Goal: Task Accomplishment & Management: Use online tool/utility

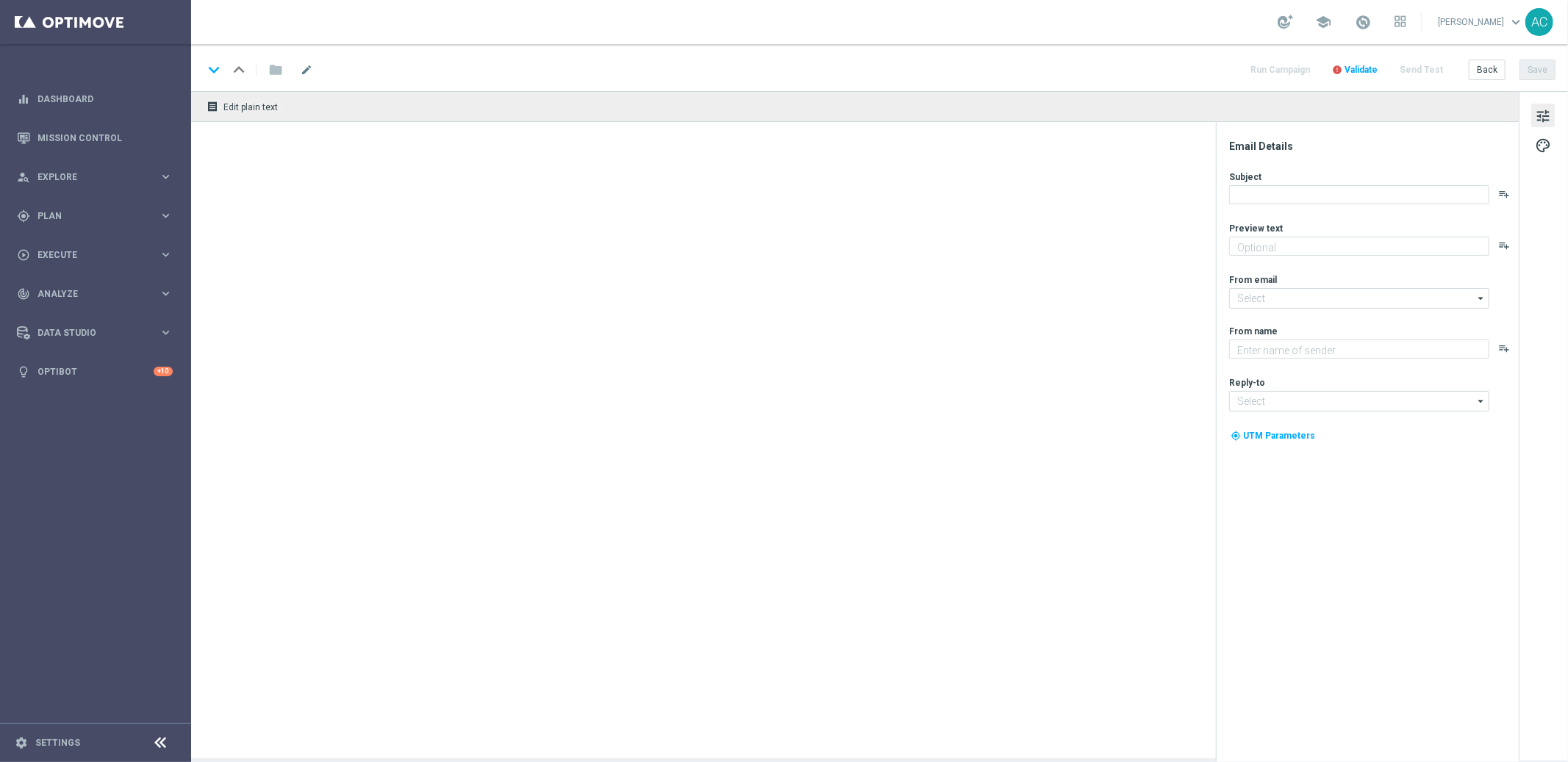
type textarea "Ganhe 3 bilhetes grátis da Quina! Aproveite agora!"
type textarea "Lottoland"
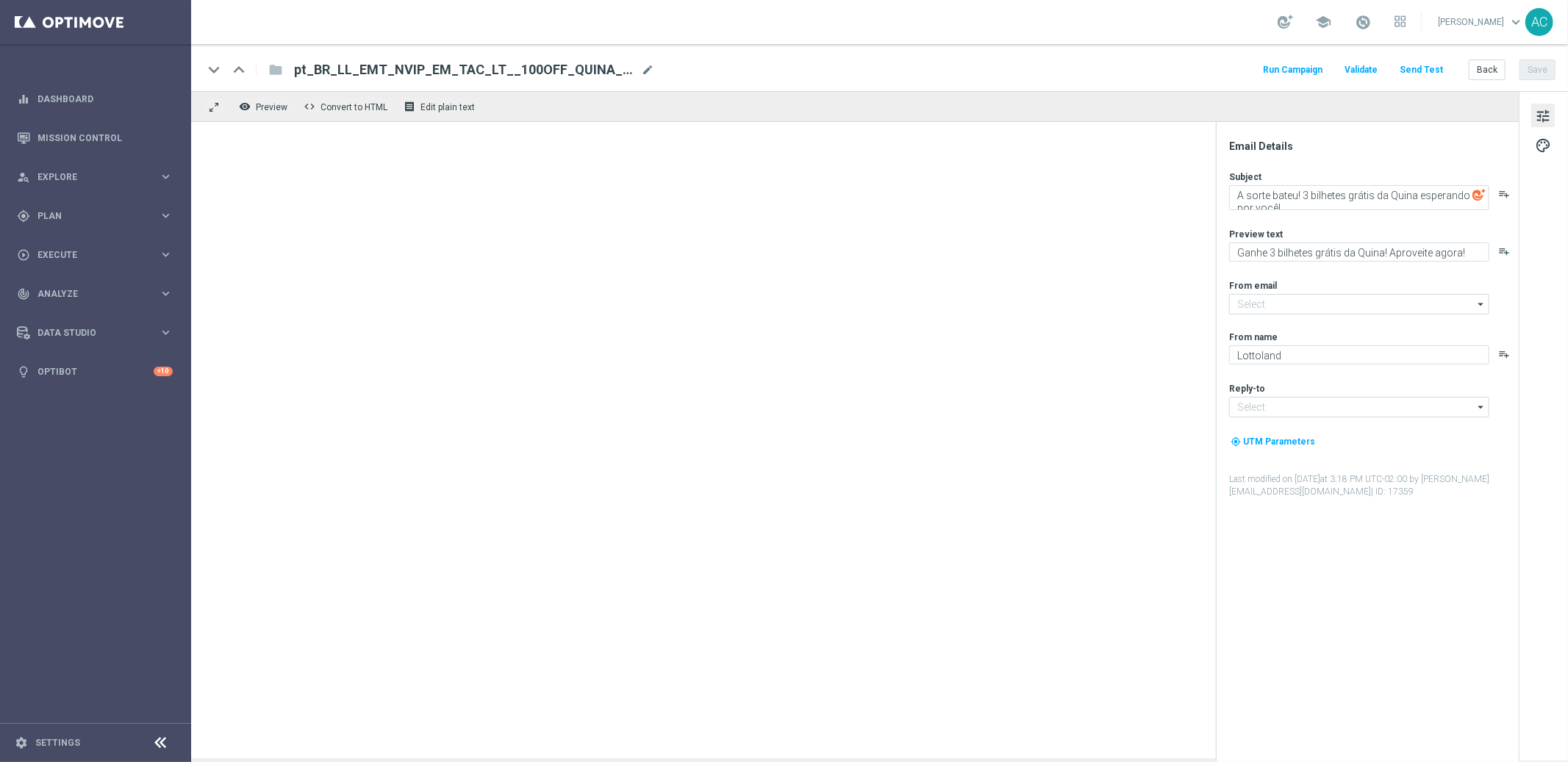
type input "mail@crm.lottoland.com"
type input "contato@lottoland.com"
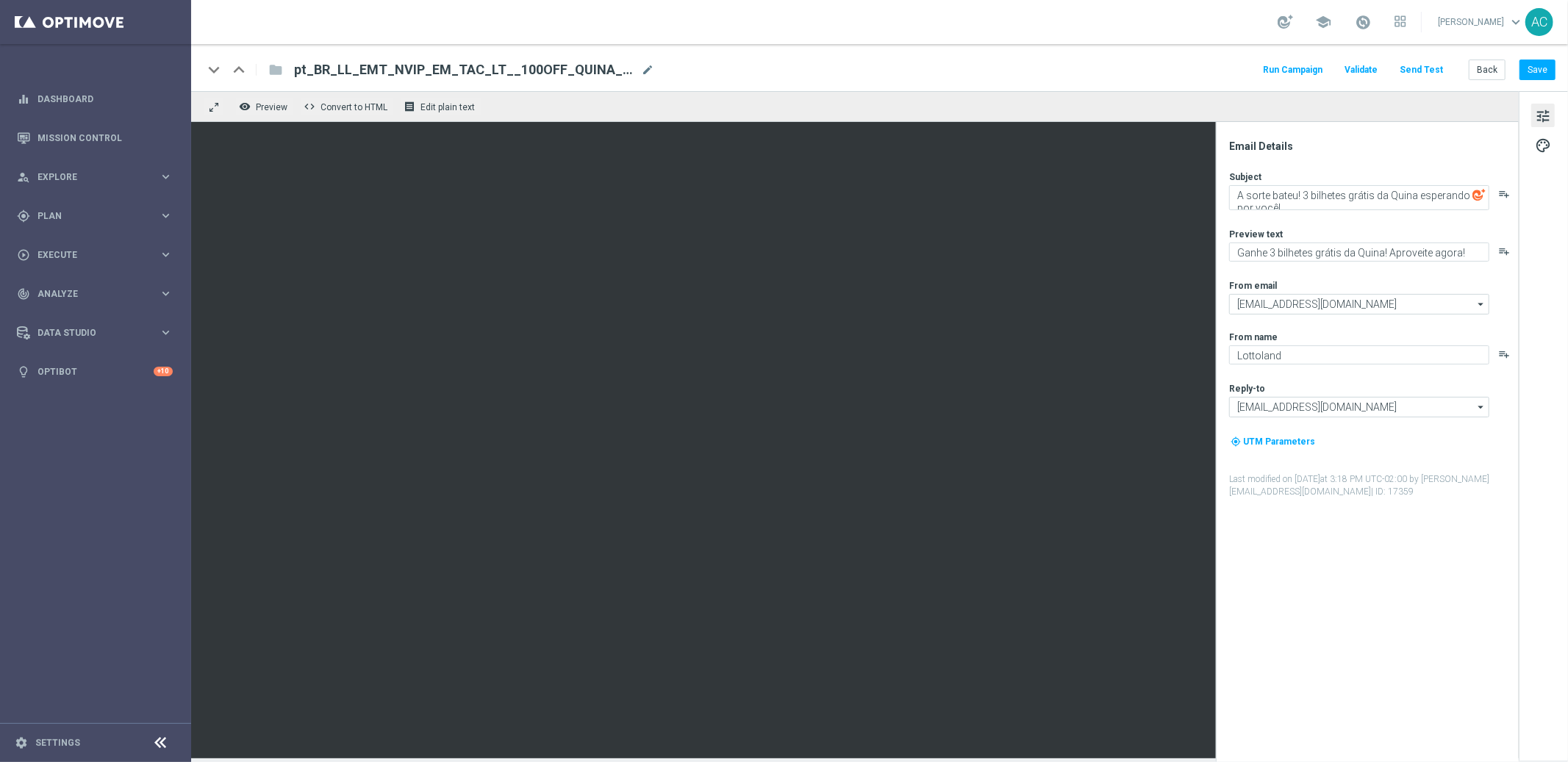
click at [458, 71] on span "pt_BR_LL_EMT_NVIP_EM_TAC_LT__100OFF_QUINA_3TICKETS" at bounding box center [464, 70] width 341 height 18
click at [458, 71] on input "pt_BR_LL_EMT_NVIP_EM_TAC_LT__100OFF_QUINA_3TICKETS" at bounding box center [475, 70] width 364 height 19
click at [103, 218] on span "Plan" at bounding box center [98, 216] width 121 height 8
click at [72, 284] on button "Templates keyboard_arrow_right" at bounding box center [105, 290] width 135 height 12
click at [72, 314] on link "Optimail" at bounding box center [99, 312] width 108 height 12
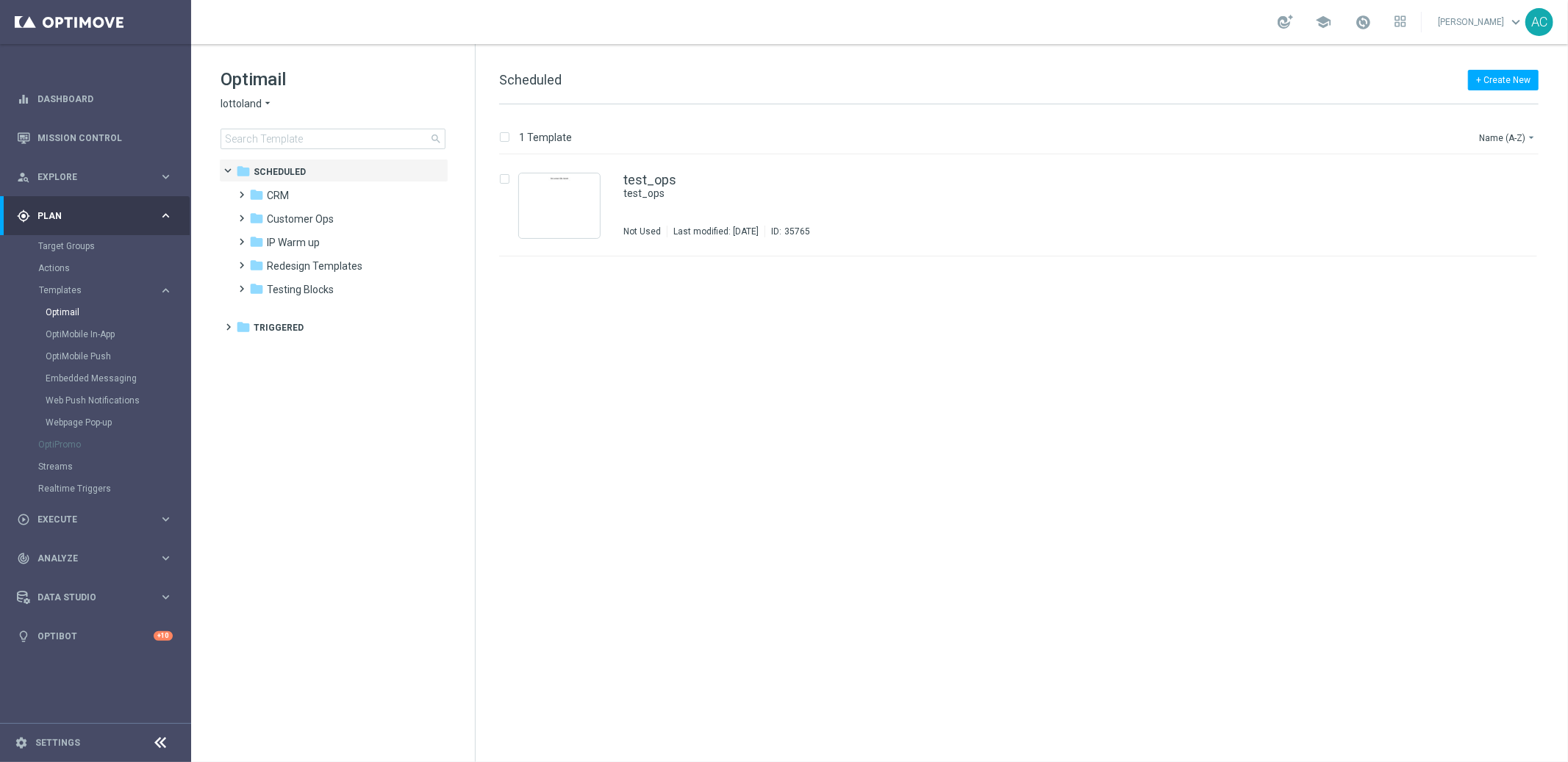
click at [265, 102] on icon "arrow_drop_down" at bounding box center [268, 103] width 12 height 14
click at [0, 0] on span "Lottoland.com.br" at bounding box center [0, 0] width 0 height 0
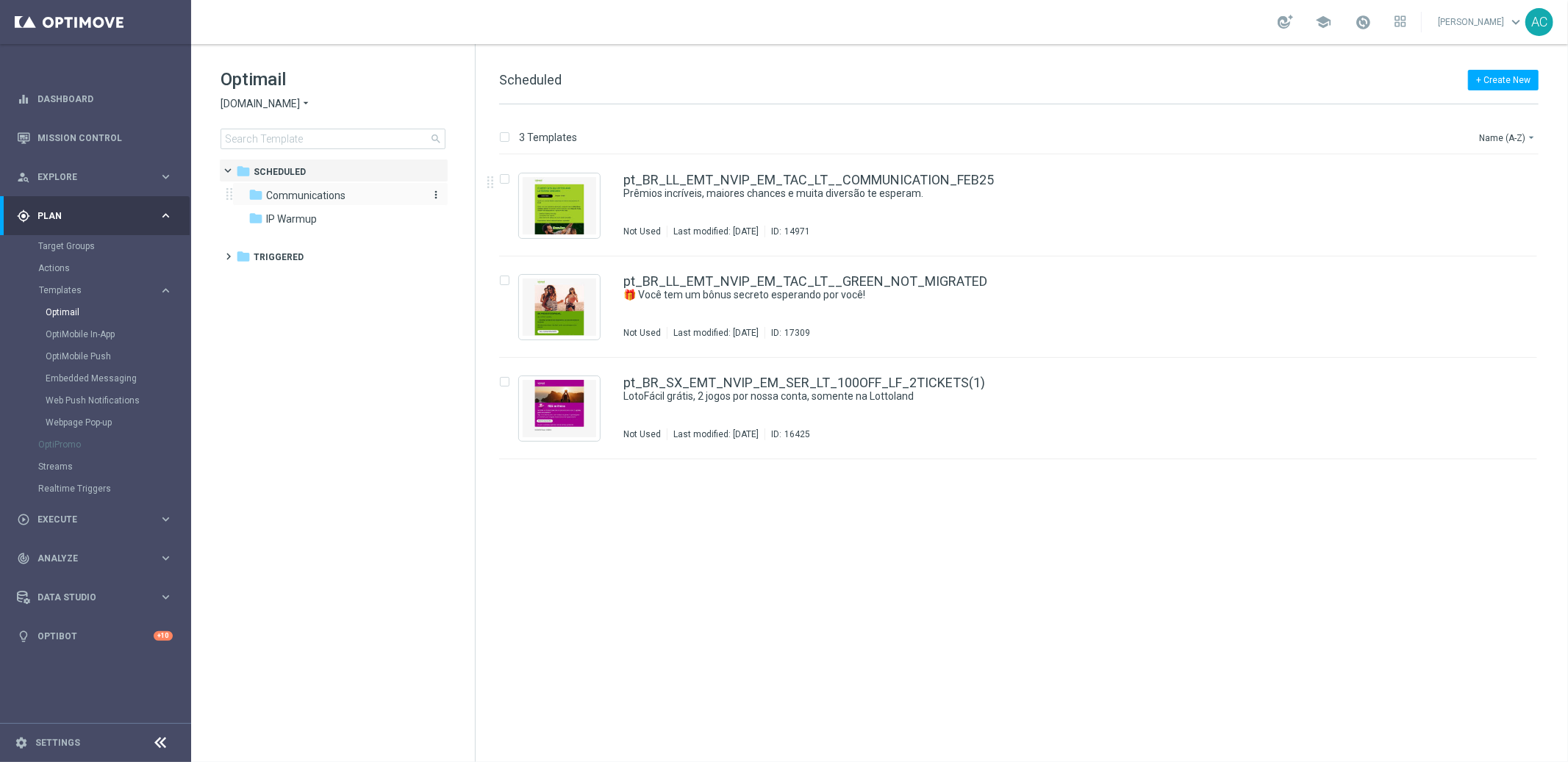
click at [296, 193] on span "Communications" at bounding box center [305, 196] width 79 height 13
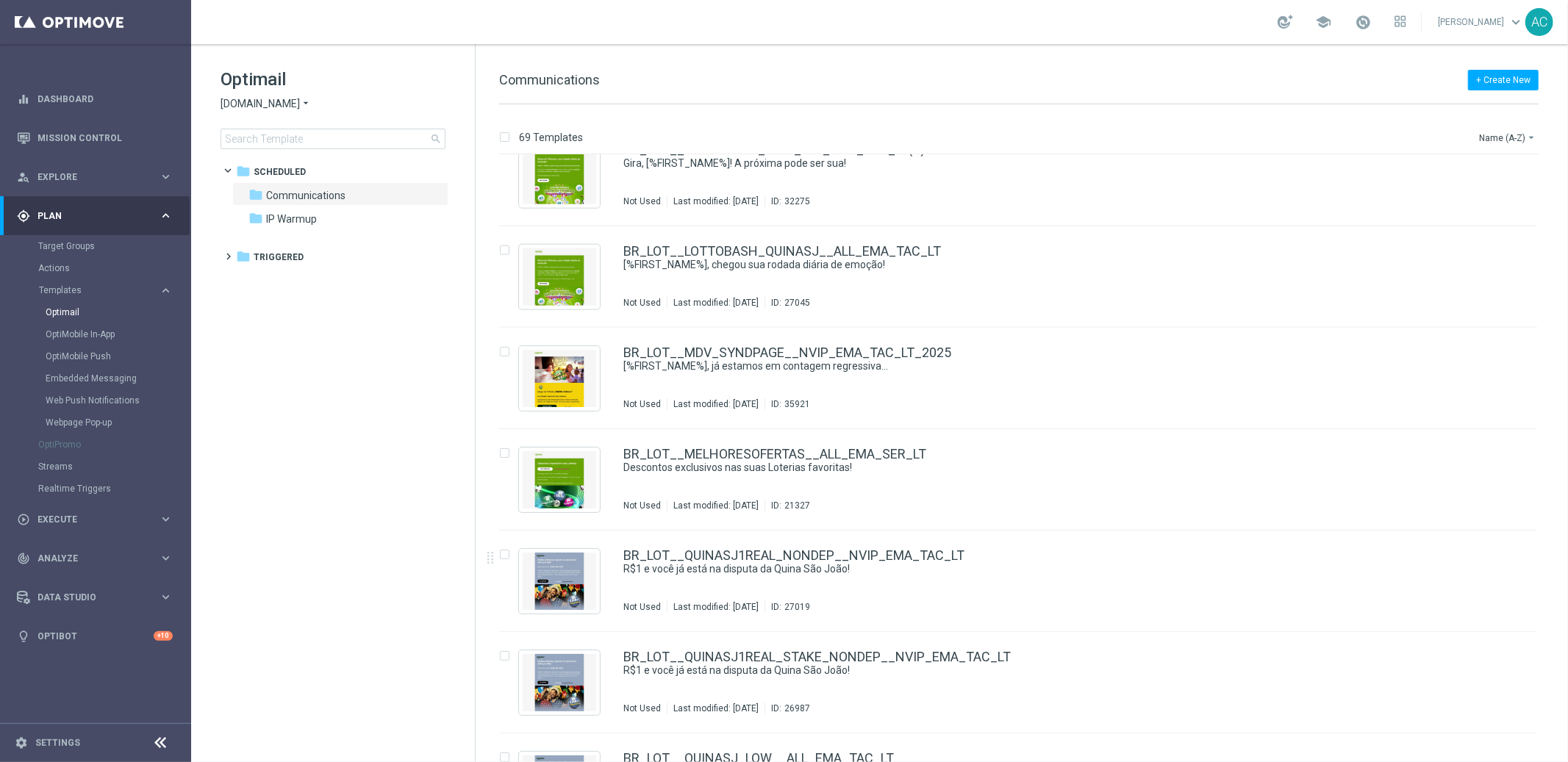
scroll to position [1546, 0]
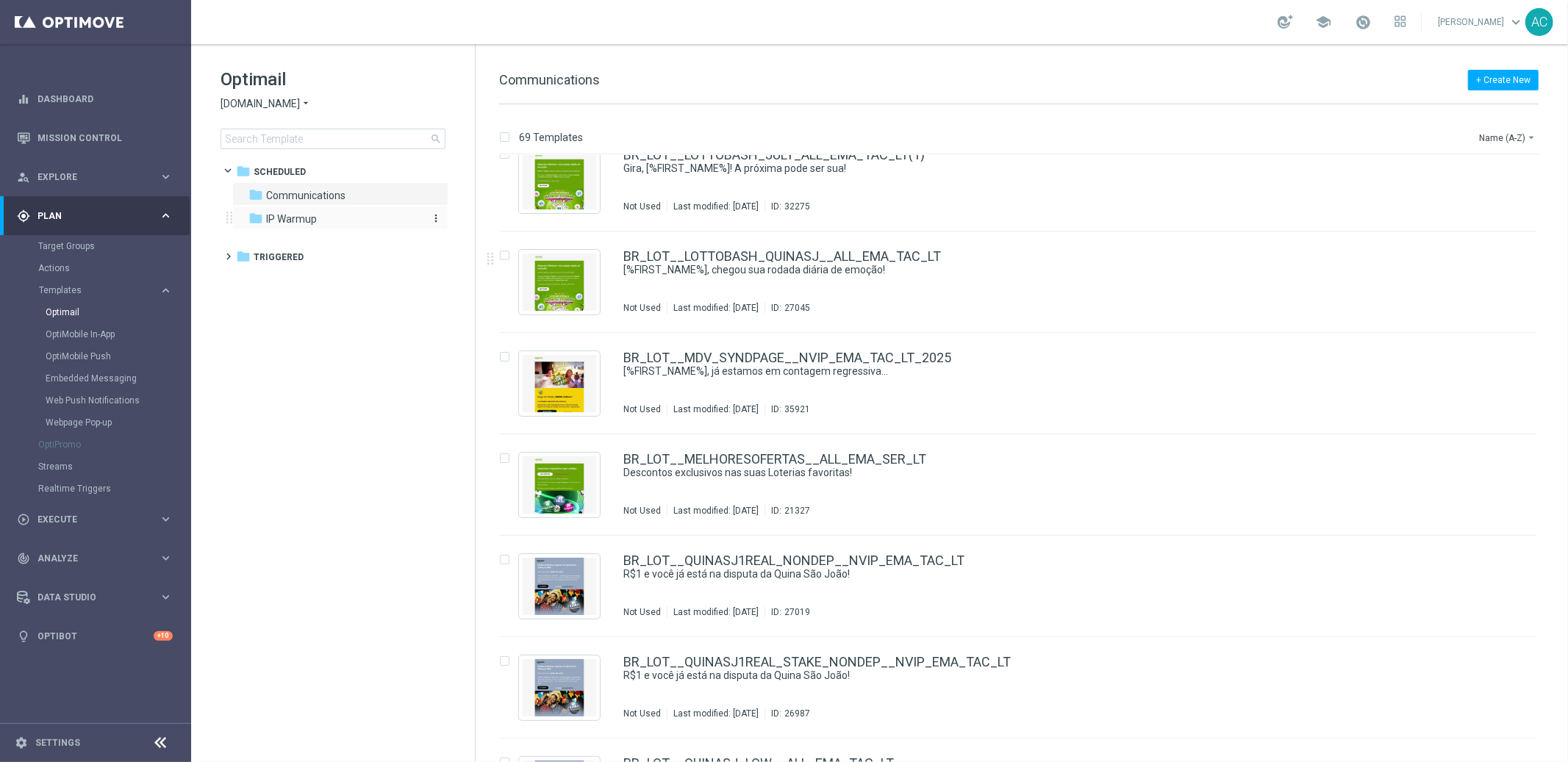
click at [322, 225] on div "folder IP Warmup" at bounding box center [332, 220] width 169 height 17
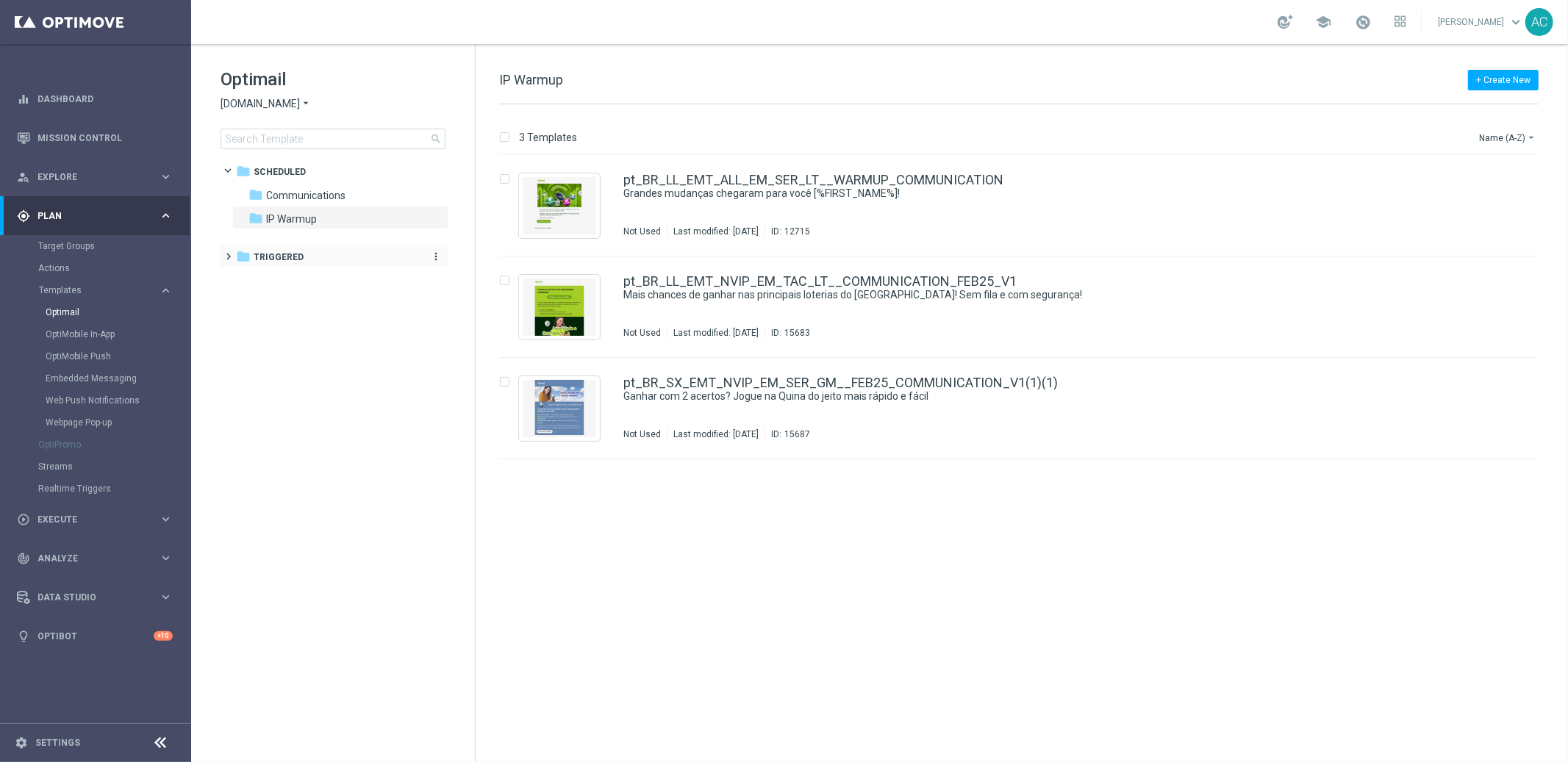
click at [250, 251] on icon "folder" at bounding box center [242, 256] width 14 height 14
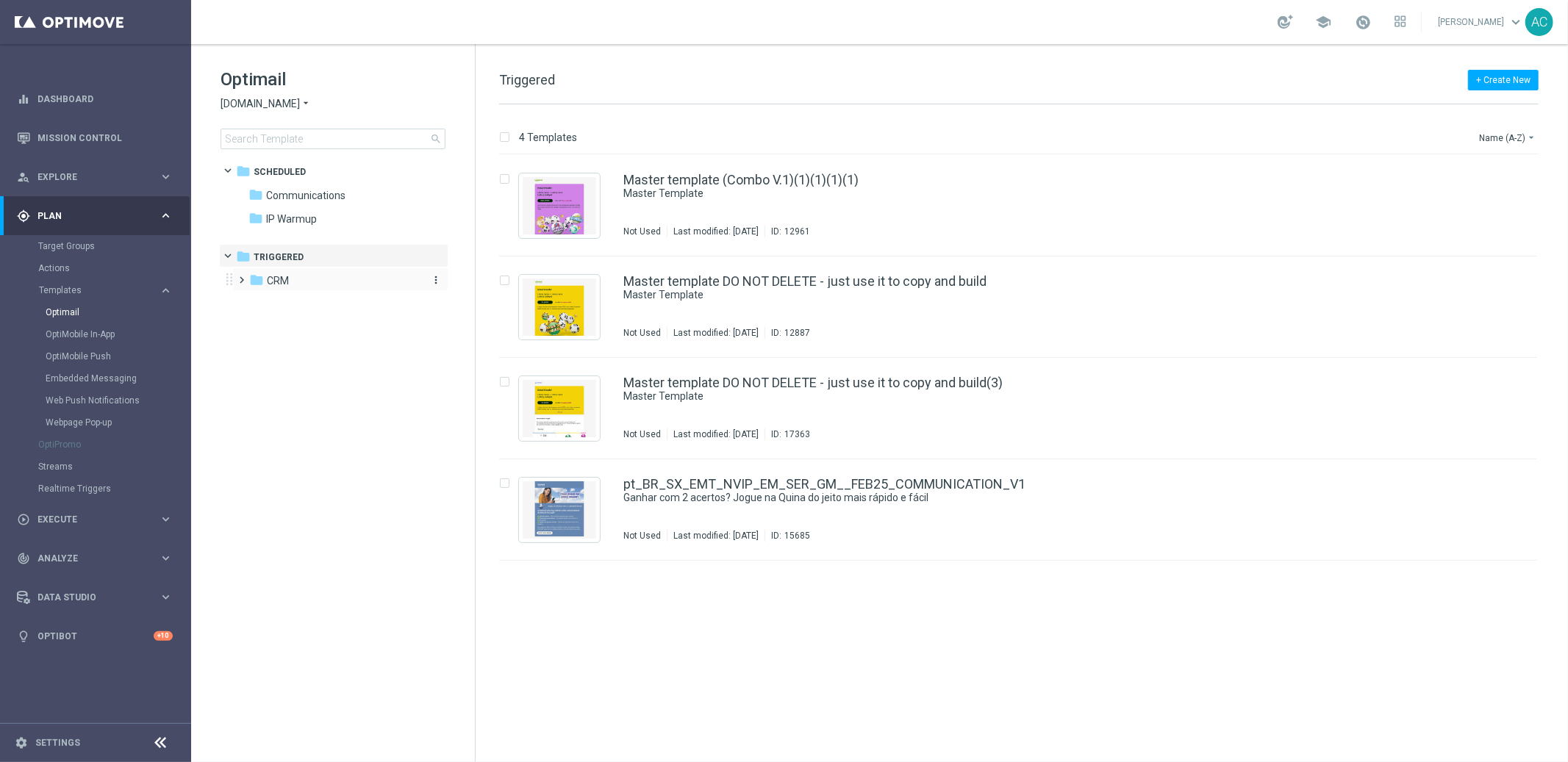
click at [288, 279] on span "CRM" at bounding box center [278, 281] width 22 height 13
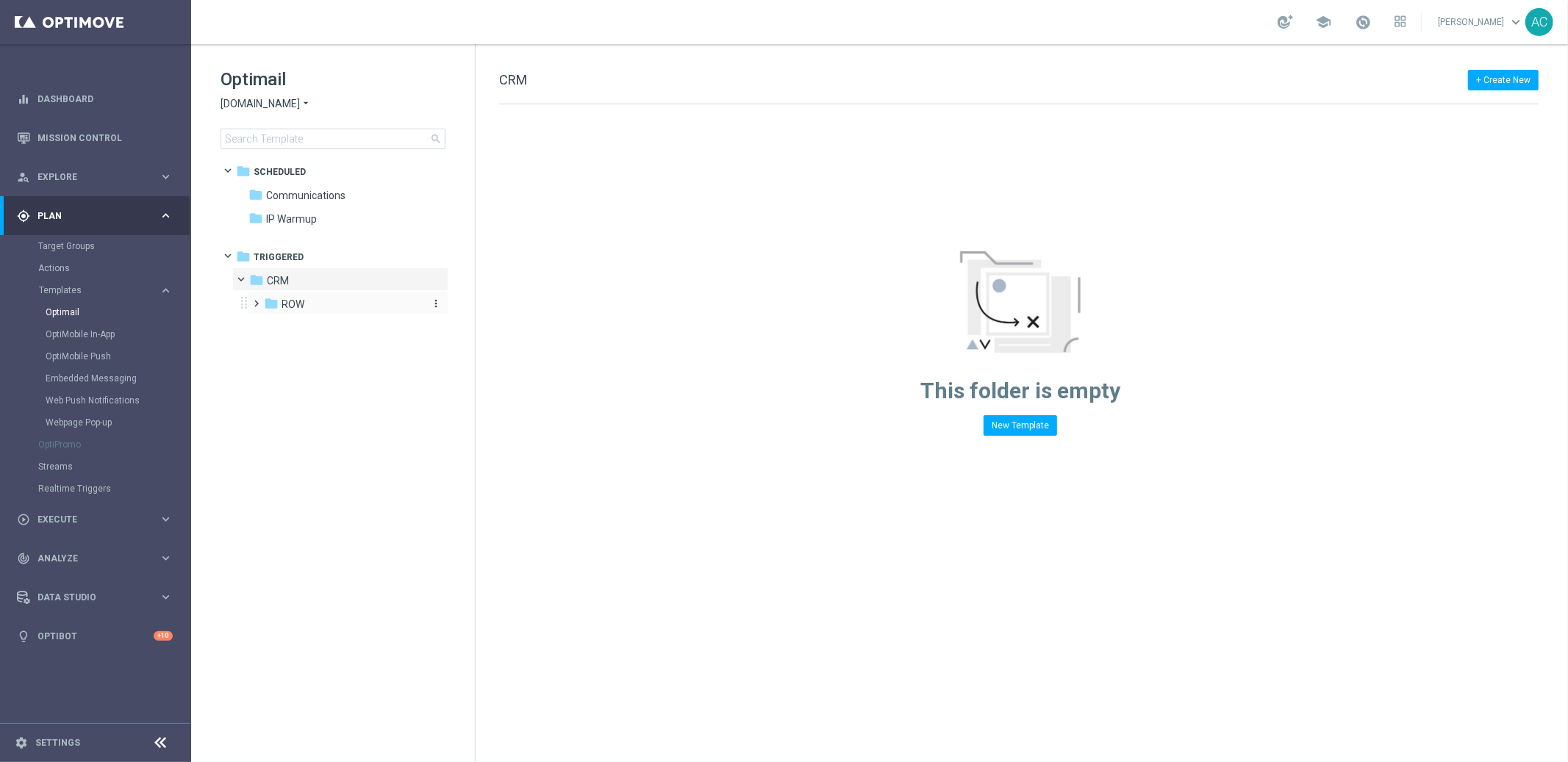
click at [288, 304] on span "ROW" at bounding box center [293, 304] width 23 height 13
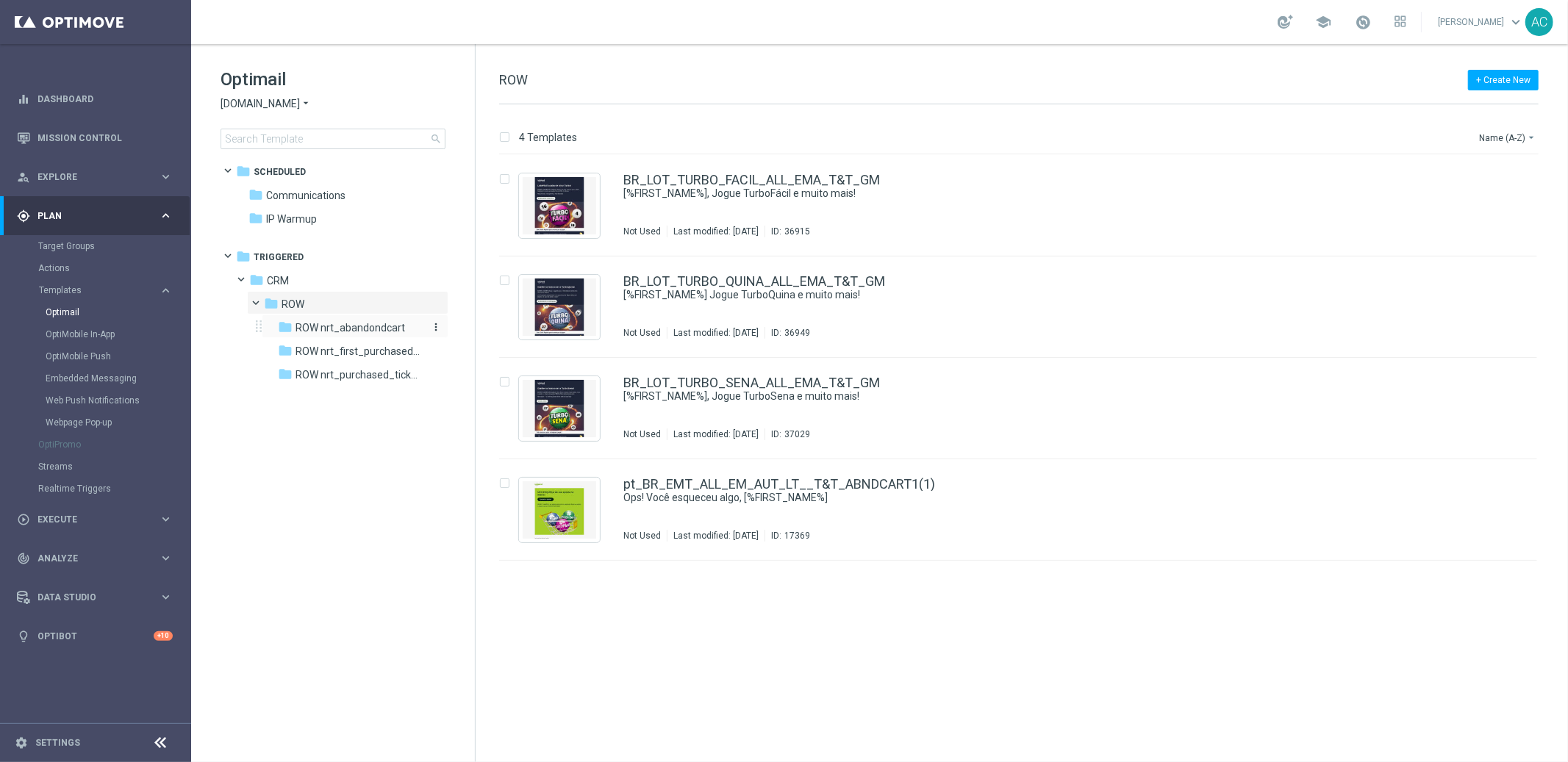
click at [361, 329] on span "ROW nrt_abandondcart" at bounding box center [350, 328] width 109 height 13
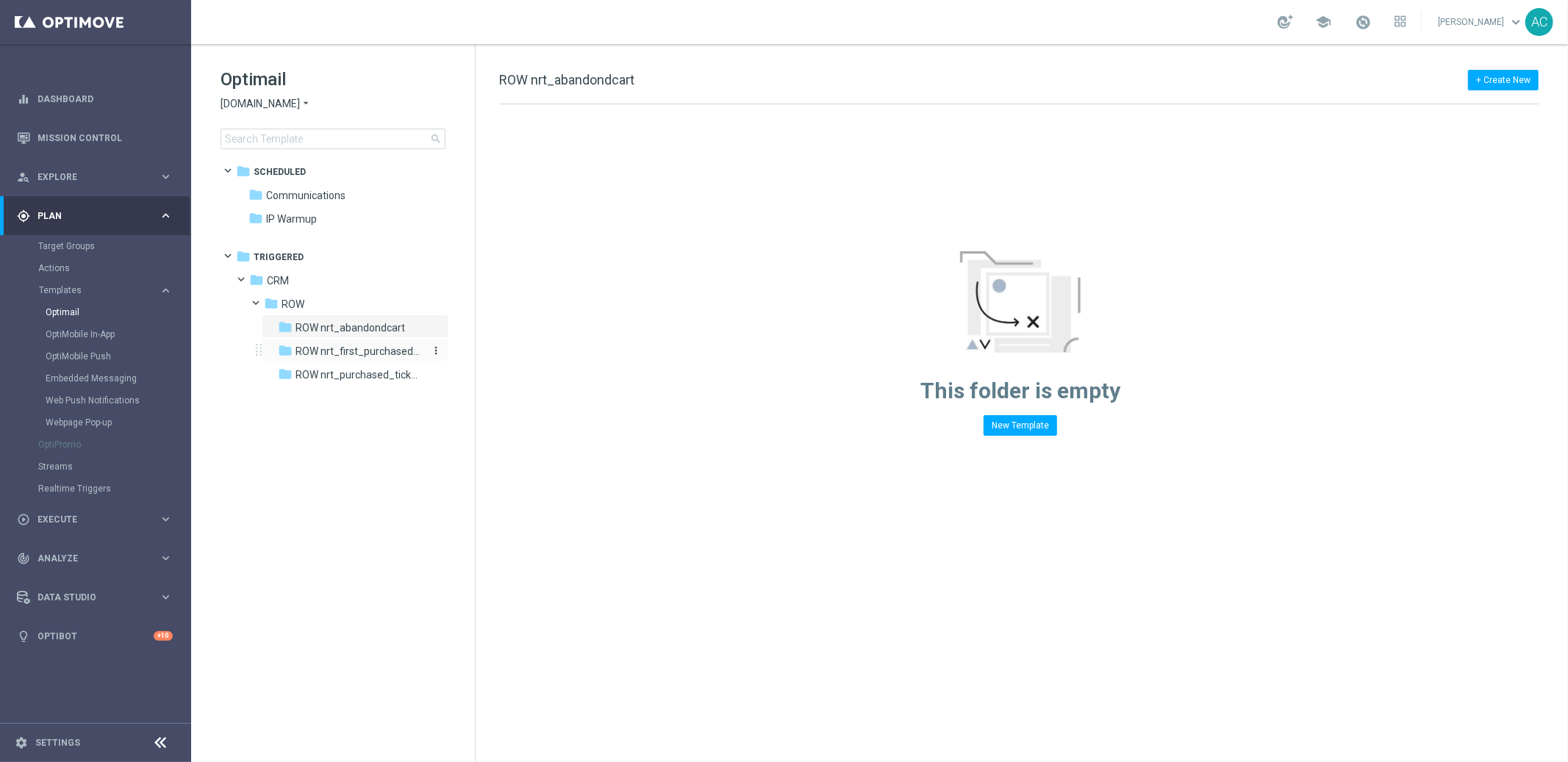
click at [354, 347] on span "ROW nrt_first_purchased_tickets" at bounding box center [358, 352] width 127 height 13
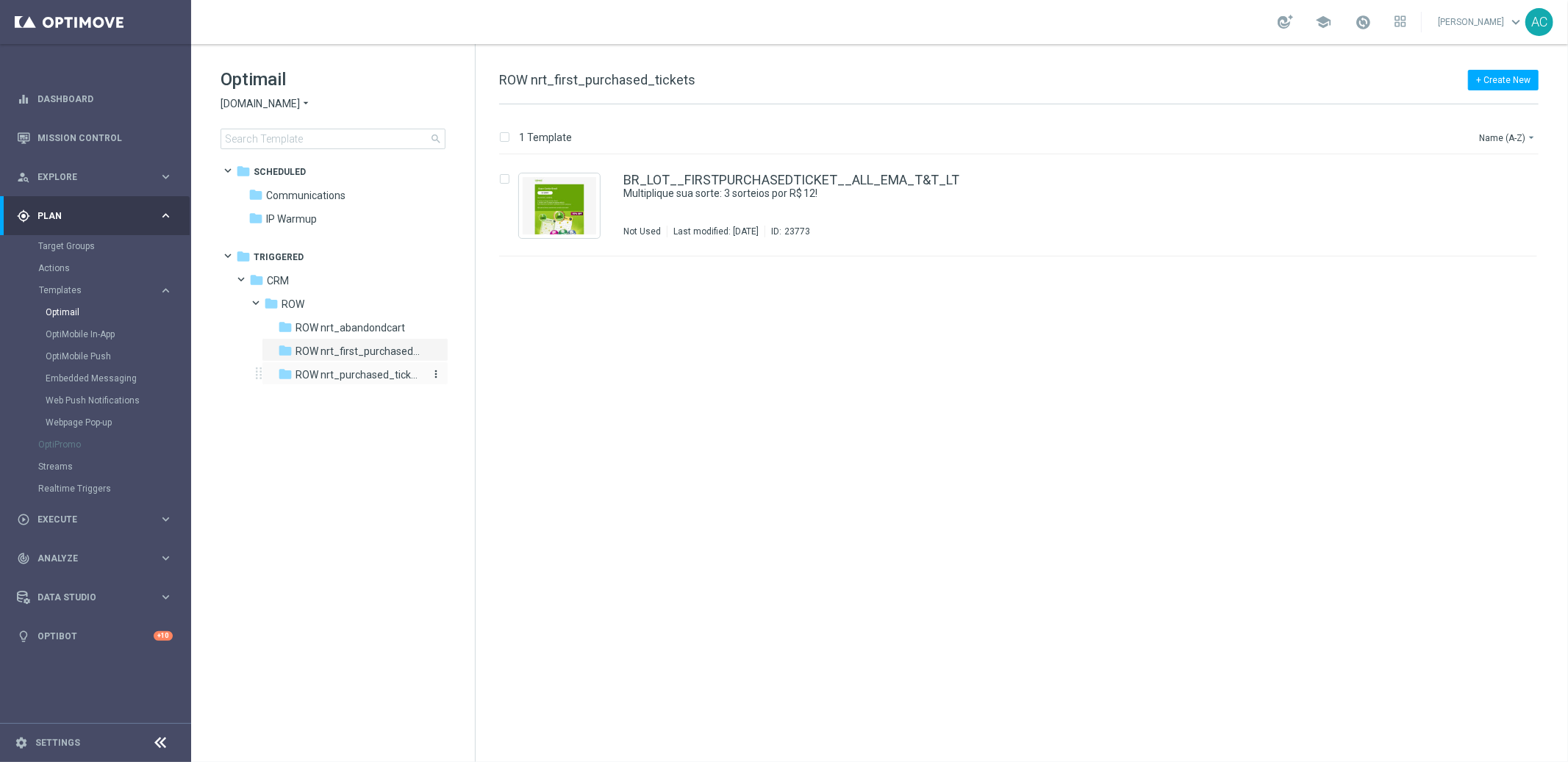
click at [347, 370] on span "ROW nrt_purchased_tickets" at bounding box center [358, 375] width 127 height 13
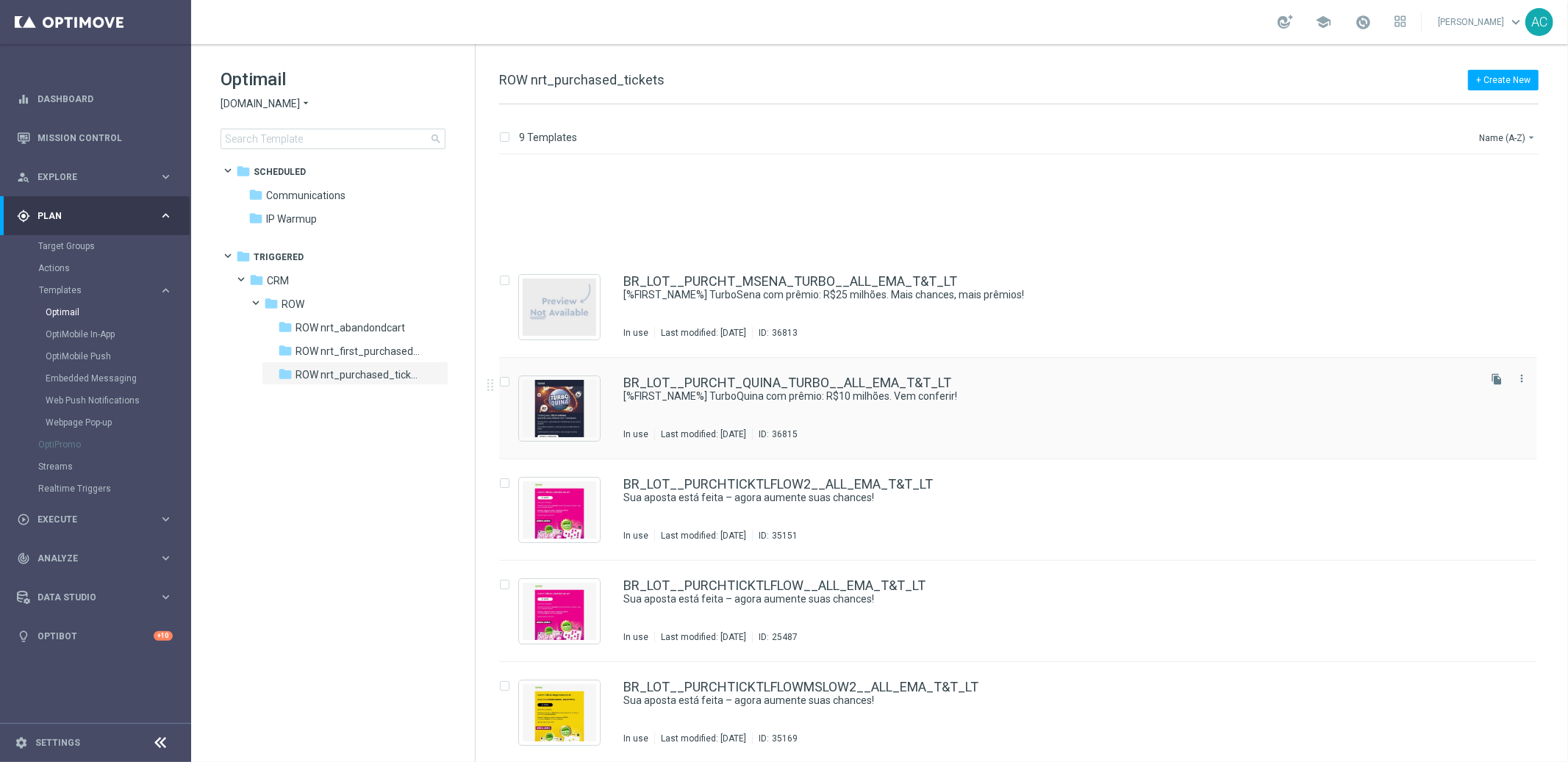
scroll to position [305, 0]
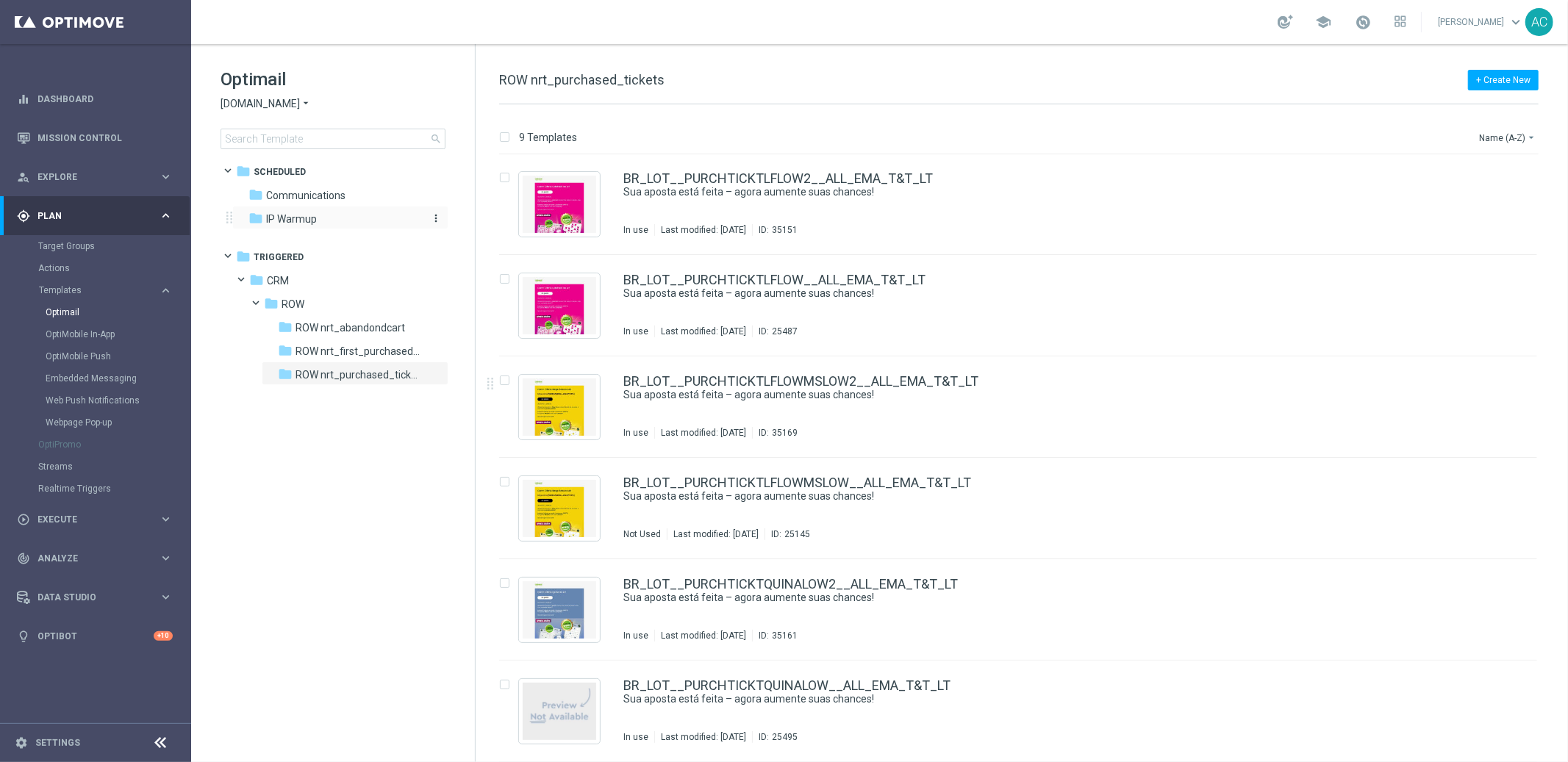
click at [289, 223] on span "IP Warmup" at bounding box center [291, 219] width 50 height 13
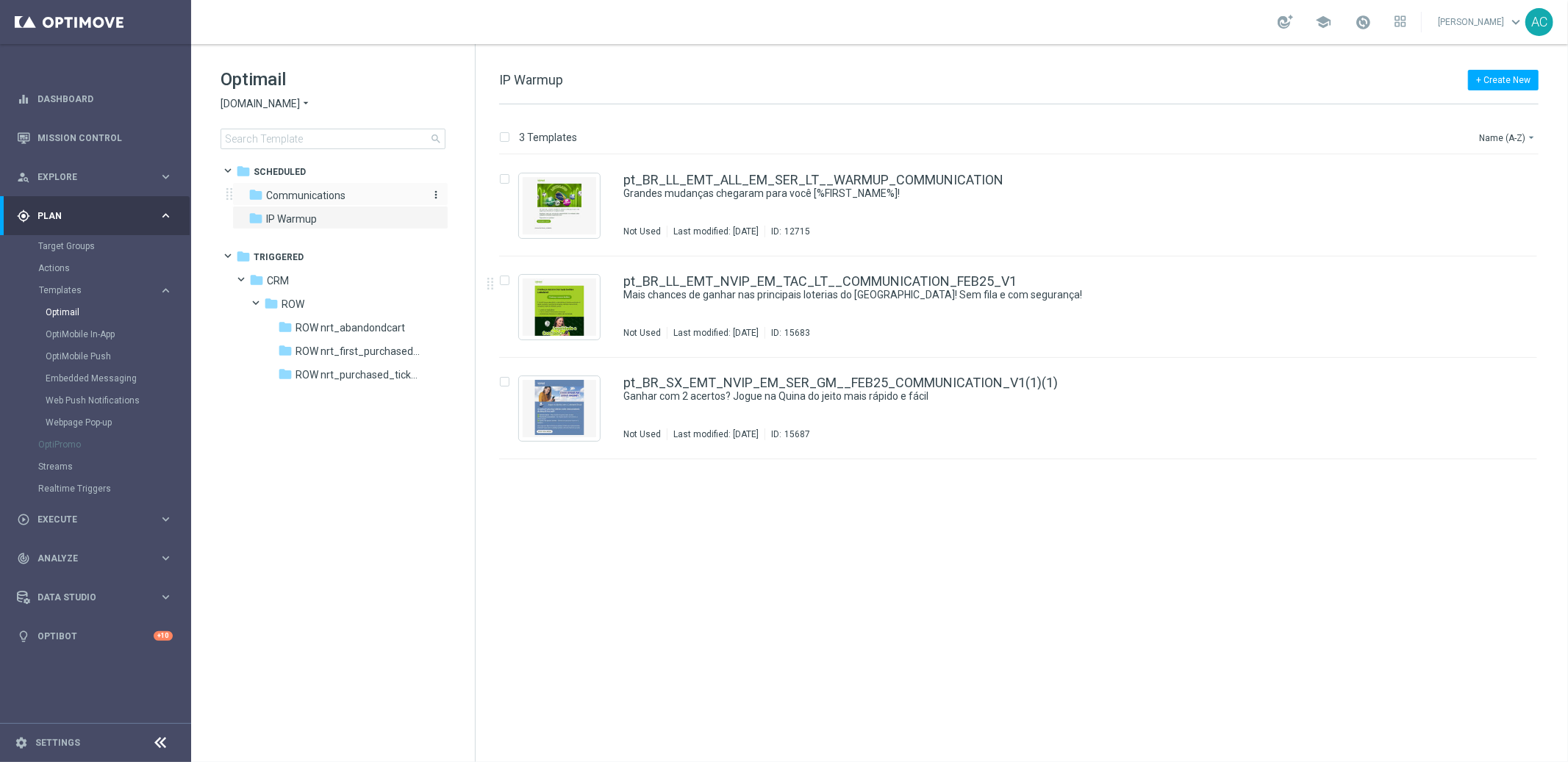
click at [325, 195] on span "Communications" at bounding box center [305, 196] width 79 height 13
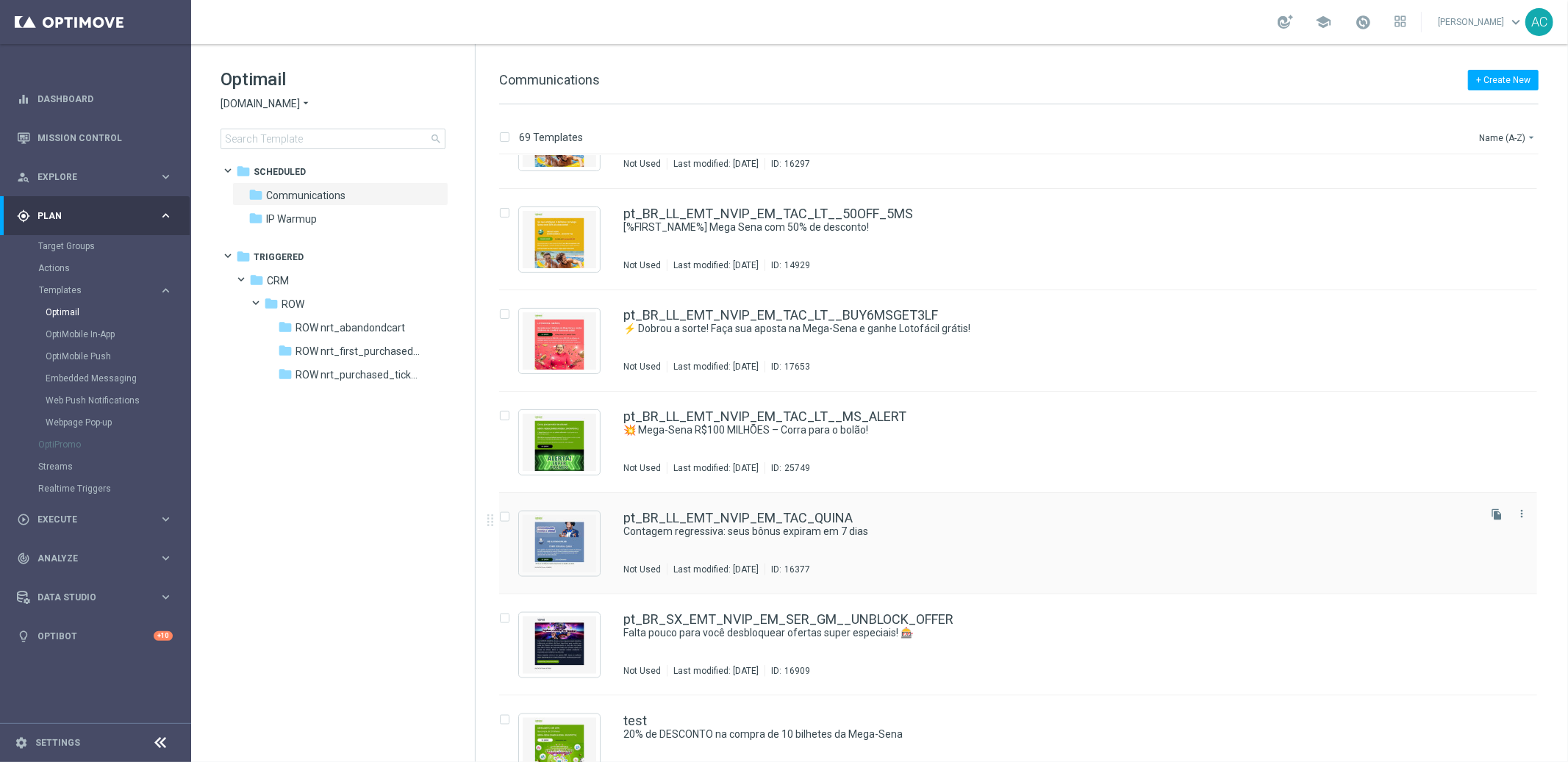
scroll to position [6390, 0]
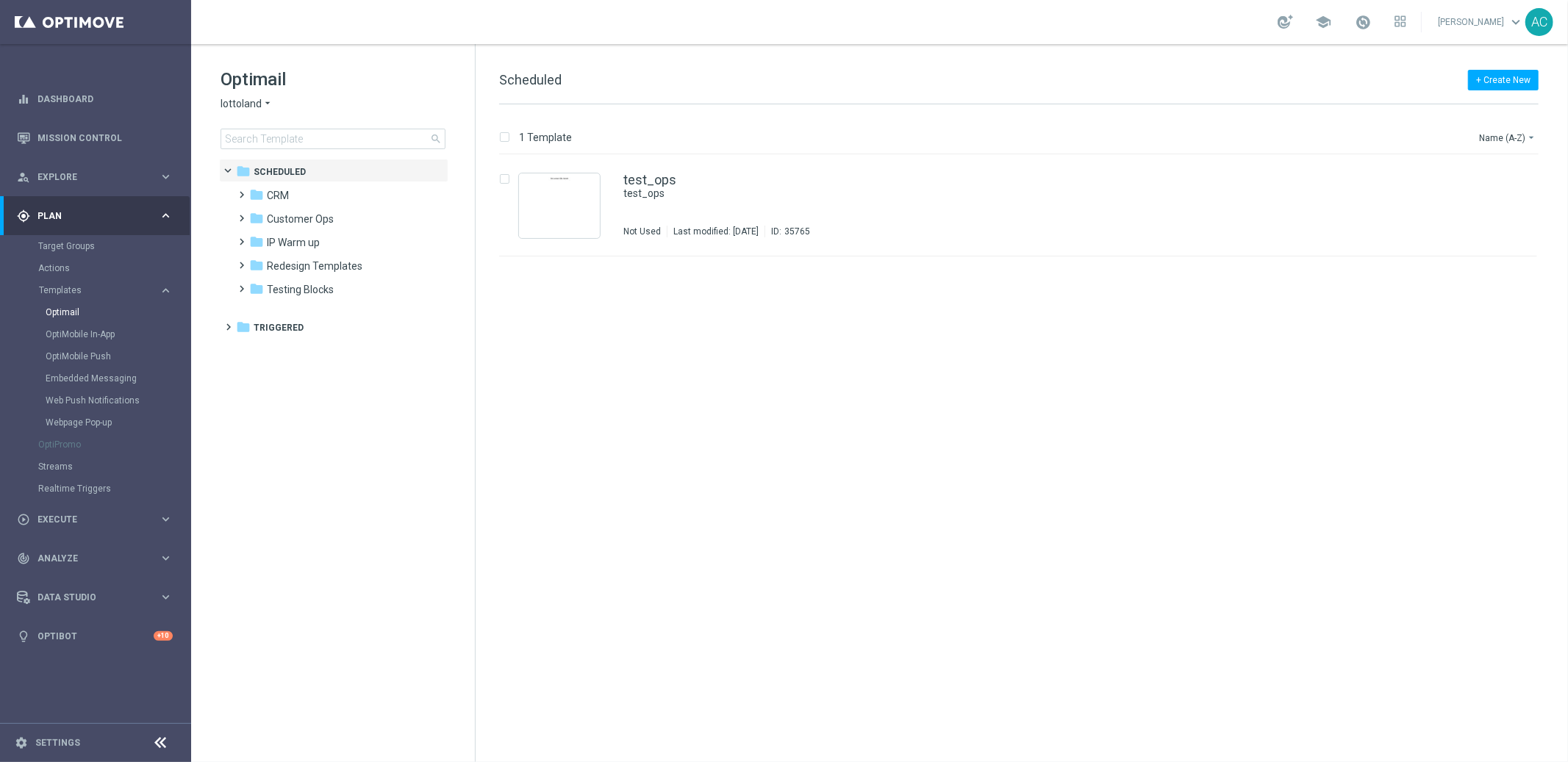
click at [265, 97] on icon "arrow_drop_down" at bounding box center [268, 103] width 12 height 14
click at [271, 121] on div "lottoland" at bounding box center [276, 120] width 110 height 18
click at [242, 189] on span at bounding box center [239, 188] width 7 height 6
click at [289, 247] on span "2. NVIP" at bounding box center [298, 242] width 32 height 13
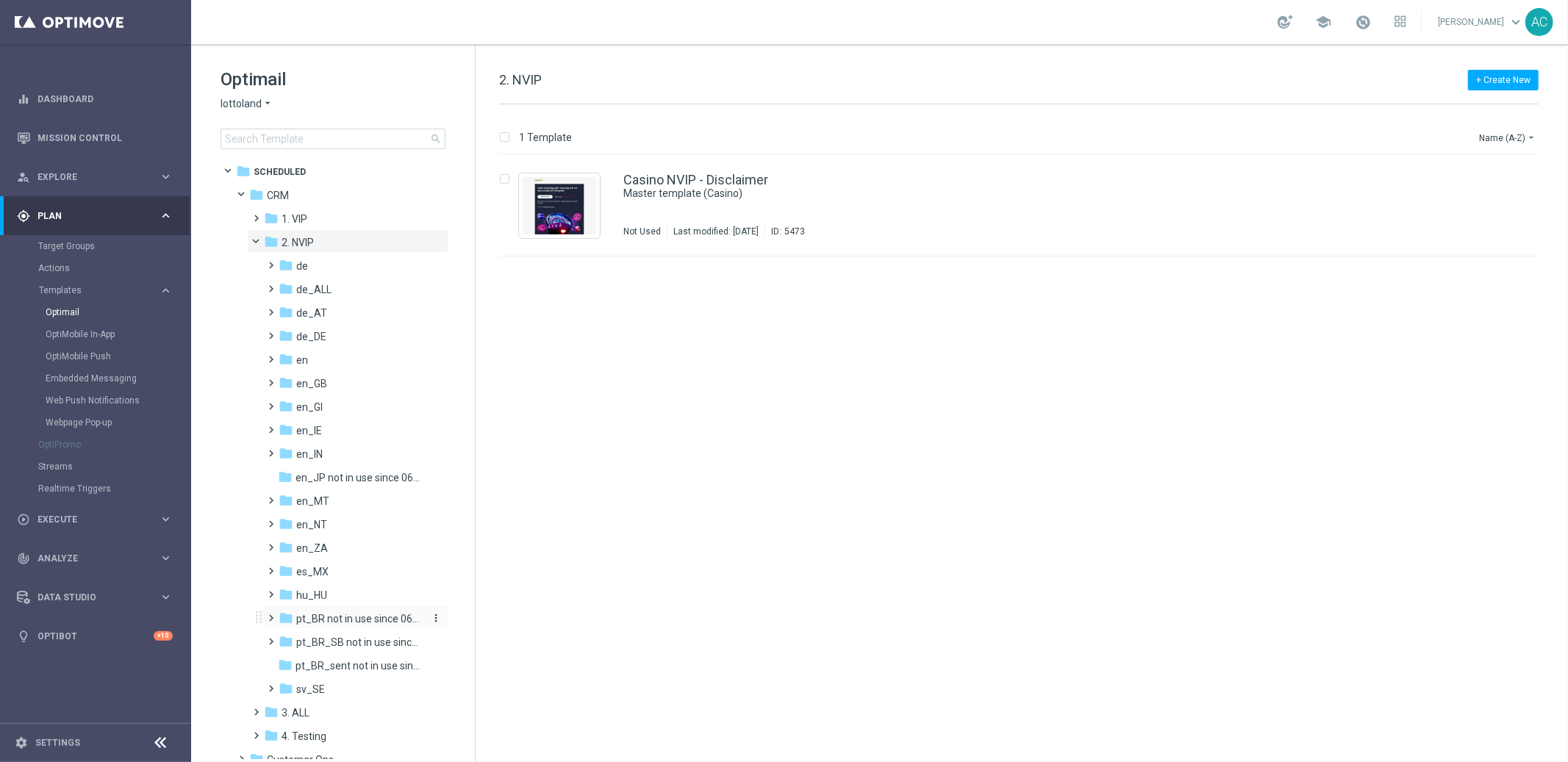
click at [384, 621] on span "pt_BR not in use since 06/2025" at bounding box center [359, 619] width 126 height 13
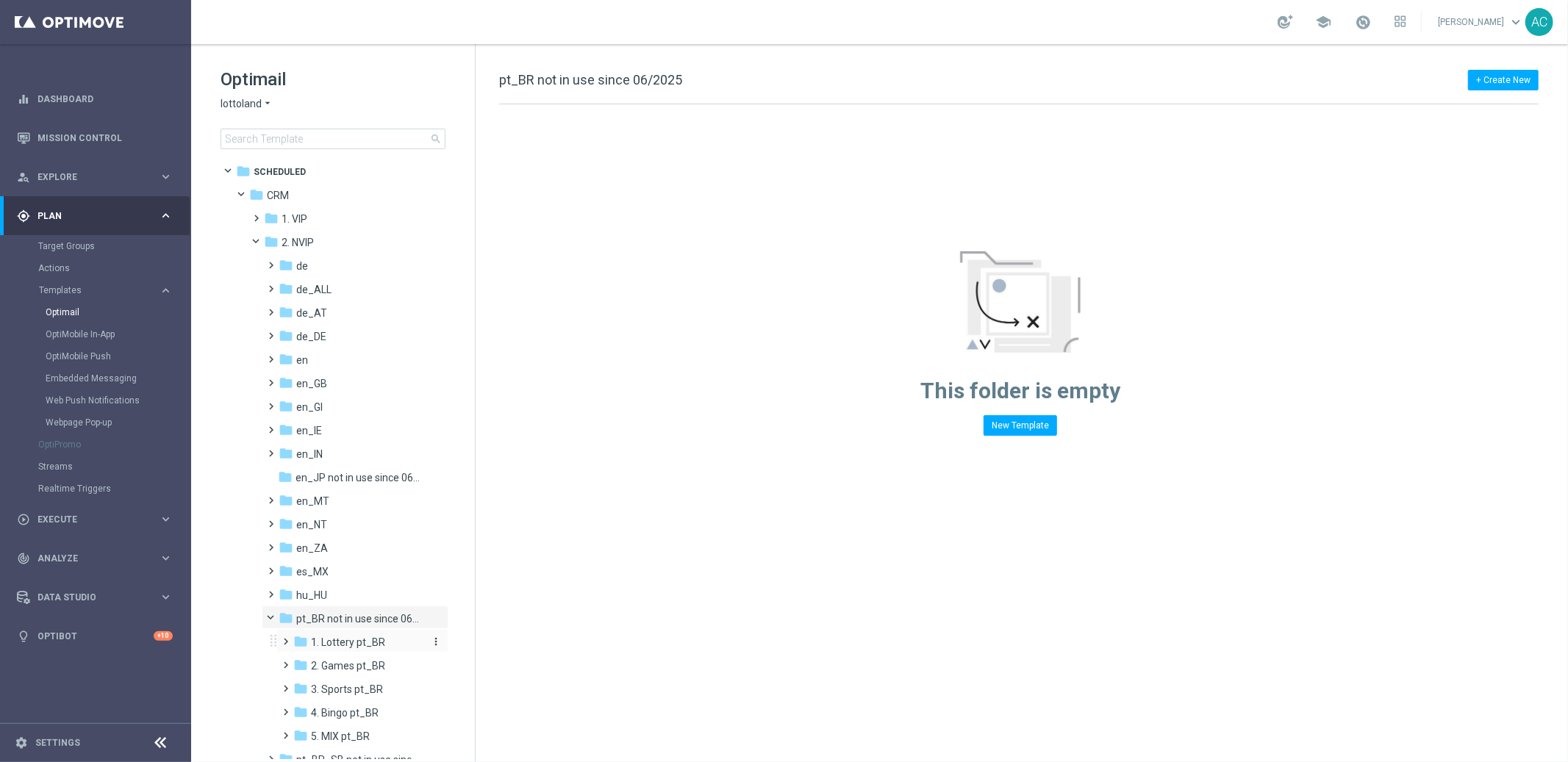
click at [363, 649] on div "folder 1. Lottery pt_BR" at bounding box center [359, 643] width 131 height 17
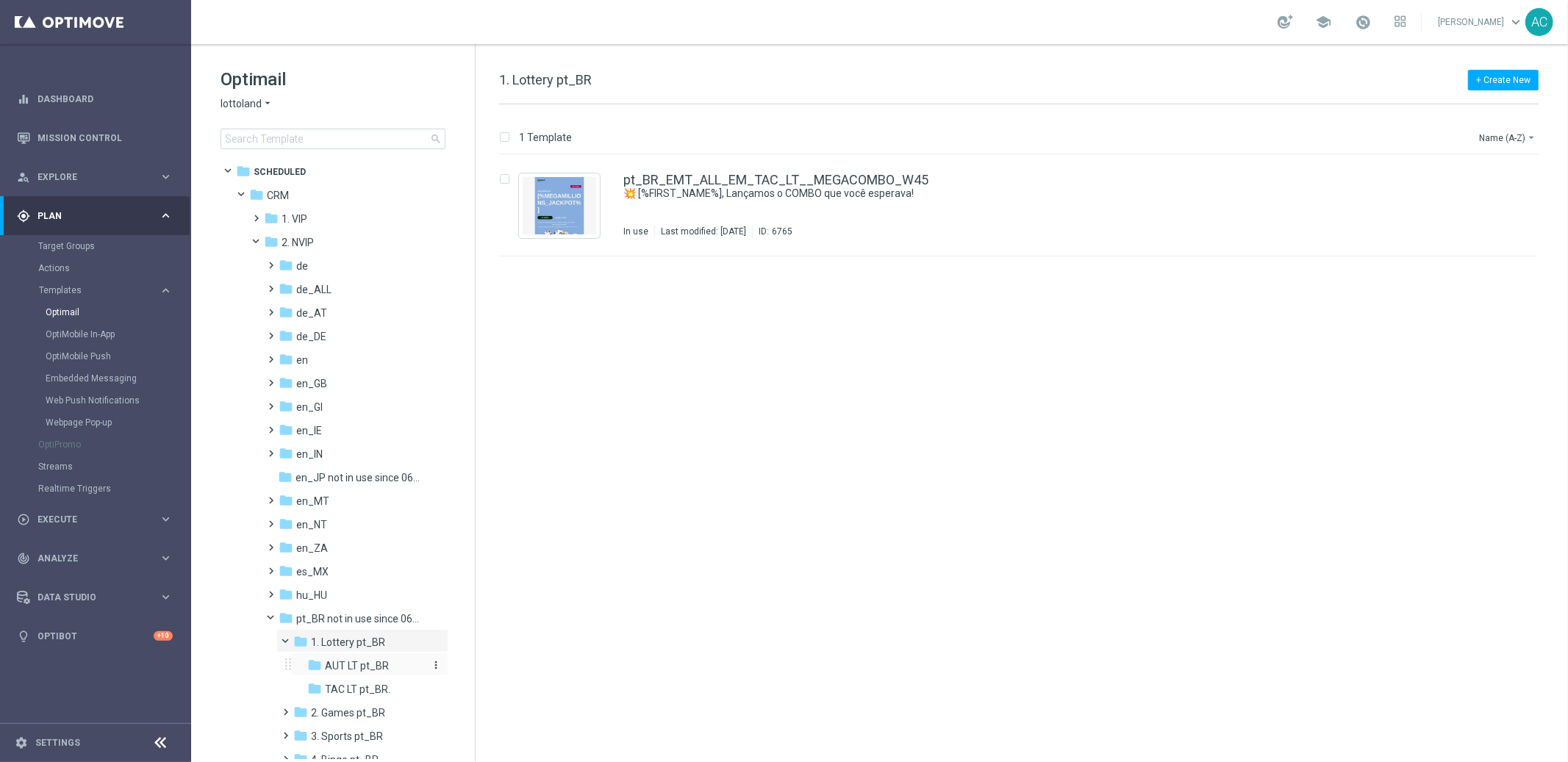
click at [366, 666] on span "AUT LT pt_BR" at bounding box center [357, 666] width 64 height 13
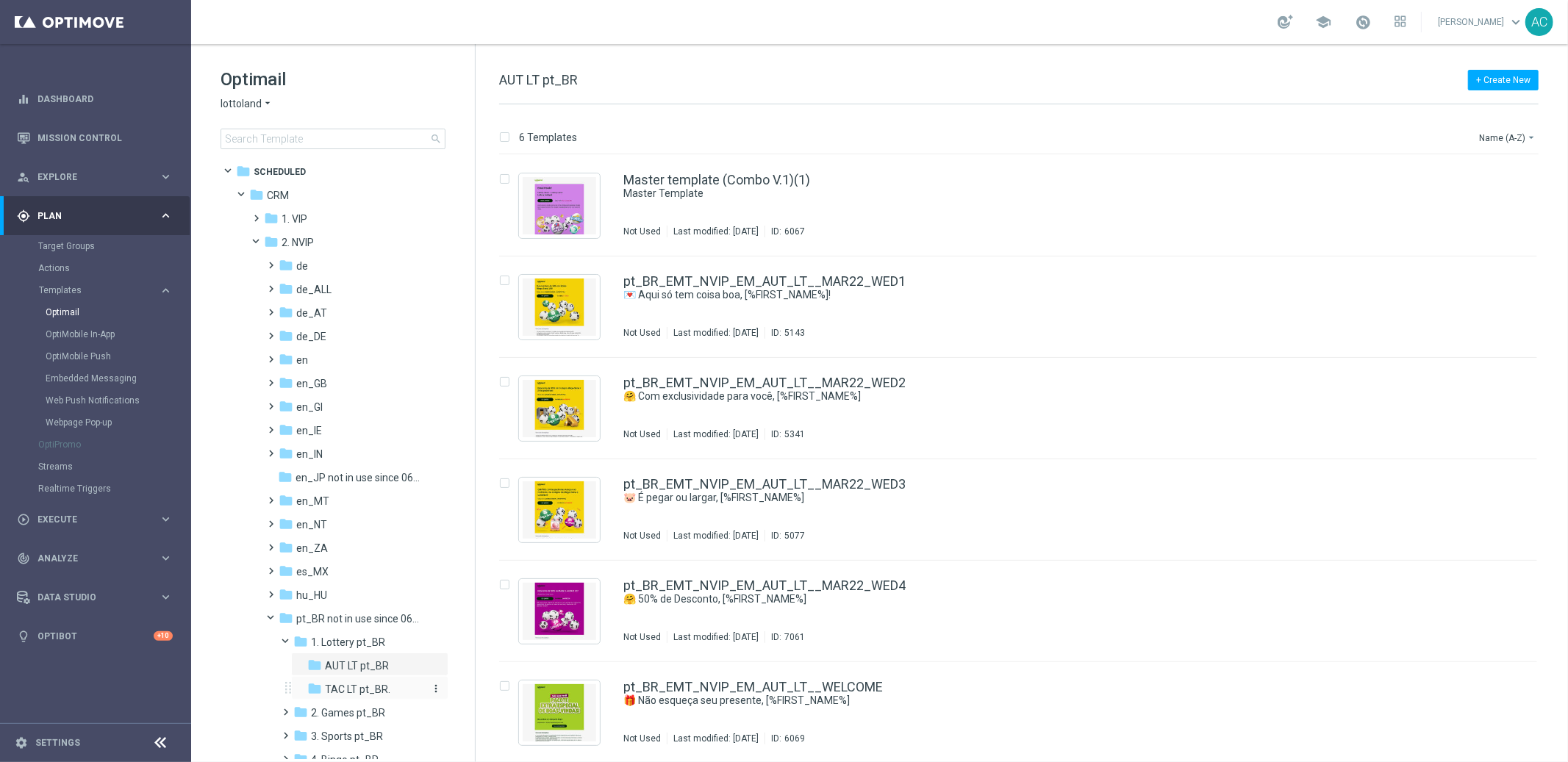
click at [356, 688] on span "TAC LT pt_BR." at bounding box center [358, 690] width 66 height 13
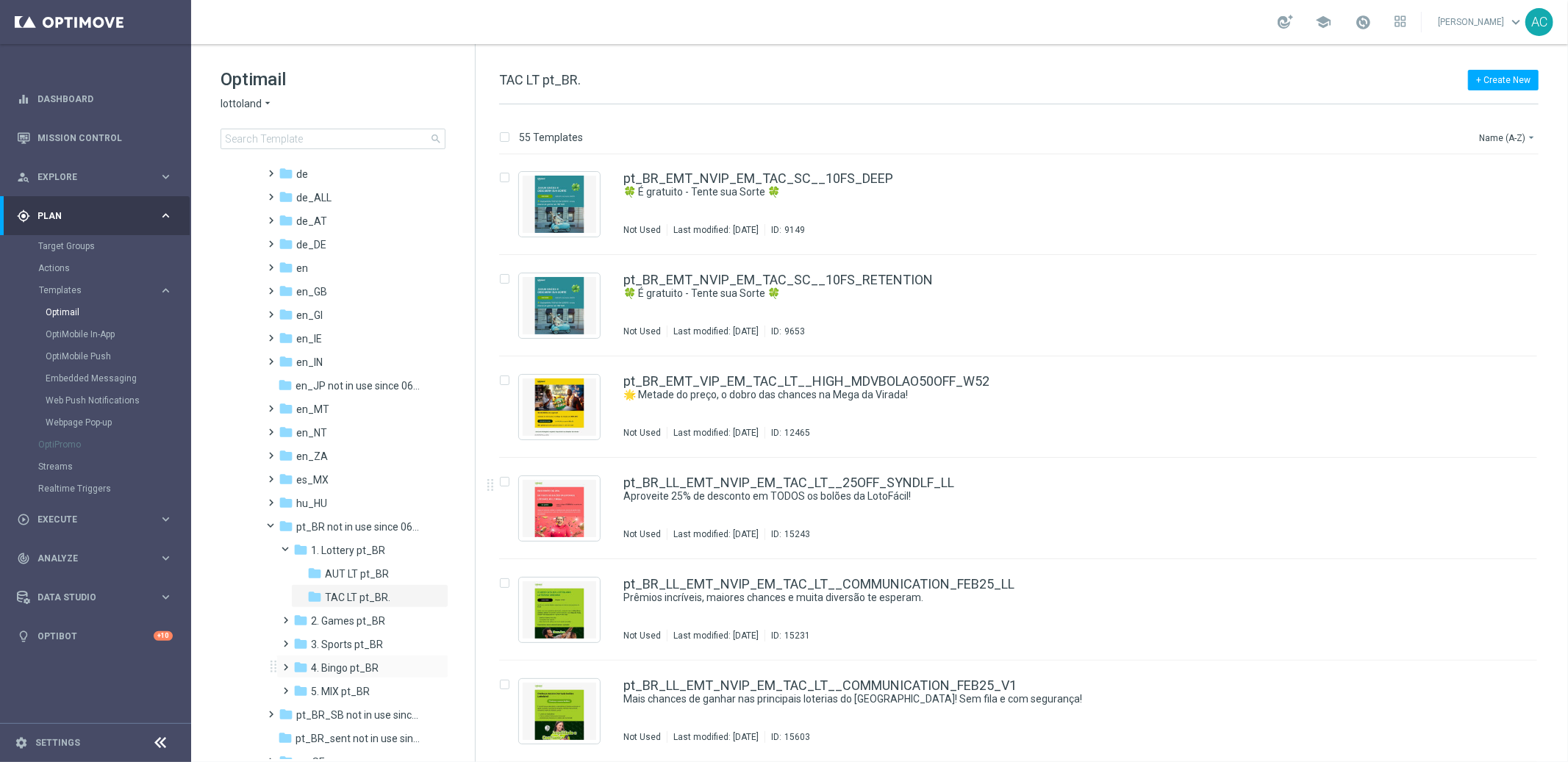
scroll to position [102, 0]
click at [331, 523] on div "folder pt_BR not in use since 06/2025" at bounding box center [350, 517] width 144 height 17
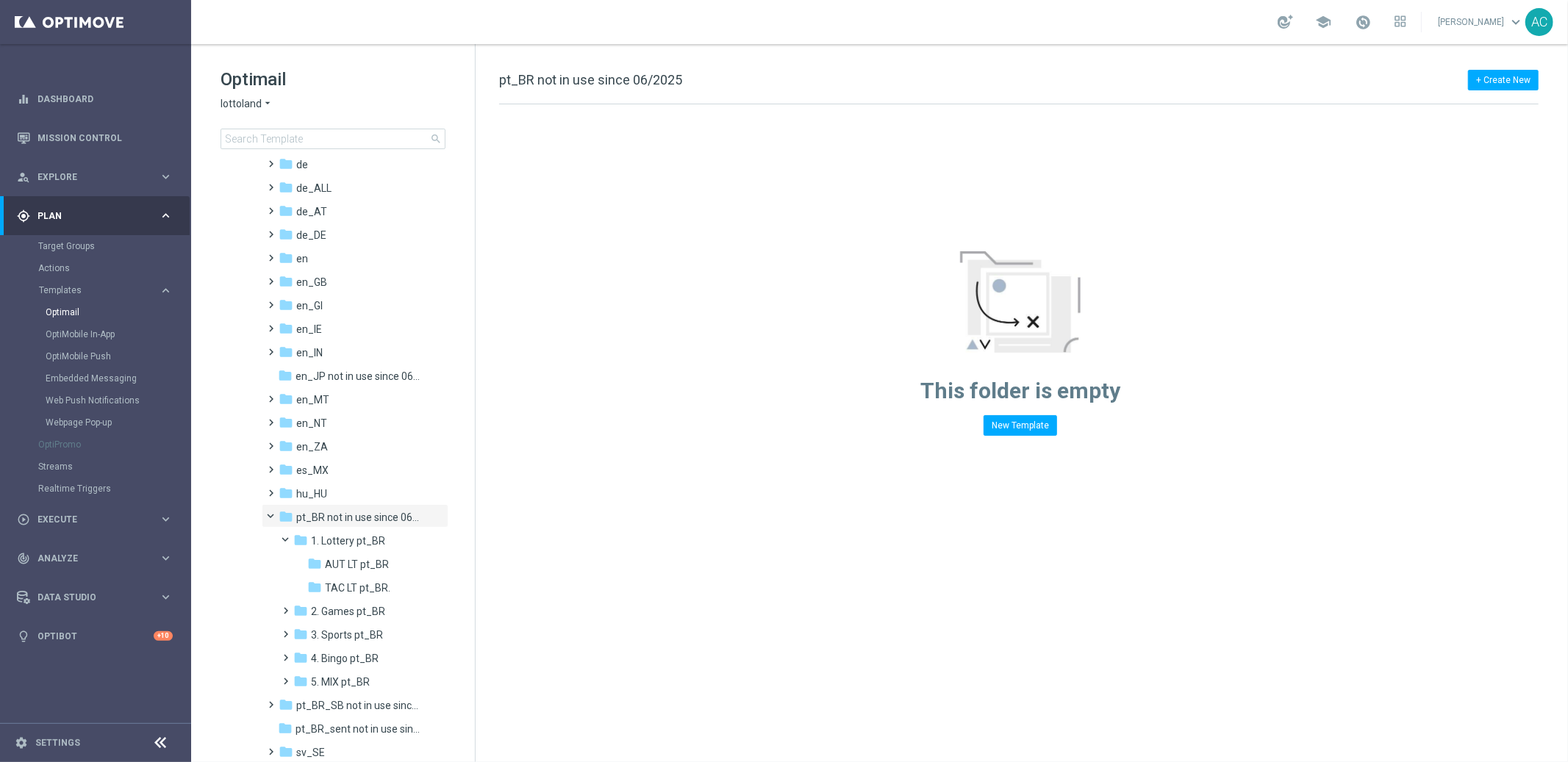
click at [249, 108] on span "lottoland" at bounding box center [241, 103] width 41 height 14
click at [0, 0] on span "Lottoland.com.br" at bounding box center [0, 0] width 0 height 0
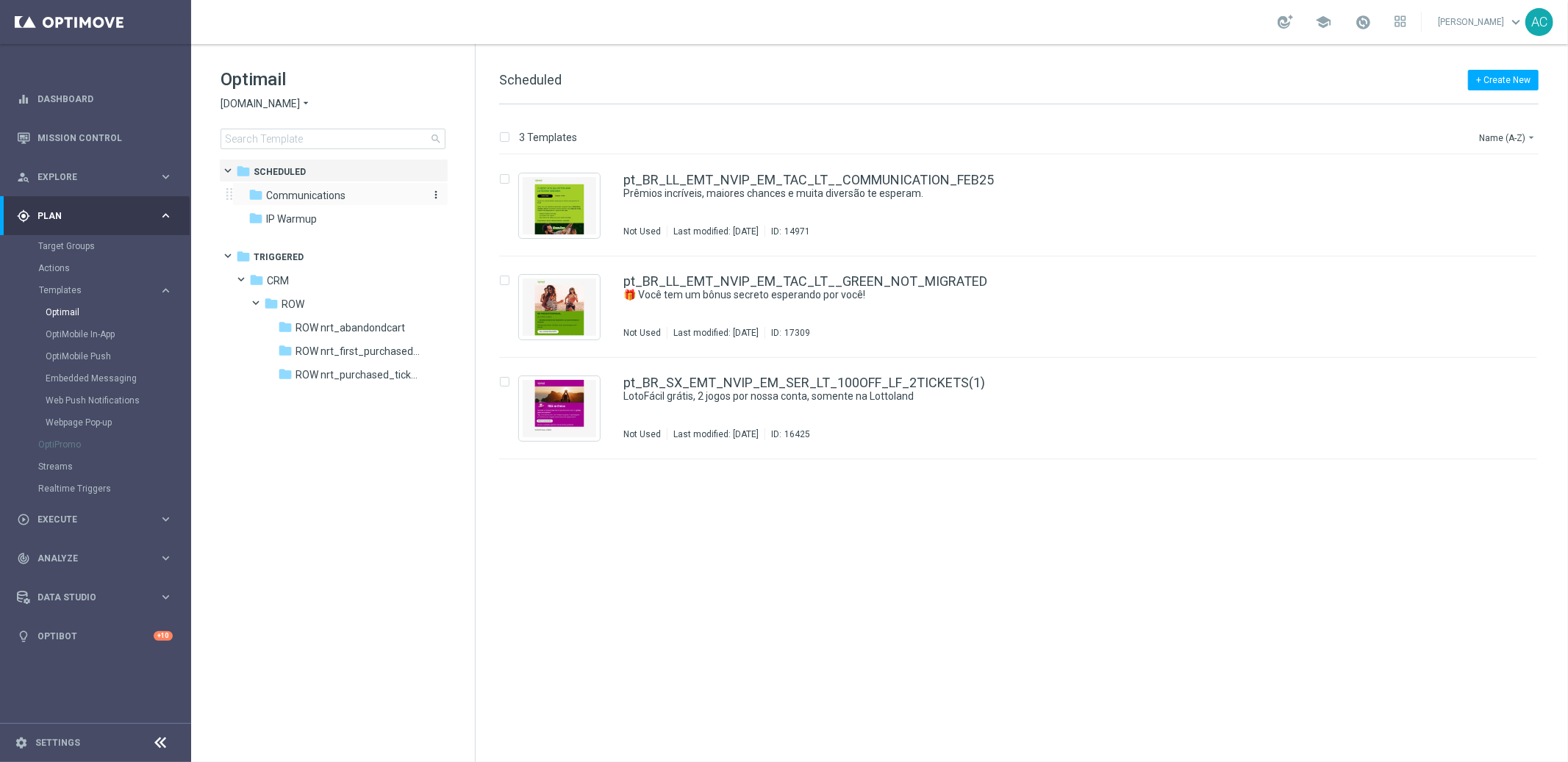
click at [293, 198] on span "Communications" at bounding box center [305, 196] width 79 height 13
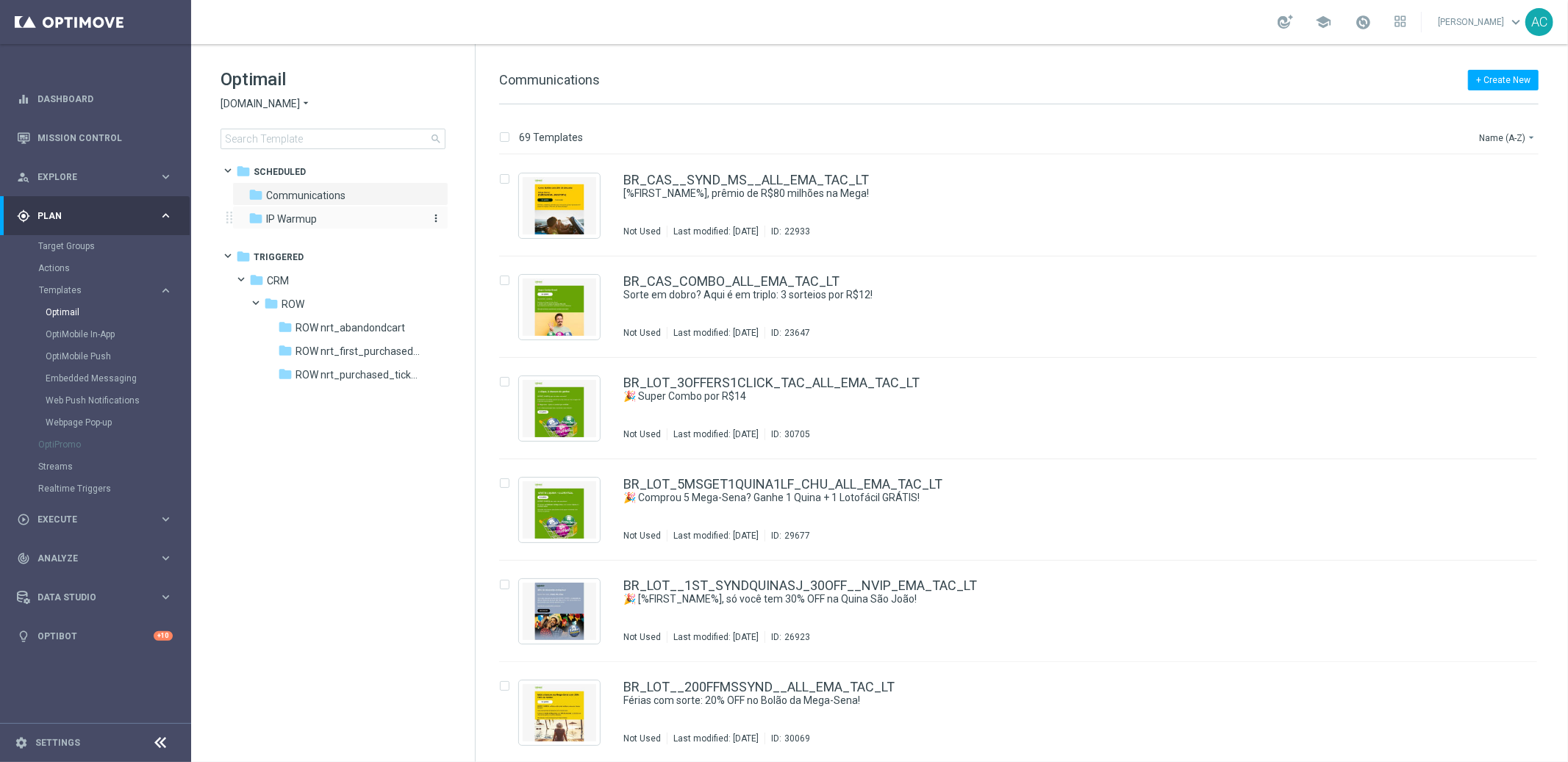
click at [315, 218] on span "IP Warmup" at bounding box center [291, 219] width 50 height 13
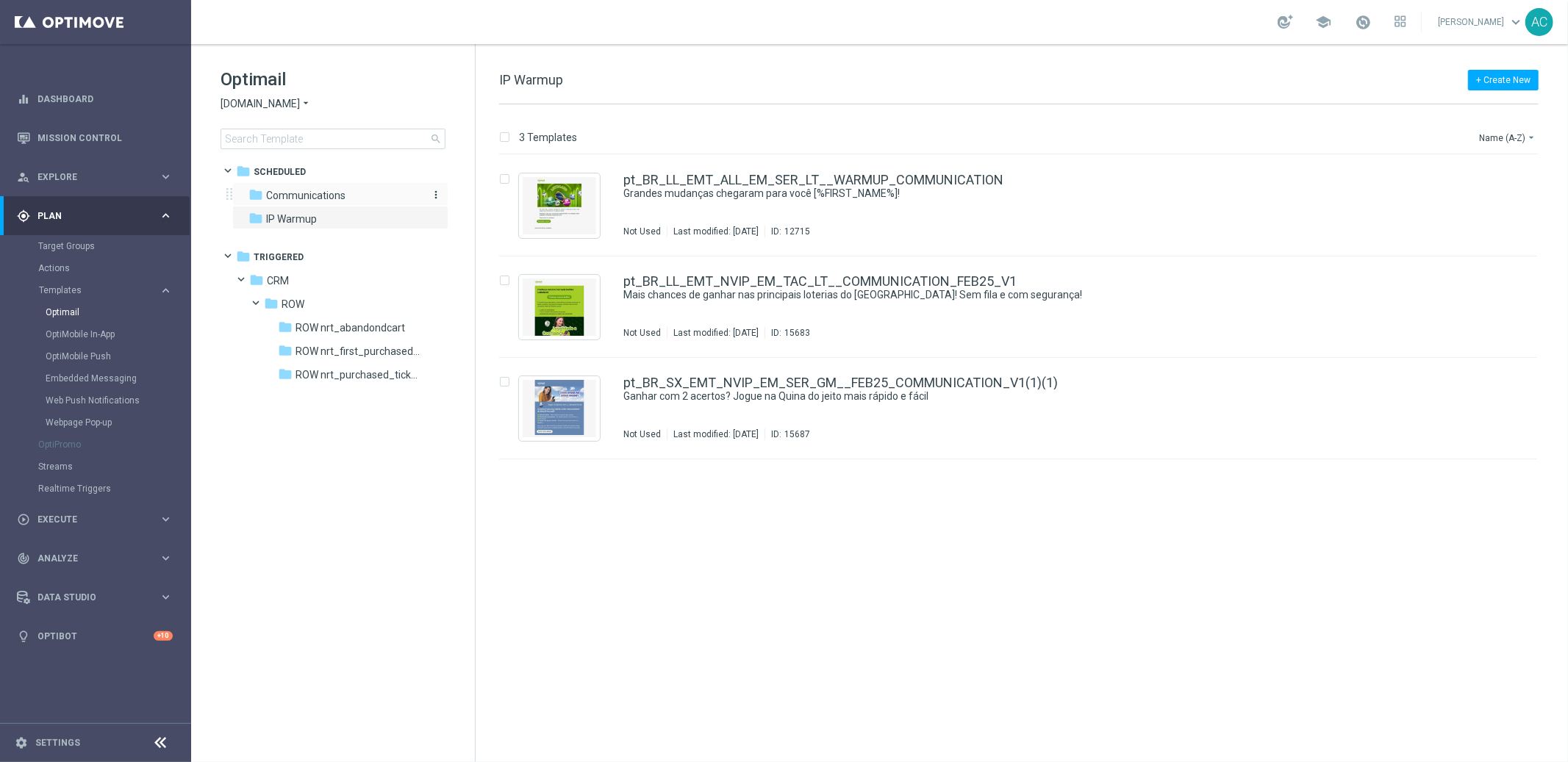
click at [317, 190] on span "Communications" at bounding box center [305, 196] width 79 height 13
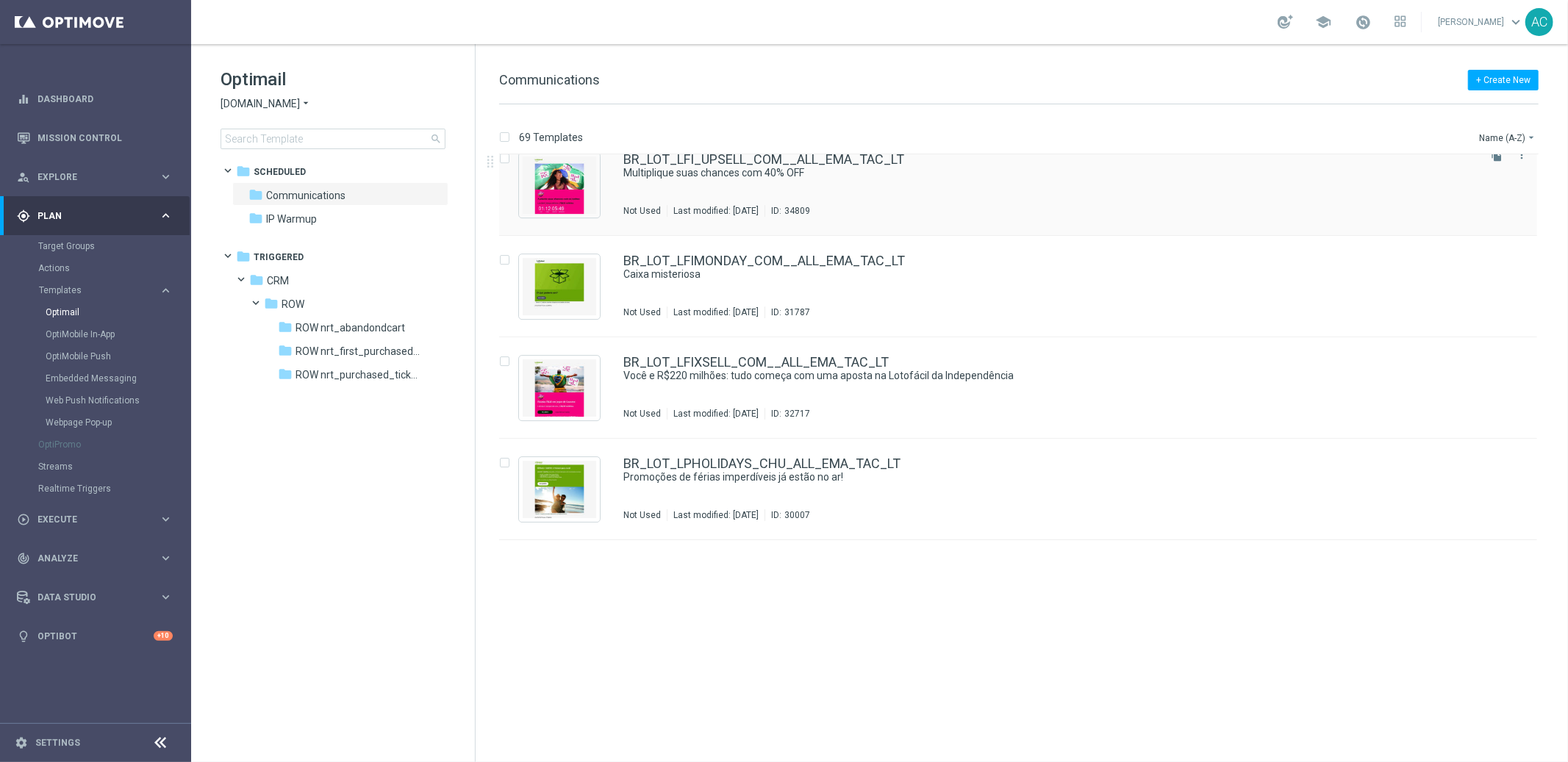
scroll to position [4021, 0]
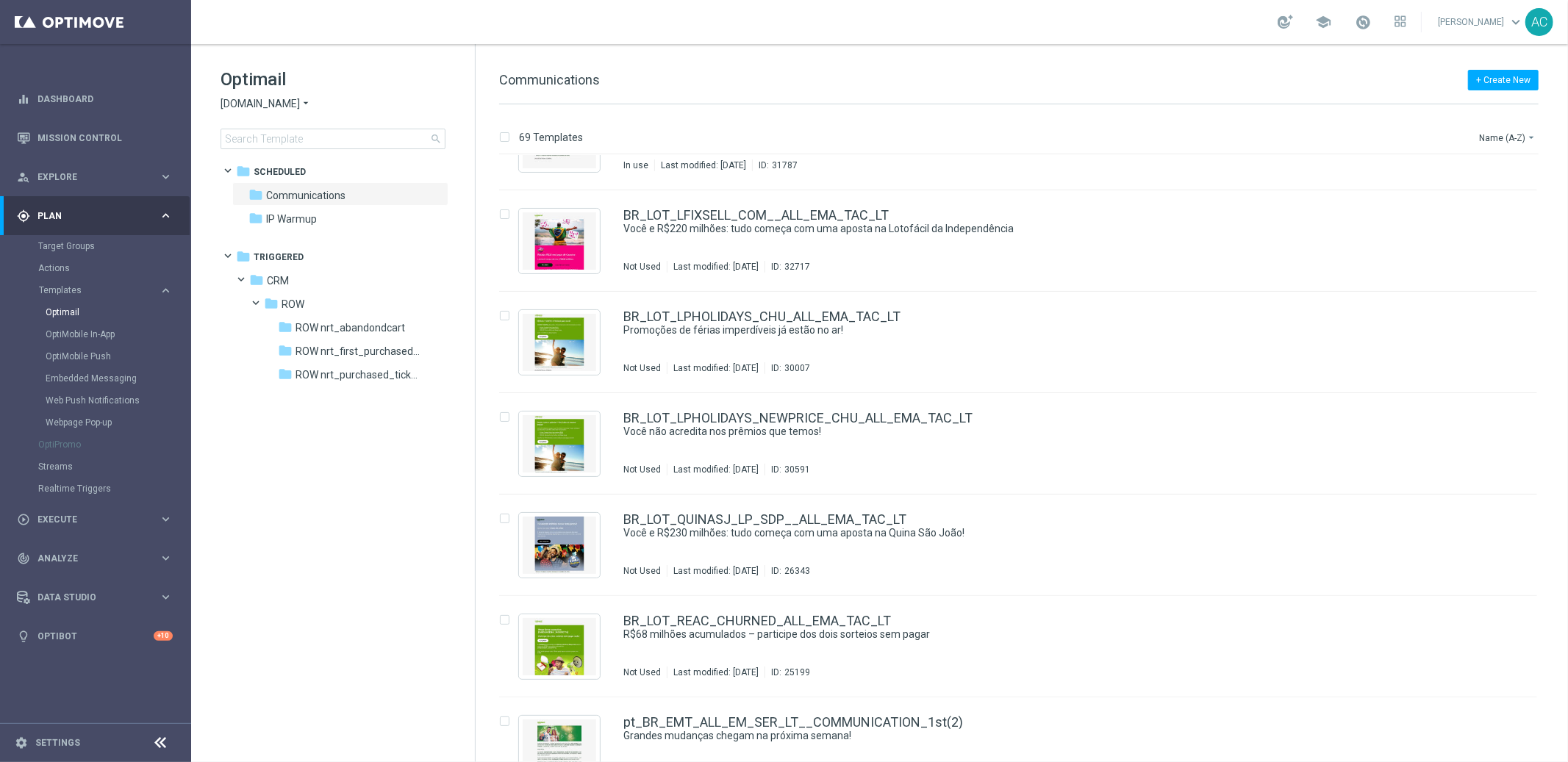
click at [291, 103] on span "Lottoland.com.br" at bounding box center [260, 103] width 79 height 14
click at [279, 122] on div "lottoland" at bounding box center [276, 120] width 110 height 18
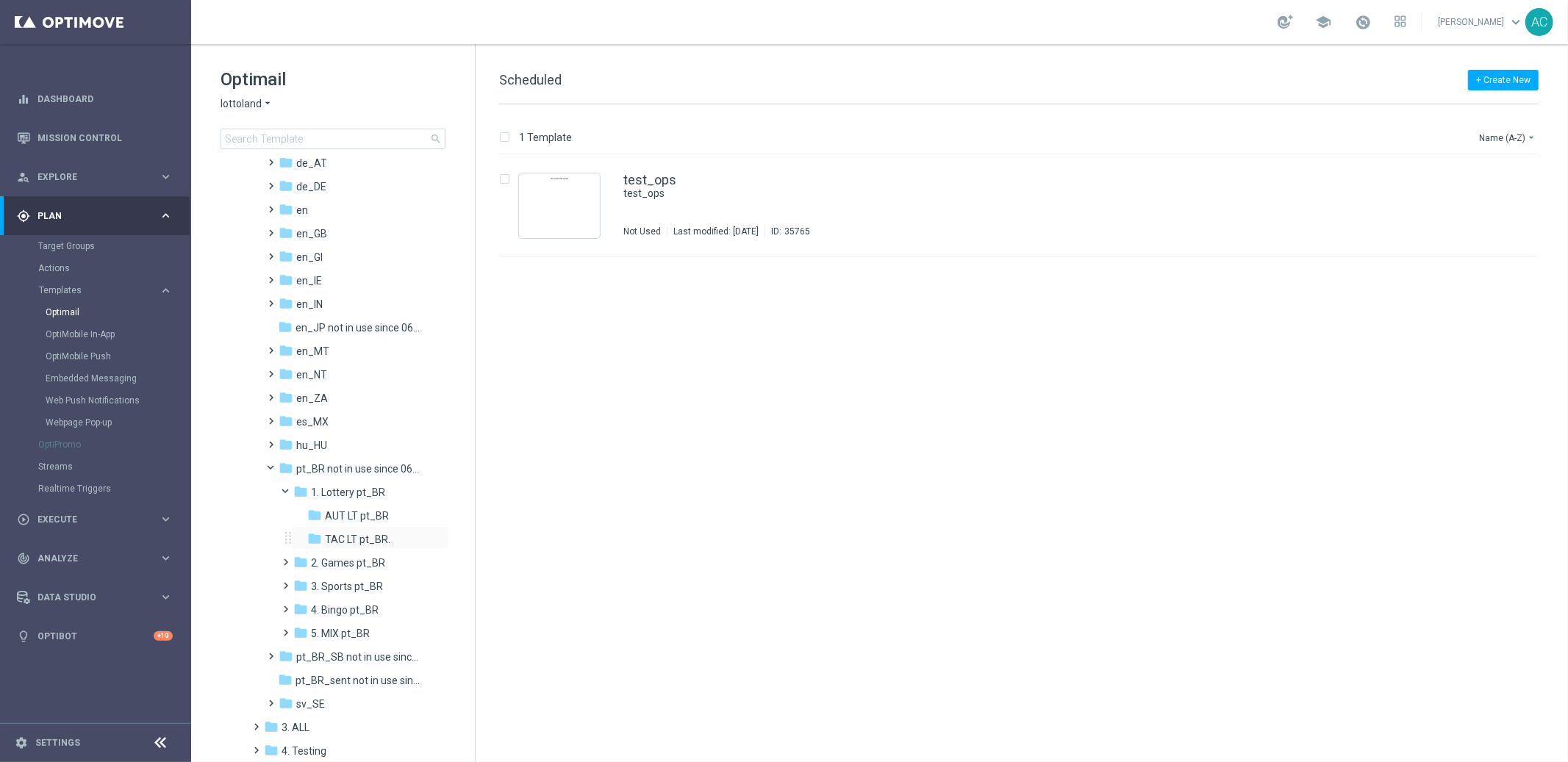
scroll to position [163, 0]
click at [350, 666] on span "pt_BR_sent not in use since 06/2025" at bounding box center [358, 667] width 127 height 13
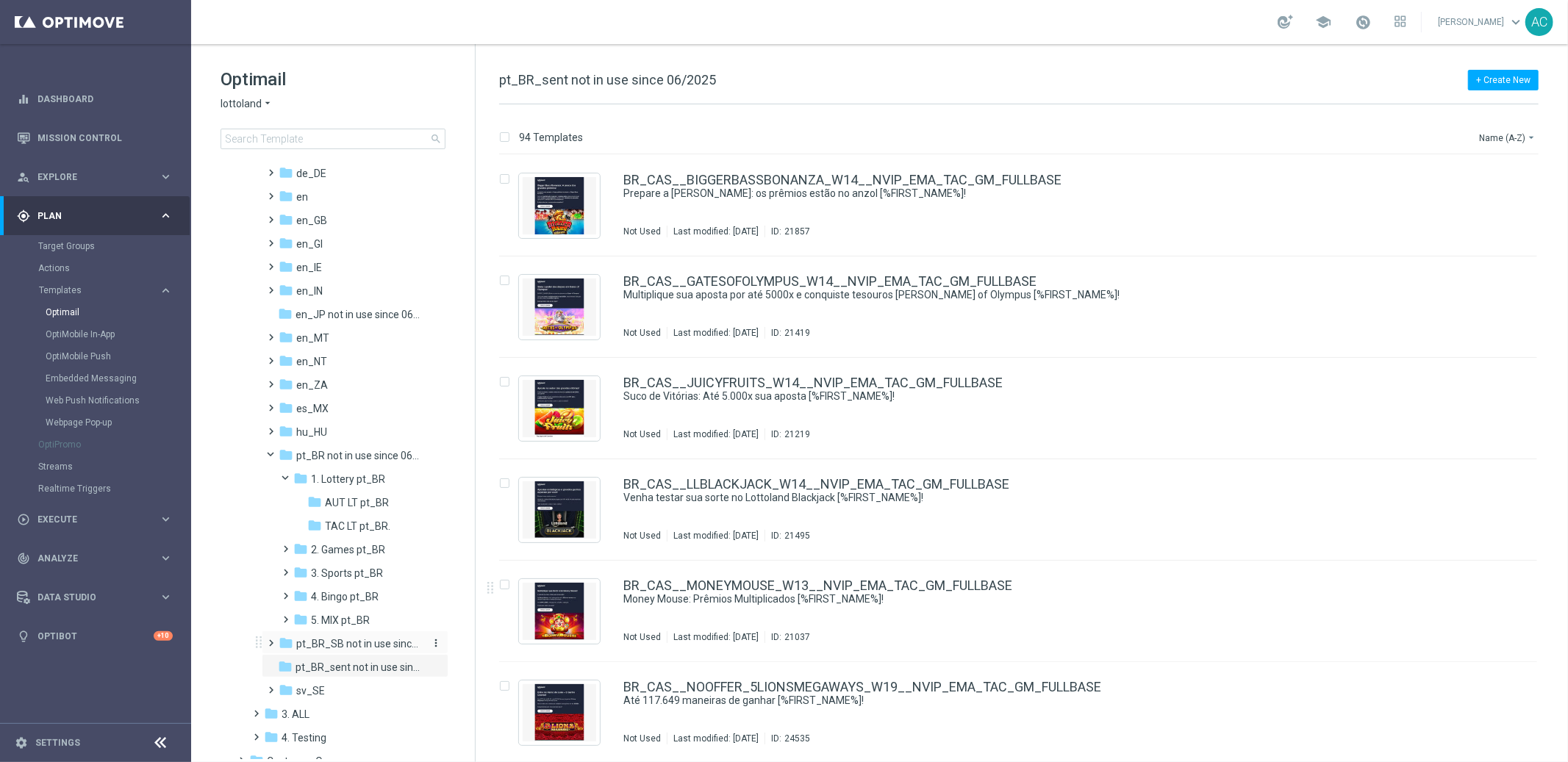
click at [374, 638] on span "pt_BR_SB not in use since 06/2025" at bounding box center [359, 643] width 126 height 13
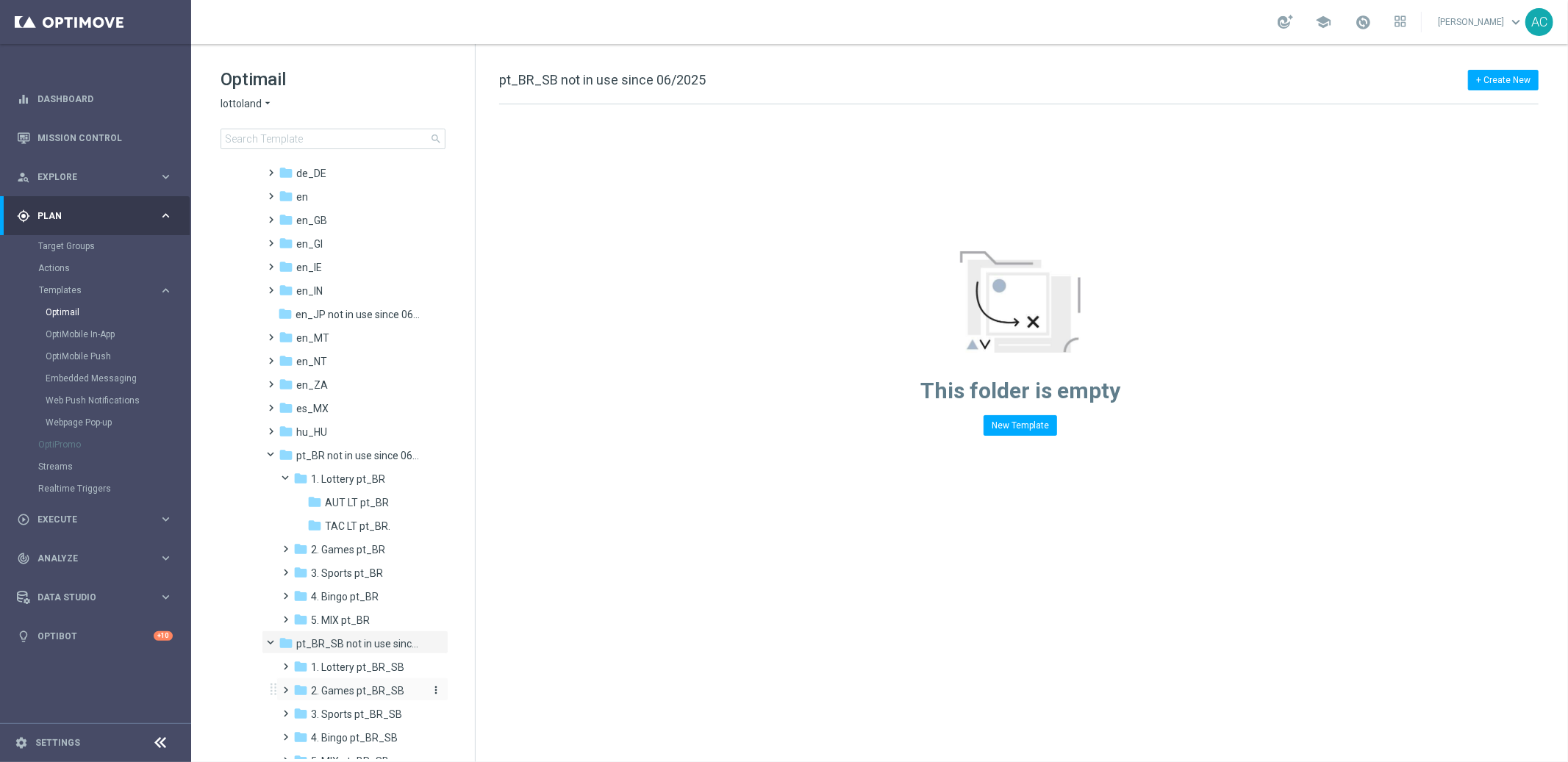
scroll to position [166, 0]
click at [353, 659] on span "1. Lottery pt_BR_SB" at bounding box center [358, 664] width 93 height 13
click at [363, 706] on span "TAC LT pt_BR_SB" at bounding box center [366, 712] width 82 height 13
click at [347, 711] on span "TAC LT pt_BR_SB" at bounding box center [366, 712] width 82 height 13
click at [351, 685] on span "AUT LT pt_BR_SB" at bounding box center [366, 688] width 83 height 13
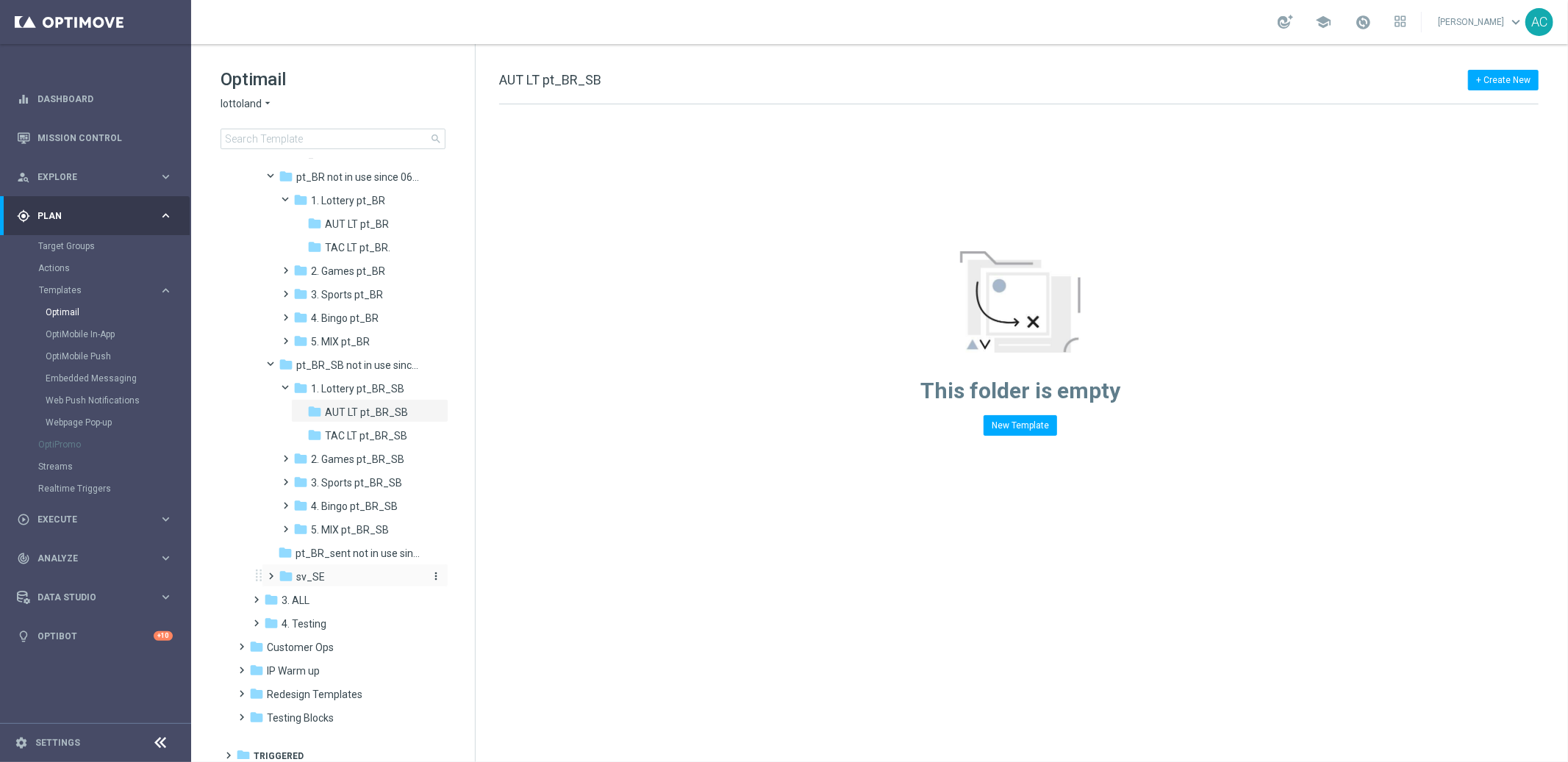
scroll to position [448, 0]
click at [277, 660] on span "IP Warm up" at bounding box center [293, 664] width 53 height 13
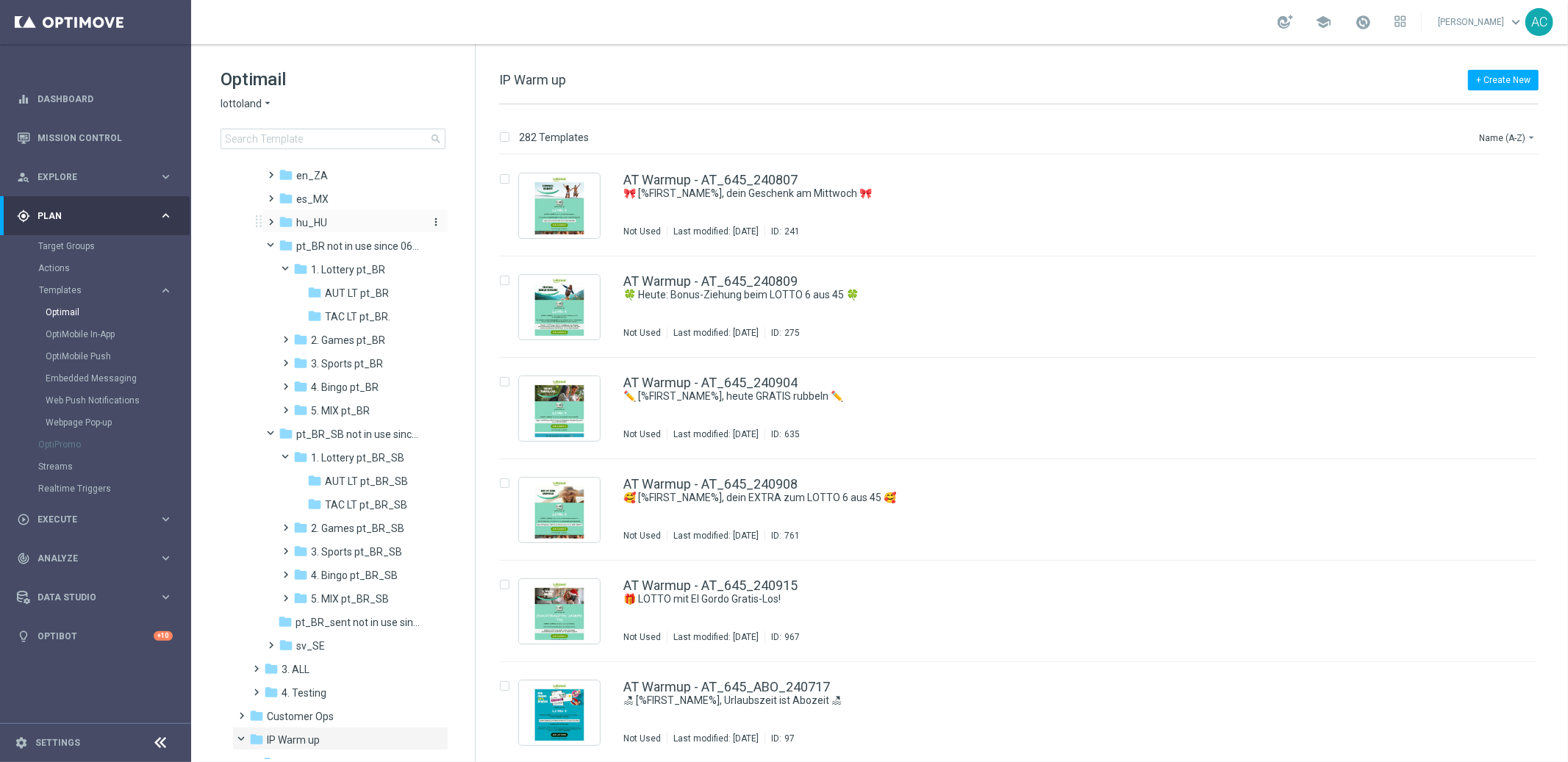
scroll to position [298, 0]
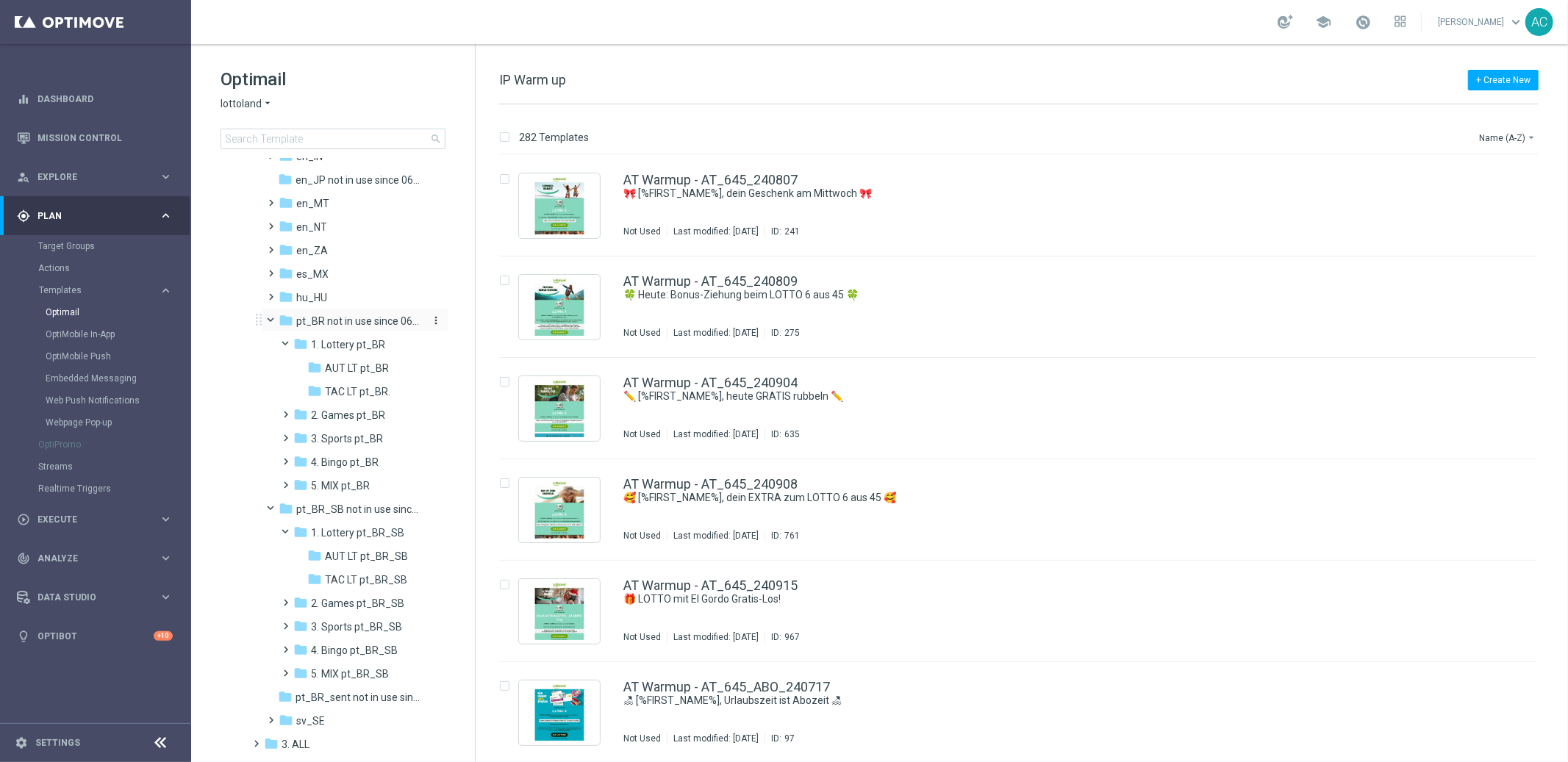
click at [335, 317] on span "pt_BR not in use since 06/2025" at bounding box center [359, 321] width 126 height 13
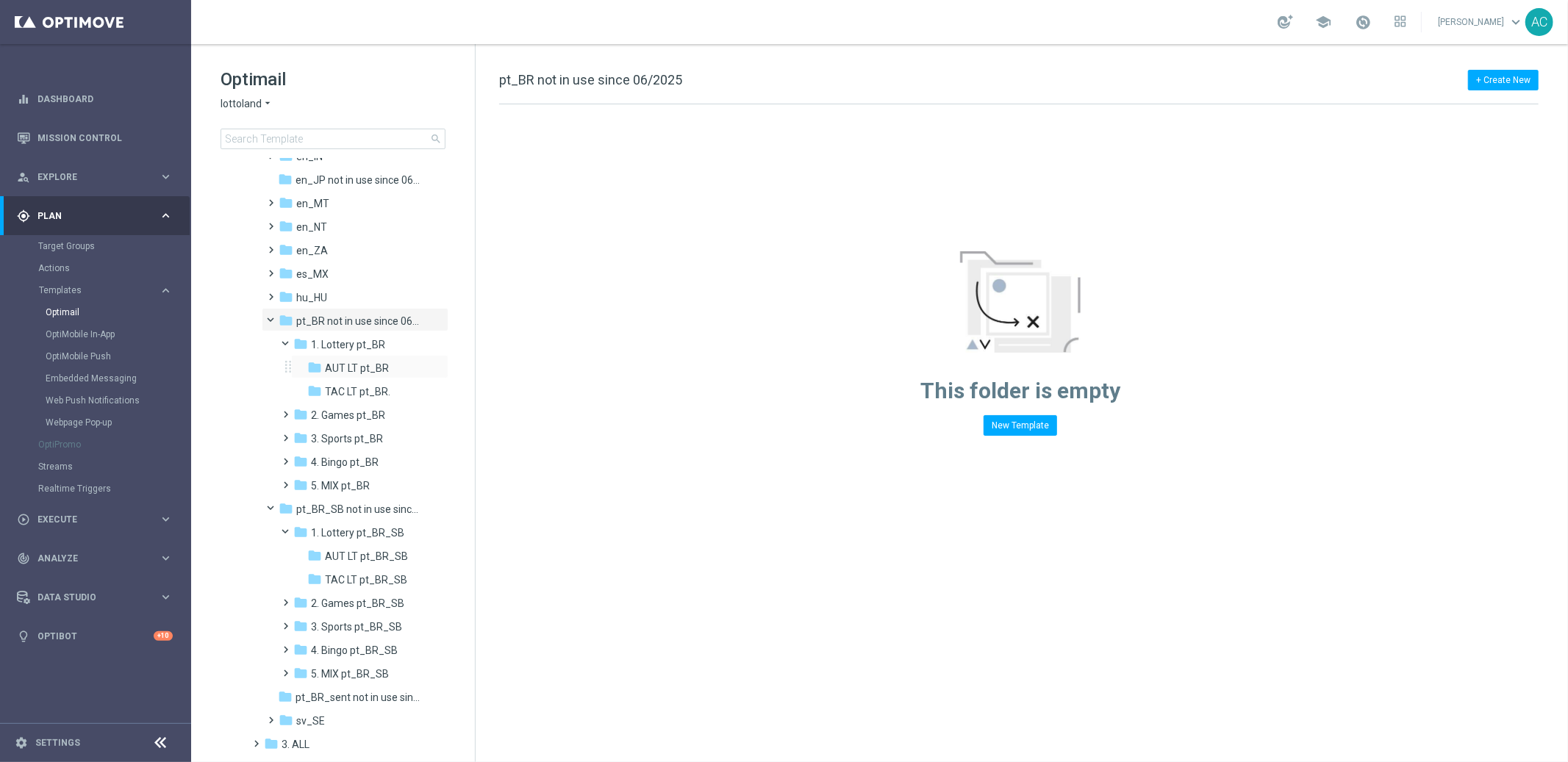
click at [347, 357] on div "folder AUT LT pt_BR more_vert" at bounding box center [369, 367] width 157 height 24
click at [346, 389] on span "TAC LT pt_BR." at bounding box center [358, 392] width 66 height 13
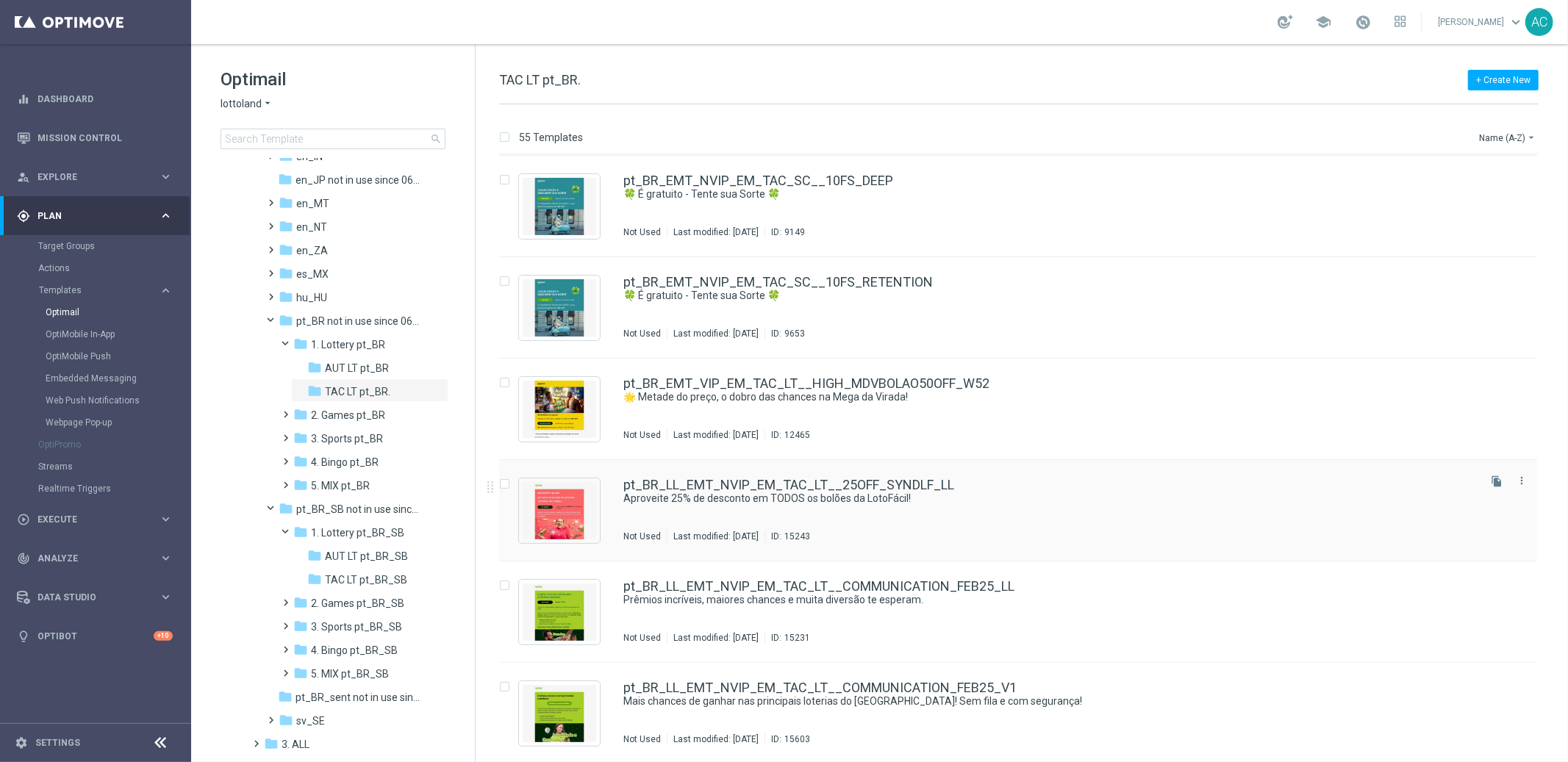
scroll to position [4971, 0]
click at [369, 690] on div "folder pt_BR_sent not in use since 06/2025" at bounding box center [350, 698] width 145 height 17
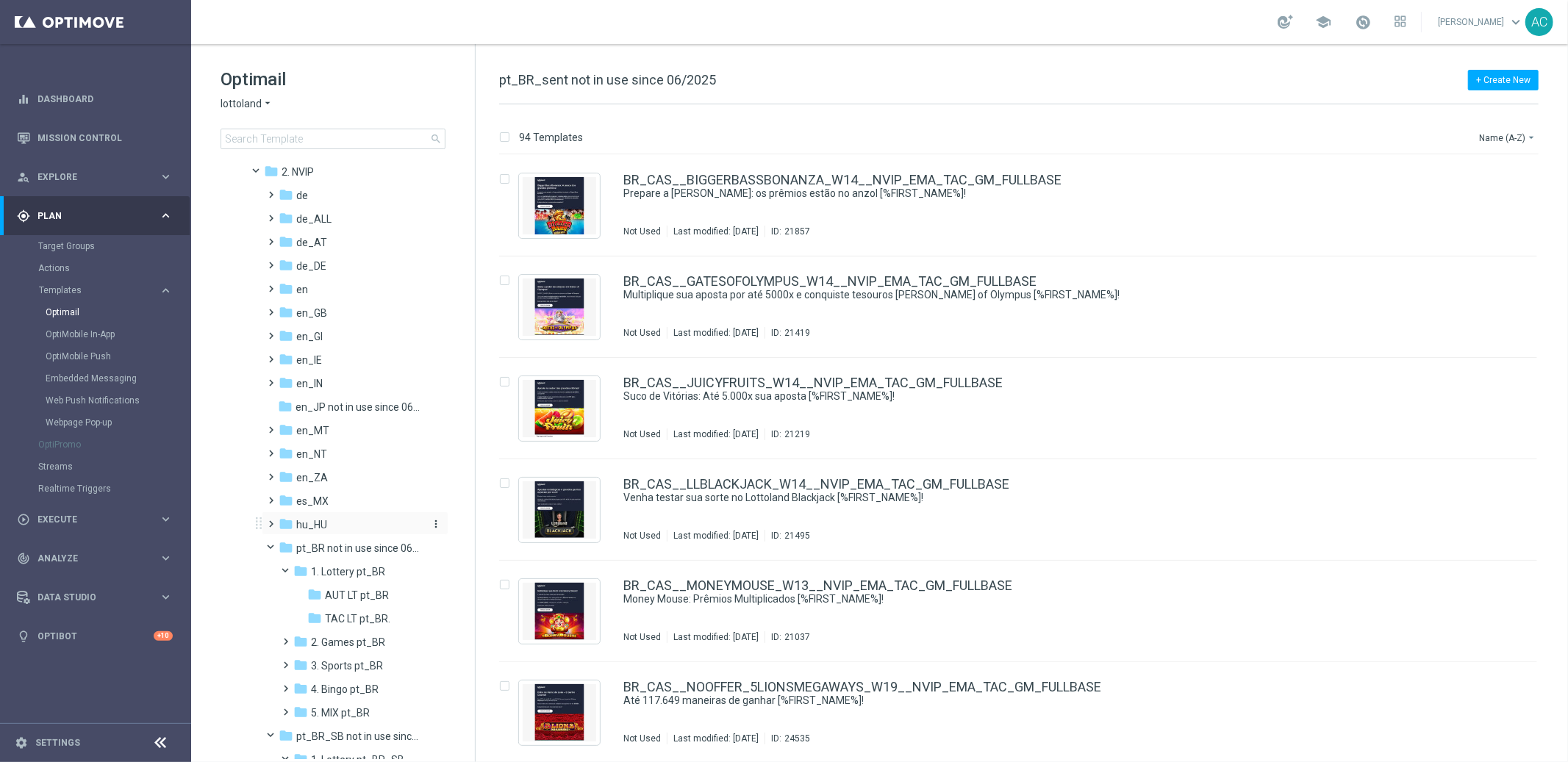
scroll to position [37, 0]
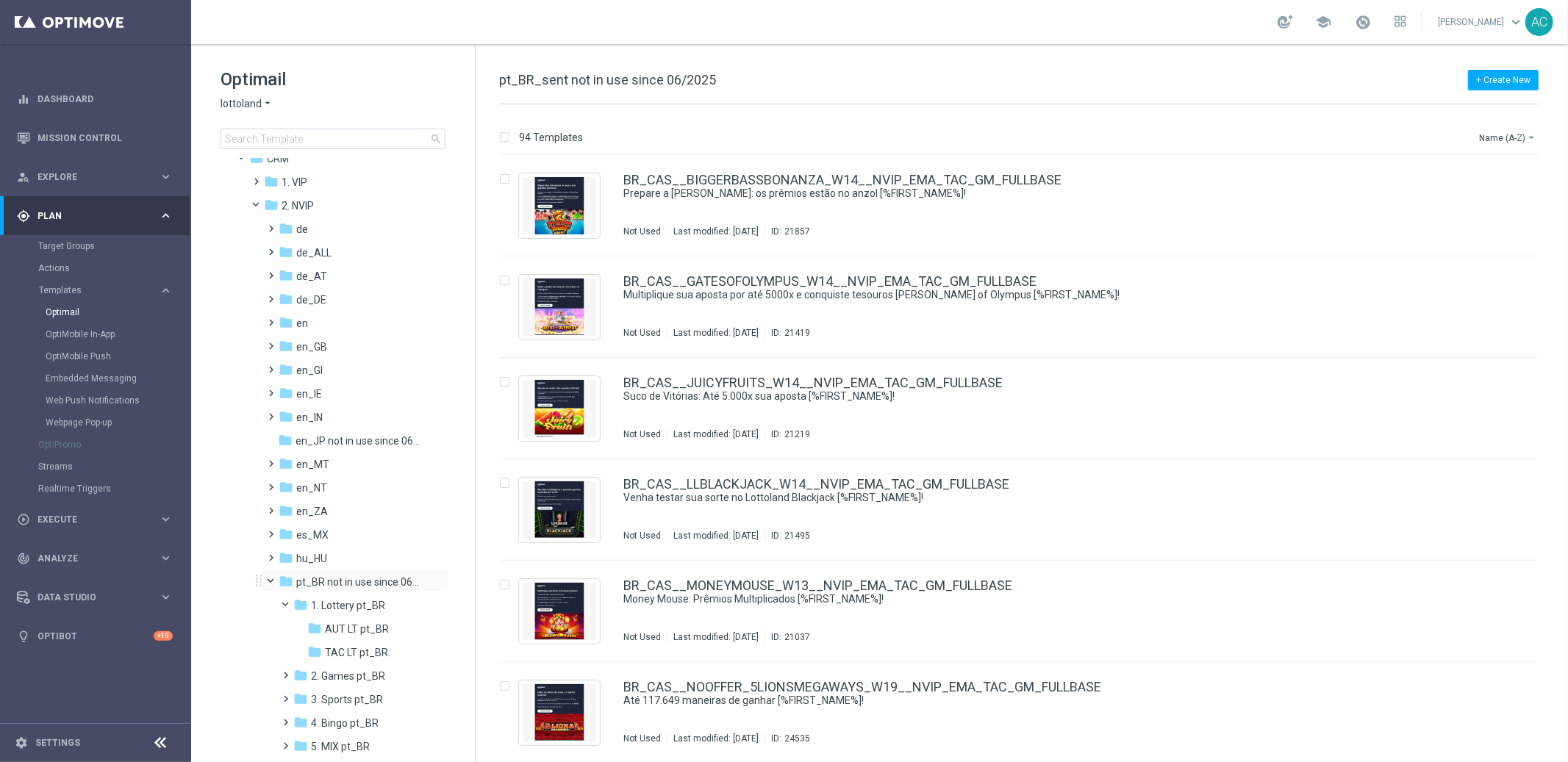
click at [275, 579] on span at bounding box center [278, 578] width 6 height 7
click at [275, 603] on span at bounding box center [278, 601] width 6 height 7
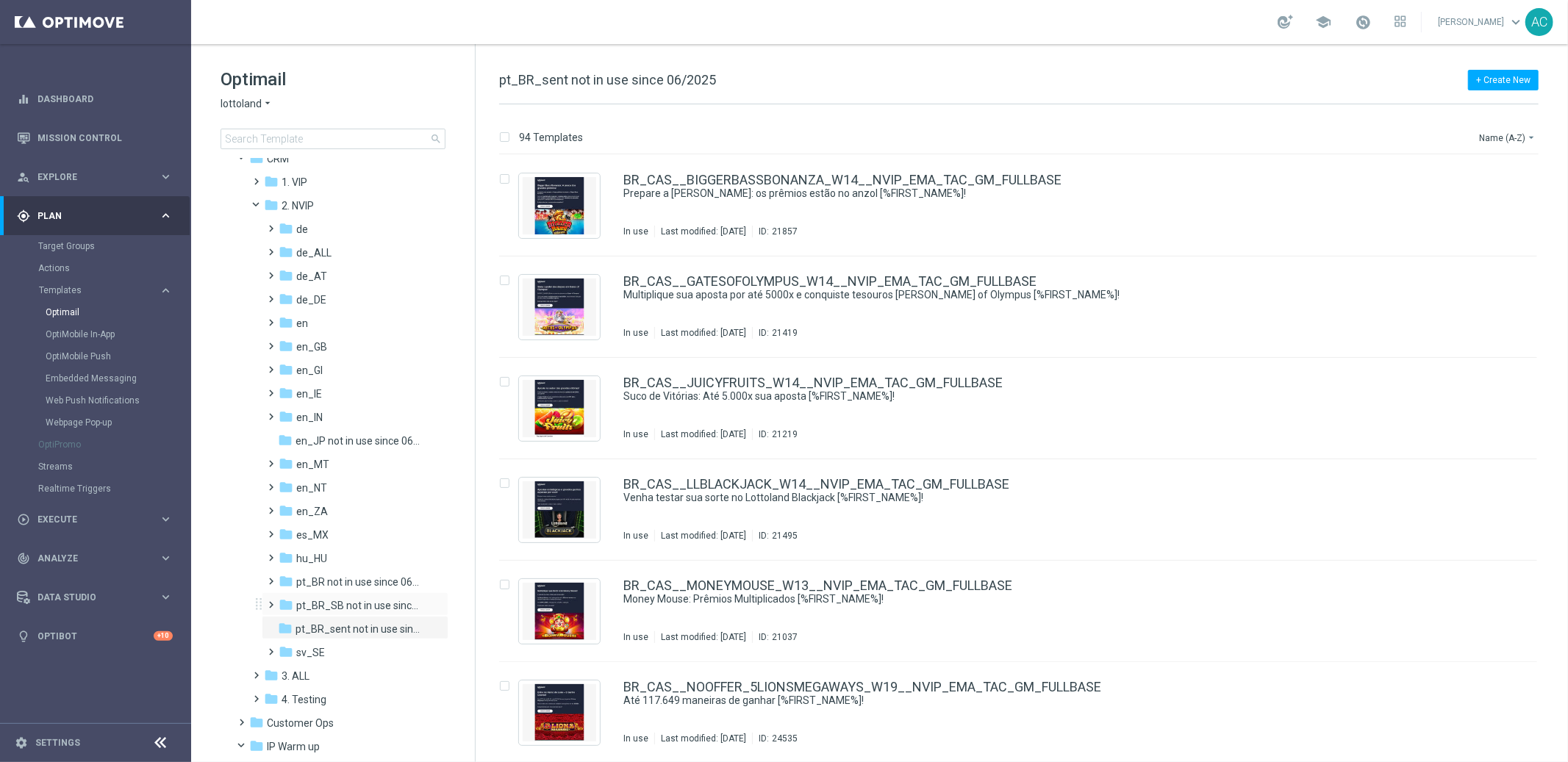
click at [272, 601] on span at bounding box center [268, 598] width 7 height 6
click at [289, 627] on span at bounding box center [292, 625] width 6 height 7
click at [287, 625] on span at bounding box center [283, 622] width 7 height 6
click at [289, 627] on span at bounding box center [292, 625] width 6 height 7
click at [277, 601] on span at bounding box center [278, 601] width 6 height 7
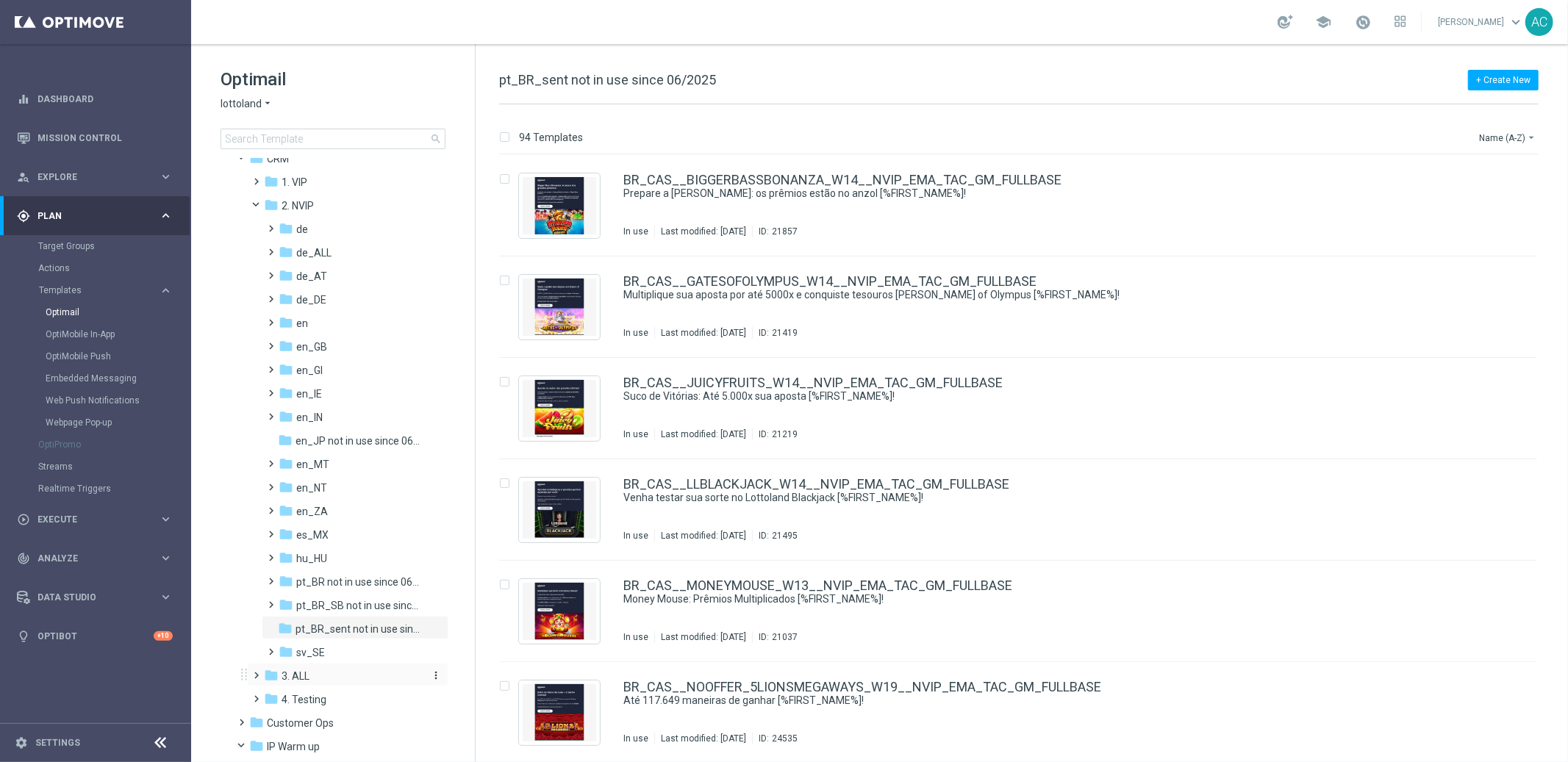
click at [269, 676] on icon "folder" at bounding box center [271, 675] width 14 height 14
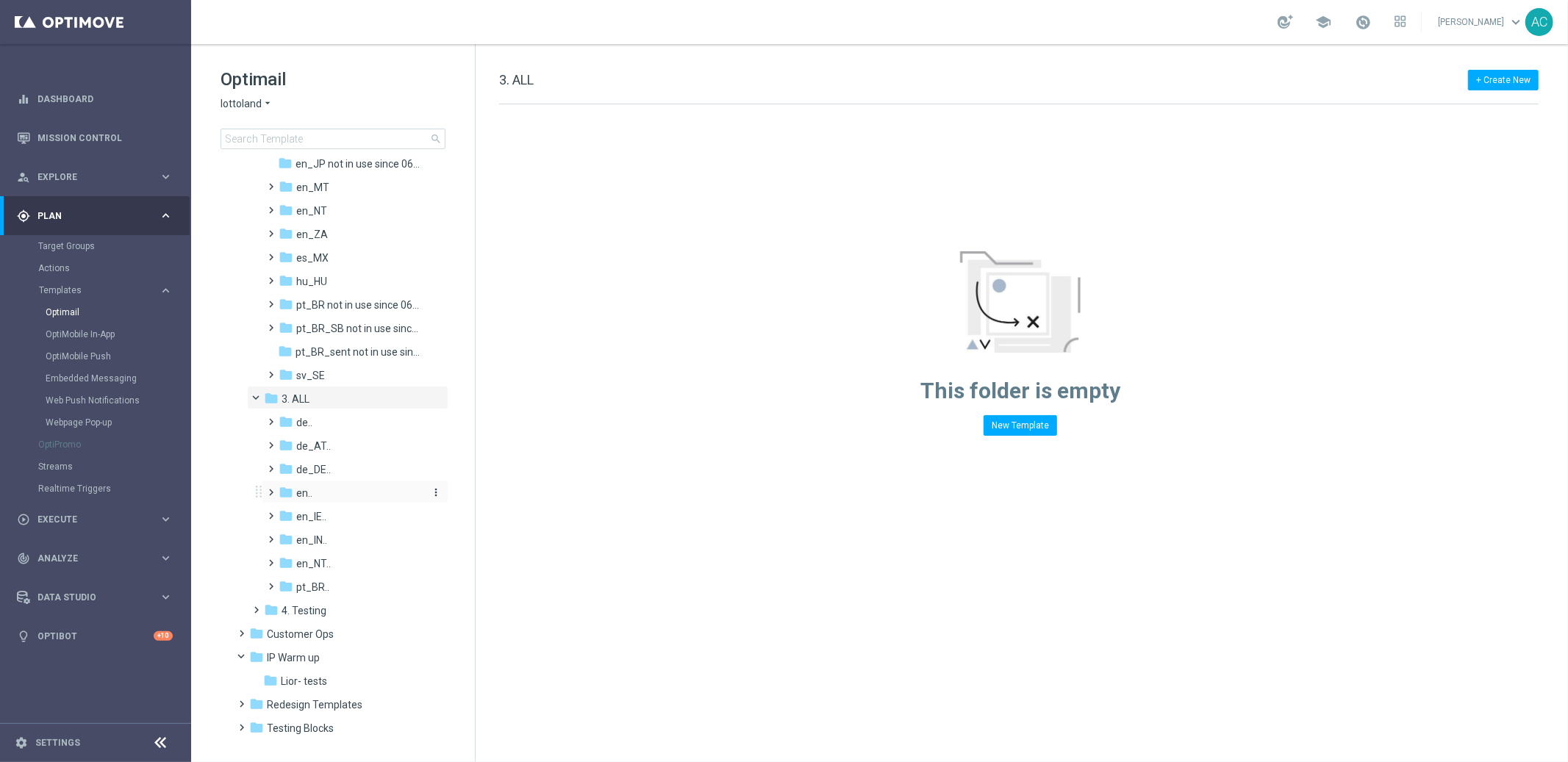
scroll to position [331, 0]
click at [305, 566] on span "pt_BR.." at bounding box center [312, 570] width 33 height 13
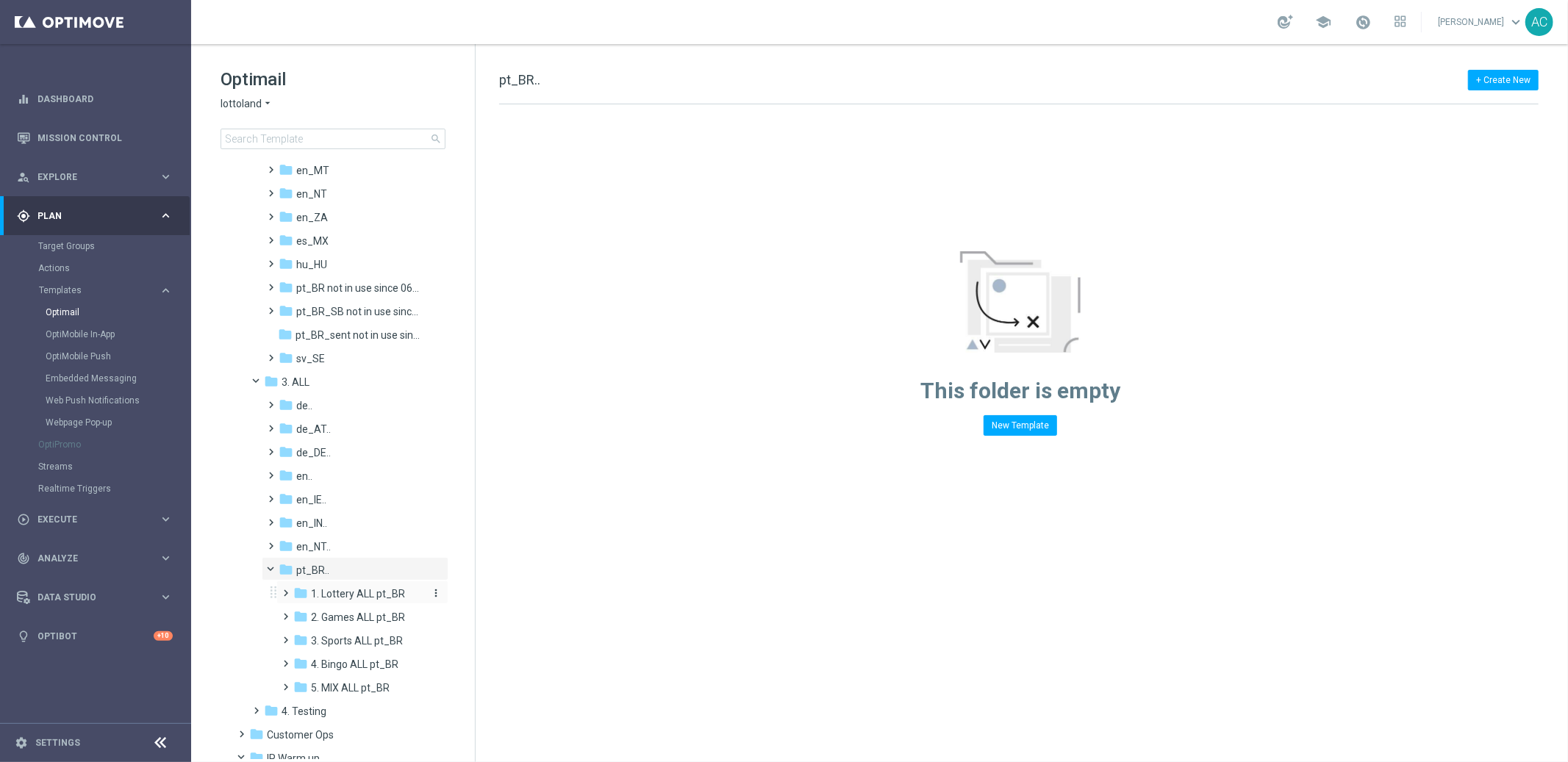
click at [363, 595] on span "1. Lottery ALL pt_BR" at bounding box center [358, 594] width 94 height 13
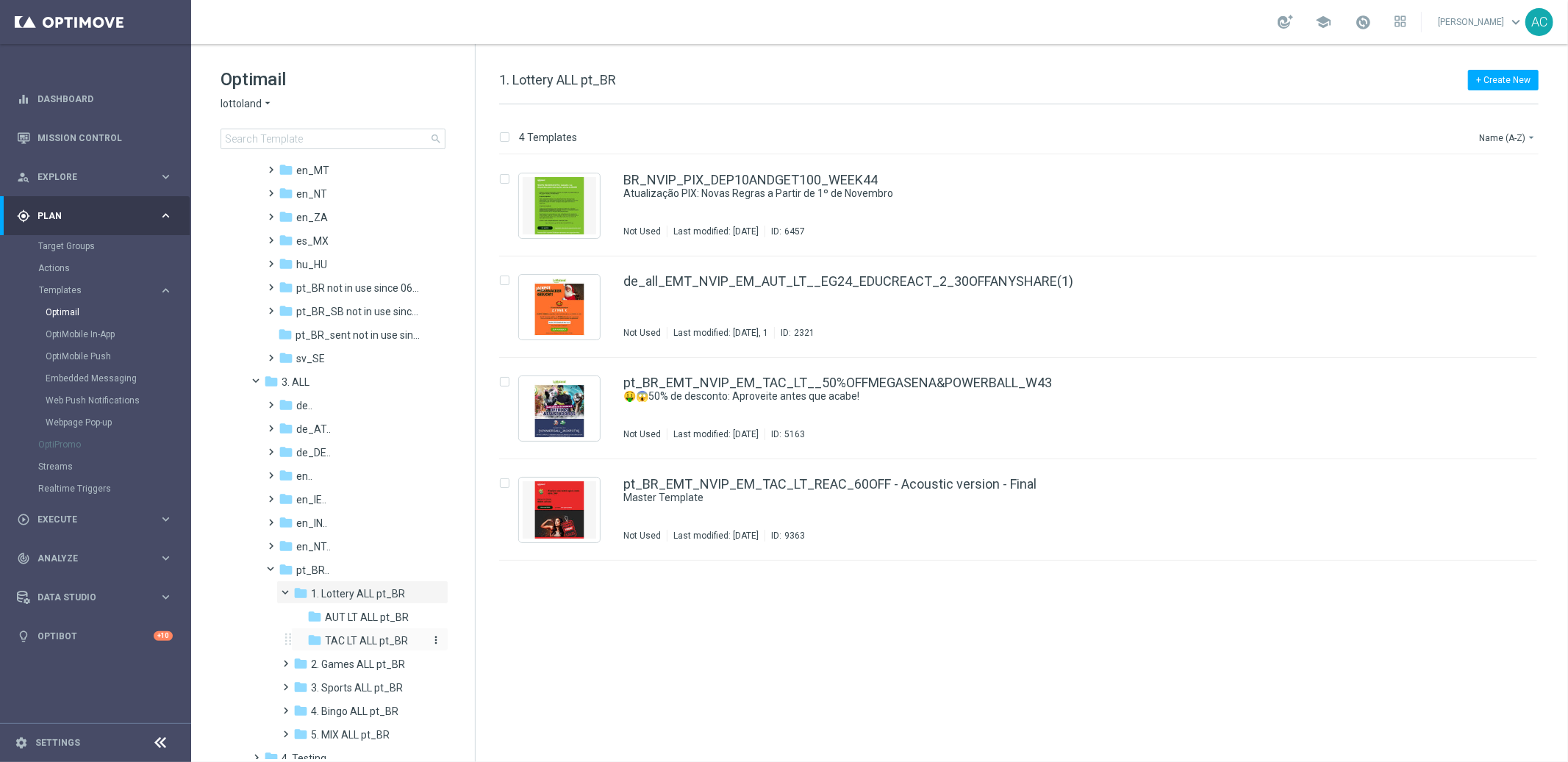
click at [362, 632] on div "folder TAC LT ALL pt_BR" at bounding box center [367, 641] width 119 height 17
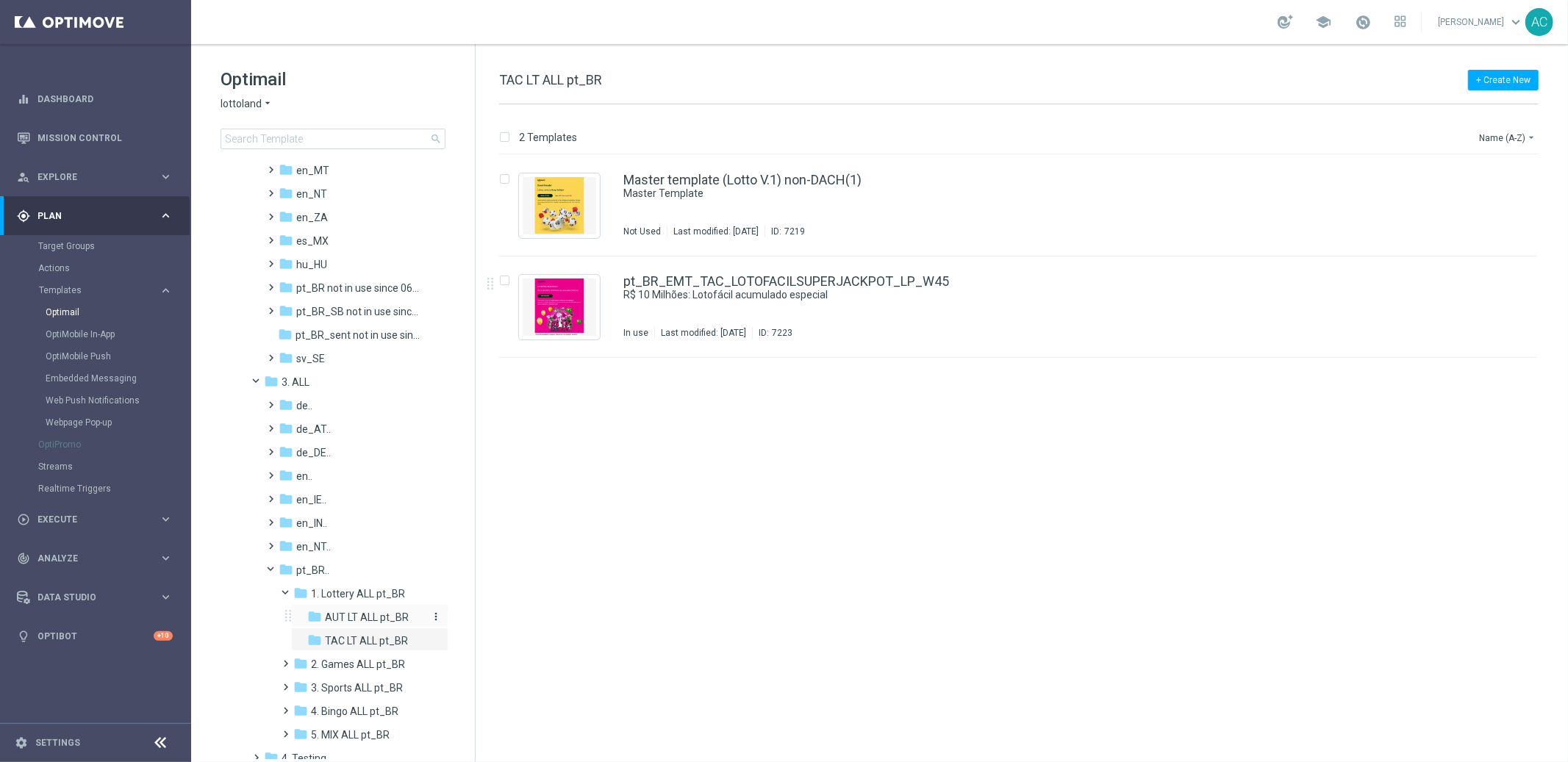
click at [368, 615] on span "AUT LT ALL pt_BR" at bounding box center [367, 617] width 84 height 13
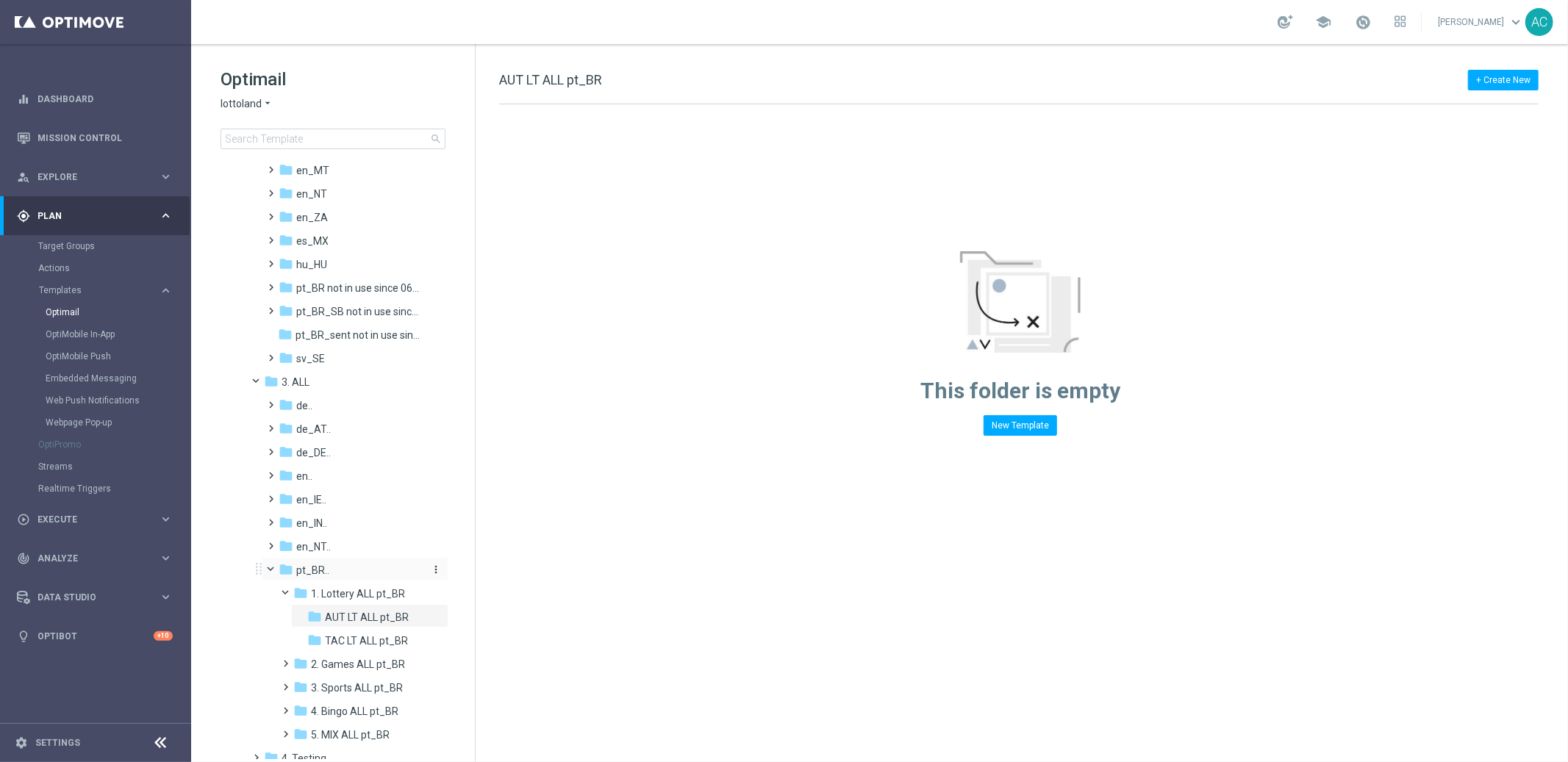
click at [325, 572] on span "pt_BR.." at bounding box center [312, 570] width 33 height 13
click at [341, 590] on span "1. Lottery ALL pt_BR" at bounding box center [358, 594] width 94 height 13
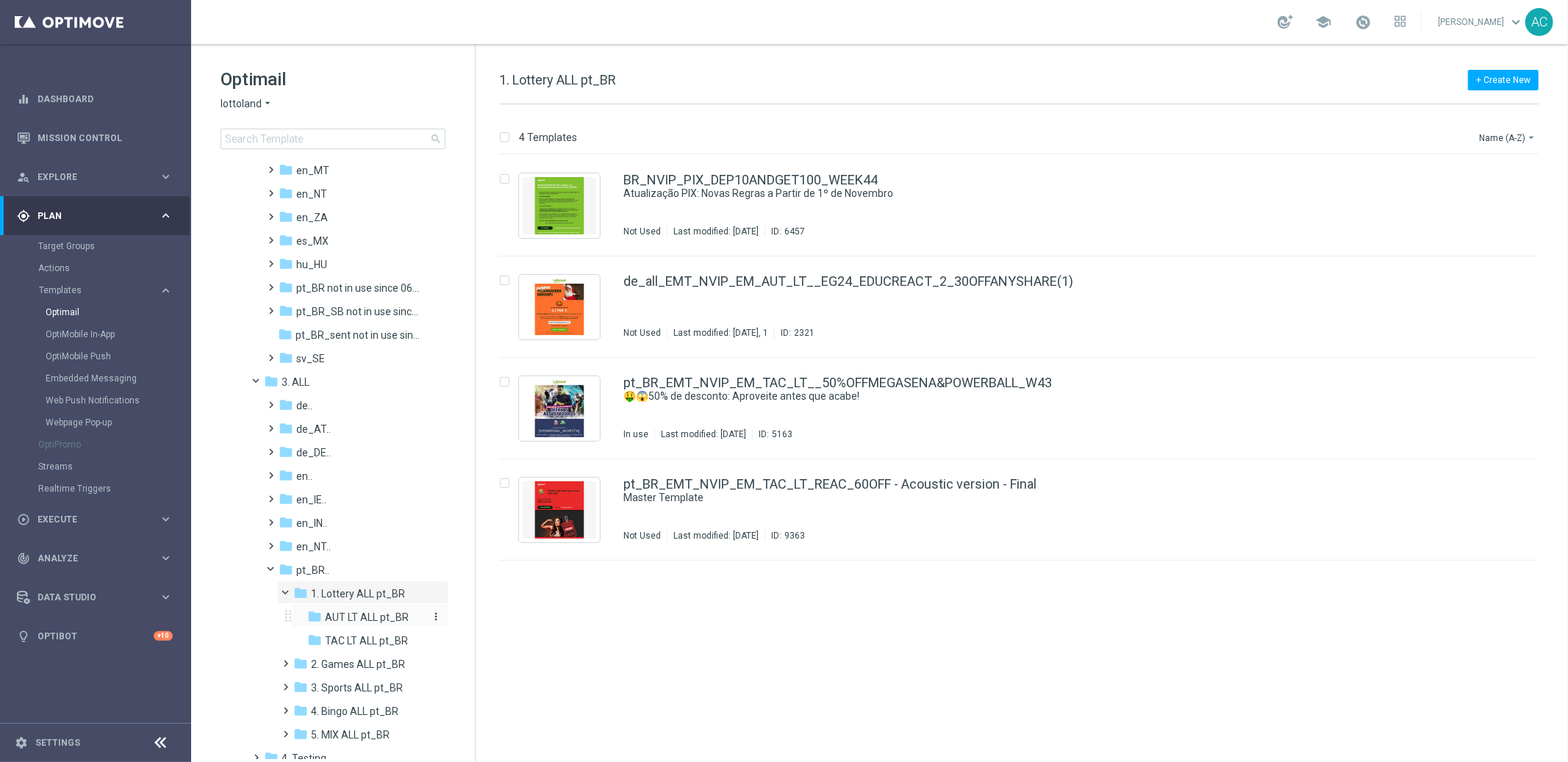
click at [348, 612] on span "AUT LT ALL pt_BR" at bounding box center [367, 617] width 84 height 13
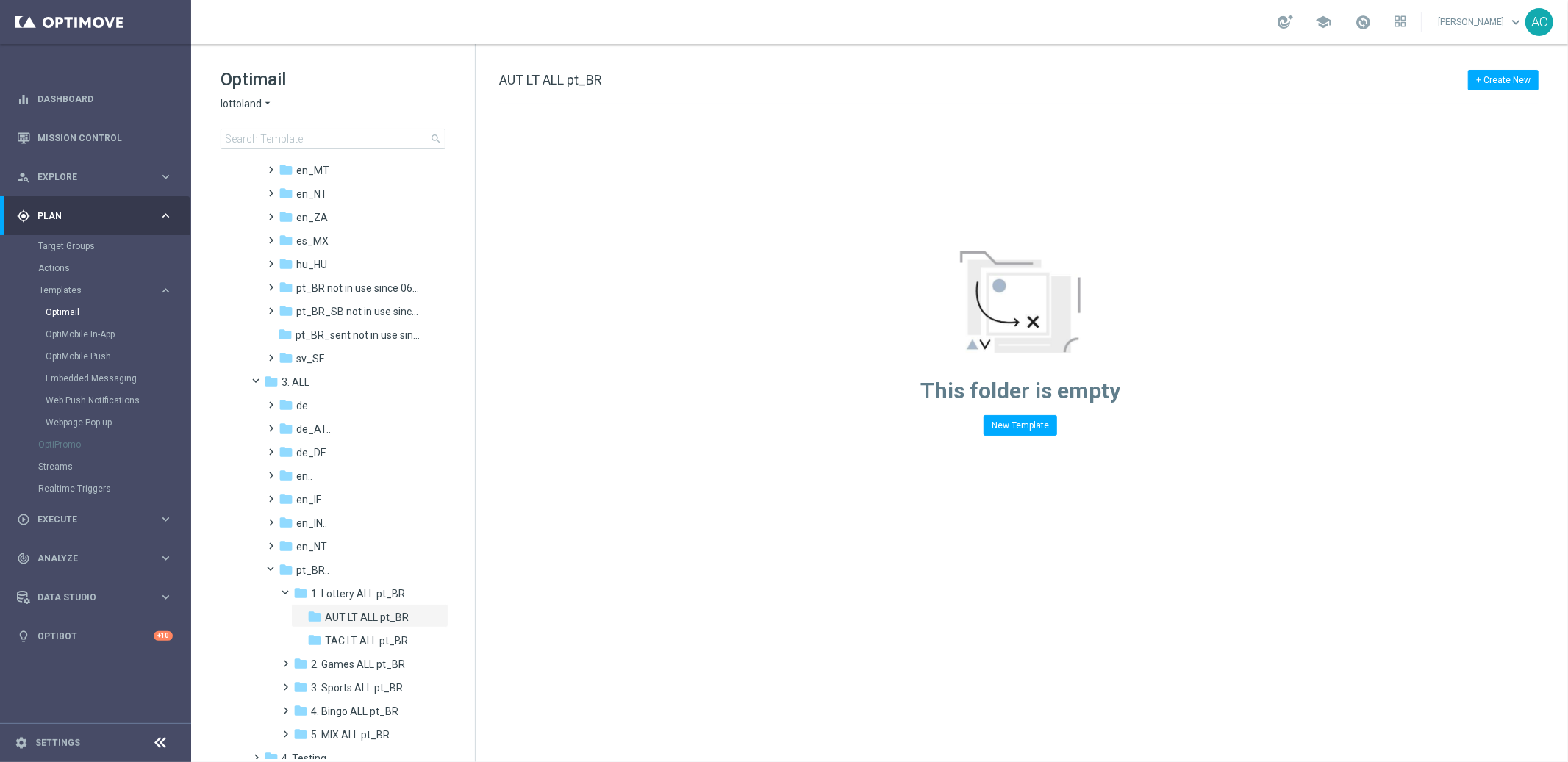
click at [262, 104] on icon "arrow_drop_down" at bounding box center [268, 103] width 12 height 14
click at [0, 0] on span "Lottoland.com.br" at bounding box center [0, 0] width 0 height 0
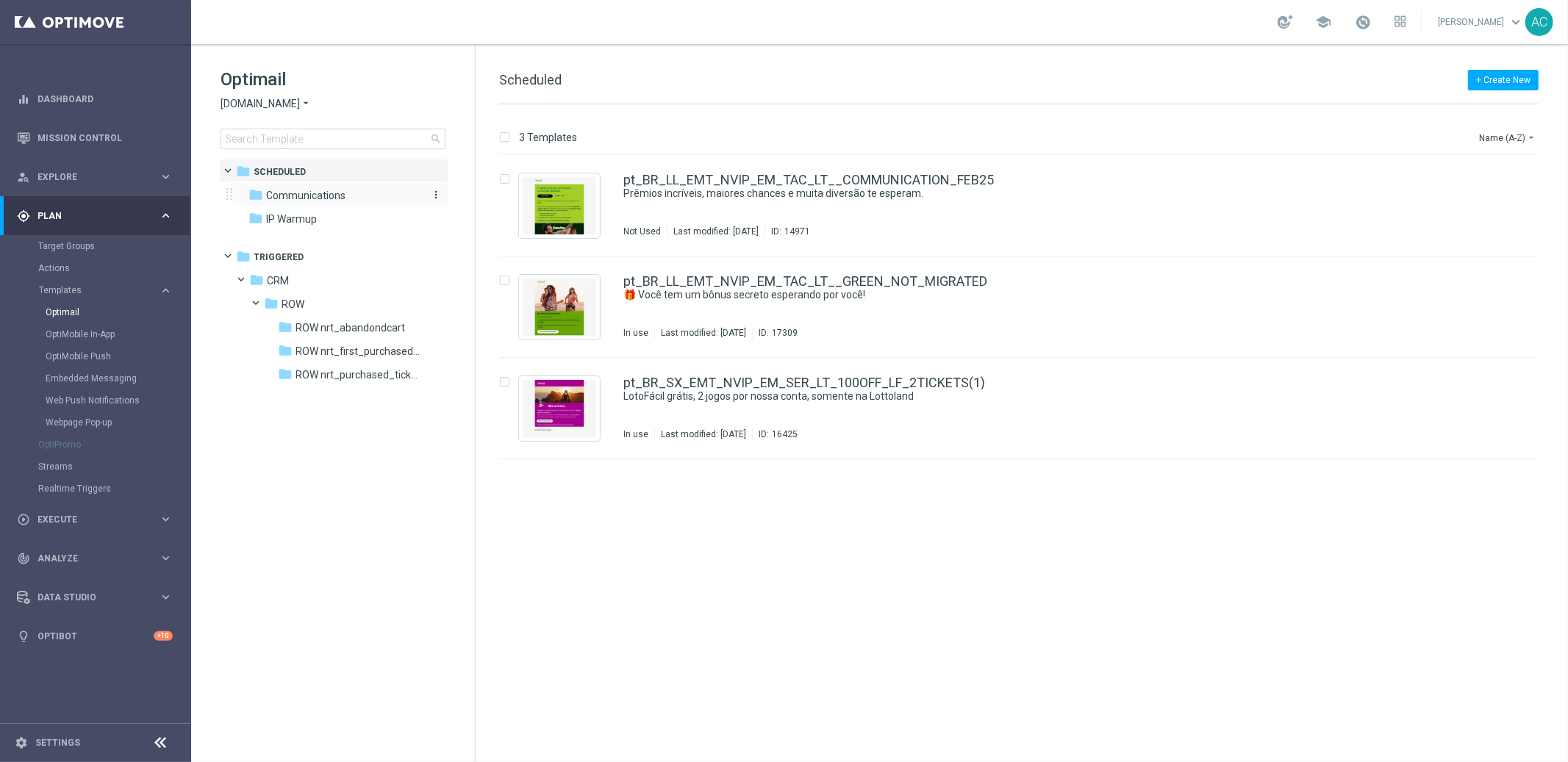
click at [297, 193] on span "Communications" at bounding box center [305, 196] width 79 height 13
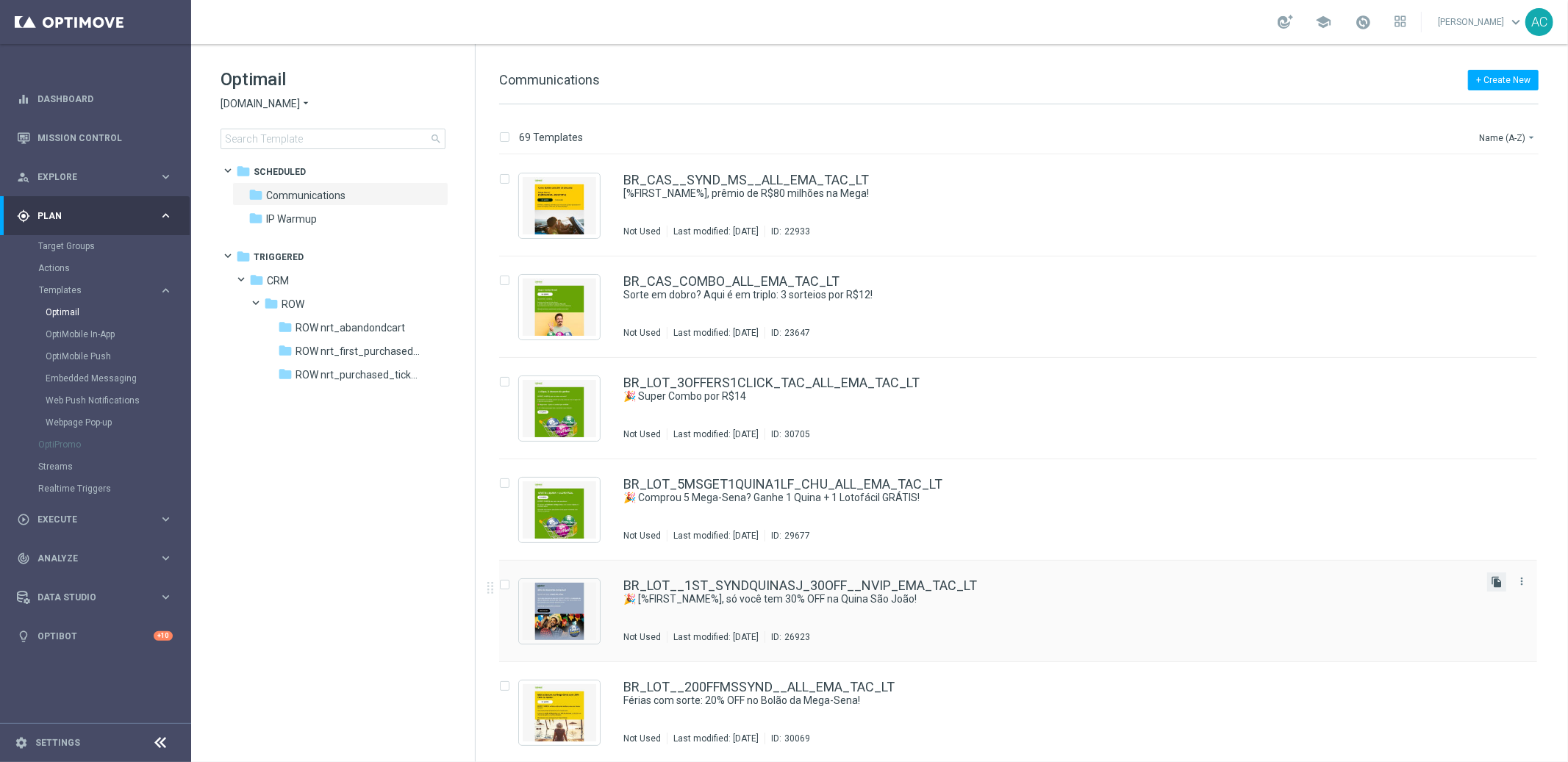
click at [1491, 580] on icon "file_copy" at bounding box center [1496, 582] width 12 height 12
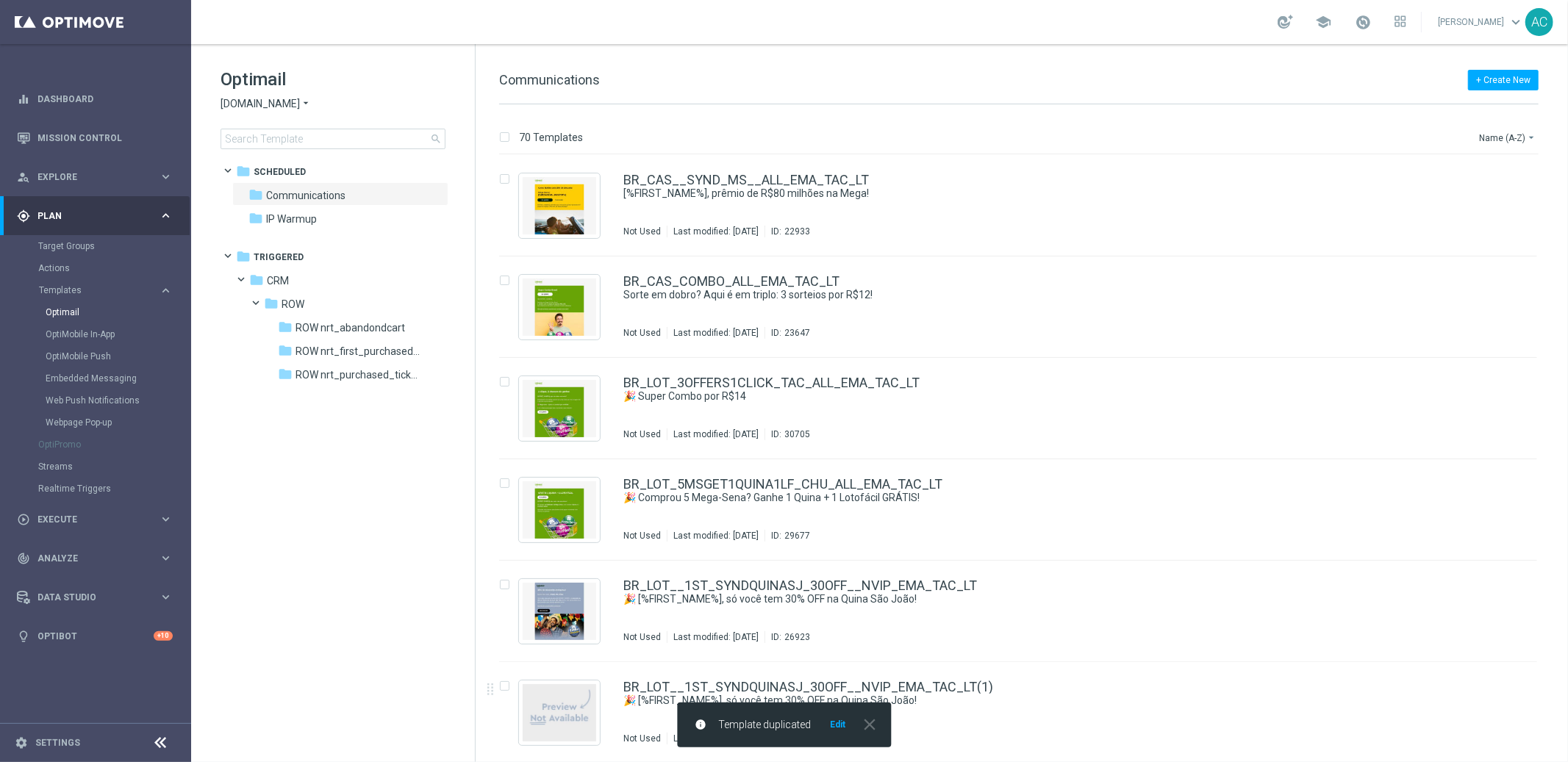
click at [836, 724] on button "Edit" at bounding box center [838, 724] width 19 height 12
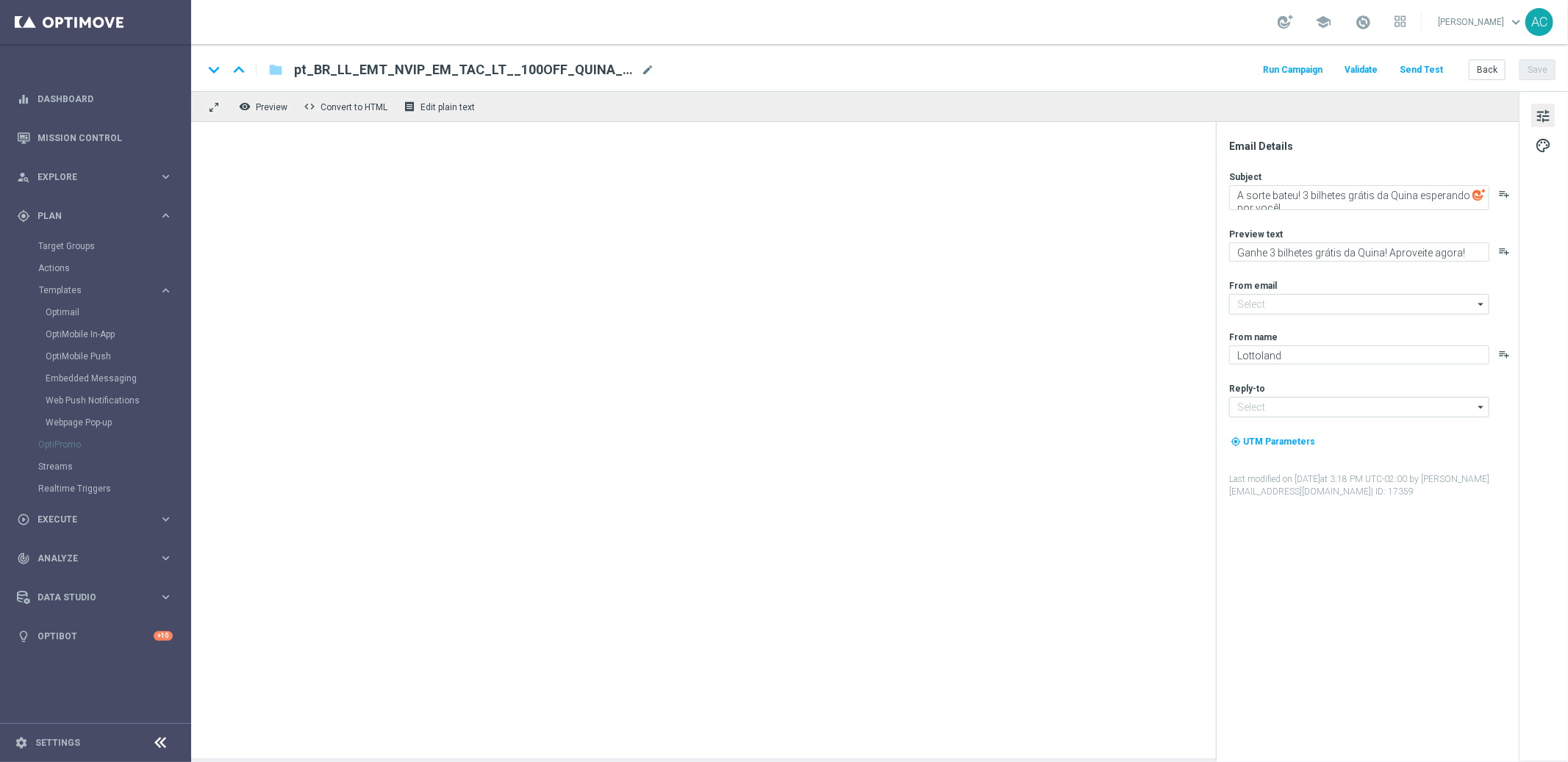
type input "mail@crm.lottoland.com"
type input "contato@lottoland.com"
type textarea "🎉 [%FIRST_NAME%], só você tem 30% OFF na Quina São João!"
type textarea "Aposte como VIP: 30% de desconto na Quina São João só pra você"
type input "mail@crm.lottoland.com.br"
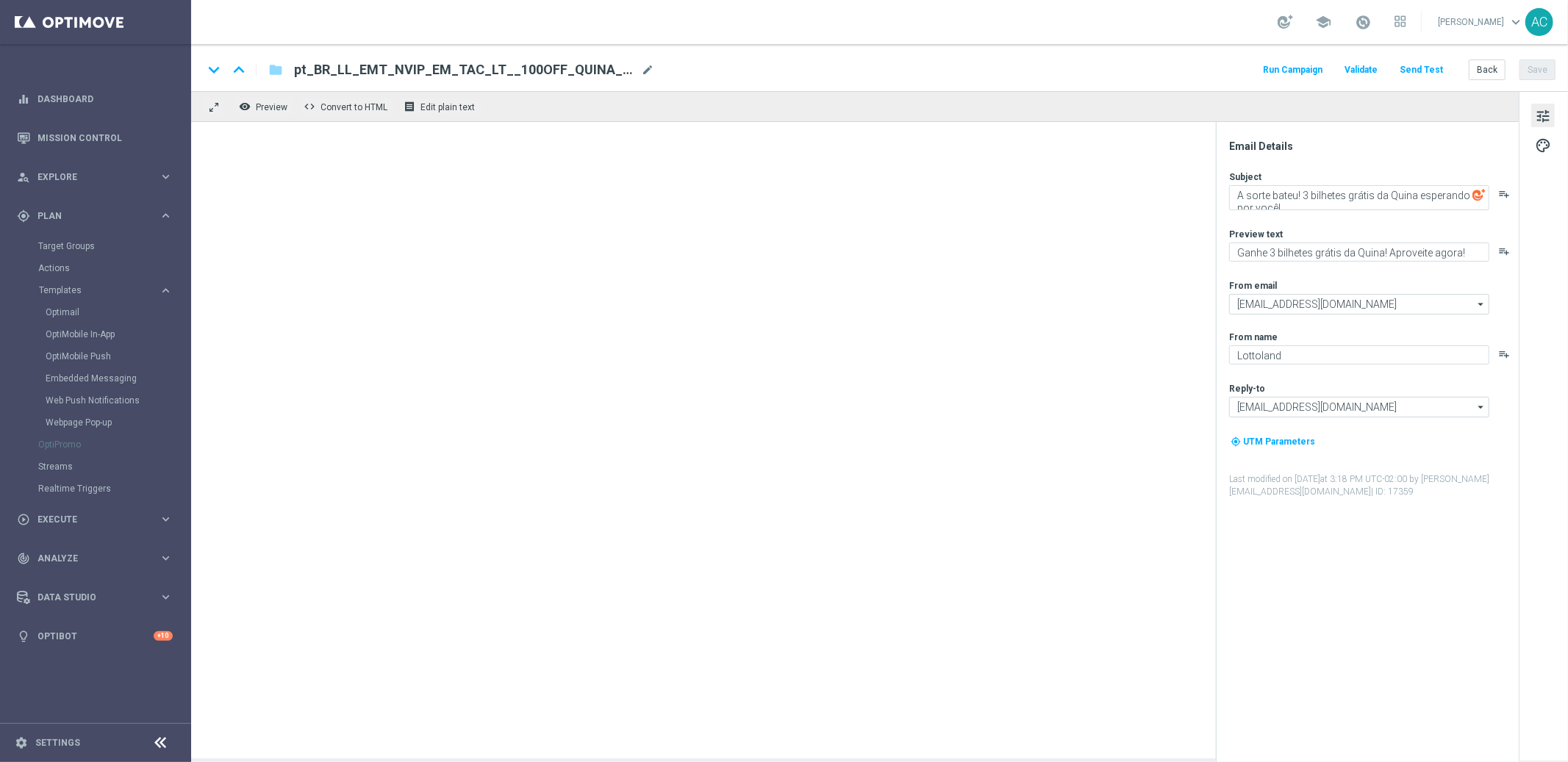
type textarea "Lottoland.com.br"
type input "contato@lottoland.com.br"
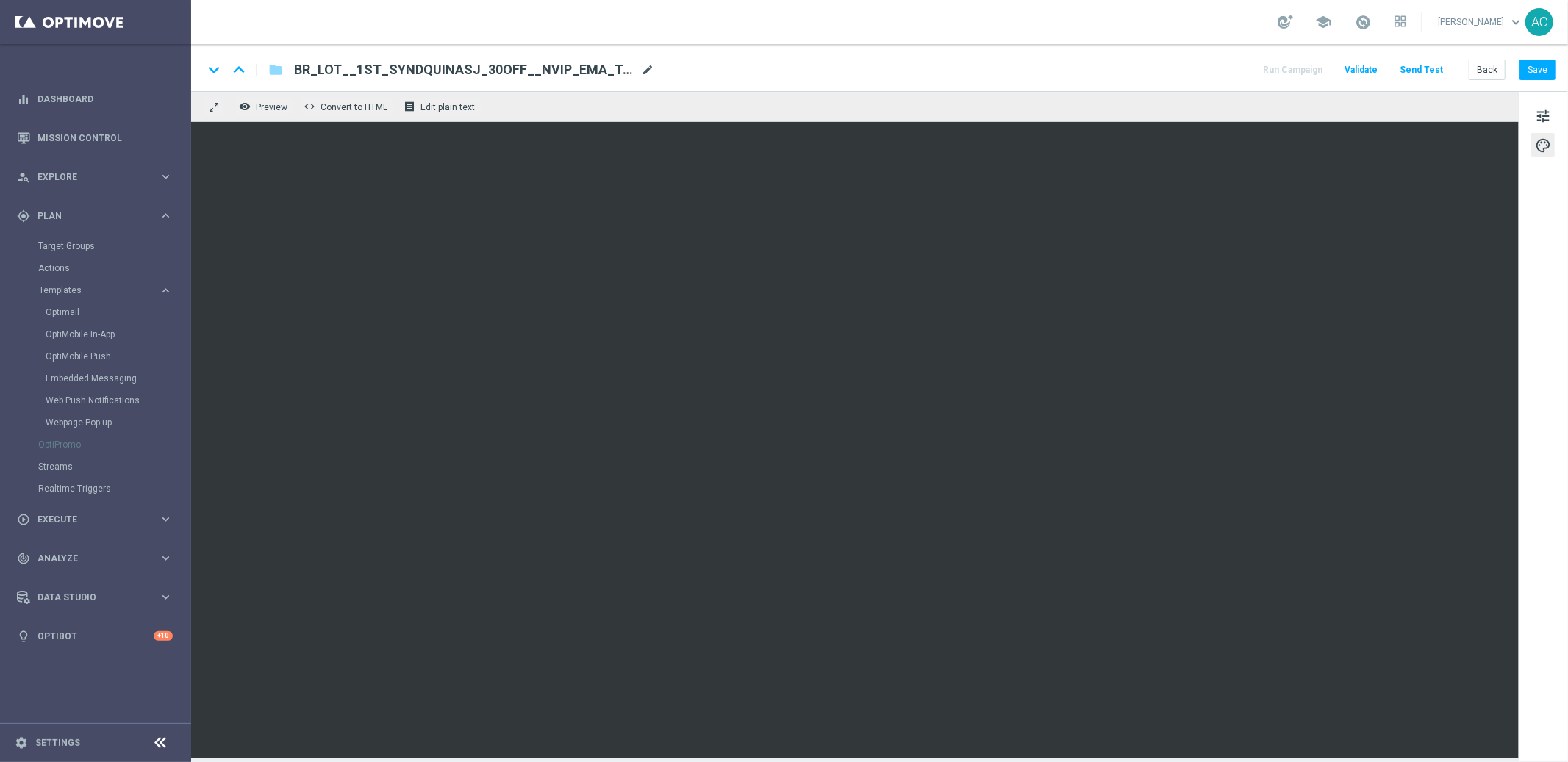
click at [644, 63] on span "mode_edit" at bounding box center [648, 70] width 13 height 13
click at [436, 72] on span "BR_LOT__1ST_SYNDQUINASJ_30OFF__NVIP_EMA_TAC_LT(1)" at bounding box center [464, 70] width 341 height 18
click at [459, 68] on input "BR_LOT__1ST_SYNDQUINASJ_30OFF__NVIP_EMA_TAC_LT(1)" at bounding box center [475, 70] width 364 height 19
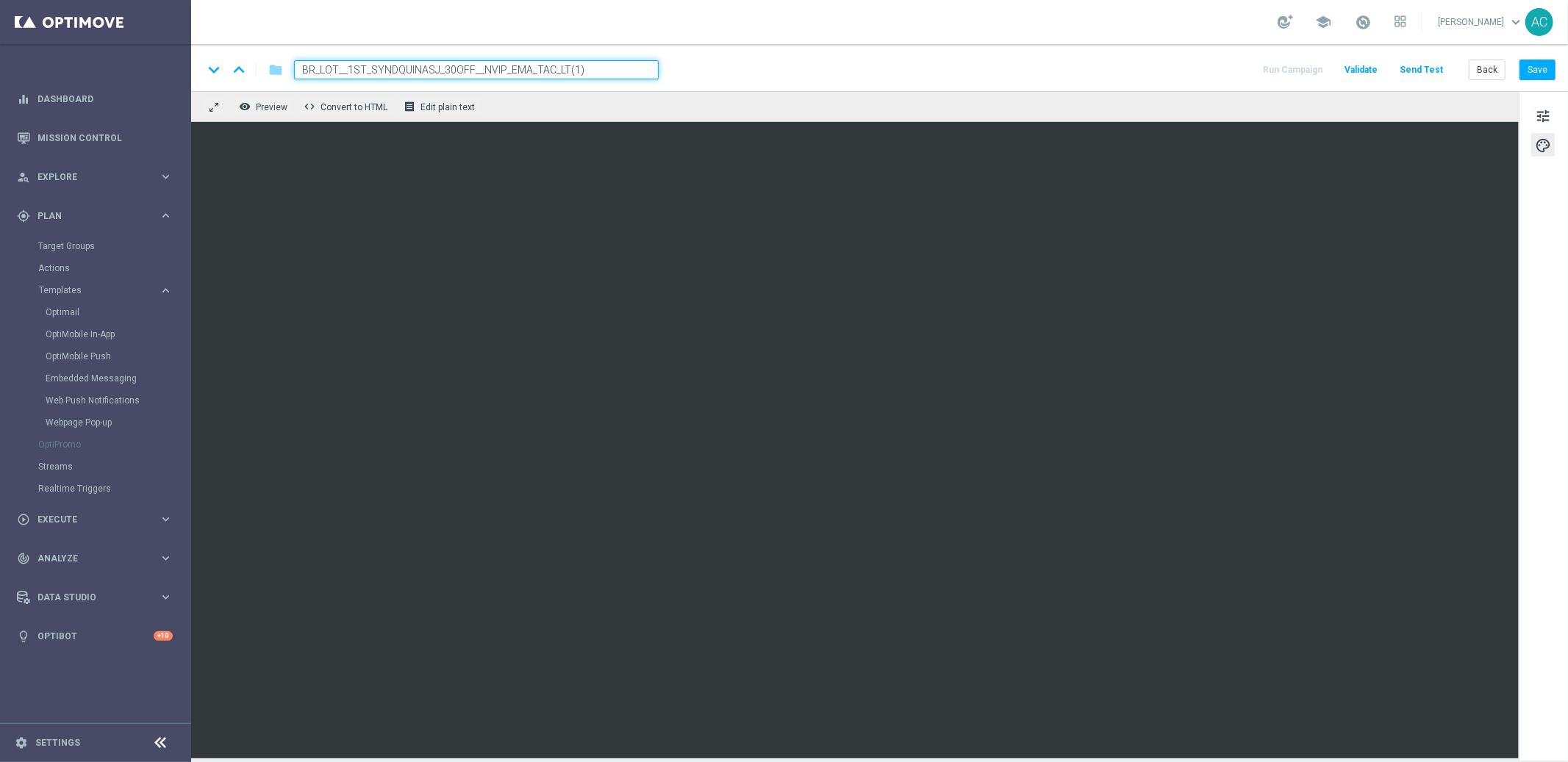
paste input "QUINA1__ALL_EMA_TAC_LT"
type input "BR_LOT__QUINA1__ALL_EMA_TAC_LT"
click at [1534, 81] on div "keyboard_arrow_down keyboard_arrow_up folder BR_LOT__QUINA1__ALL_EMA_TAC_LT Run…" at bounding box center [879, 67] width 1376 height 47
click at [1534, 74] on button "Save" at bounding box center [1537, 70] width 36 height 20
click at [1545, 75] on button "Save" at bounding box center [1537, 70] width 36 height 20
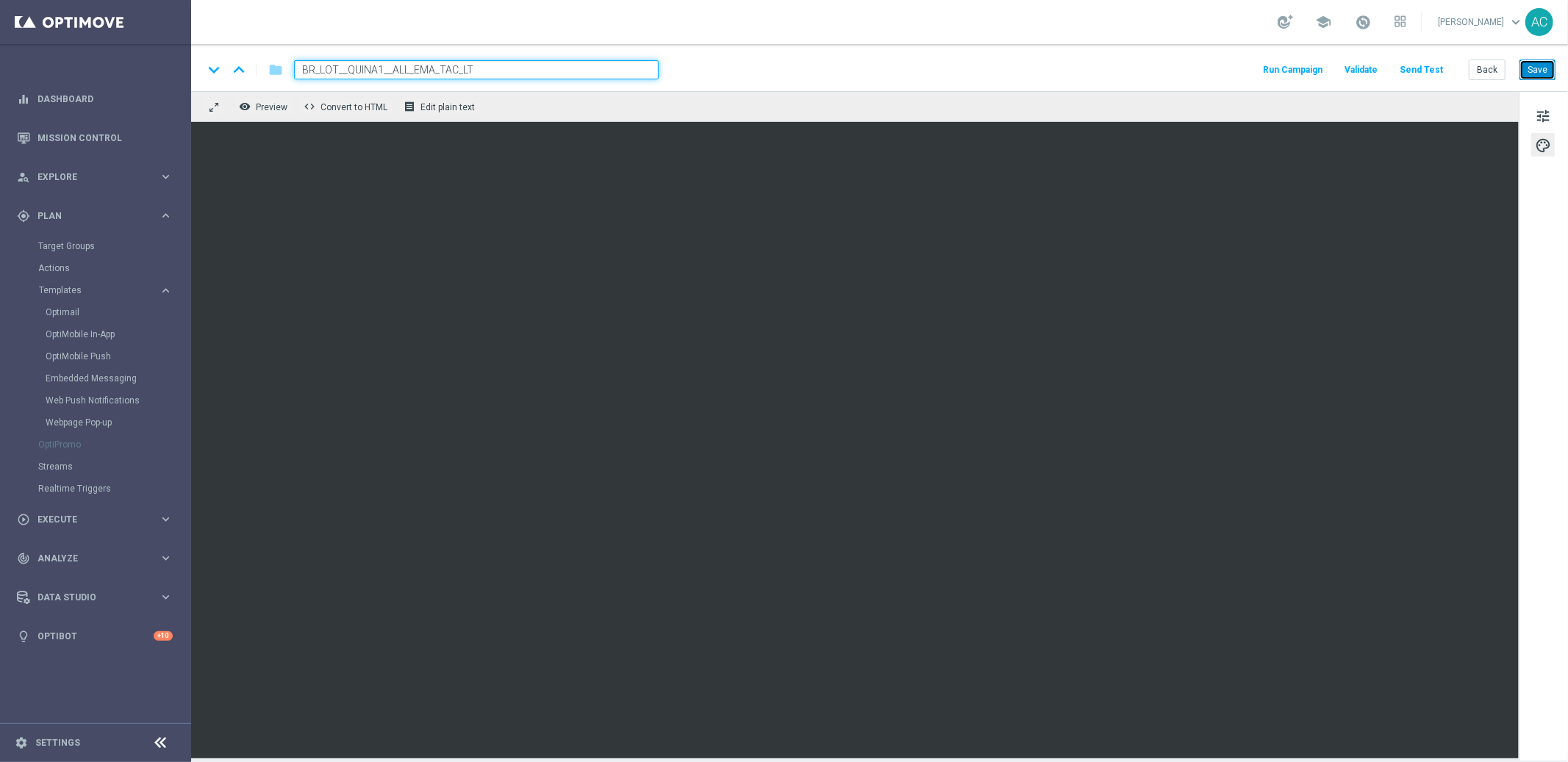
click at [1539, 74] on button "Save" at bounding box center [1537, 70] width 36 height 20
click at [1544, 73] on button "Save" at bounding box center [1537, 70] width 36 height 20
click at [1532, 74] on button "Save" at bounding box center [1537, 70] width 36 height 20
click at [1541, 71] on button "Save" at bounding box center [1537, 70] width 36 height 20
click at [1538, 65] on button "Save" at bounding box center [1537, 70] width 36 height 20
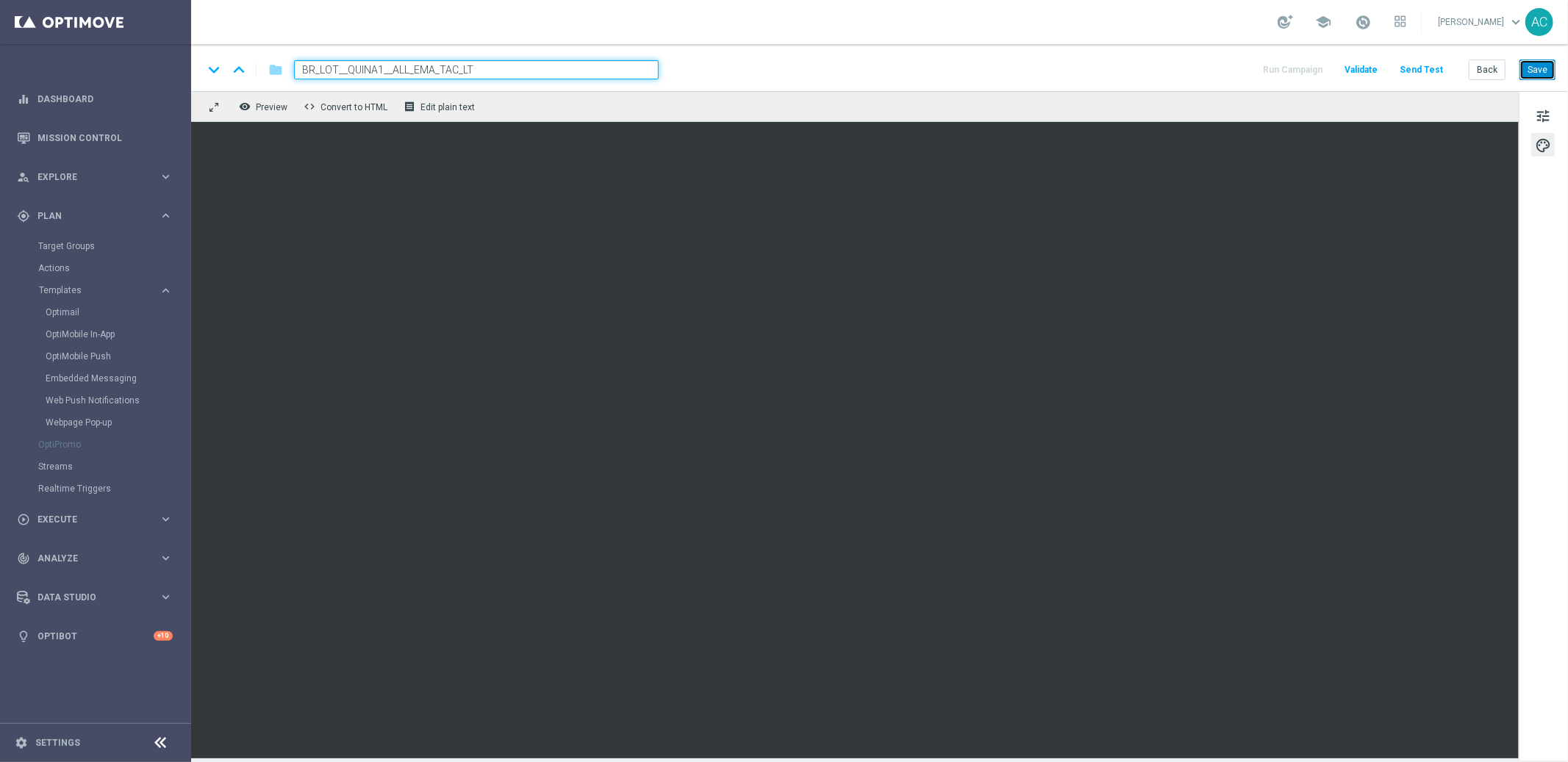
click at [1545, 72] on button "Save" at bounding box center [1537, 70] width 36 height 20
click at [1546, 119] on span "tune" at bounding box center [1542, 116] width 16 height 19
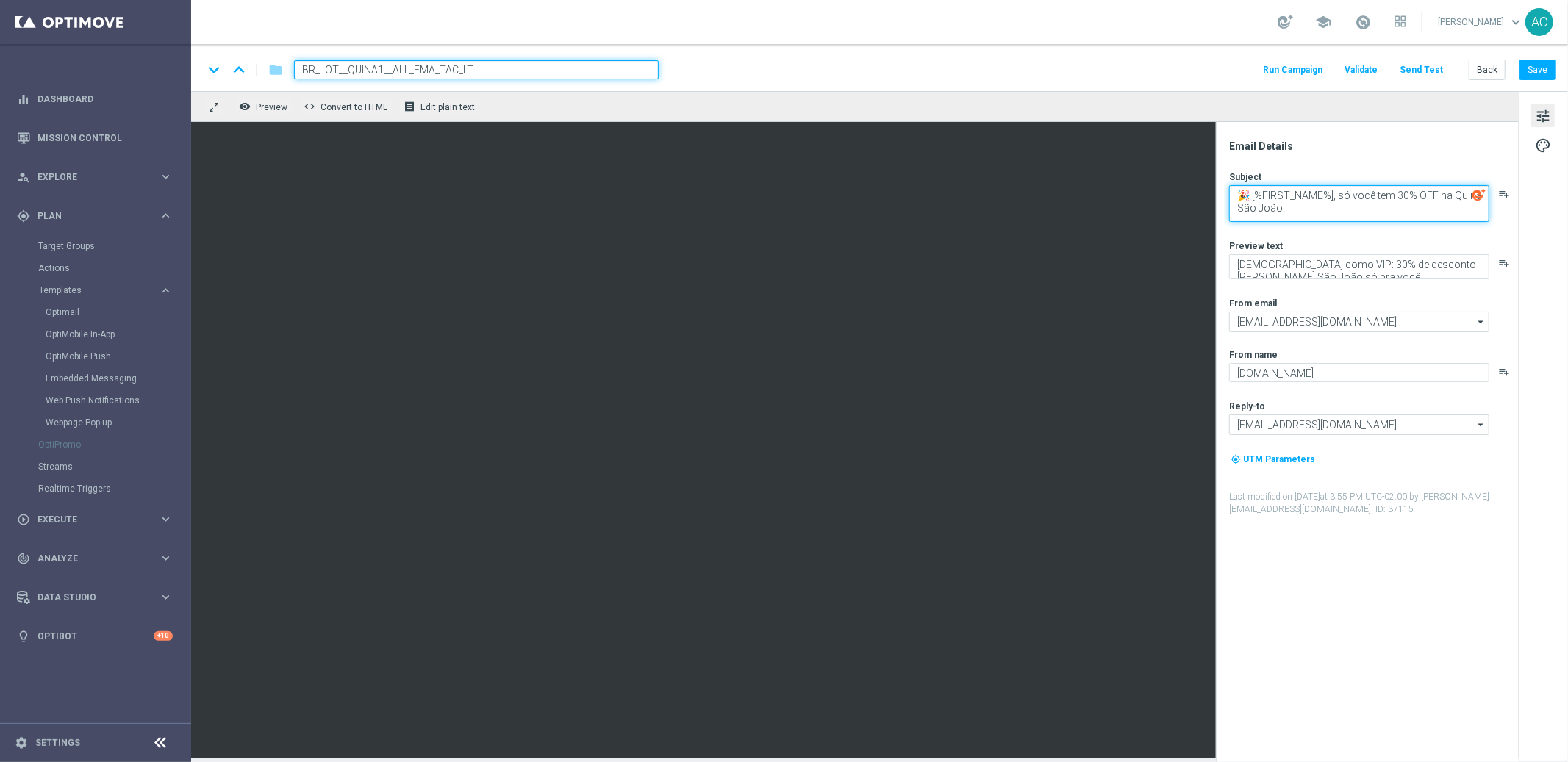
drag, startPoint x: 1254, startPoint y: 195, endPoint x: 1216, endPoint y: 195, distance: 38.0
click at [1216, 195] on div "Email Details Subject 🎉 [%FIRST_NAME%], só você tem 30% OFF na Quina São João! …" at bounding box center [1367, 442] width 303 height 640
drag, startPoint x: 1380, startPoint y: 197, endPoint x: 1417, endPoint y: 197, distance: 37.0
click at [1417, 197] on textarea "[%FIRST_NAME%], só você tem 30% OFF na Quina São João!" at bounding box center [1359, 204] width 260 height 37
drag, startPoint x: 1292, startPoint y: 200, endPoint x: 1238, endPoint y: 207, distance: 54.5
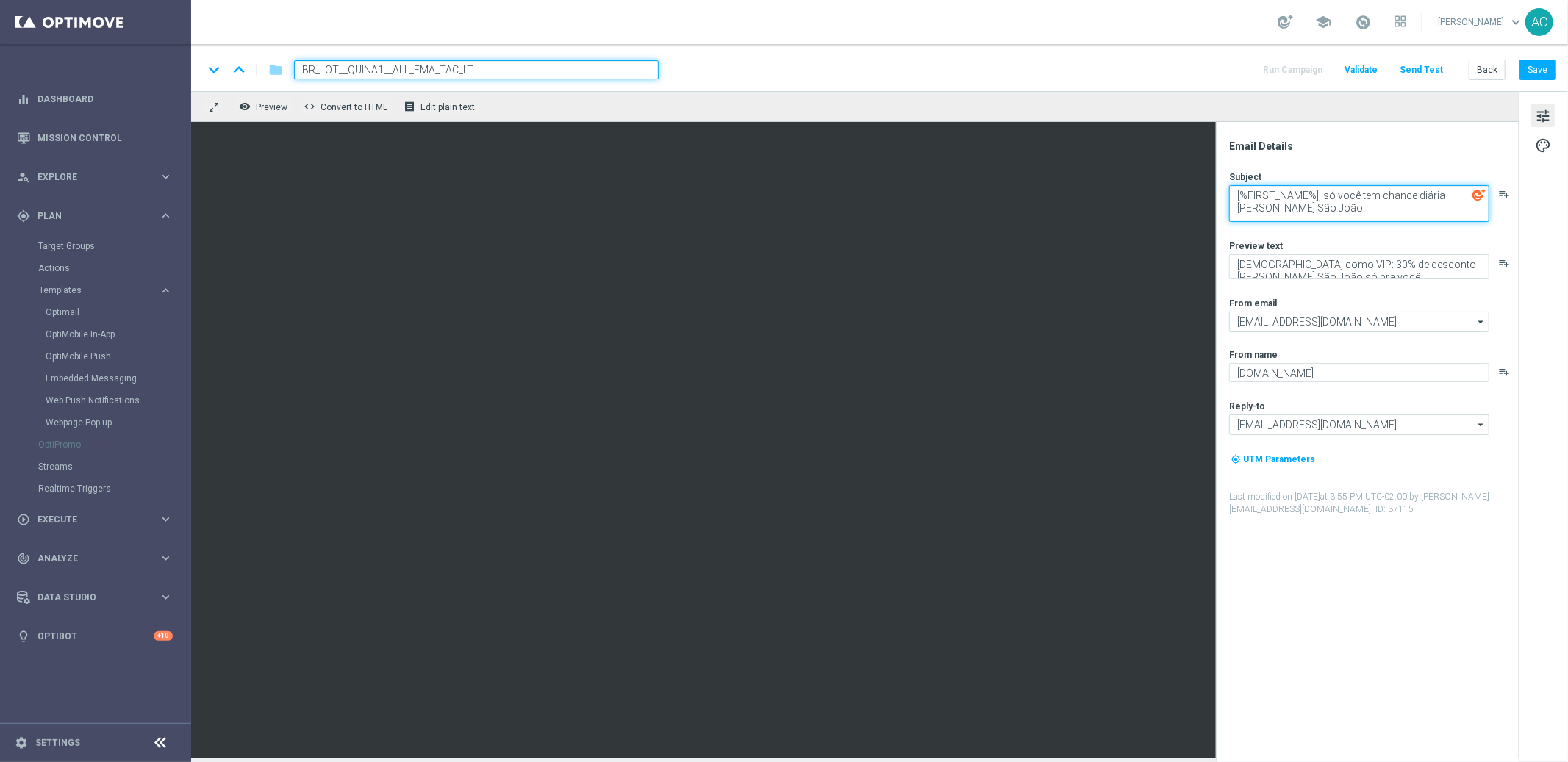
click at [1238, 207] on textarea "[%FIRST_NAME%], só você tem chance diária na Quina São João!" at bounding box center [1359, 204] width 260 height 37
click at [1301, 211] on textarea "[%FIRST_NAME%], só você tem chance diária na Quina São João!" at bounding box center [1359, 204] width 260 height 37
type textarea "[%FIRST_NAME%], só você tem chance diária na Quina"
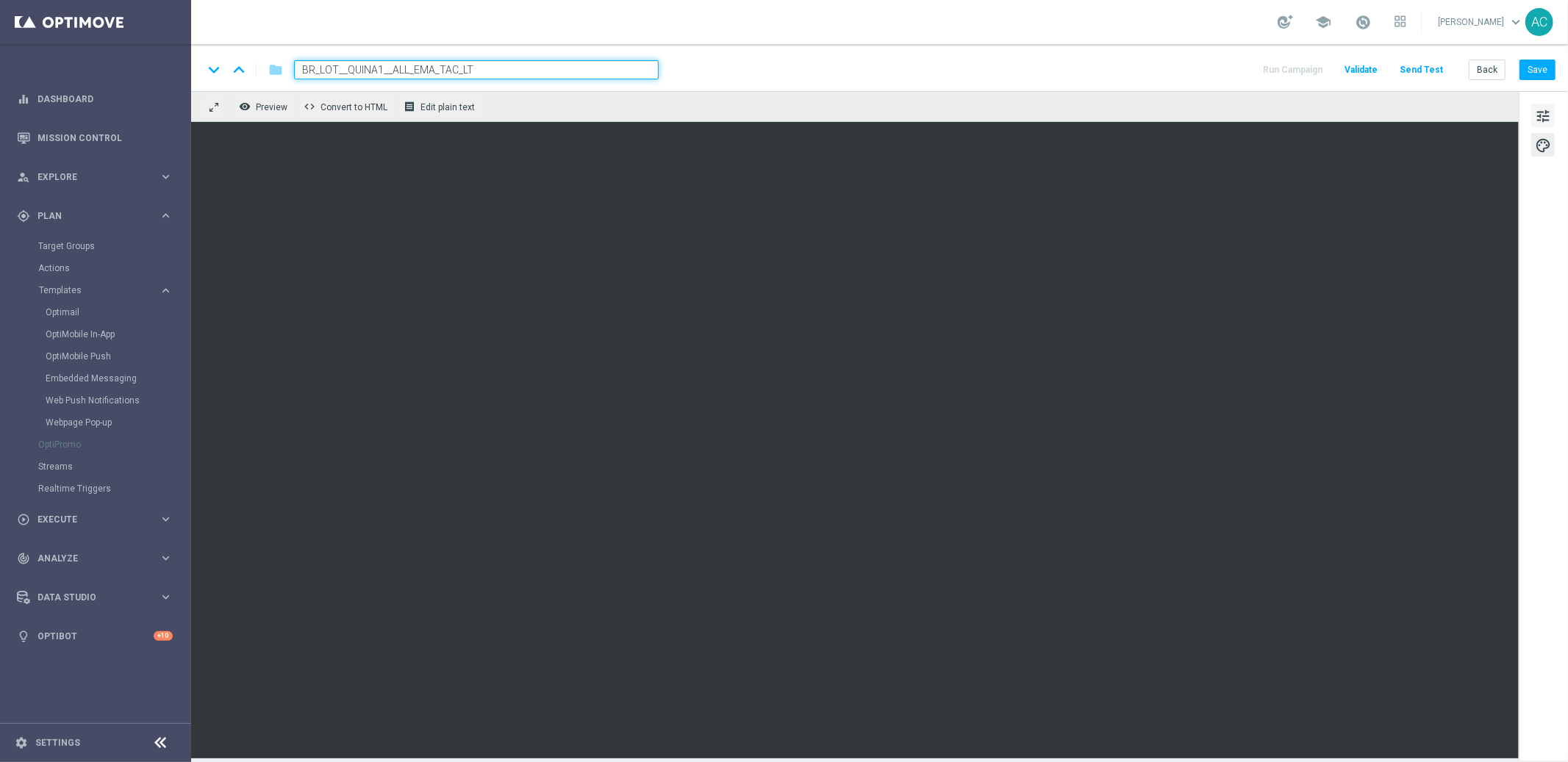
click at [1539, 112] on span "tune" at bounding box center [1542, 116] width 16 height 19
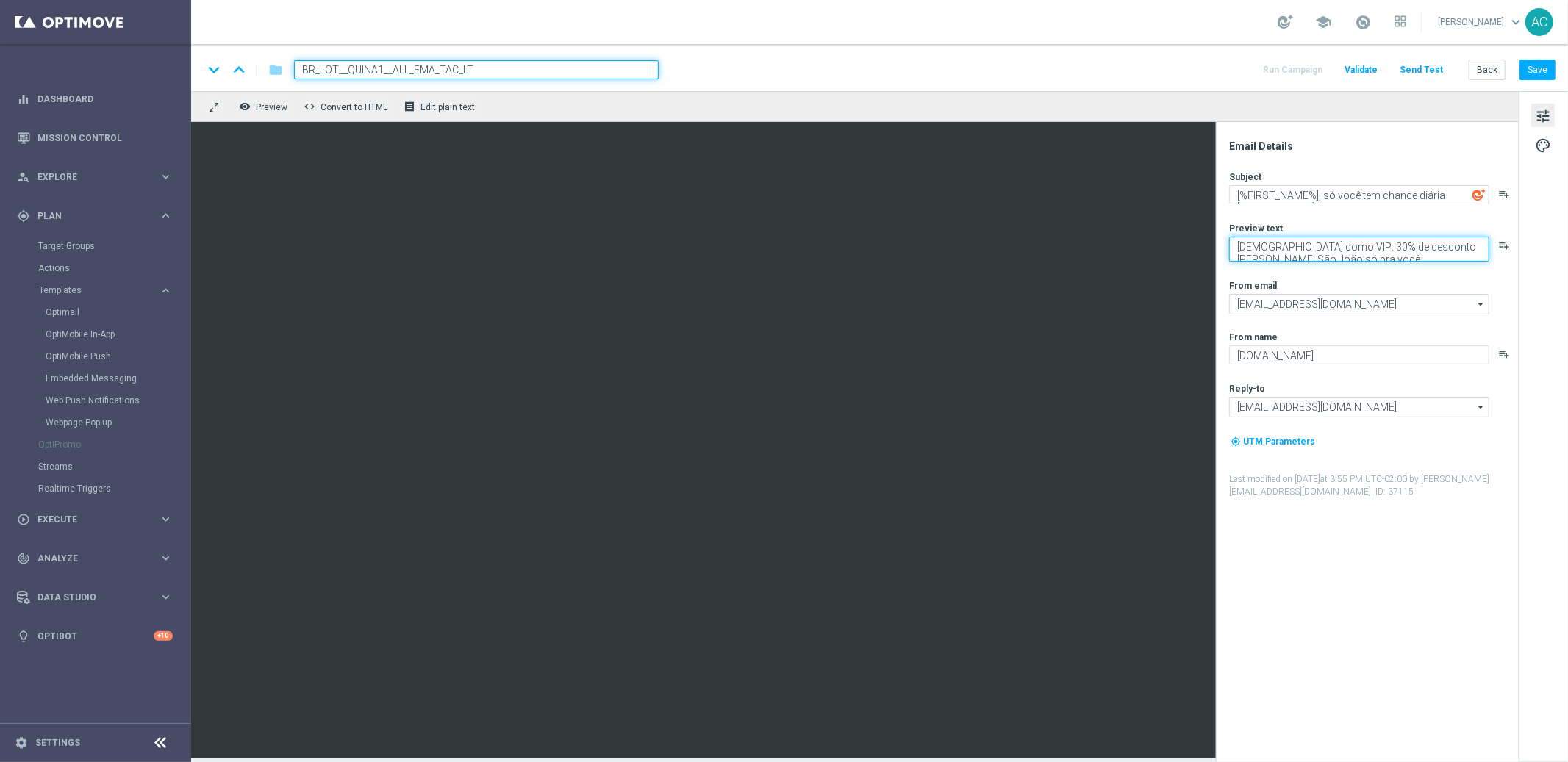
click at [1308, 255] on textarea "Aposte como VIP: 30% de desconto na Quina São João só pra você" at bounding box center [1359, 249] width 260 height 25
paste textarea "Sua sorte pode estar a um clique!"
type textarea "Sua sorte pode estar a um clique!"
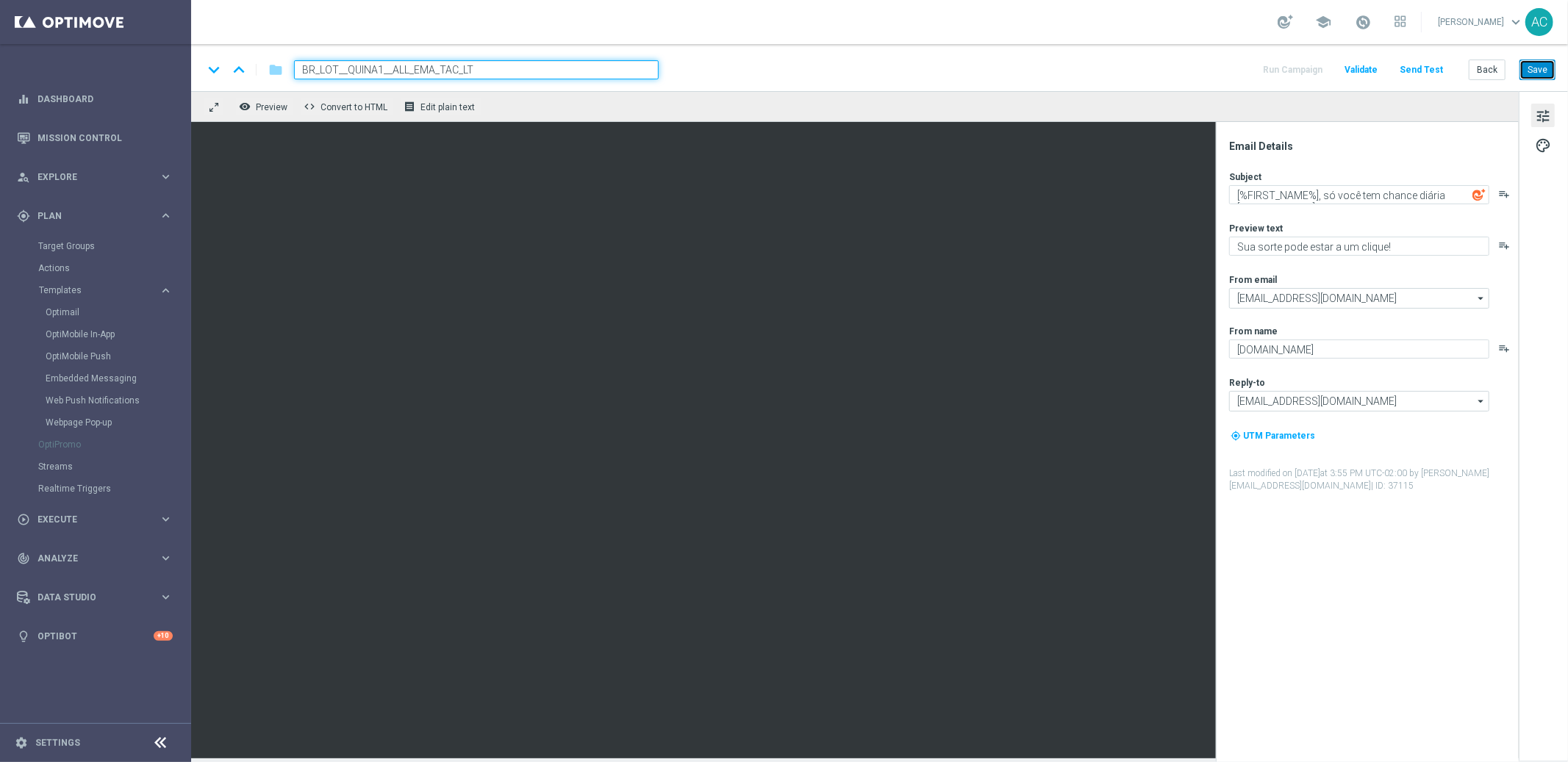
click at [1538, 71] on button "Save" at bounding box center [1537, 70] width 36 height 20
click at [1339, 187] on textarea "[%FIRST_NAME%], só você tem chance diária na Quina" at bounding box center [1359, 194] width 260 height 19
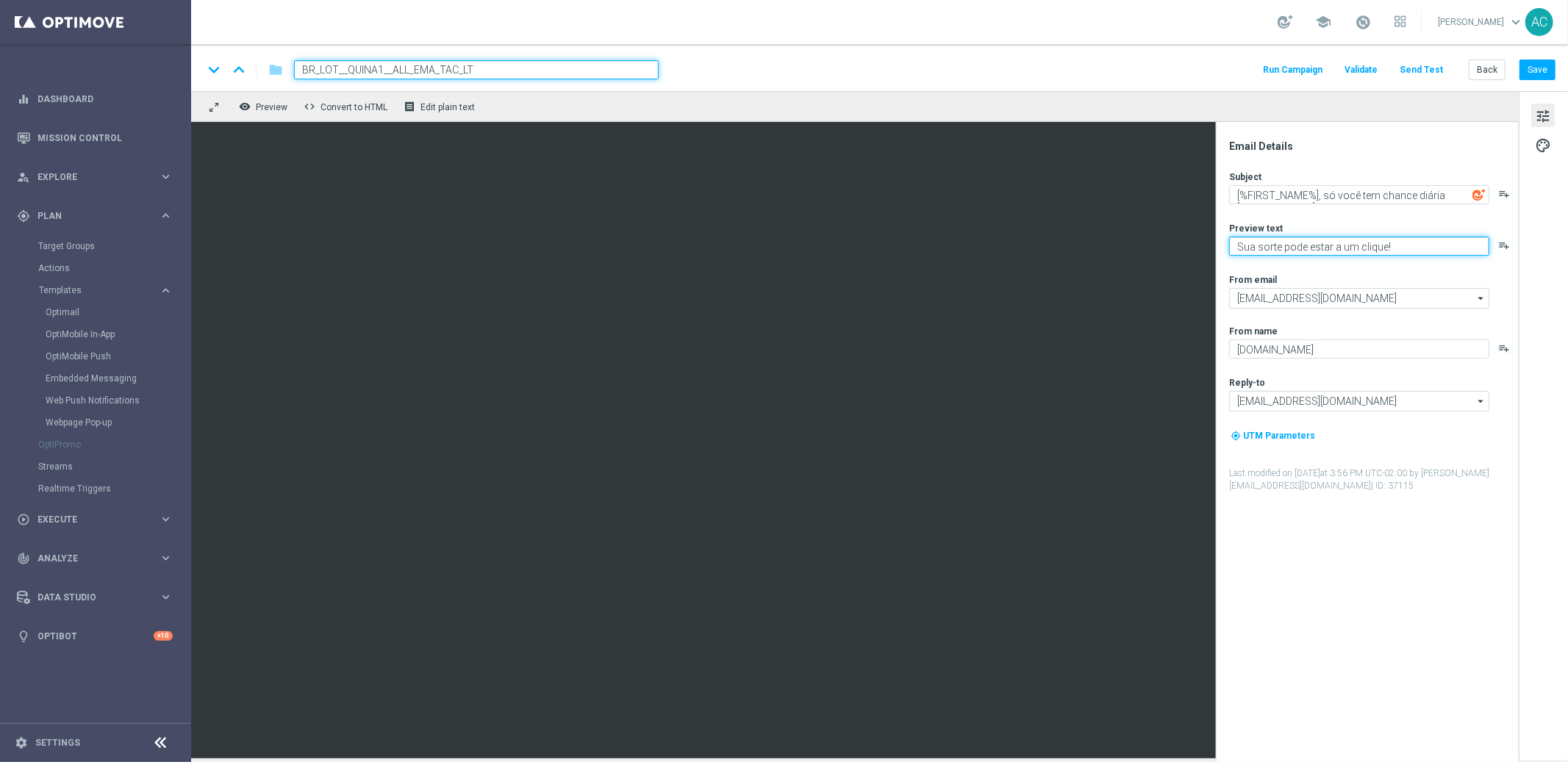
click at [1260, 251] on textarea "Sua sorte pode estar a um clique!" at bounding box center [1359, 246] width 260 height 19
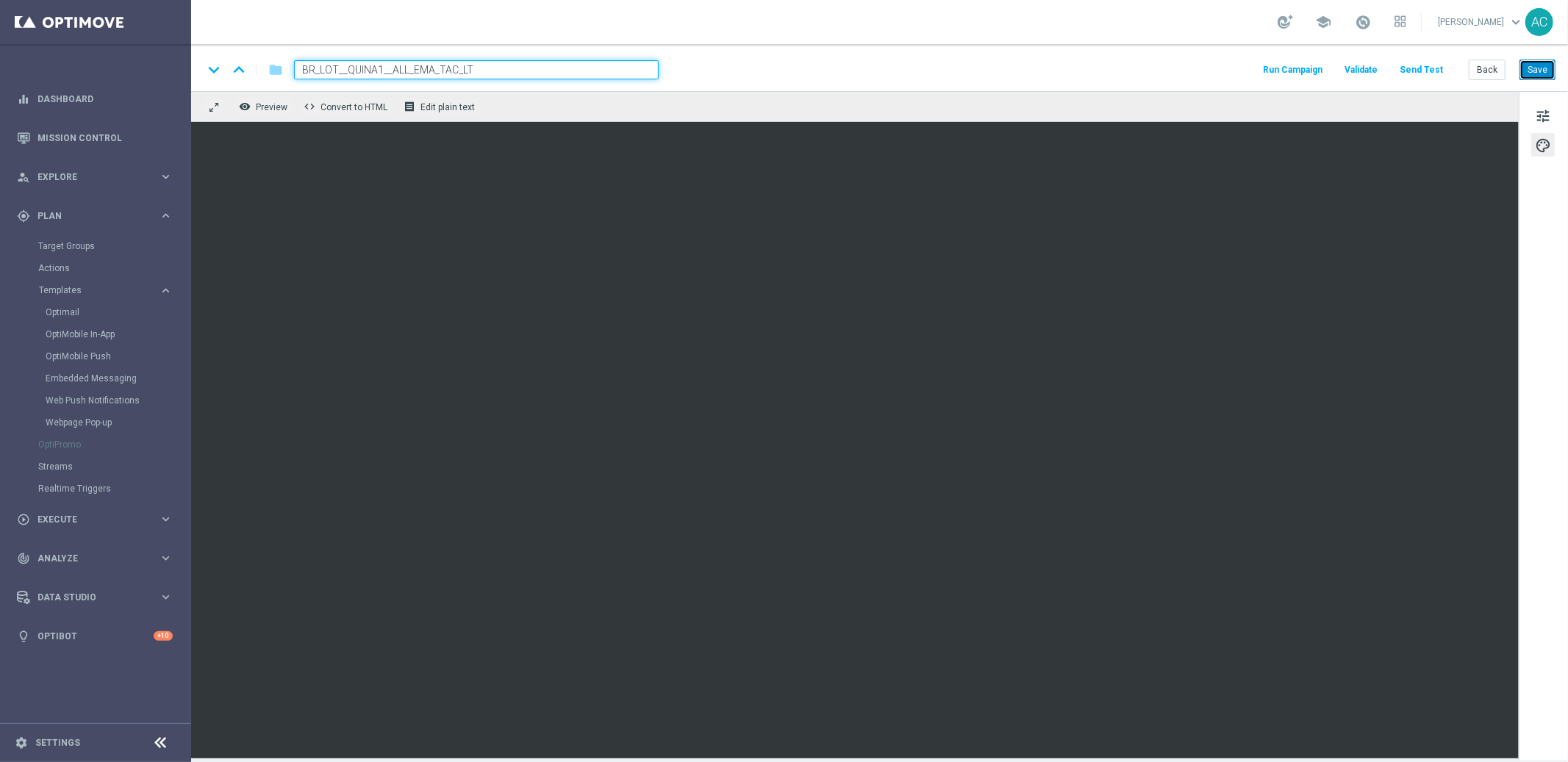
click at [1539, 74] on button "Save" at bounding box center [1537, 70] width 36 height 20
click at [1539, 68] on button "Save" at bounding box center [1537, 70] width 36 height 20
click at [78, 177] on span "Explore" at bounding box center [98, 177] width 121 height 8
click at [83, 253] on span "Execute" at bounding box center [98, 255] width 121 height 8
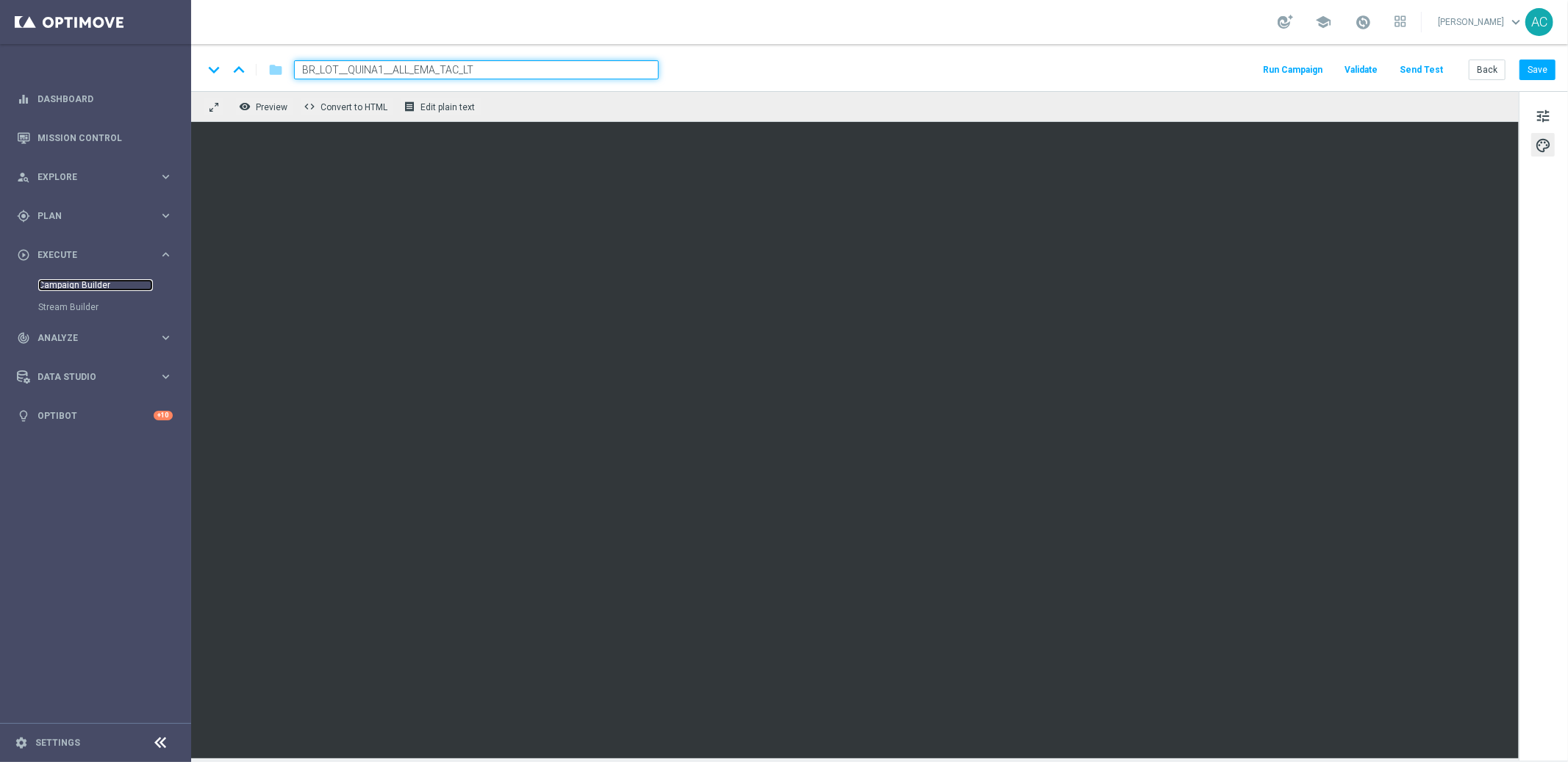
click at [81, 281] on link "Campaign Builder" at bounding box center [95, 285] width 114 height 12
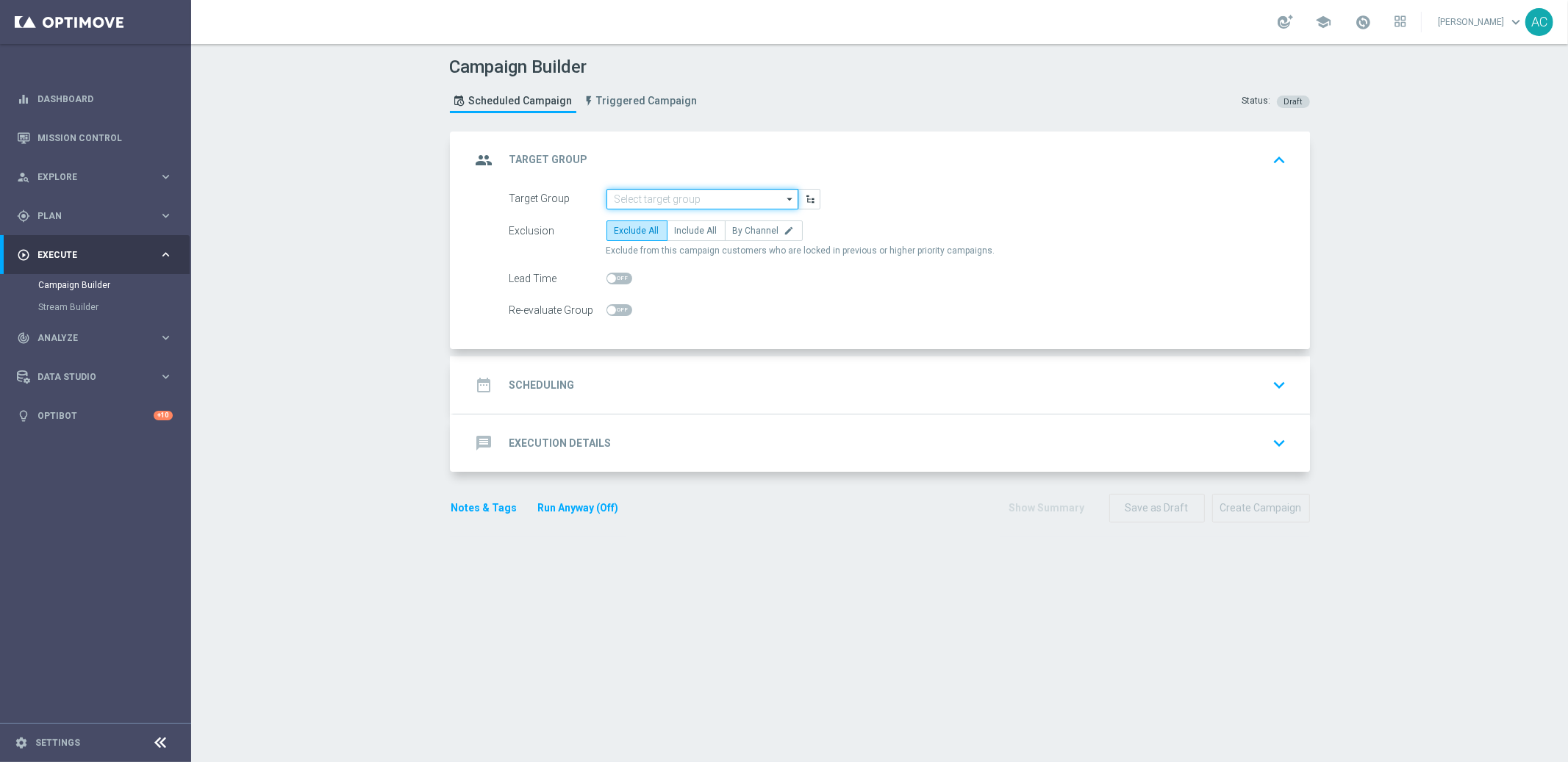
click at [640, 204] on input at bounding box center [702, 199] width 192 height 20
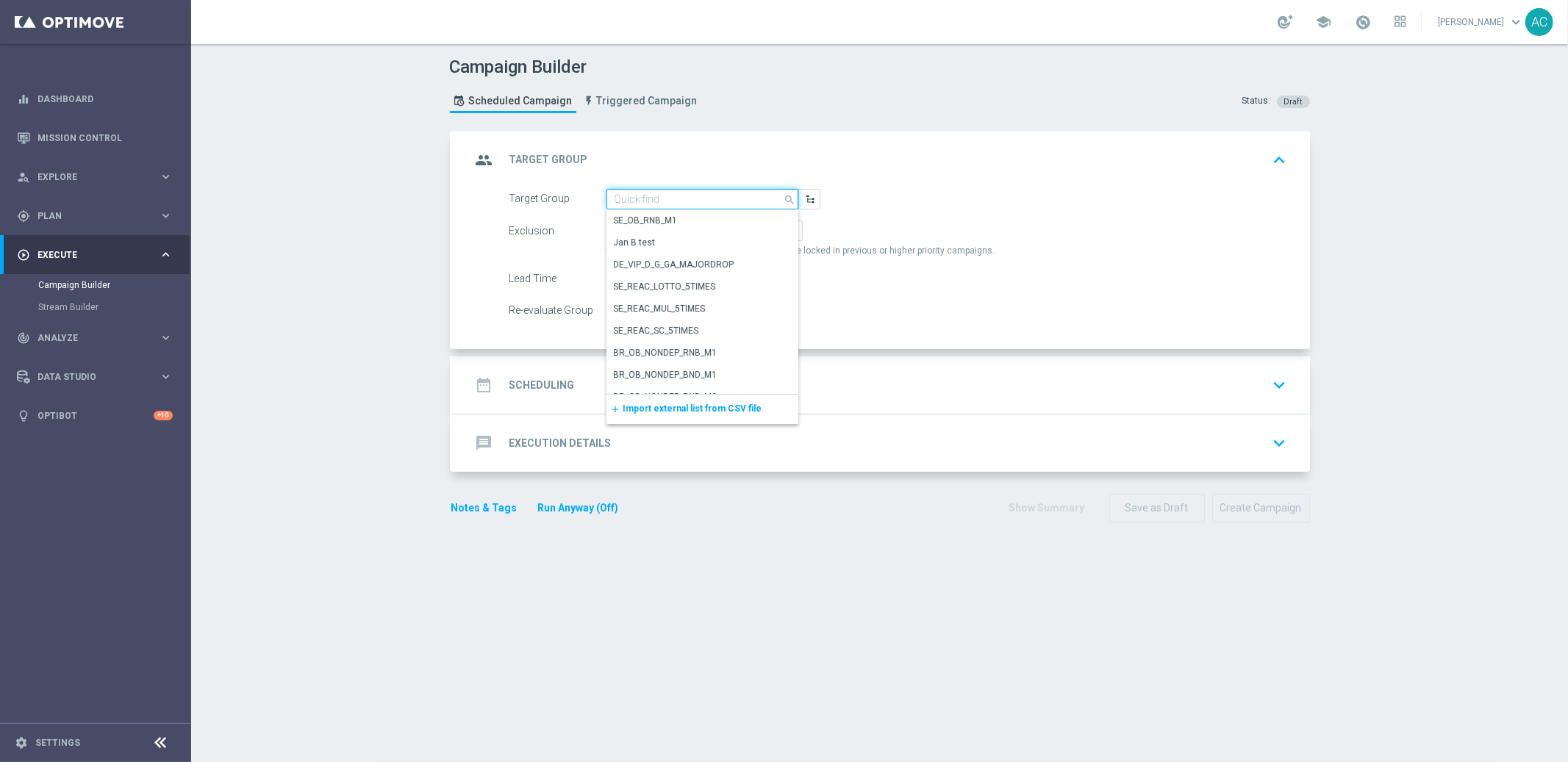
paste input "BR_LOT__ACTIVE_LOTTO__ALL_EMA_TAC_LT_TG"
type input "BR_LOT__ACTIVE_LOTTO__ALL_EMA_TAC_LT_TG"
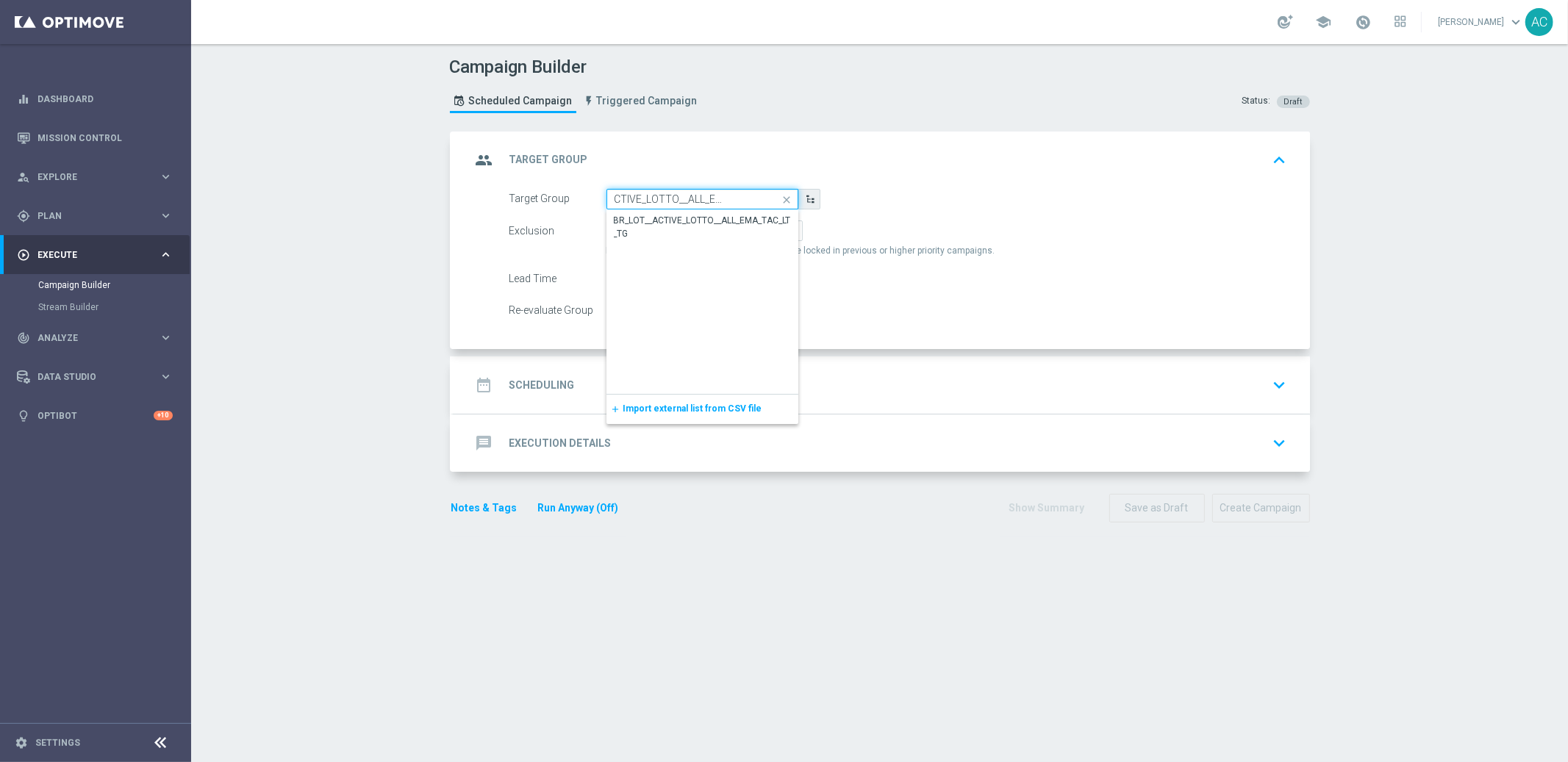
scroll to position [0, 53]
drag, startPoint x: 665, startPoint y: 198, endPoint x: 846, endPoint y: 203, distance: 181.1
click at [846, 203] on div "Target Group BR_LOT__ACTIVE_LOTTO__ALL_EMA_TAC_LT_TG close Drag here to set row…" at bounding box center [898, 199] width 800 height 20
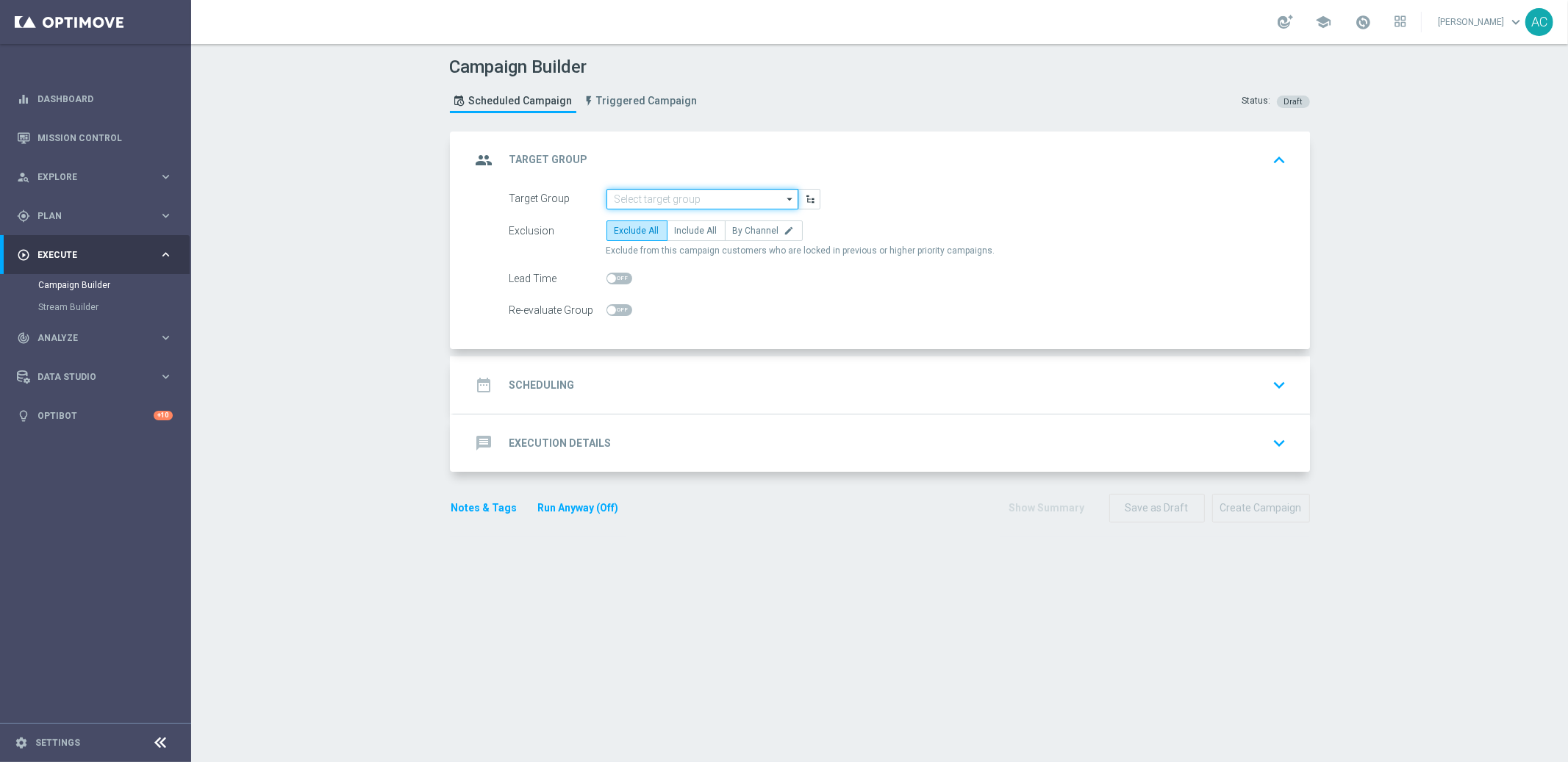
scroll to position [0, 0]
click at [648, 198] on input at bounding box center [702, 199] width 192 height 20
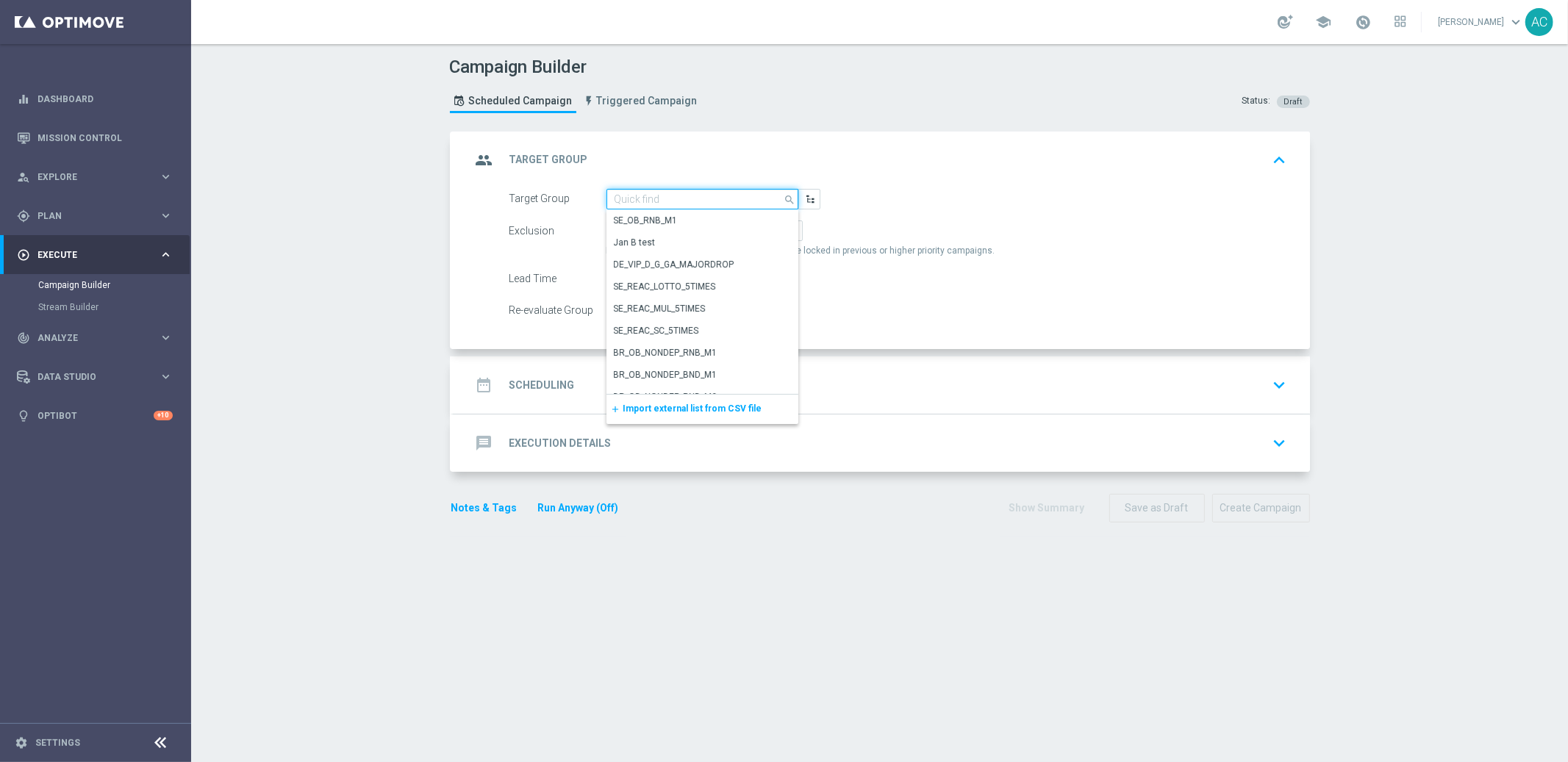
click at [648, 198] on input at bounding box center [702, 199] width 192 height 20
click at [633, 198] on input "br_lot" at bounding box center [702, 199] width 192 height 20
paste input "BR_LOT__ACTIVE_LOTTO__ALL_EMA_TAC_LT_TG"
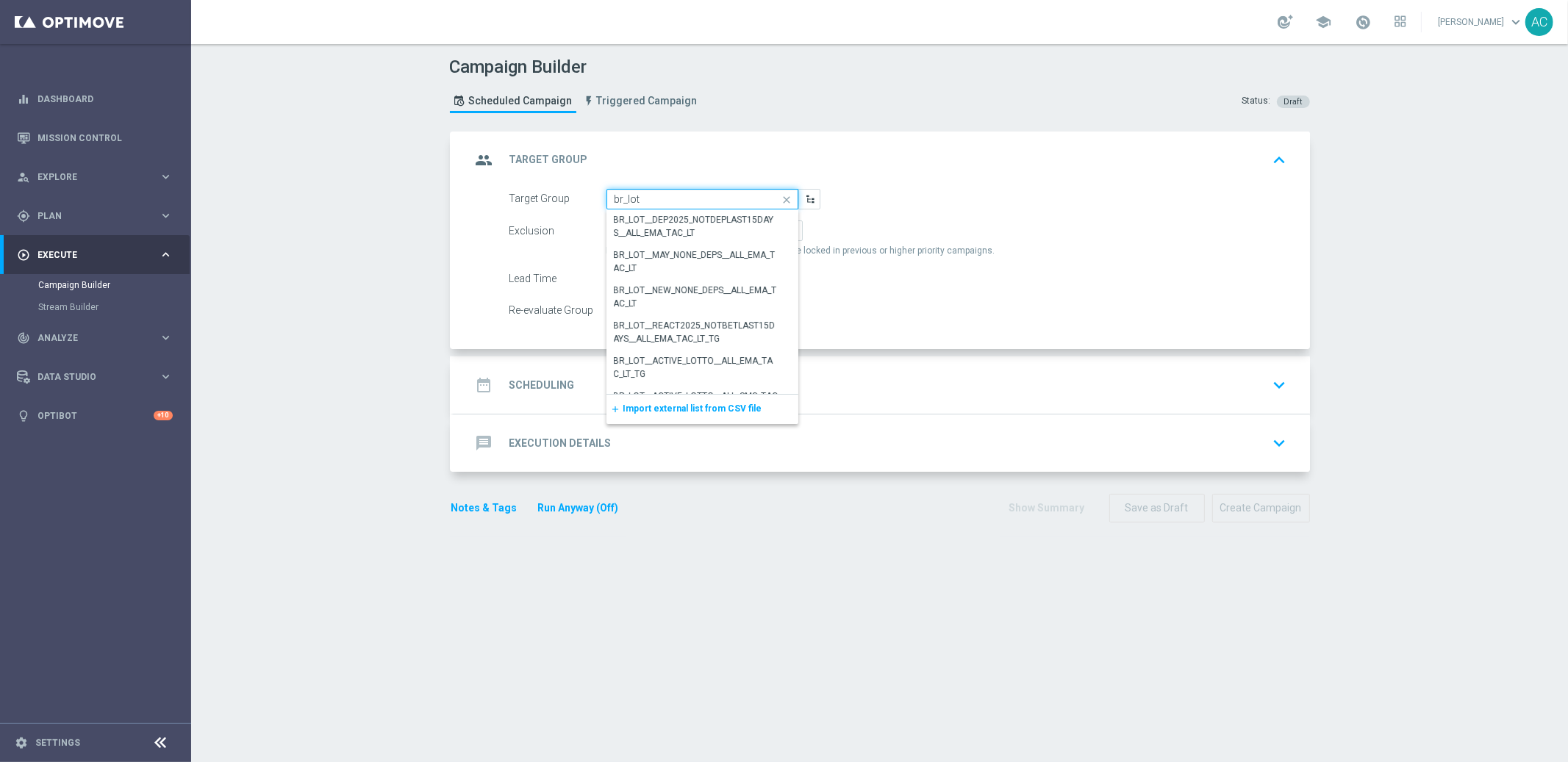
type input "BR_LOT__ACTIVE_LOTTO__ALL_EMA_TAC_LT_TG"
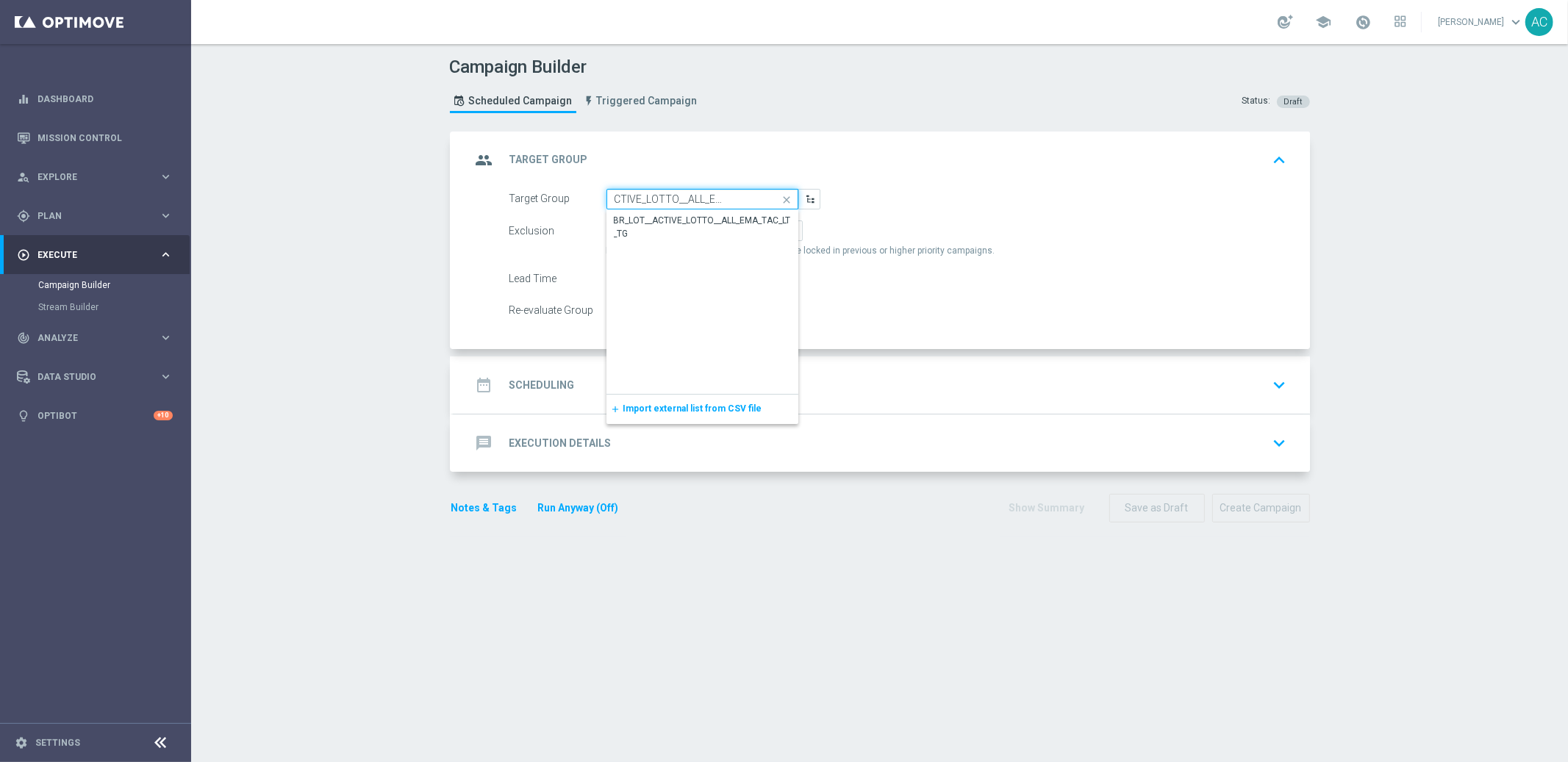
scroll to position [0, 53]
drag, startPoint x: 638, startPoint y: 198, endPoint x: 816, endPoint y: 198, distance: 178.0
click at [816, 198] on div "Target Group BR_LOT__ACTIVE_LOTTO__ALL_EMA_TAC_LT_TG close Drag here to set row…" at bounding box center [665, 199] width 333 height 20
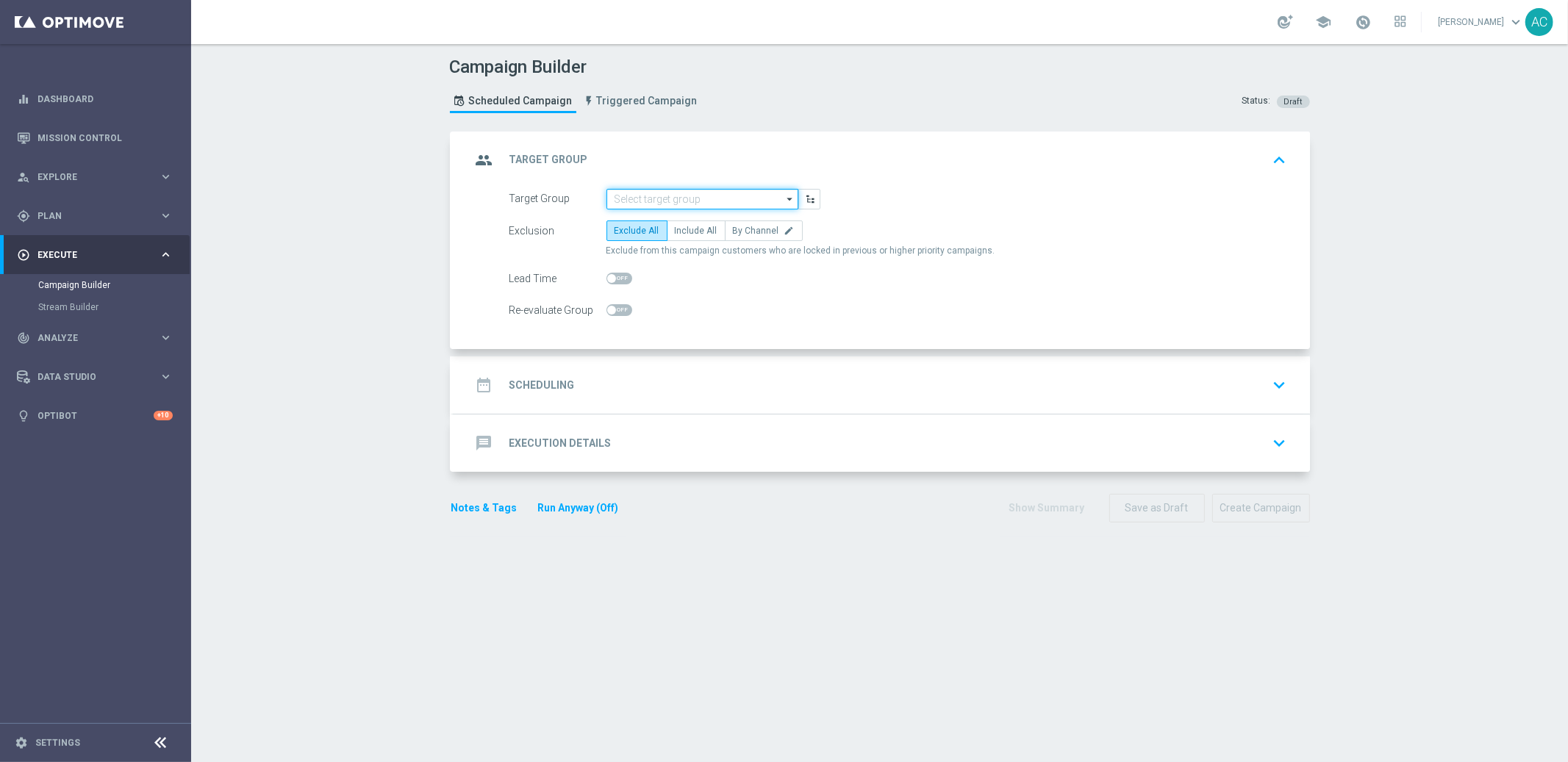
scroll to position [0, 0]
click at [654, 193] on input at bounding box center [702, 199] width 192 height 20
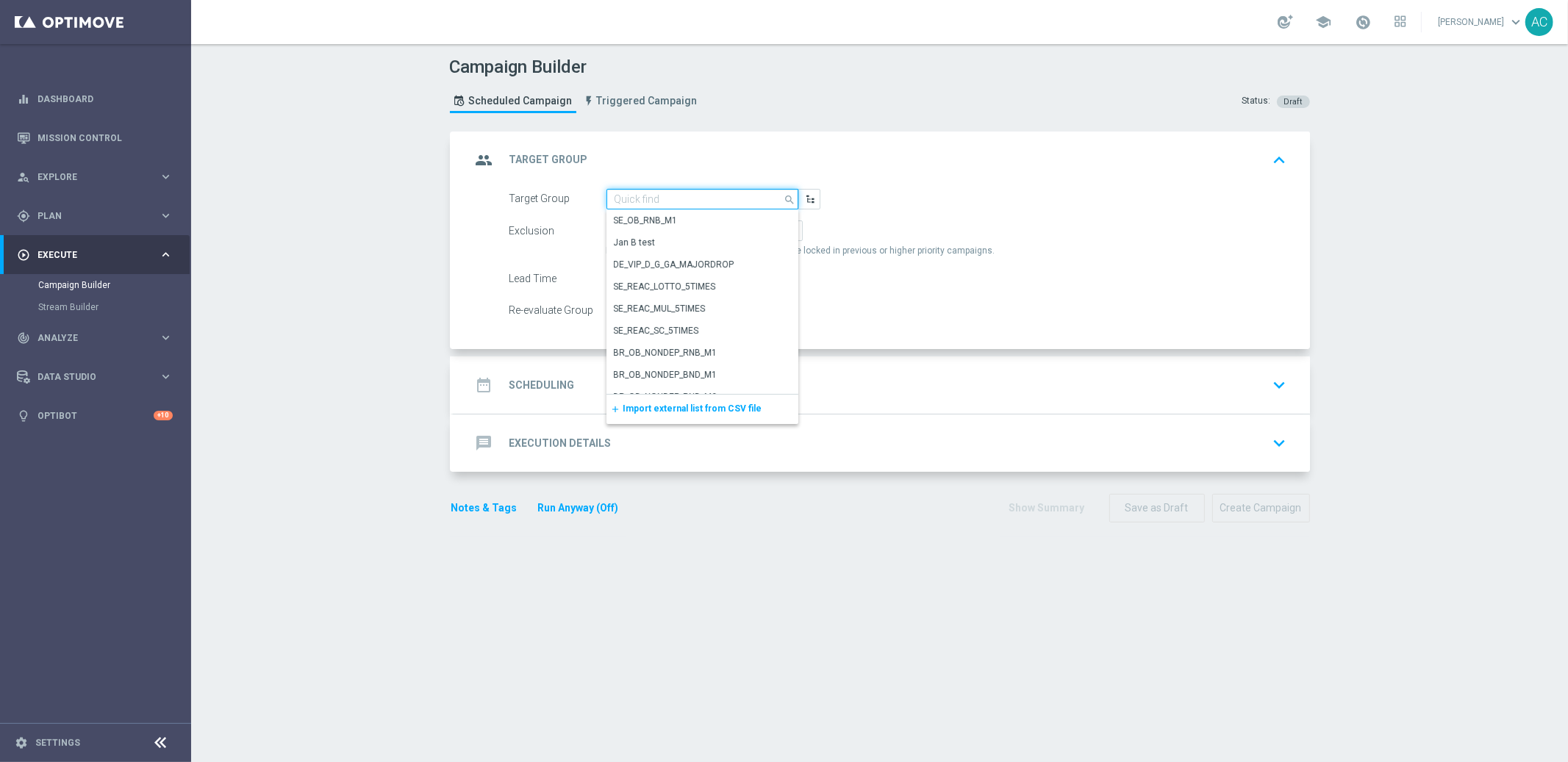
paste input "BR_LOT__ACTIVE_LOTTO__ALL_EMA_TAC_LT_TG"
type input "BR_LOT__ACTIVE_LOTTO__ALL_EMA_TAC_LT_TG"
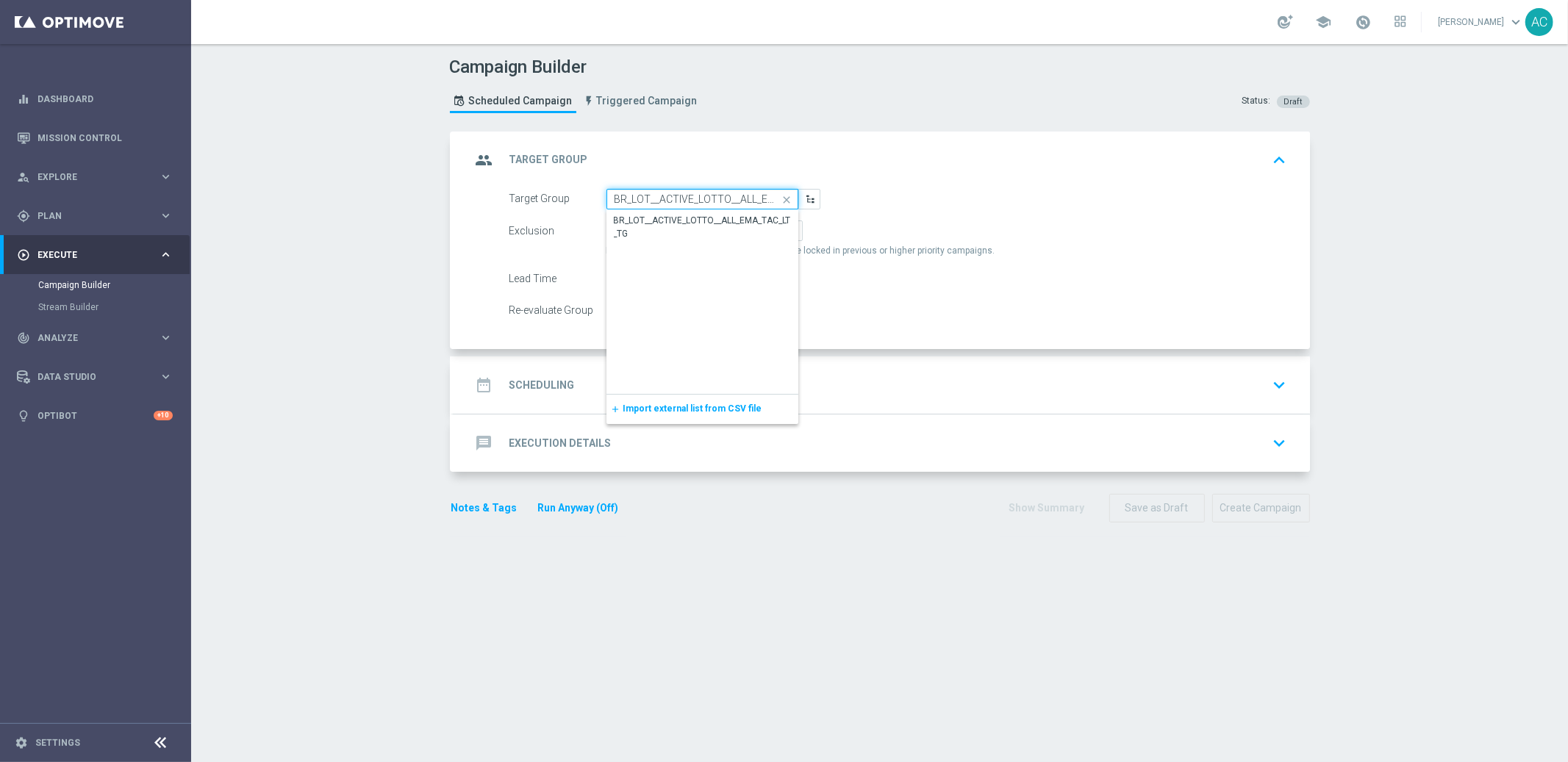
drag, startPoint x: 630, startPoint y: 194, endPoint x: 566, endPoint y: 193, distance: 64.0
click at [566, 193] on div "Target Group BR_LOT__ACTIVE_LOTTO__ALL_EMA_TAC_LT_TG close Drag here to set row…" at bounding box center [665, 199] width 333 height 20
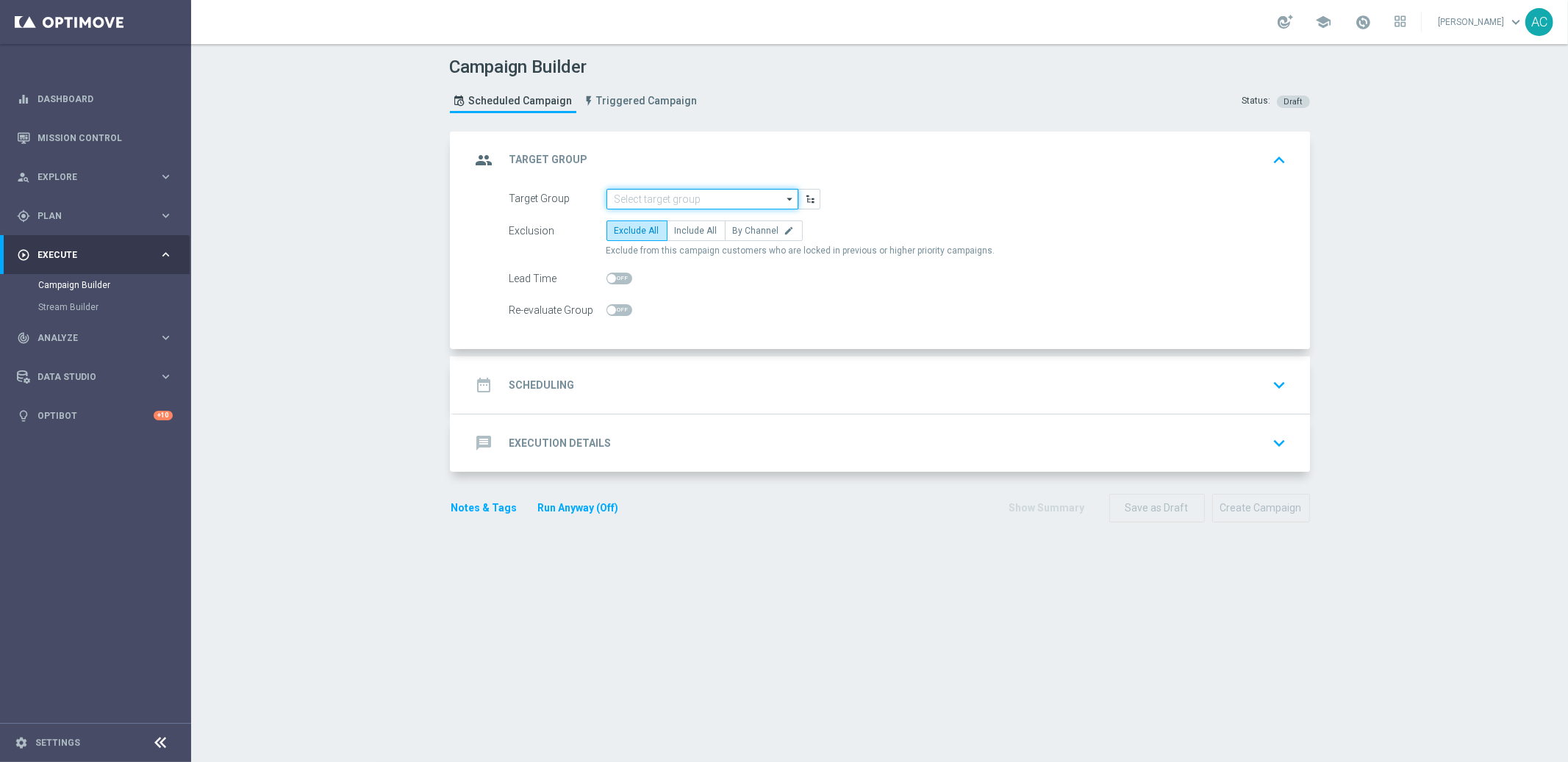
click at [654, 197] on input at bounding box center [702, 199] width 192 height 20
type input "br_lot_ac"
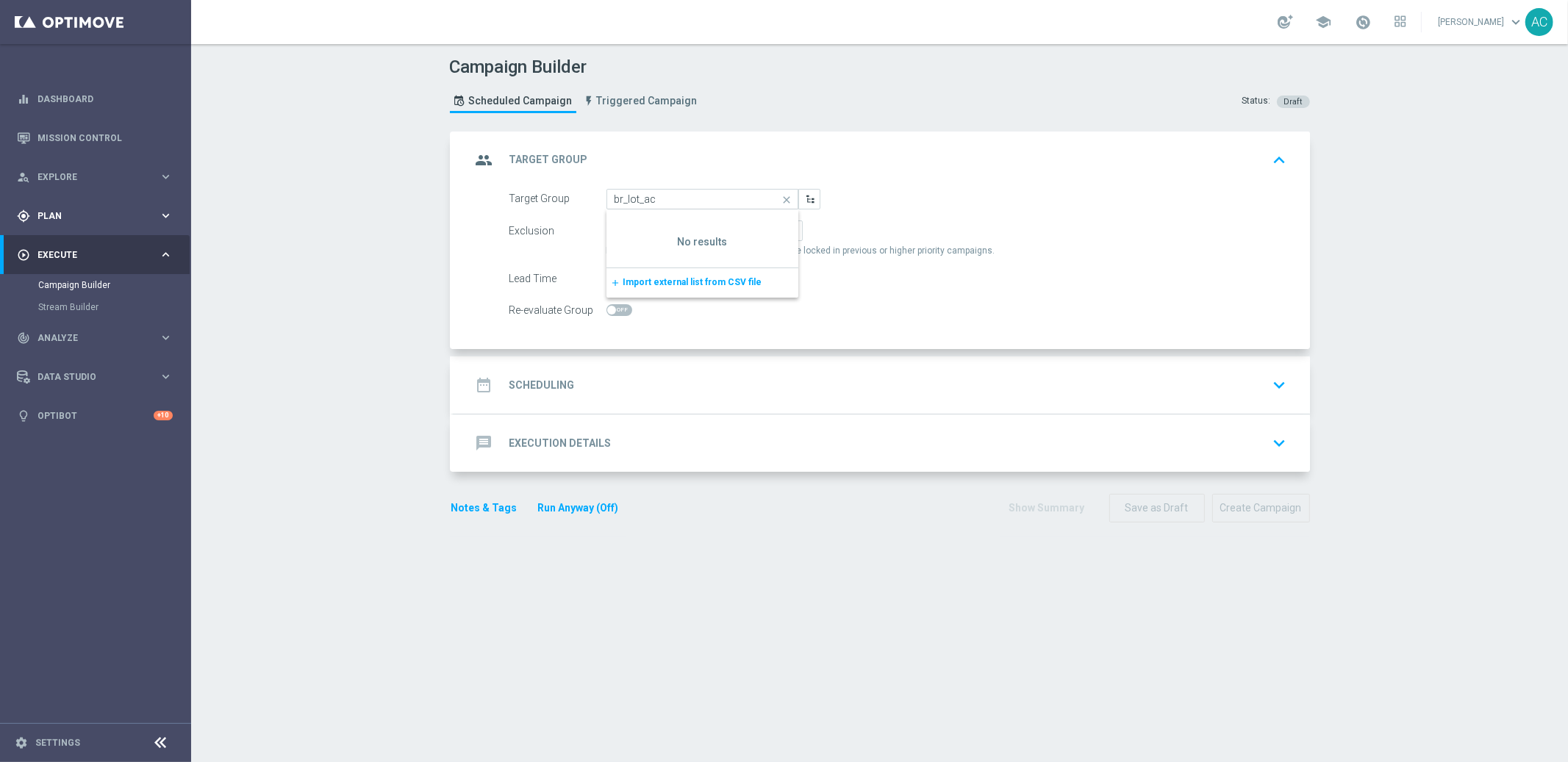
click at [81, 220] on span "Plan" at bounding box center [98, 216] width 121 height 8
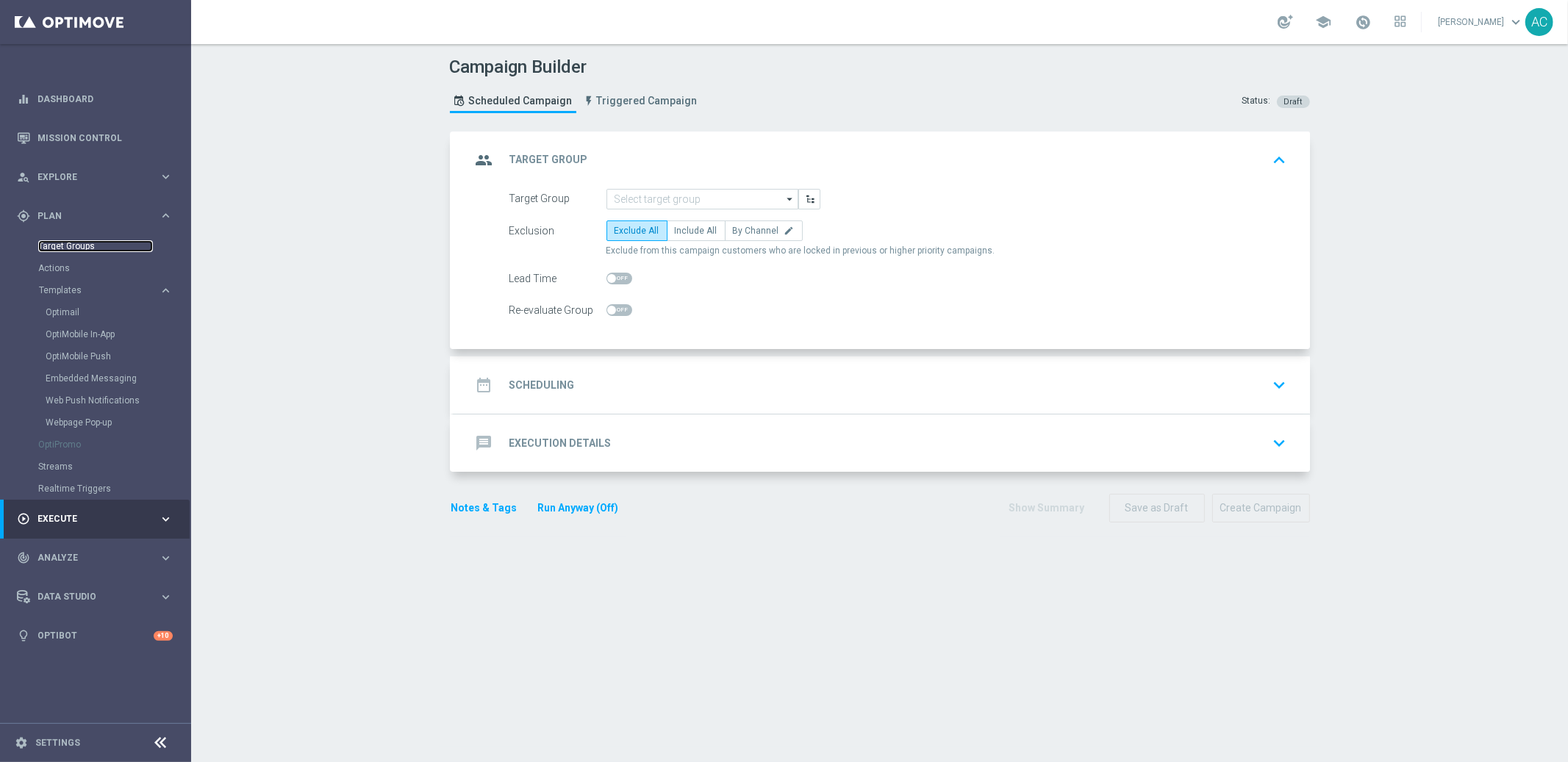
click at [61, 247] on link "Target Groups" at bounding box center [95, 246] width 114 height 12
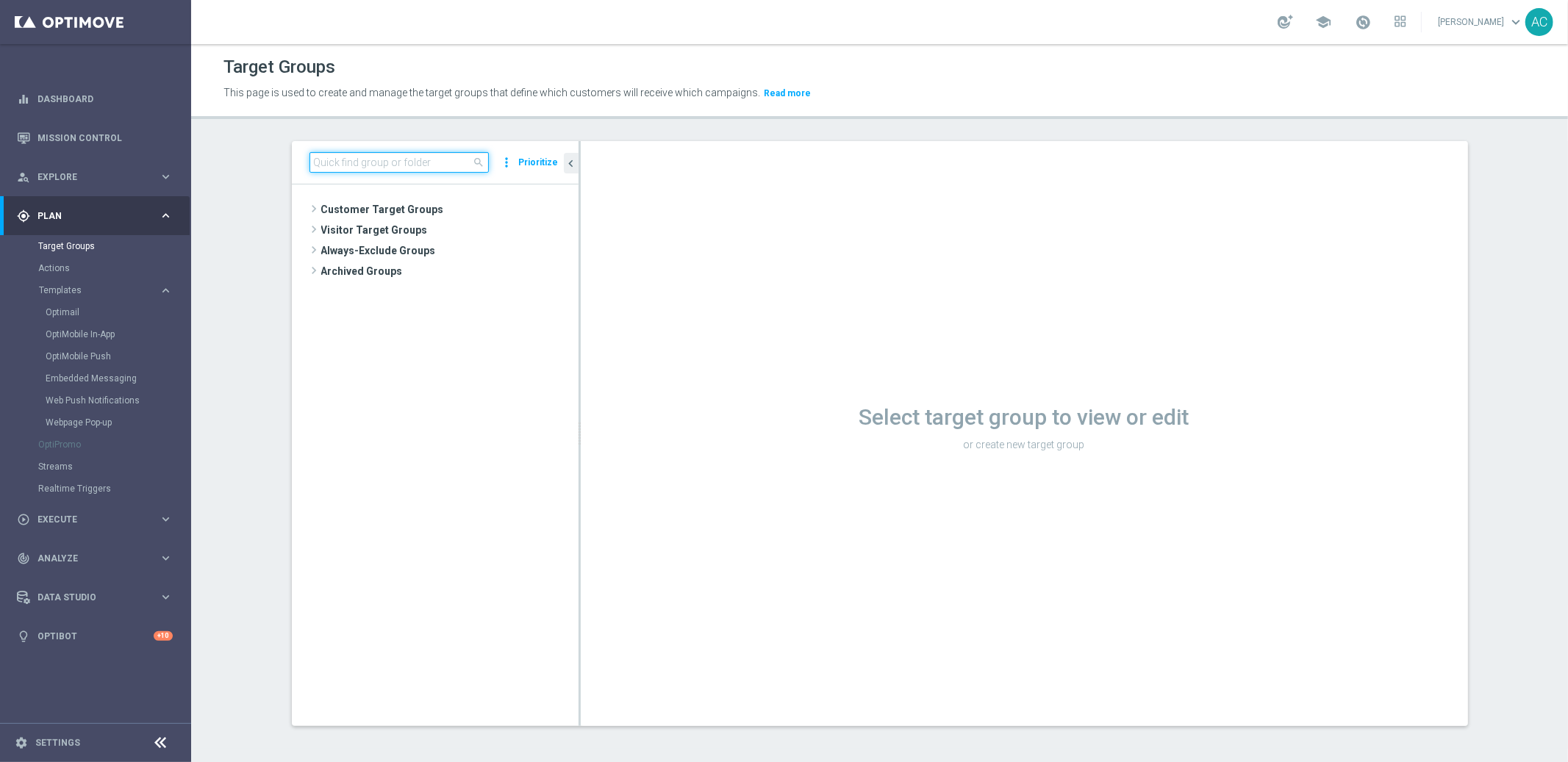
click at [397, 164] on input at bounding box center [399, 162] width 179 height 20
paste input "BR_LOT__ACTIVE_LOTTO__ALL_EMA_TAC_LT_TG"
type input "BR_LOT__ACTIVE_LOTTO__ALL_EMA_TAC_LT_TG"
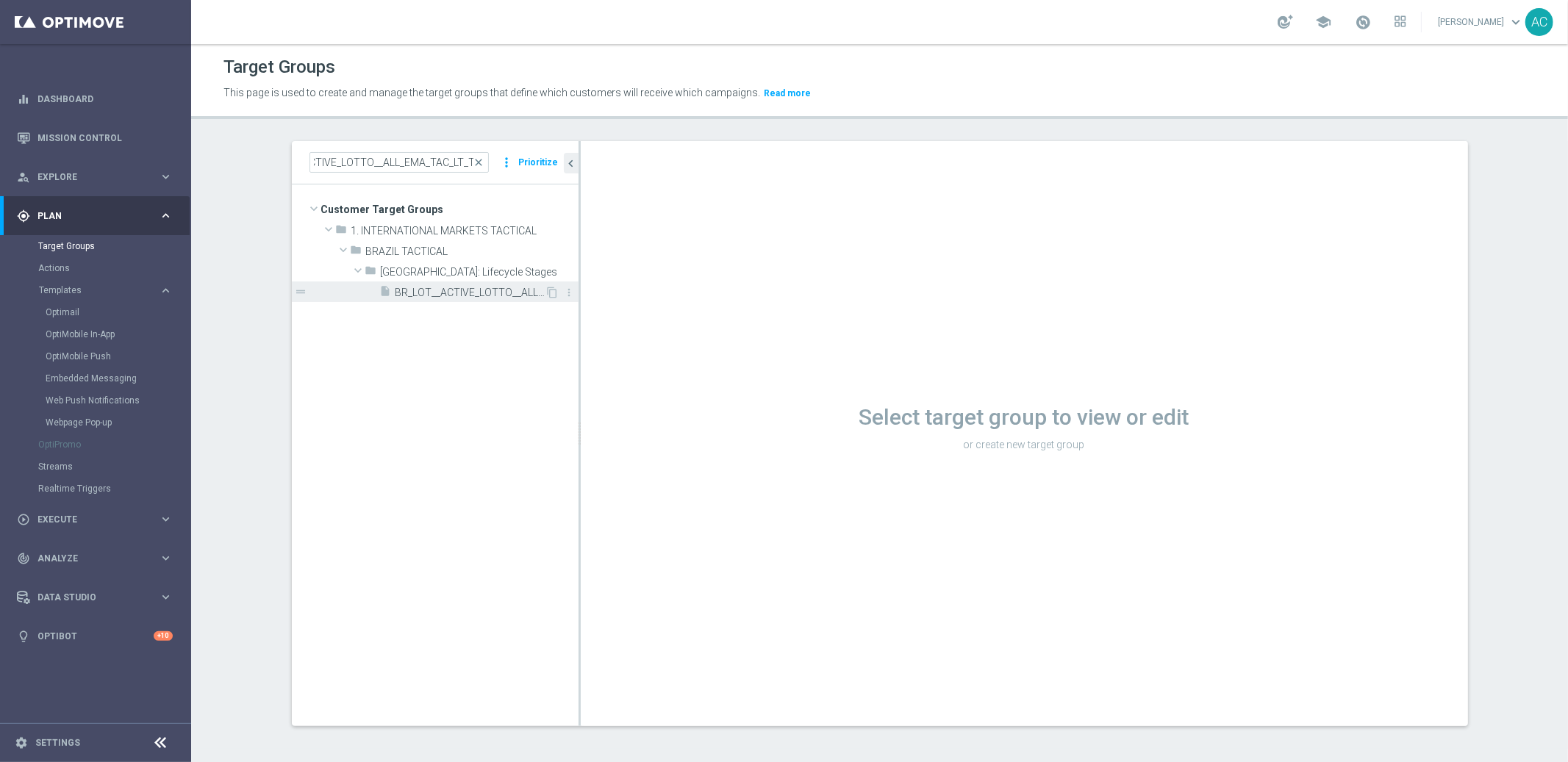
scroll to position [0, 0]
click at [440, 293] on span "BR_LOT__ACTIVE_LOTTO__ALL_EMA_TAC_LT_TG" at bounding box center [470, 293] width 150 height 13
click at [547, 292] on icon "content_copy" at bounding box center [553, 293] width 12 height 12
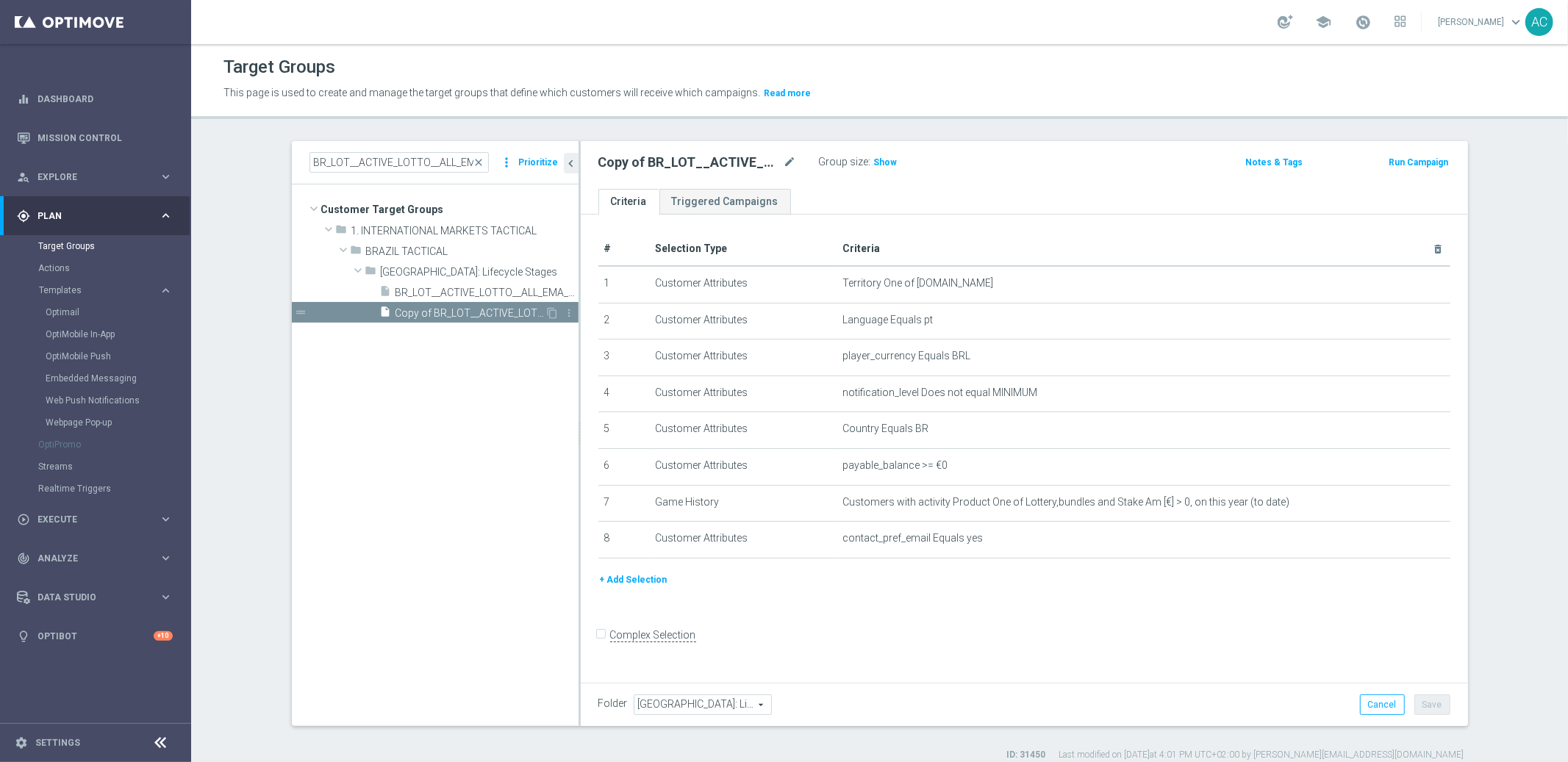
click at [432, 310] on span "Copy of BR_LOT__ACTIVE_LOTTO__ALL_EMA_TAC_LT_TG" at bounding box center [470, 313] width 150 height 13
click at [667, 167] on h2 "Copy of BR_LOT__ACTIVE_LOTTO__ALL_EMA_TAC_LT_TG" at bounding box center [689, 162] width 183 height 18
copy div "Copy of BR_LOT__ACTIVE_LOTTO__ALL_EMA_TAC_LT_TG"
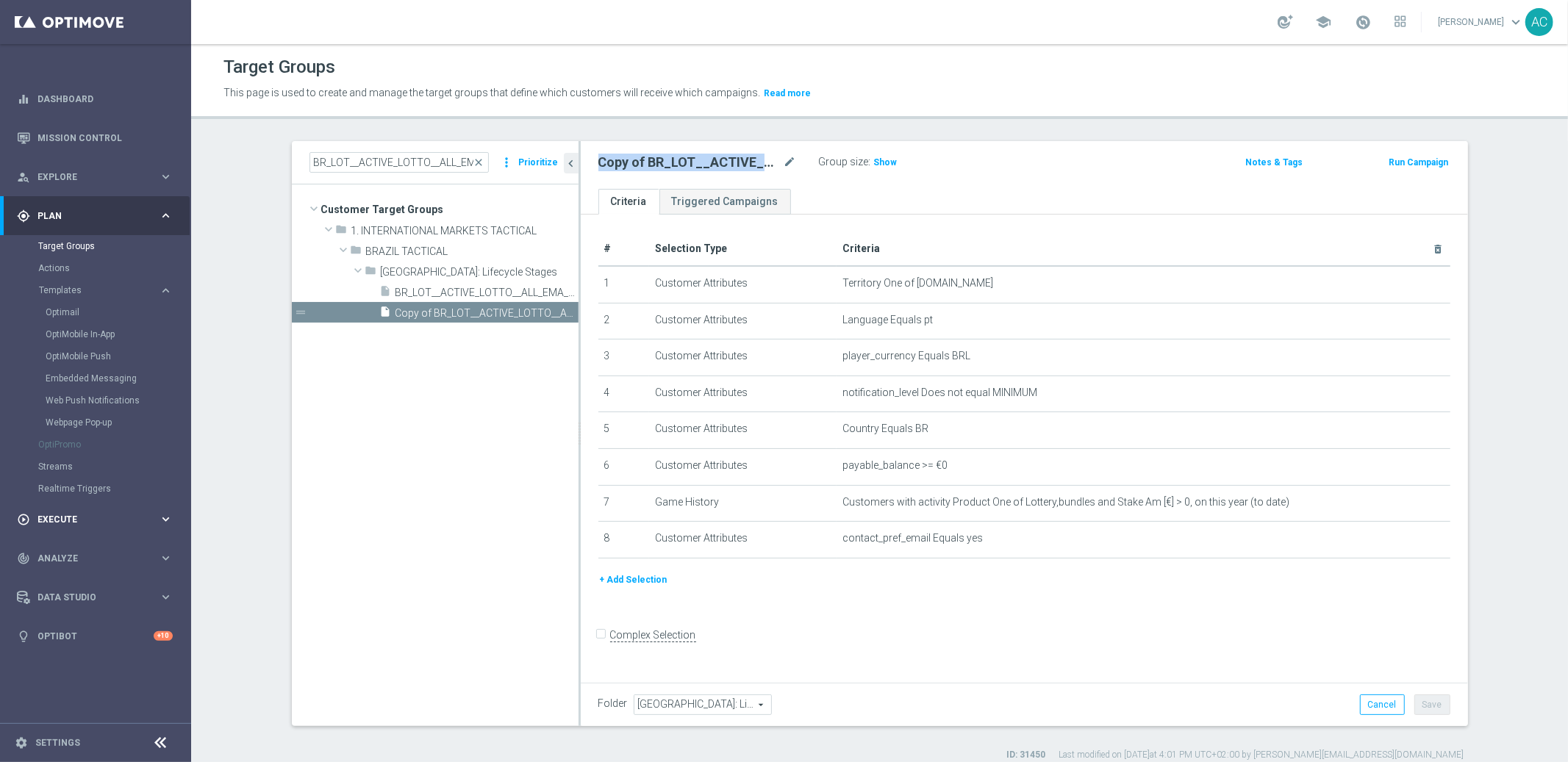
click at [77, 517] on span "Execute" at bounding box center [98, 519] width 121 height 8
click at [83, 286] on link "Campaign Builder" at bounding box center [95, 285] width 114 height 12
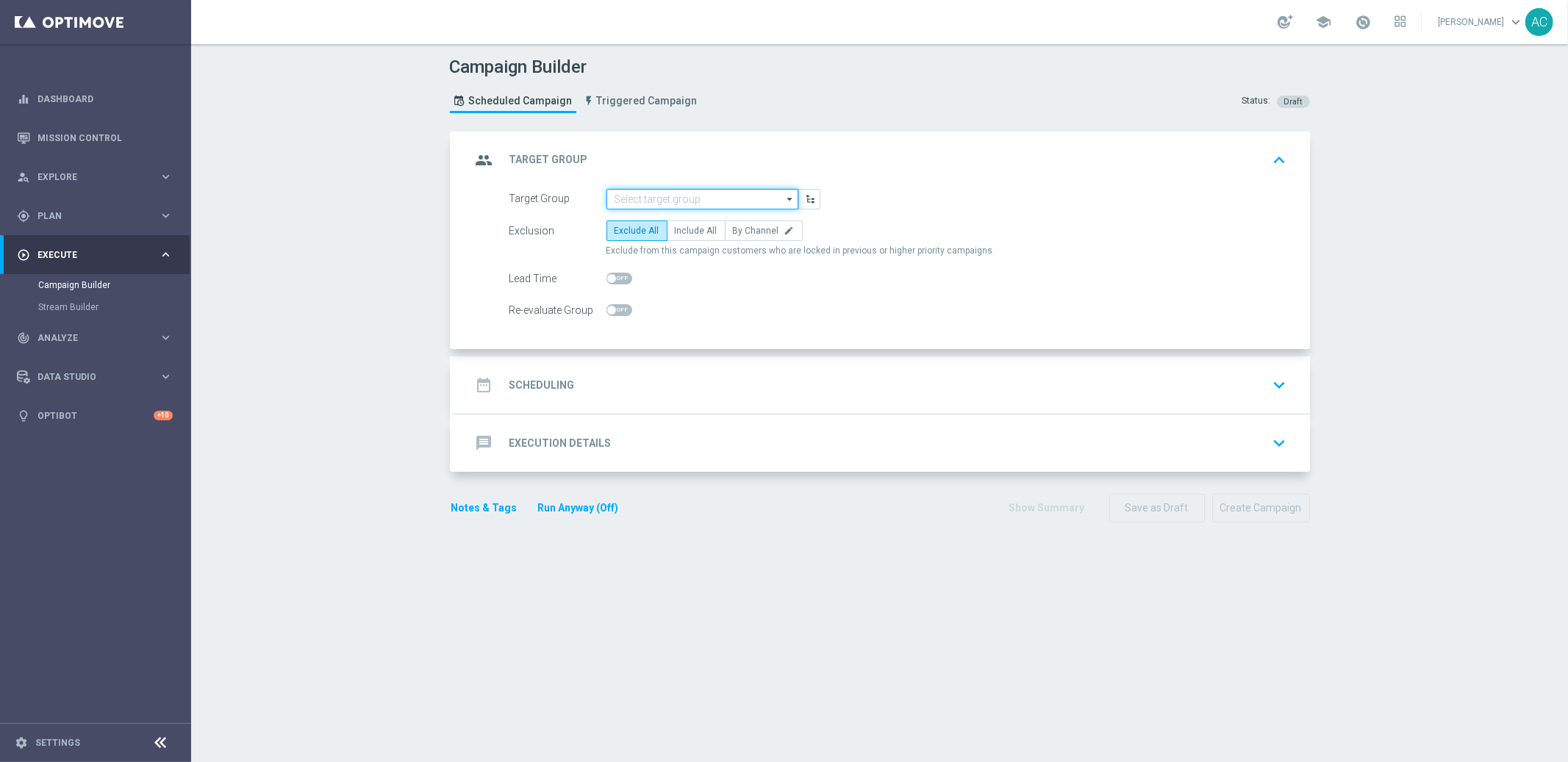
click at [662, 201] on input at bounding box center [702, 199] width 192 height 20
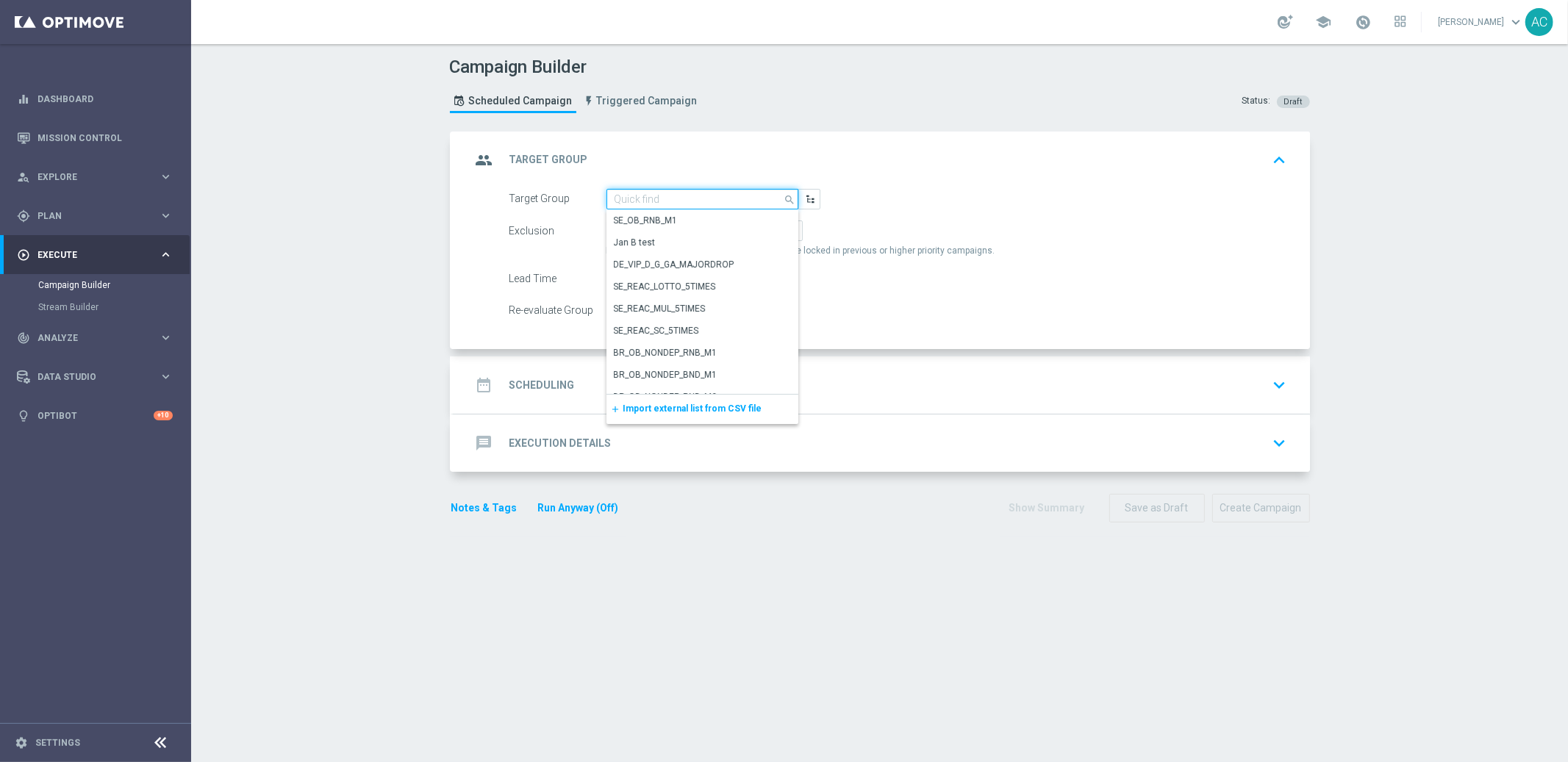
paste input "Copy of BR_LOT__ACTIVE_LOTTO__ALL_EMA_TAC_LT_TG"
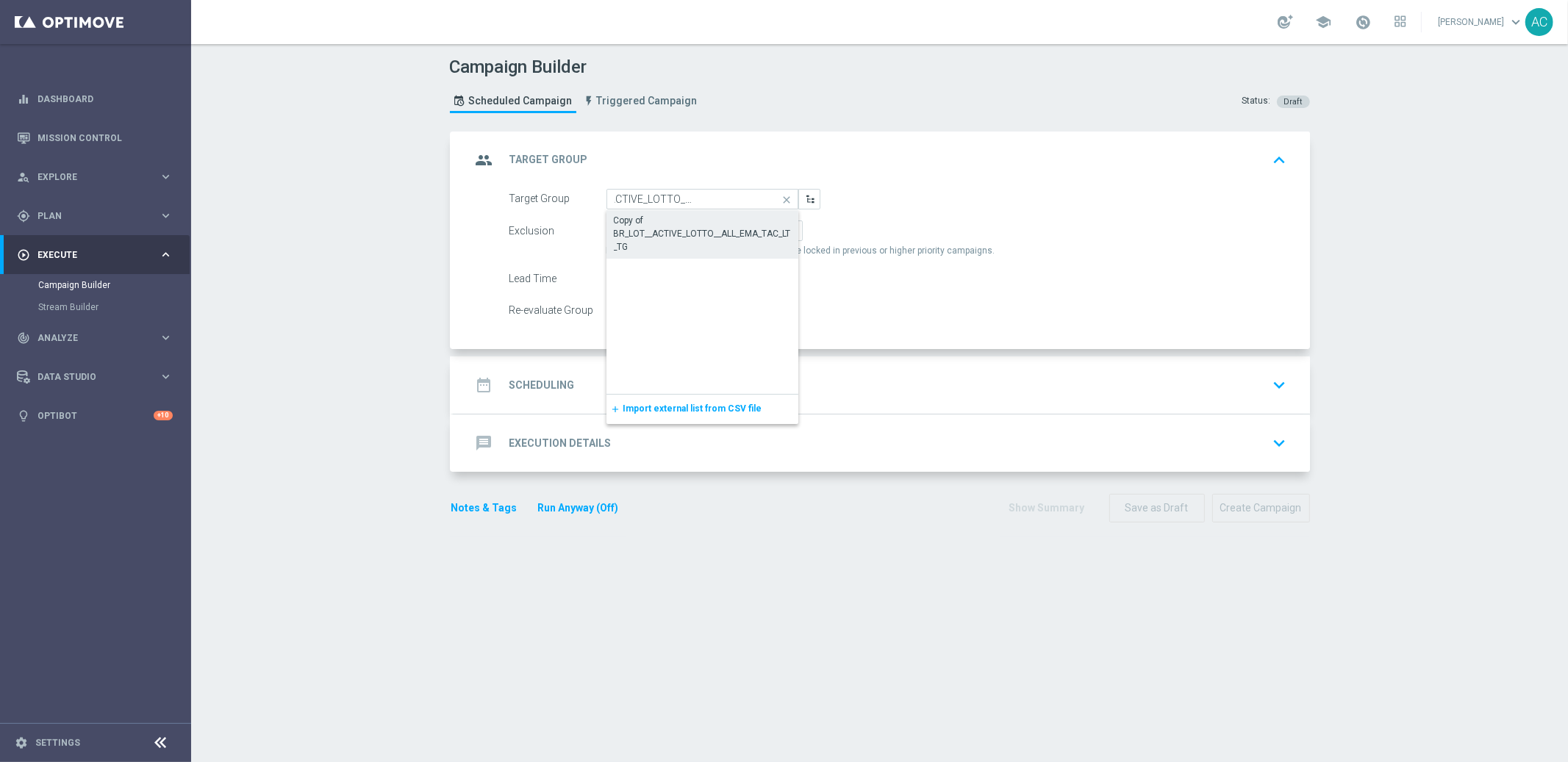
click at [659, 230] on div "Copy of BR_LOT__ACTIVE_LOTTO__ALL_EMA_TAC_LT_TG" at bounding box center [702, 233] width 177 height 40
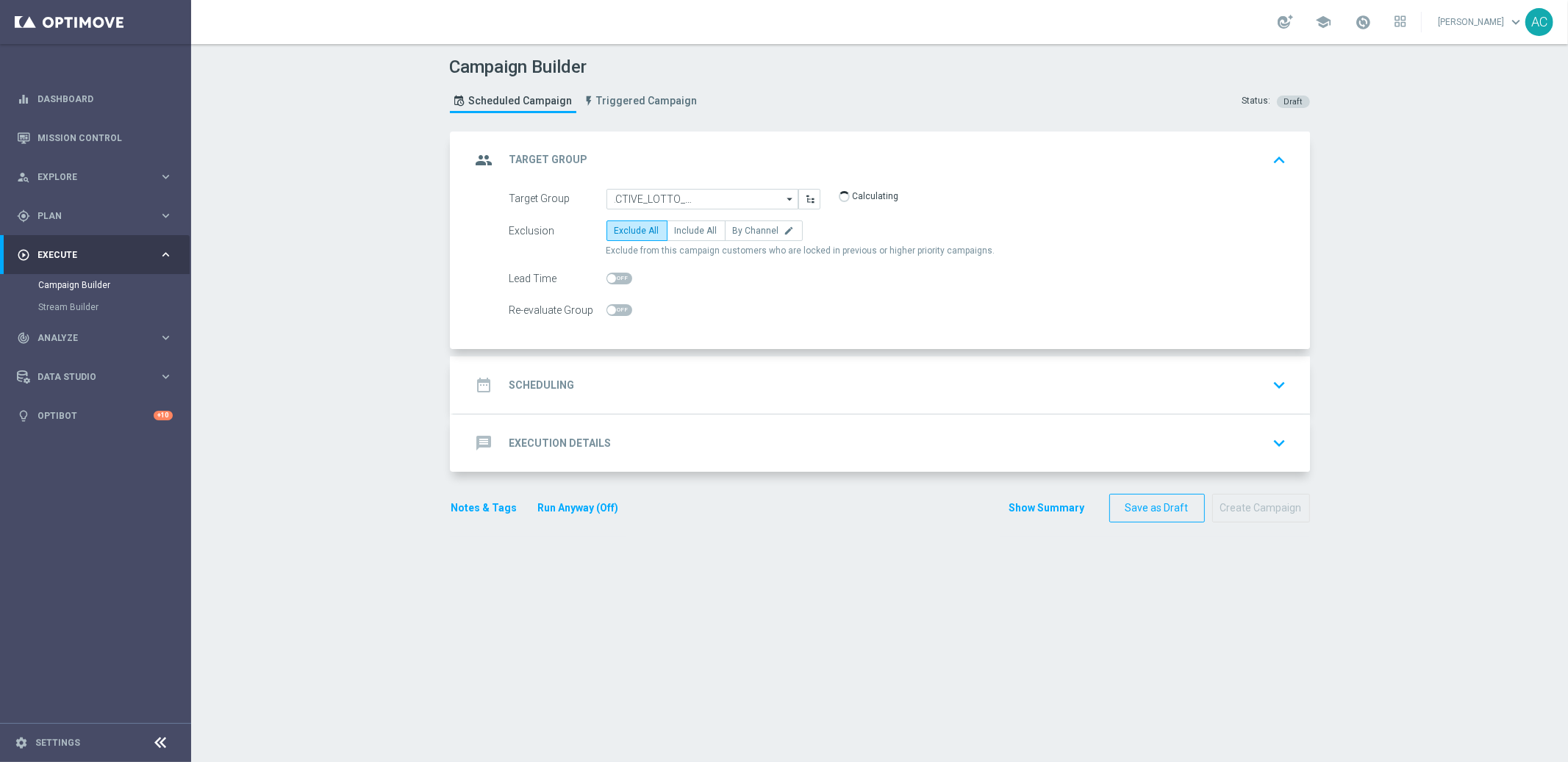
type input "Copy of BR_LOT__ACTIVE_LOTTO__ALL_EMA_TAC_LT_TG"
click at [684, 227] on span "Include All" at bounding box center [696, 230] width 43 height 10
click at [684, 229] on input "Include All" at bounding box center [679, 233] width 9 height 9
radio input "true"
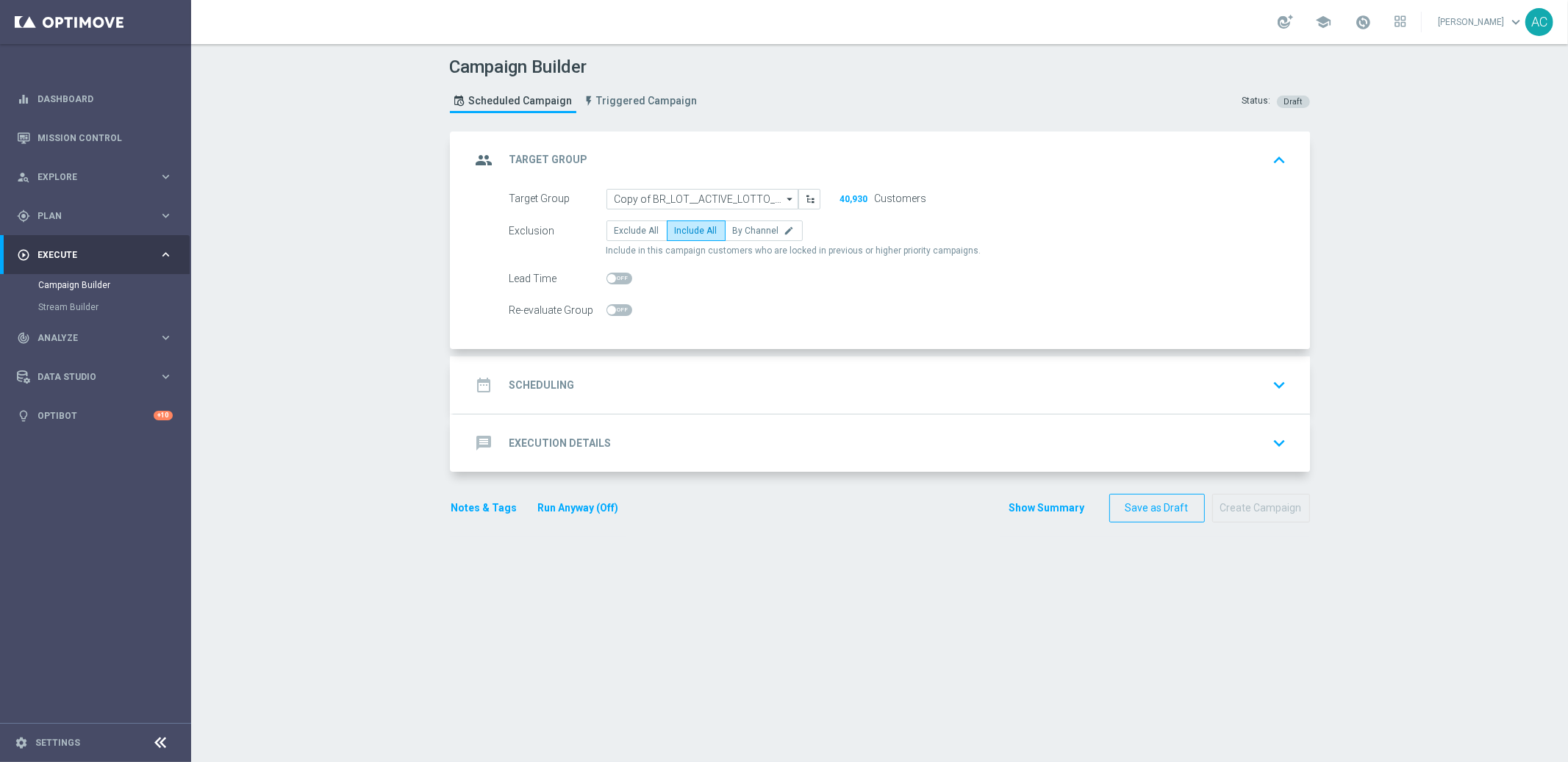
click at [529, 374] on div "date_range Scheduling" at bounding box center [522, 384] width 103 height 26
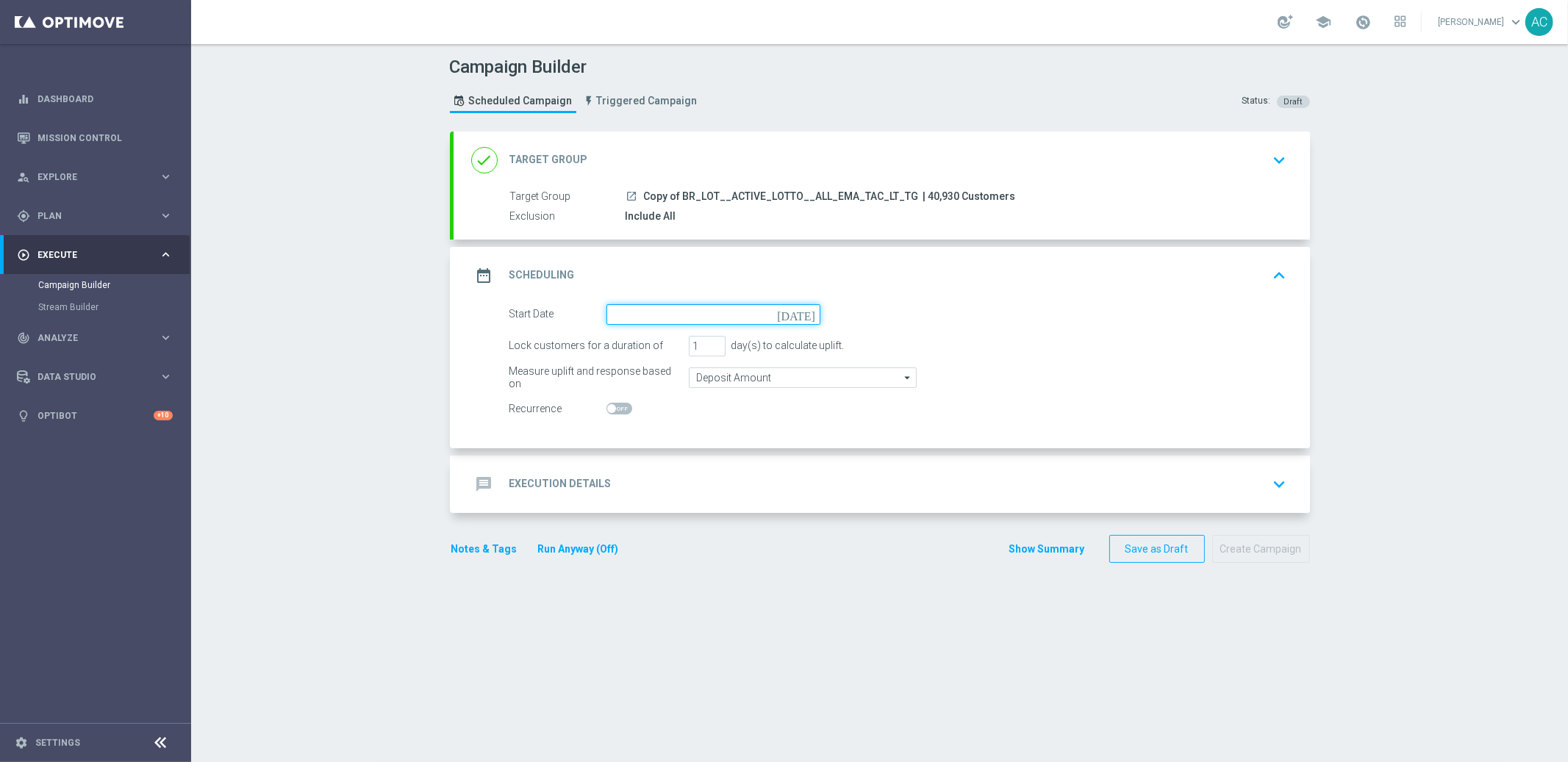
click at [614, 306] on input at bounding box center [713, 315] width 214 height 20
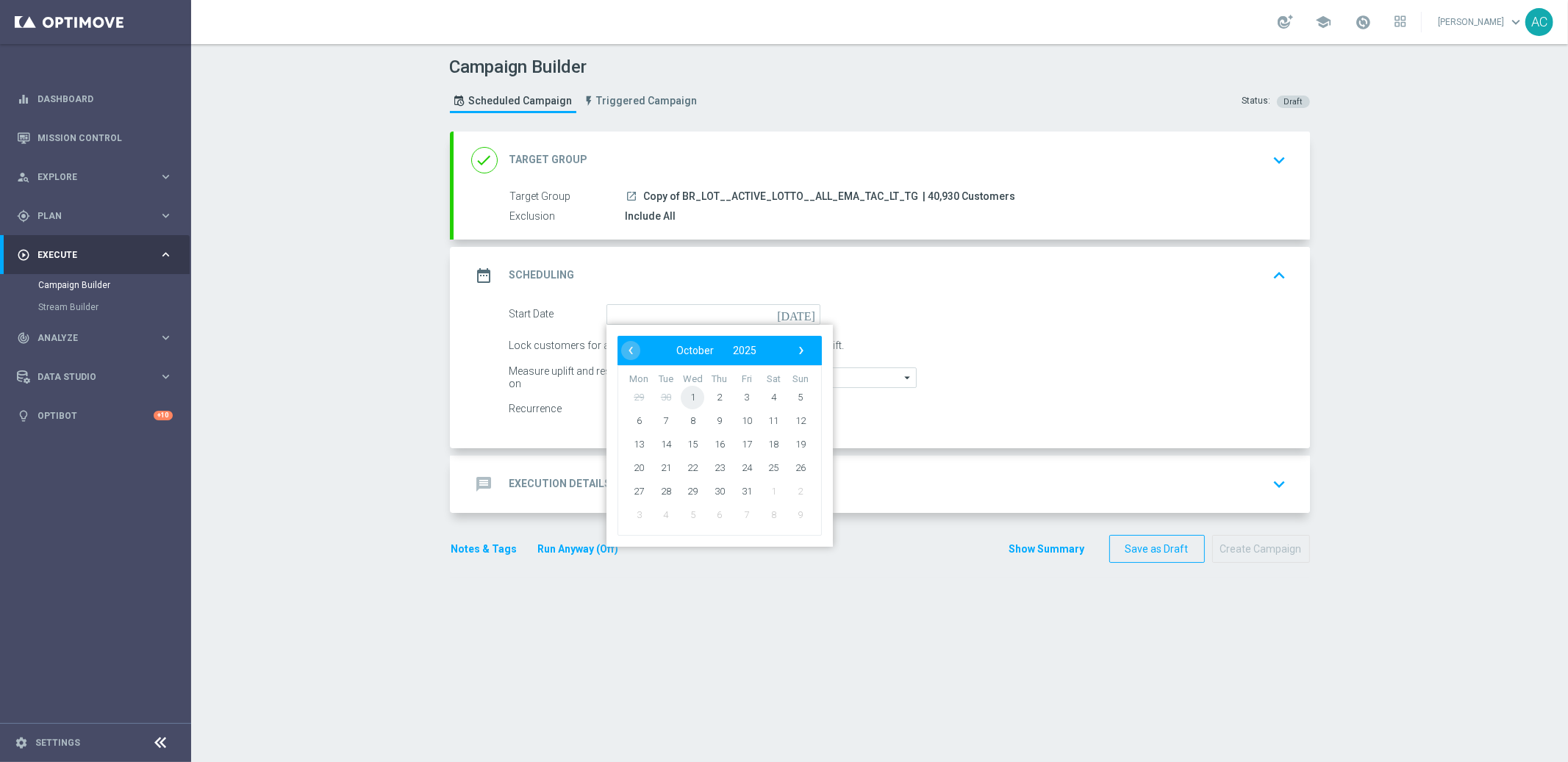
click at [685, 403] on span "1" at bounding box center [692, 397] width 24 height 24
type input "01 Oct 2025"
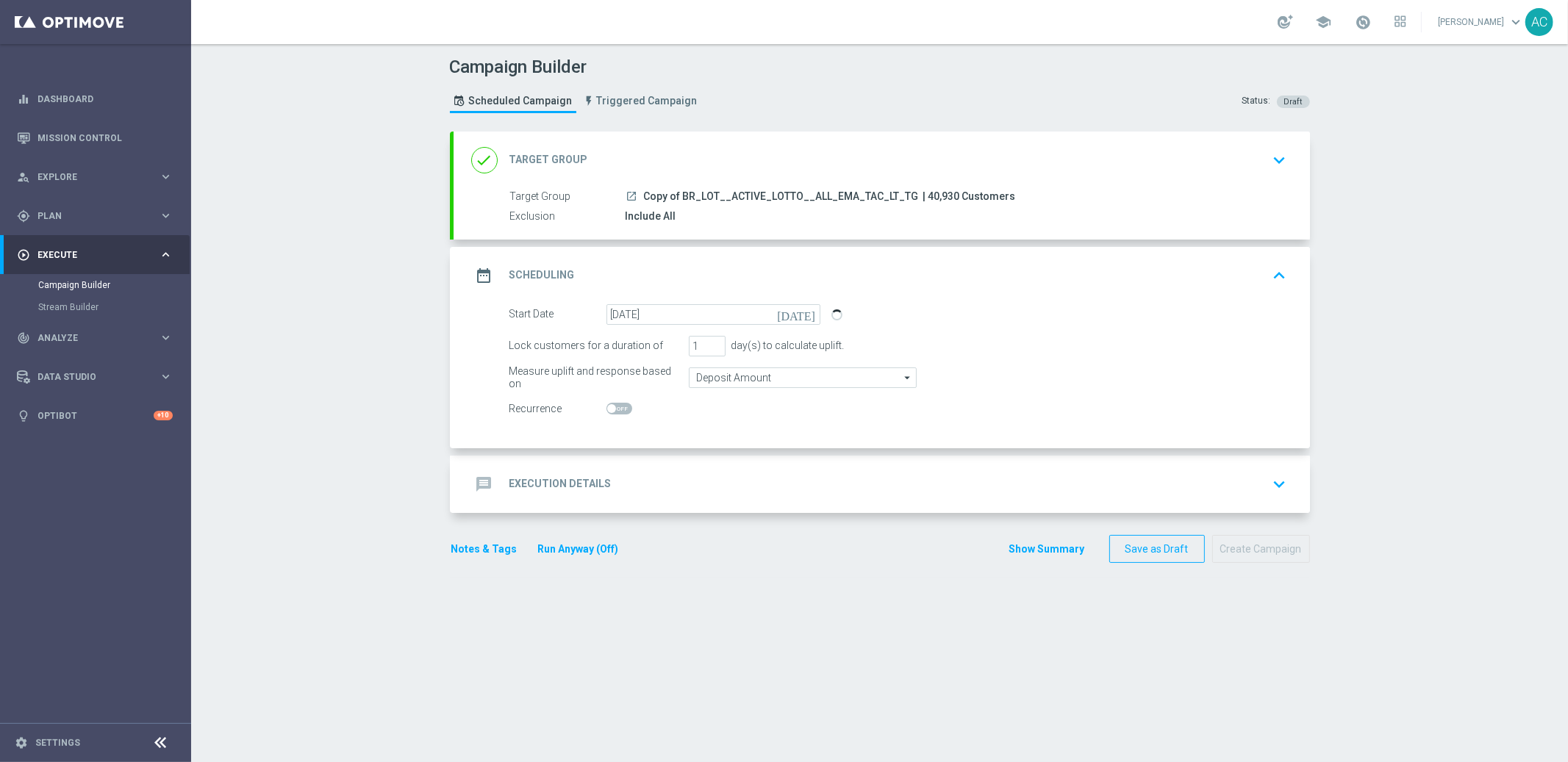
click at [535, 497] on div "message Execution Details keyboard_arrow_down" at bounding box center [882, 484] width 856 height 57
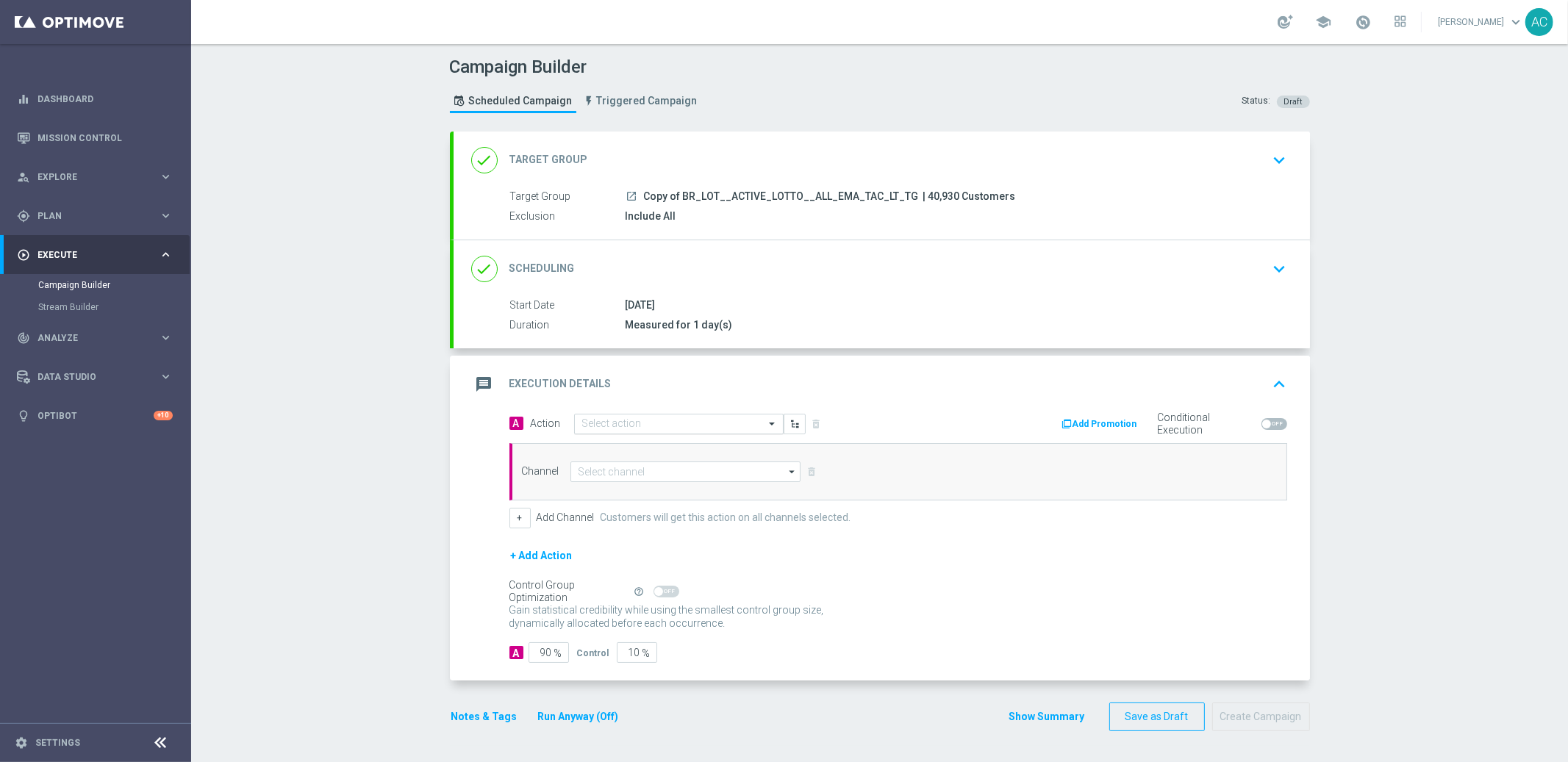
click at [665, 421] on input "text" at bounding box center [664, 424] width 164 height 13
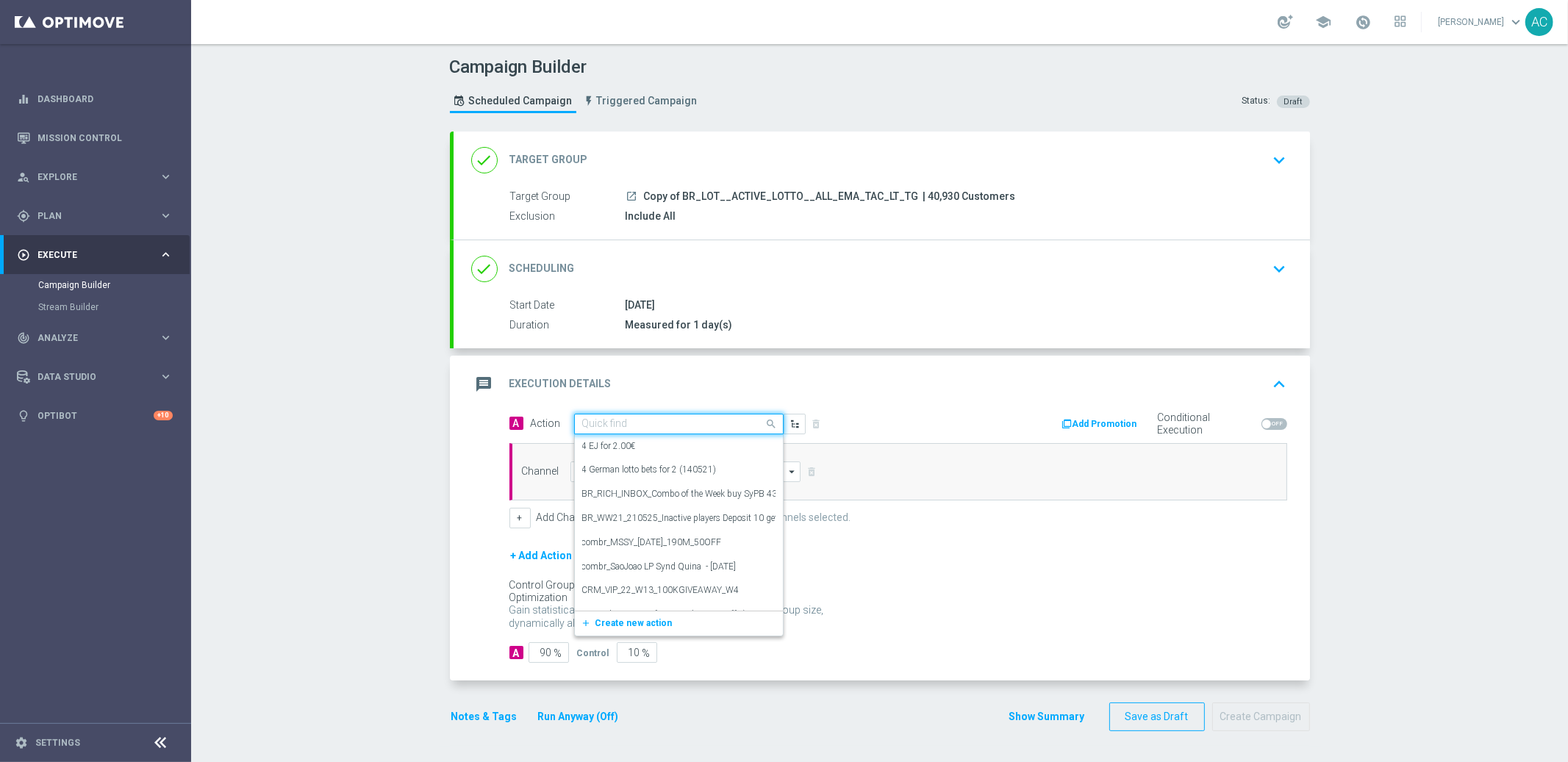
paste input "BR_LOT__QUINA1__ALL_EMA_TAC_LT"
type input "BR_LOT__QUINA1__ALL_EMA_TAC_LT"
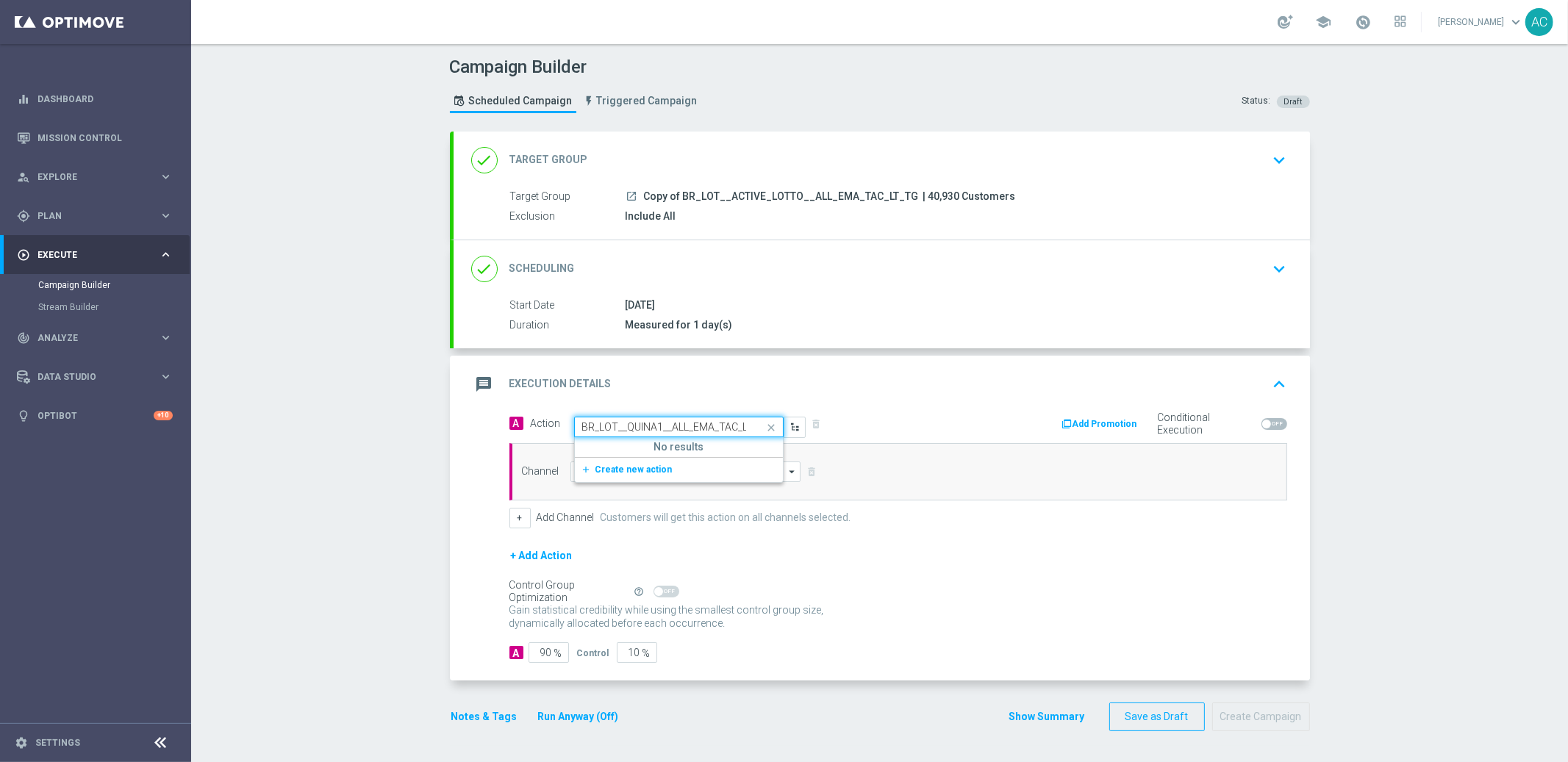
scroll to position [0, 5]
click at [650, 473] on span "Create new action" at bounding box center [634, 469] width 77 height 10
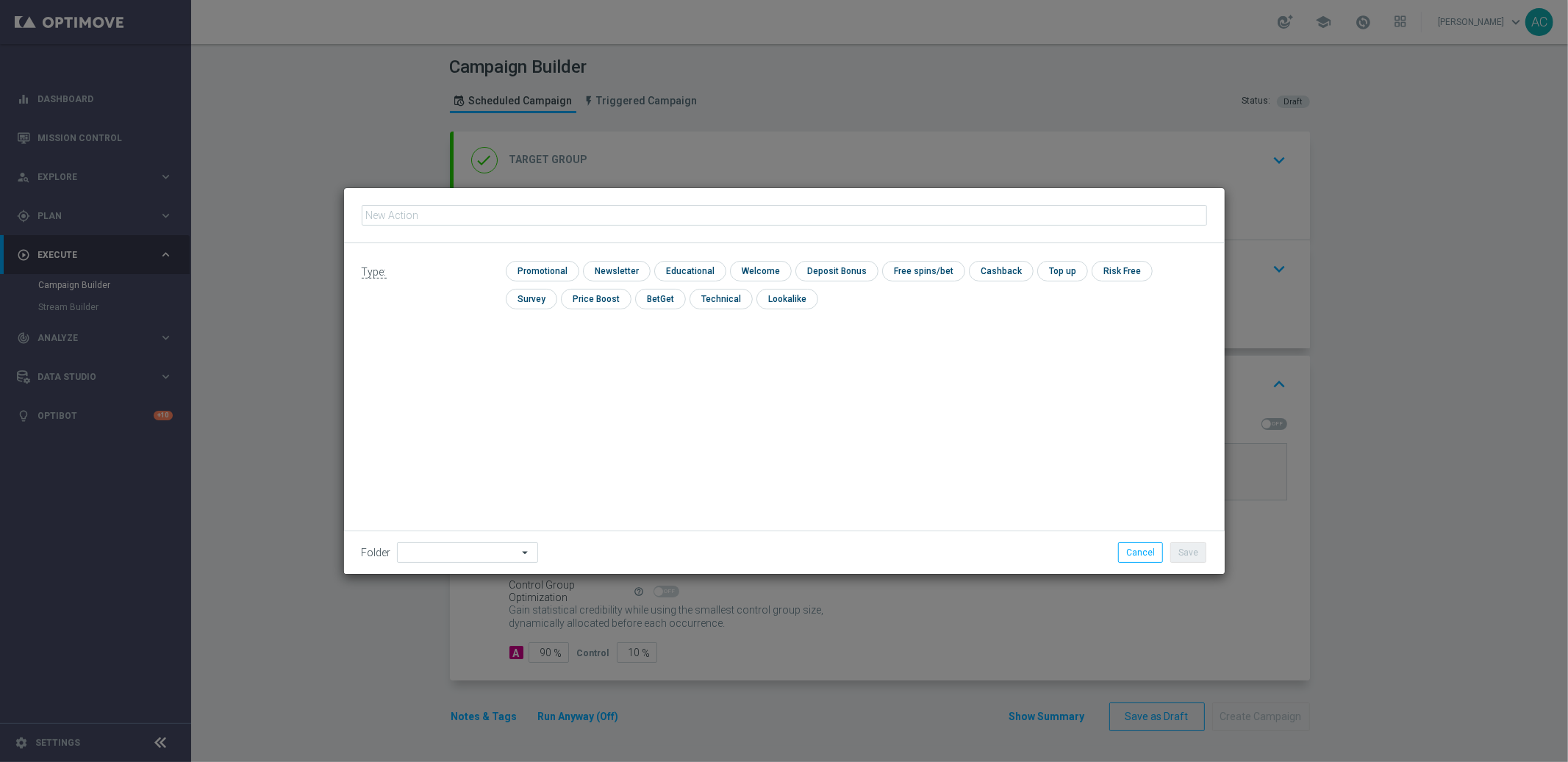
type input "BR_LOT__QUINA1__ALL_EMA_TAC_LT"
click at [561, 273] on input "checkbox" at bounding box center [540, 271] width 70 height 20
checkbox input "true"
click at [1184, 555] on button "Save" at bounding box center [1188, 553] width 36 height 20
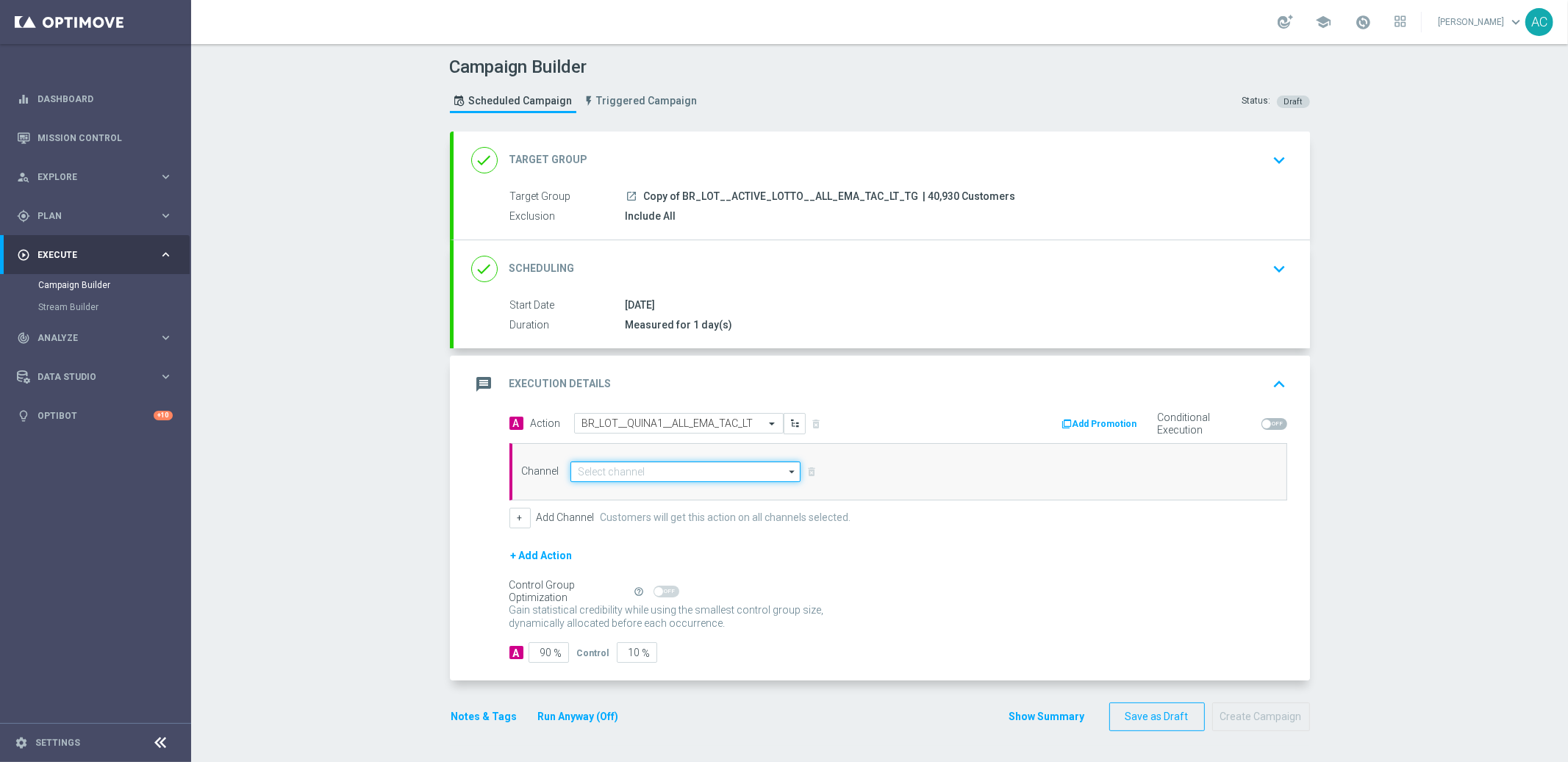
click at [601, 474] on input at bounding box center [686, 472] width 230 height 20
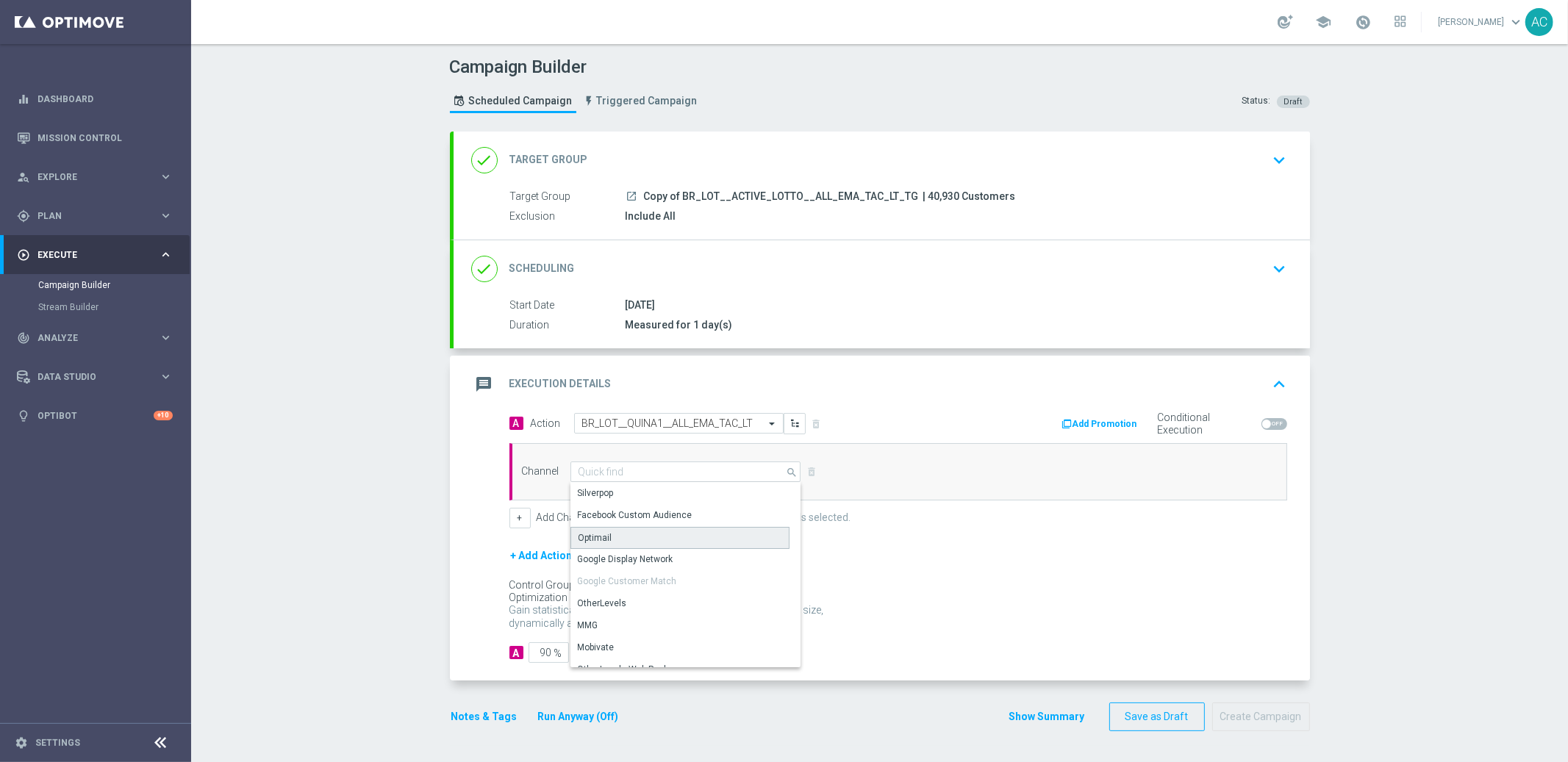
click at [620, 542] on div "Optimail" at bounding box center [680, 537] width 219 height 22
type input "Optimail"
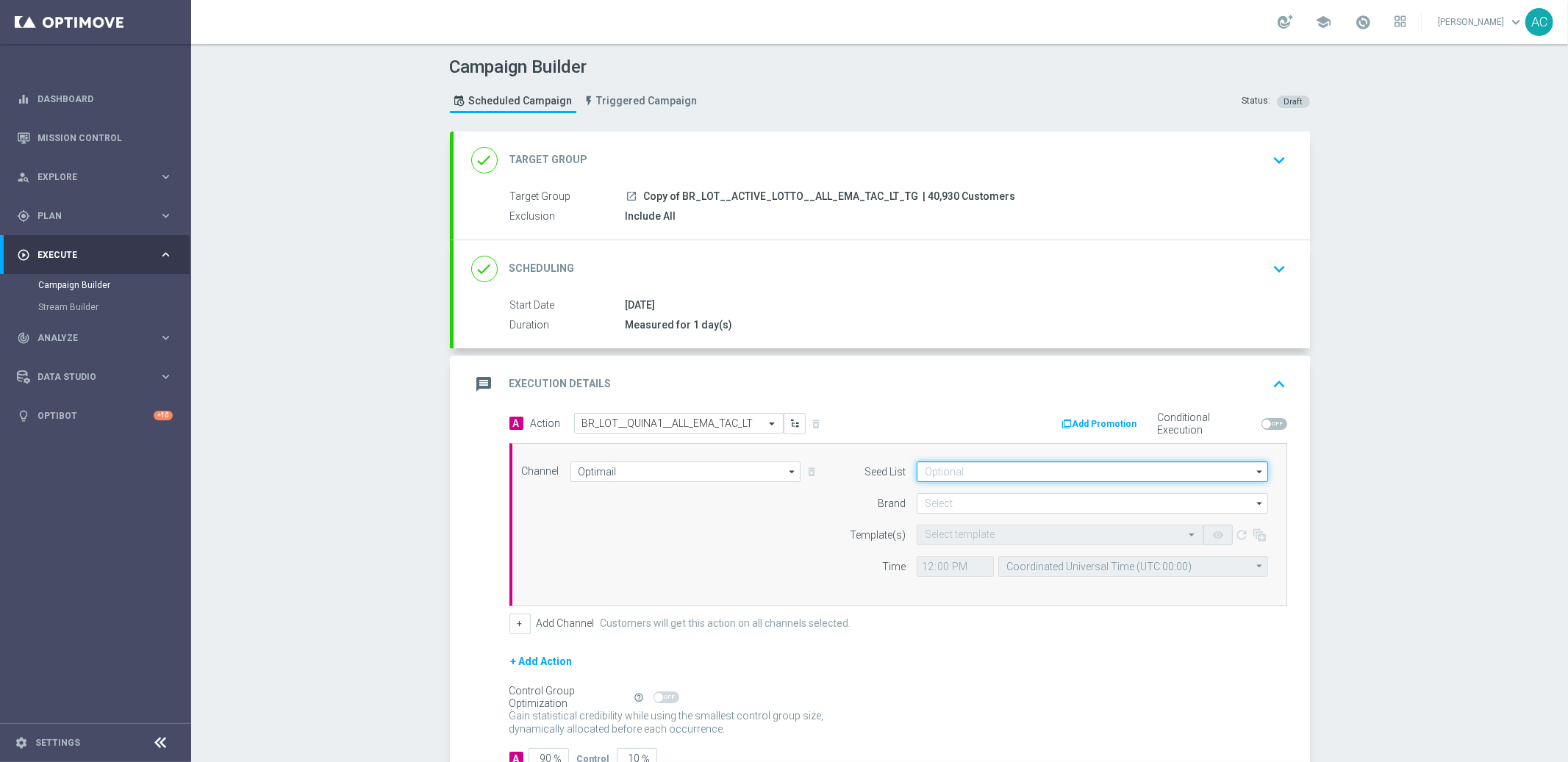
click at [1020, 468] on input at bounding box center [1092, 472] width 352 height 20
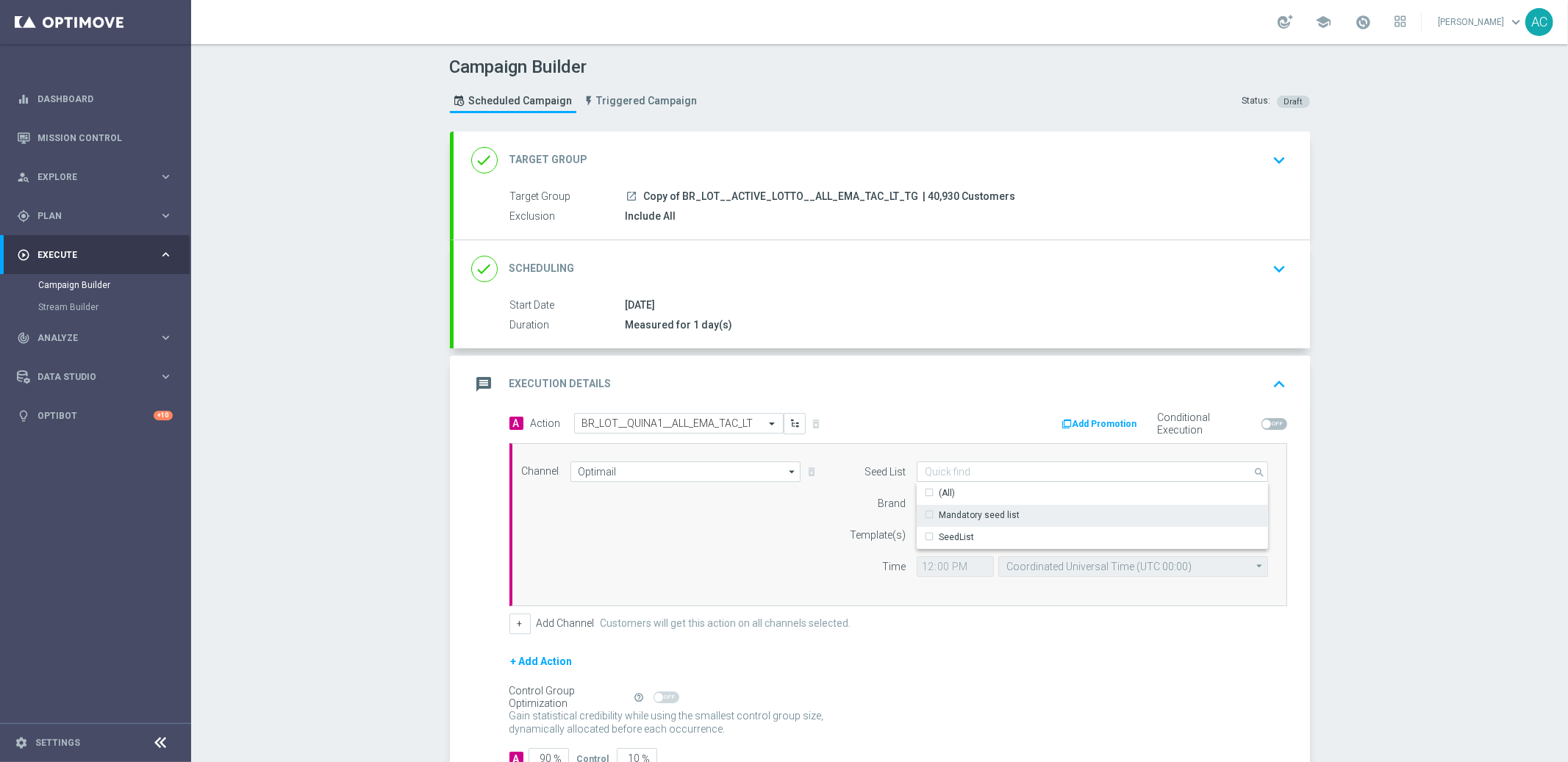
drag, startPoint x: 992, startPoint y: 516, endPoint x: 956, endPoint y: 519, distance: 36.1
click at [992, 516] on div "Mandatory seed list" at bounding box center [979, 516] width 81 height 13
click at [685, 559] on div "Channel Optimail Optimail arrow_drop_down Drag here to set row groups Drag here…" at bounding box center [895, 525] width 769 height 126
type input "Mandatory seed list"
click at [977, 502] on input at bounding box center [1092, 503] width 352 height 20
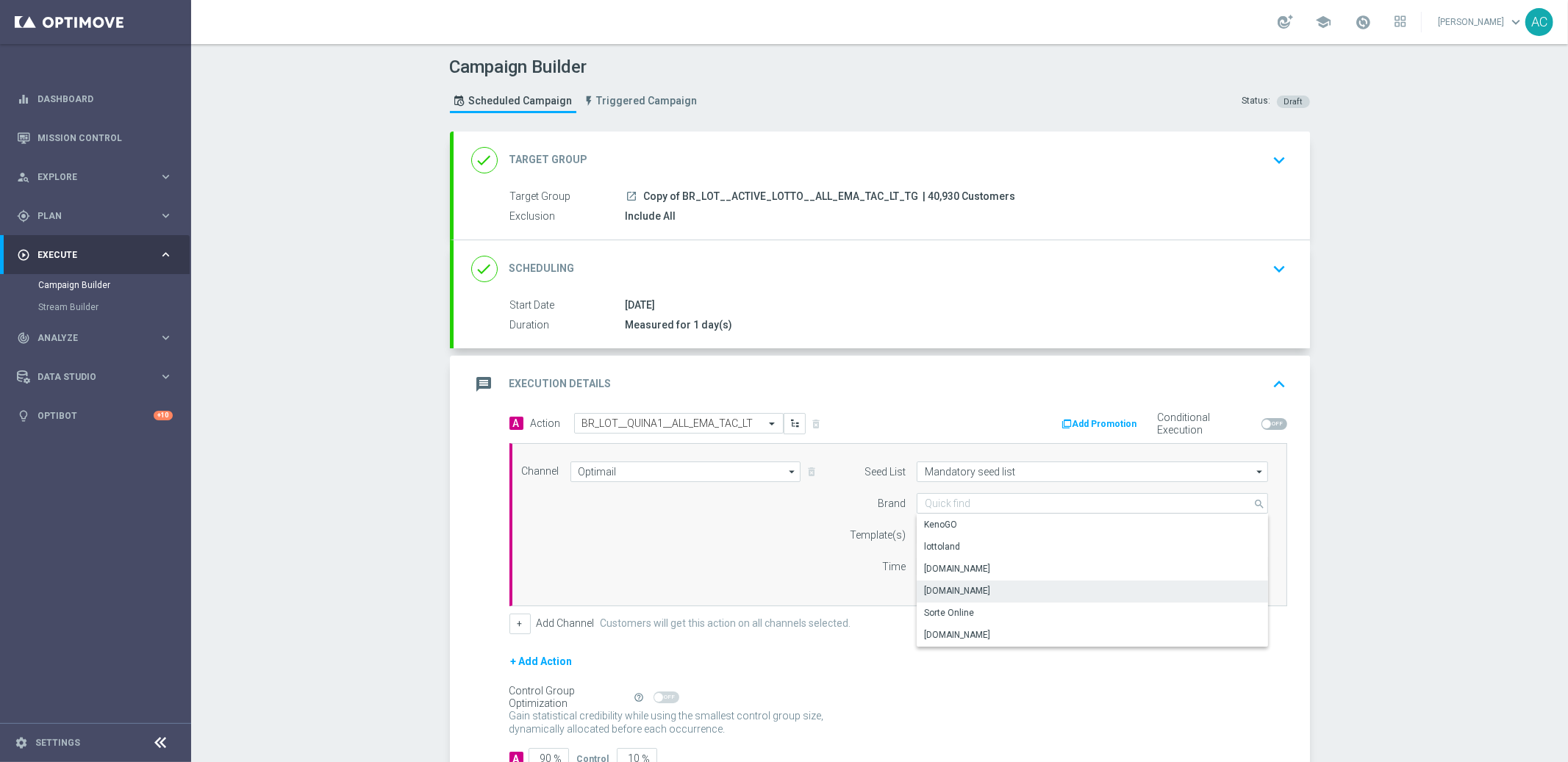
click at [977, 593] on div "Lottoland.com.br" at bounding box center [956, 591] width 66 height 13
type input "Lottoland.com.br"
click at [709, 584] on div "Channel Optimail Optimail arrow_drop_down Drag here to set row groups Drag here…" at bounding box center [895, 525] width 769 height 126
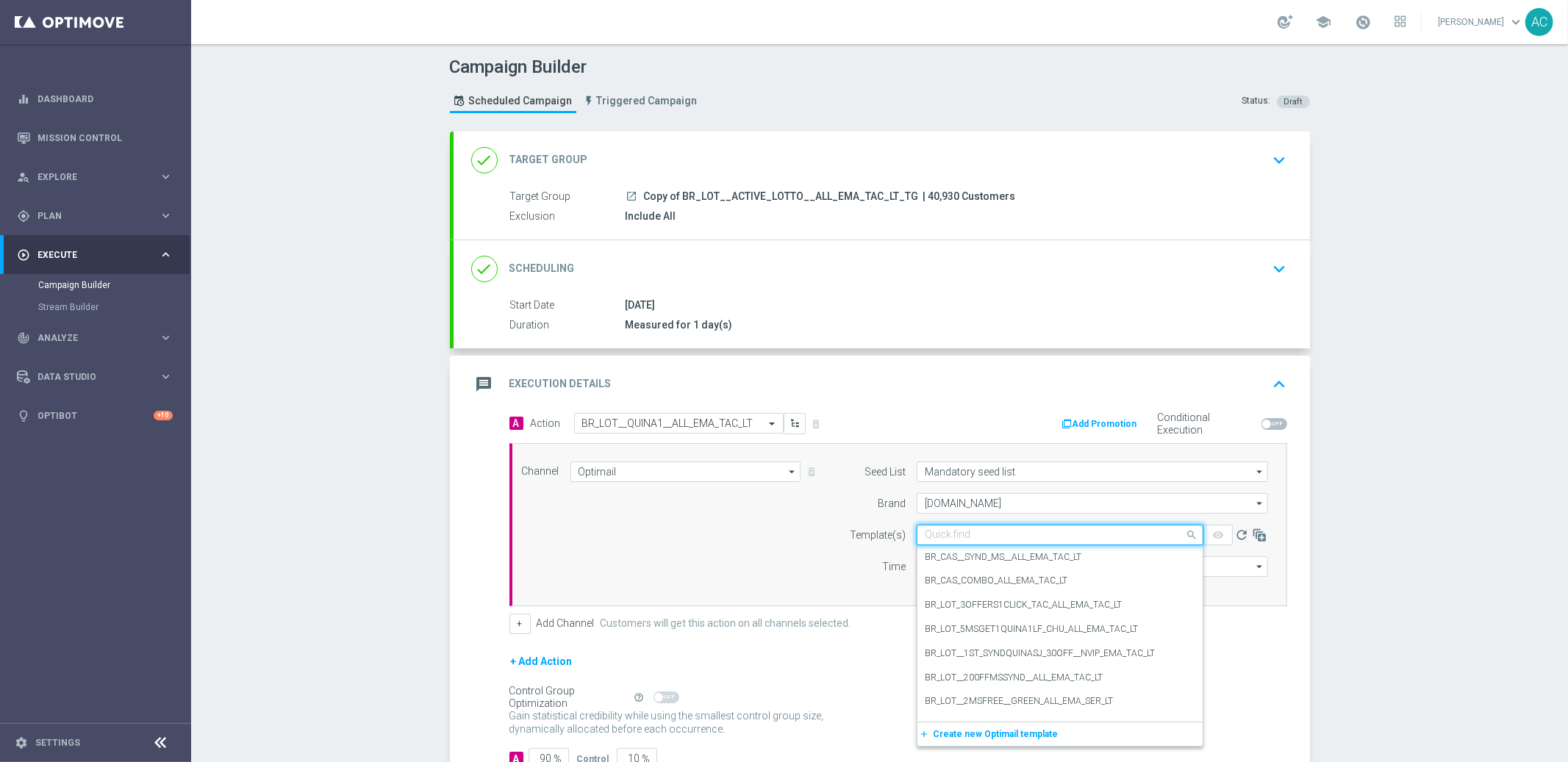
click at [956, 544] on div "Quick find" at bounding box center [1059, 535] width 287 height 20
paste input "BR_LOT__QUINA1__ALL_EMA_TAC_LT"
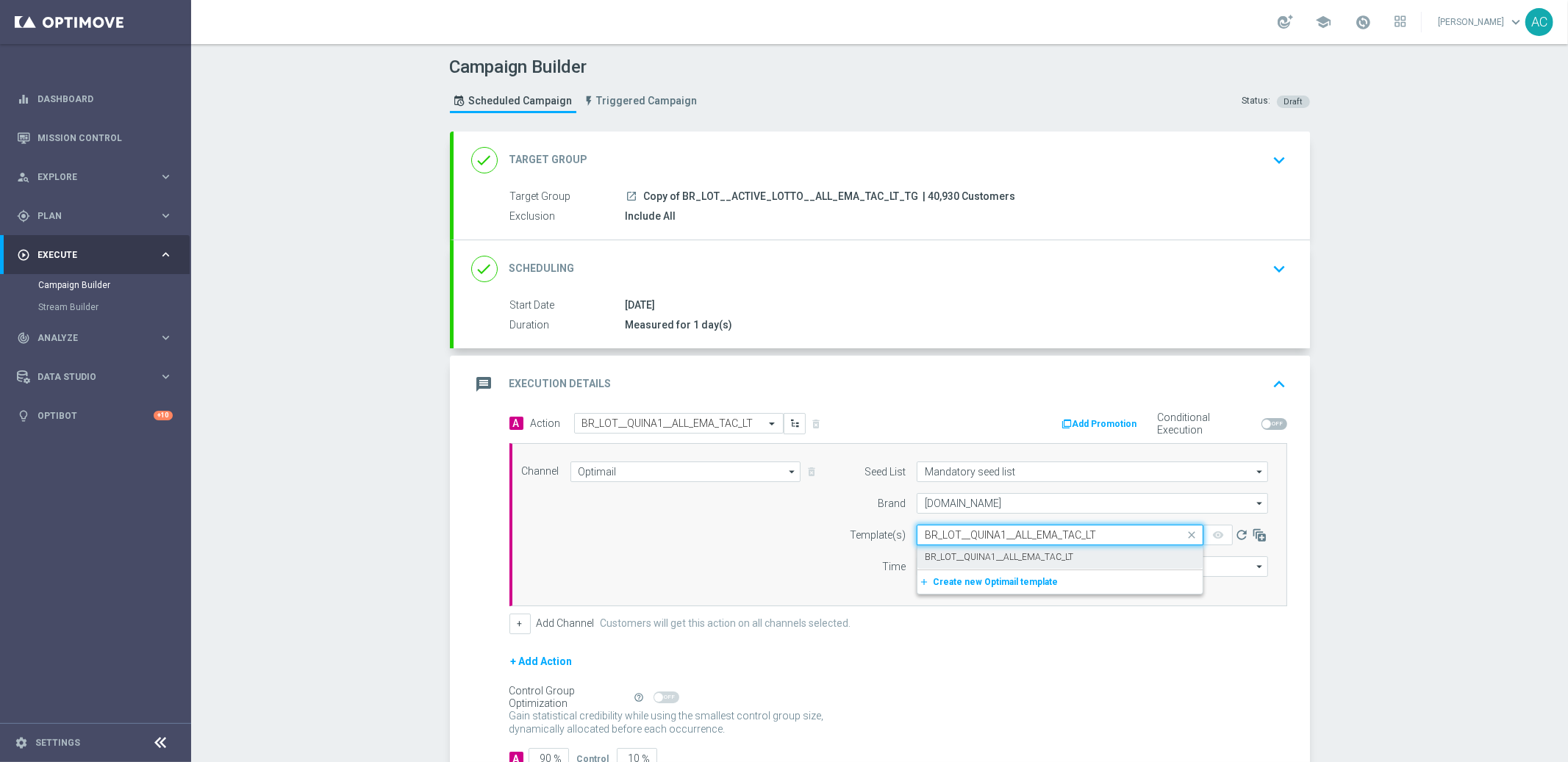
click at [957, 562] on label "BR_LOT__QUINA1__ALL_EMA_TAC_LT" at bounding box center [999, 557] width 148 height 13
type input "BR_LOT__QUINA1__ALL_EMA_TAC_LT"
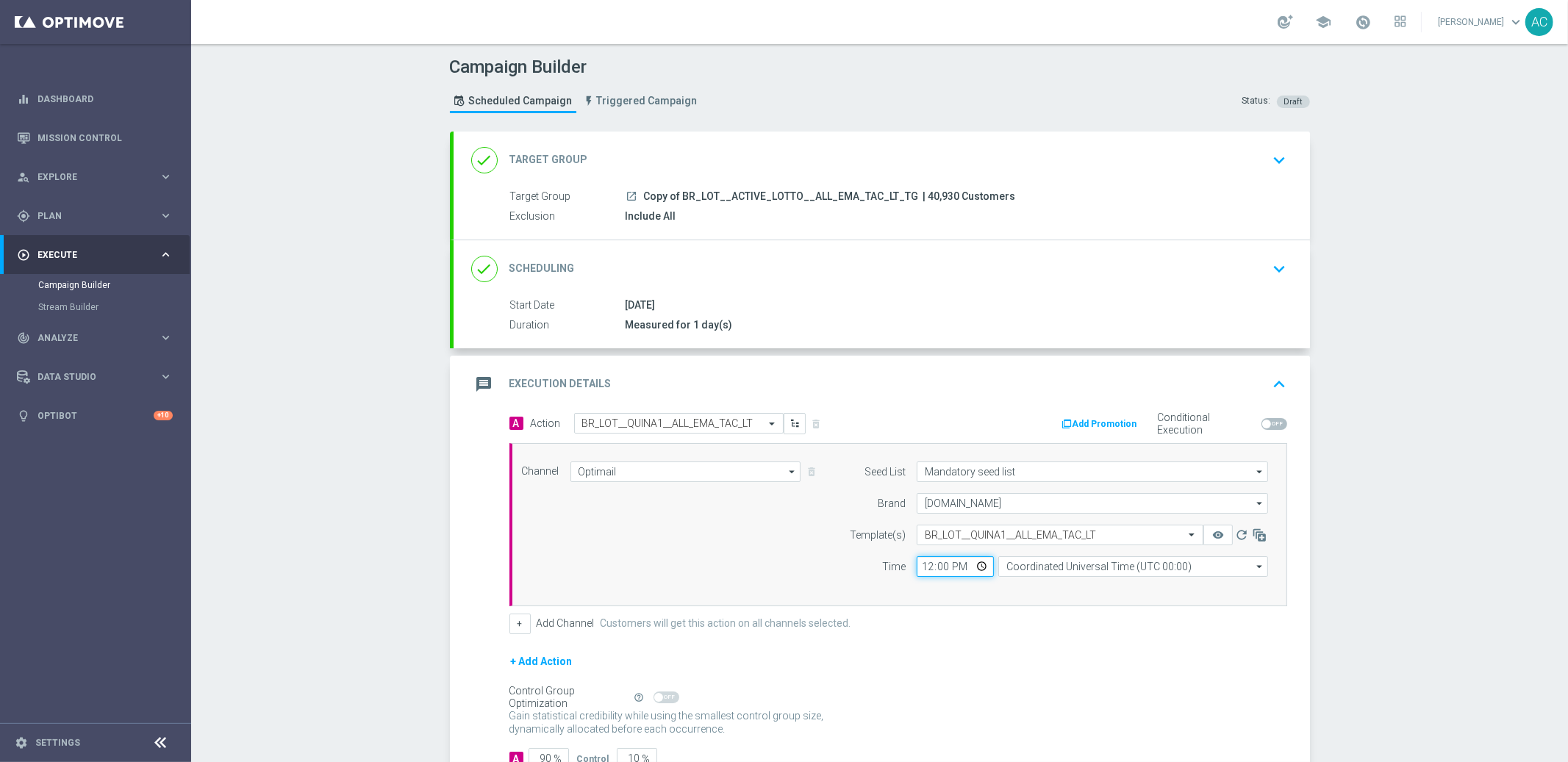
click at [916, 569] on input "12:00" at bounding box center [955, 566] width 77 height 20
type input "18:00"
click at [946, 565] on input "18:16" at bounding box center [955, 566] width 77 height 20
click at [919, 566] on input "18:16" at bounding box center [955, 566] width 77 height 20
click at [922, 564] on input "06:16" at bounding box center [955, 566] width 77 height 20
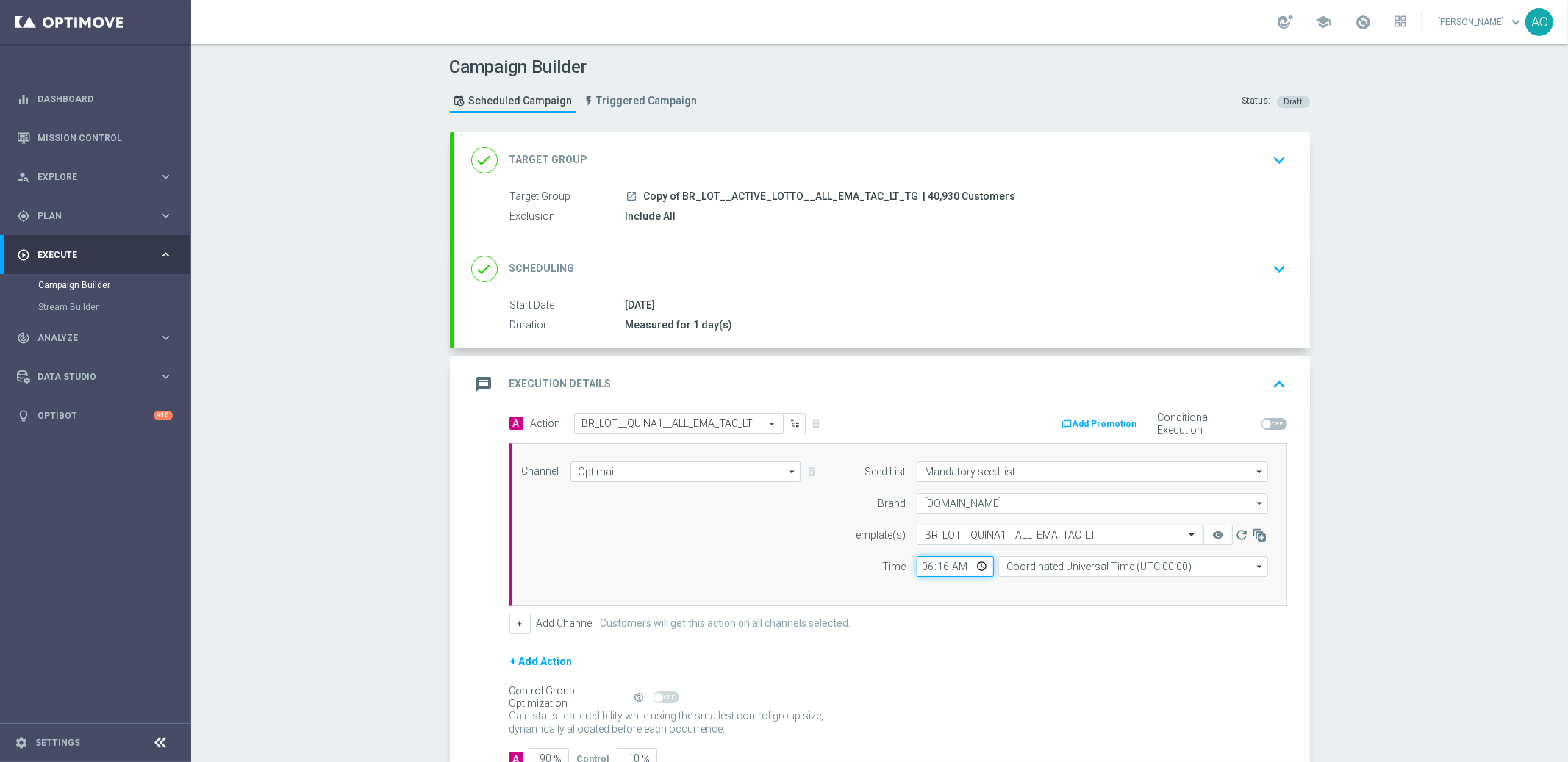
click at [922, 564] on input "06:16" at bounding box center [955, 566] width 77 height 20
type input "16:16"
click at [1027, 659] on div "+ Add Action" at bounding box center [898, 671] width 777 height 37
click at [1080, 568] on input "Coordinated Universal Time (UTC 00:00)" at bounding box center [1132, 566] width 270 height 20
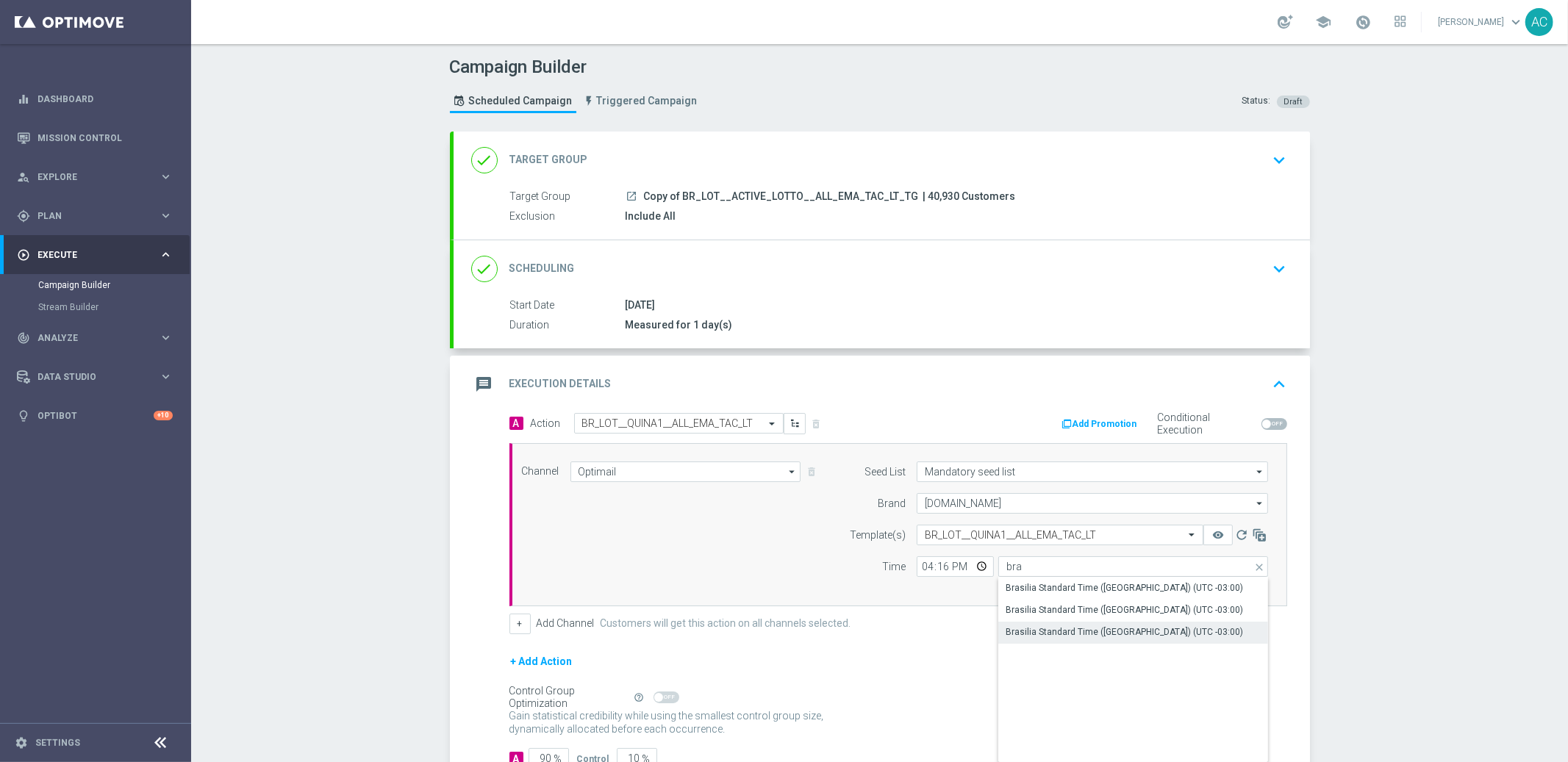
click at [1120, 626] on div "Brasilia Standard Time (Sao Paulo) (UTC -03:00)" at bounding box center [1124, 632] width 237 height 13
type input "Brasilia Standard Time (Sao Paulo) (UTC -03:00)"
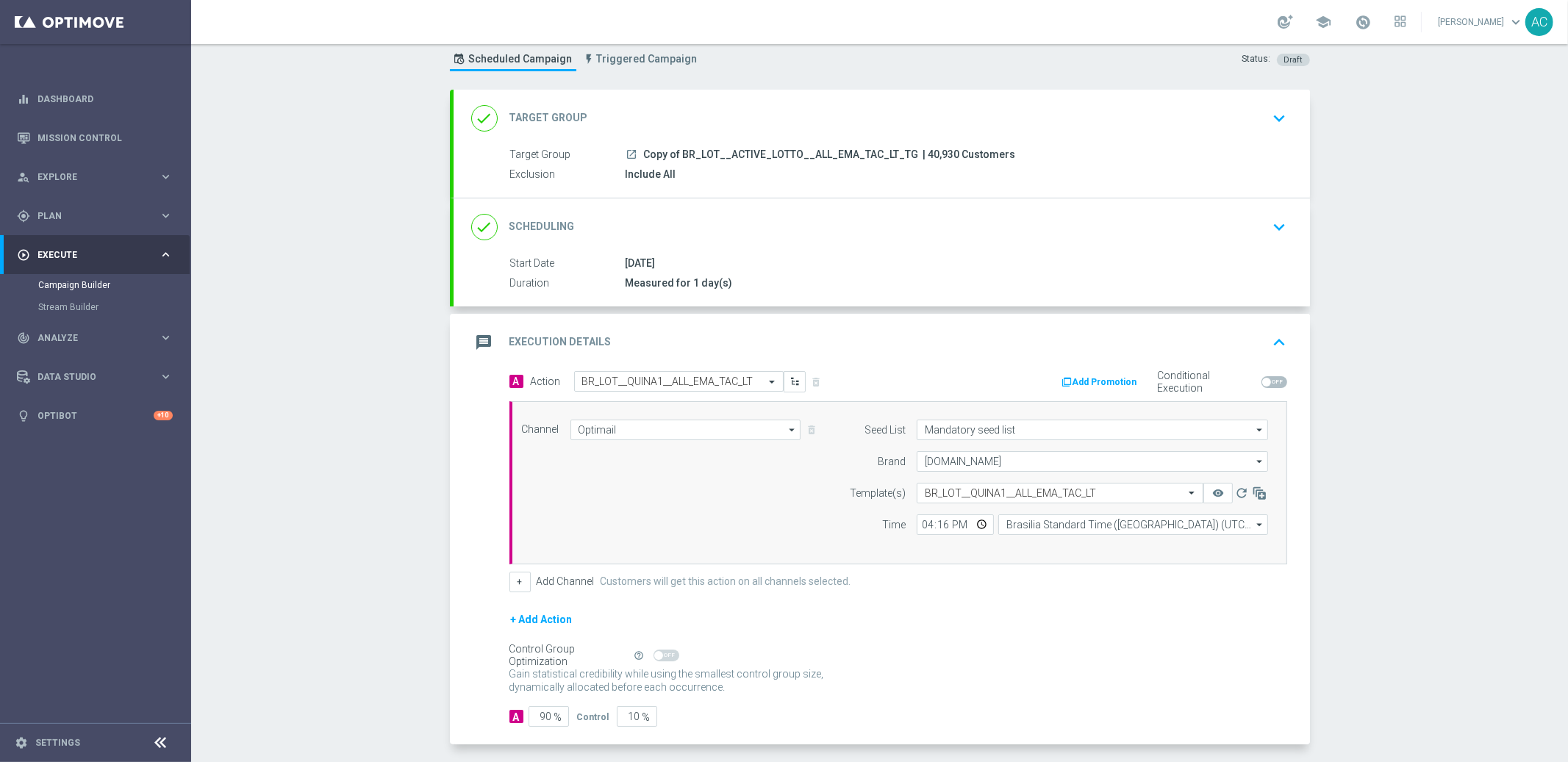
scroll to position [103, 0]
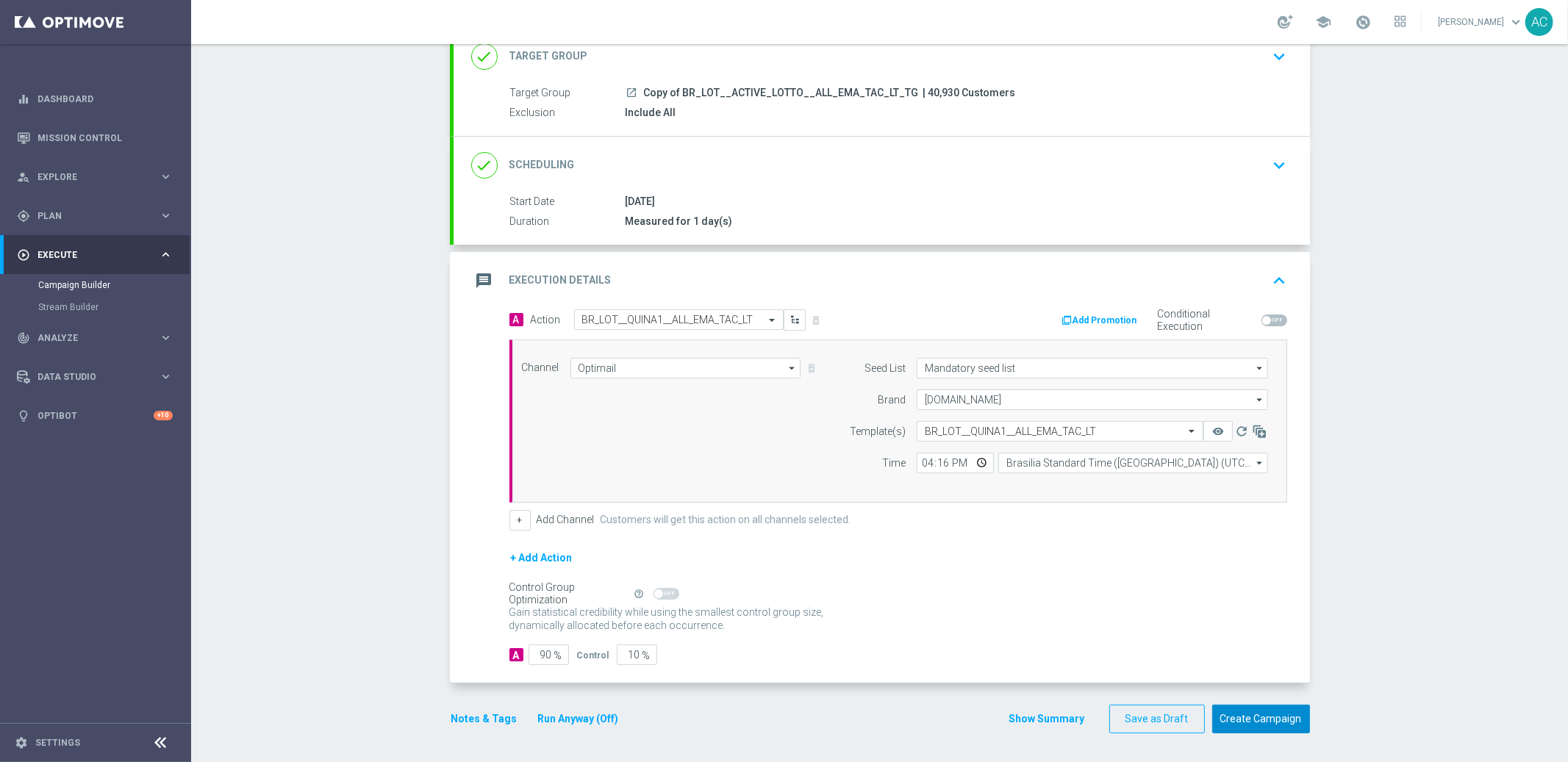
click at [1284, 722] on button "Create Campaign" at bounding box center [1261, 719] width 98 height 29
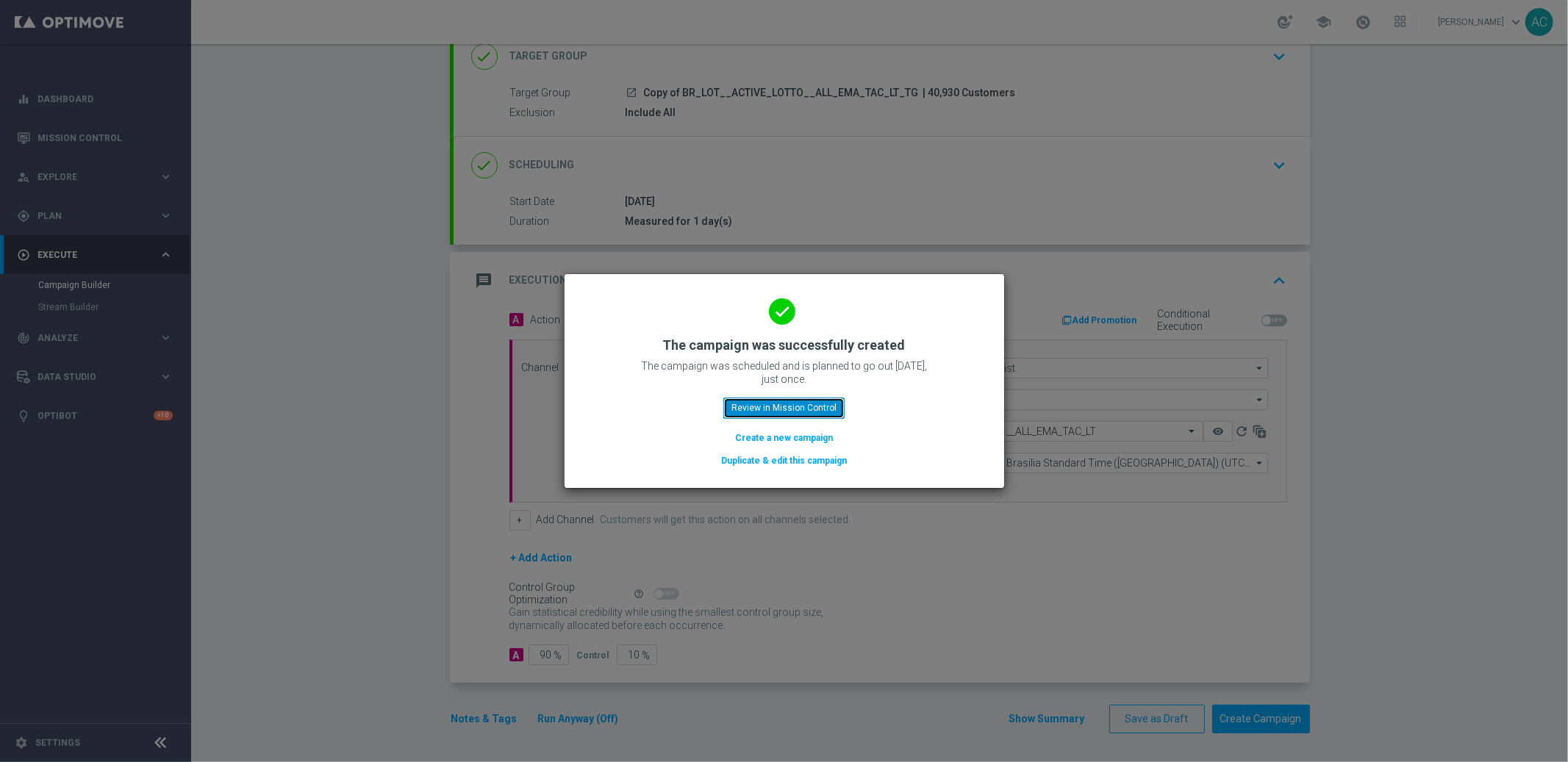
click at [776, 401] on button "Review in Mission Control" at bounding box center [784, 408] width 121 height 20
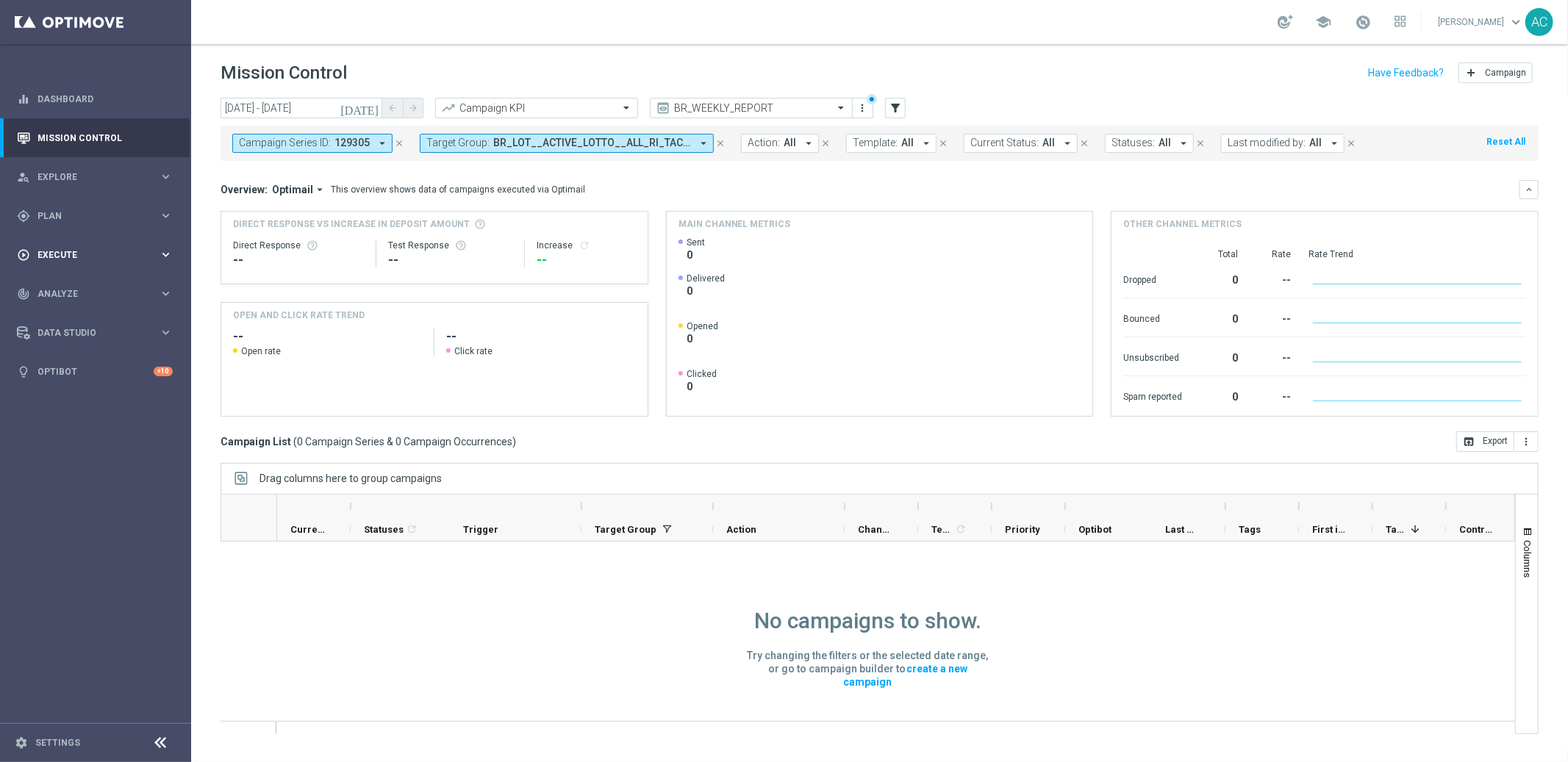
click at [98, 242] on div "play_circle_outline Execute keyboard_arrow_right" at bounding box center [94, 255] width 189 height 39
click at [74, 279] on link "Campaign Builder" at bounding box center [95, 285] width 114 height 12
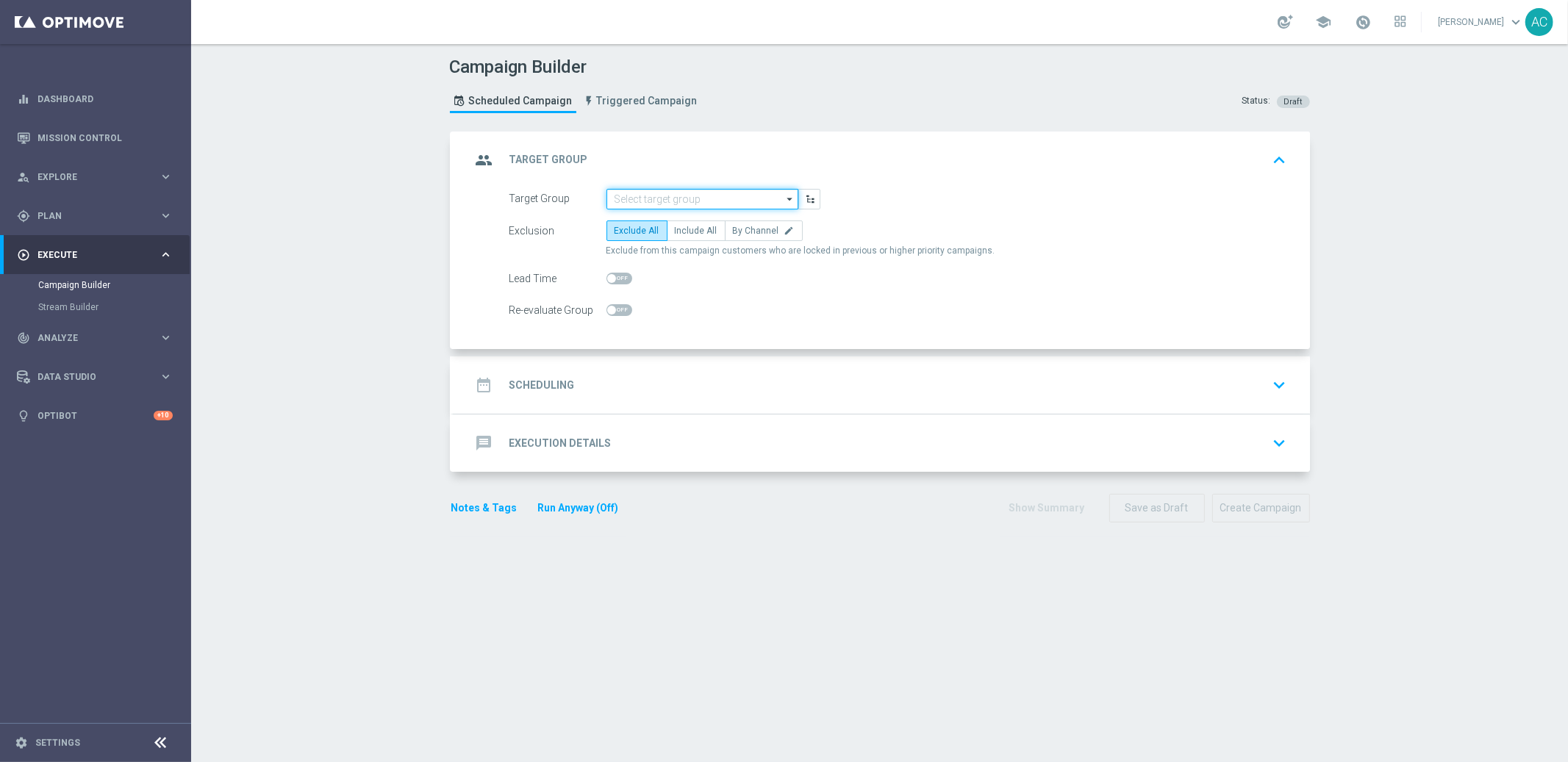
click at [672, 199] on input at bounding box center [702, 199] width 192 height 20
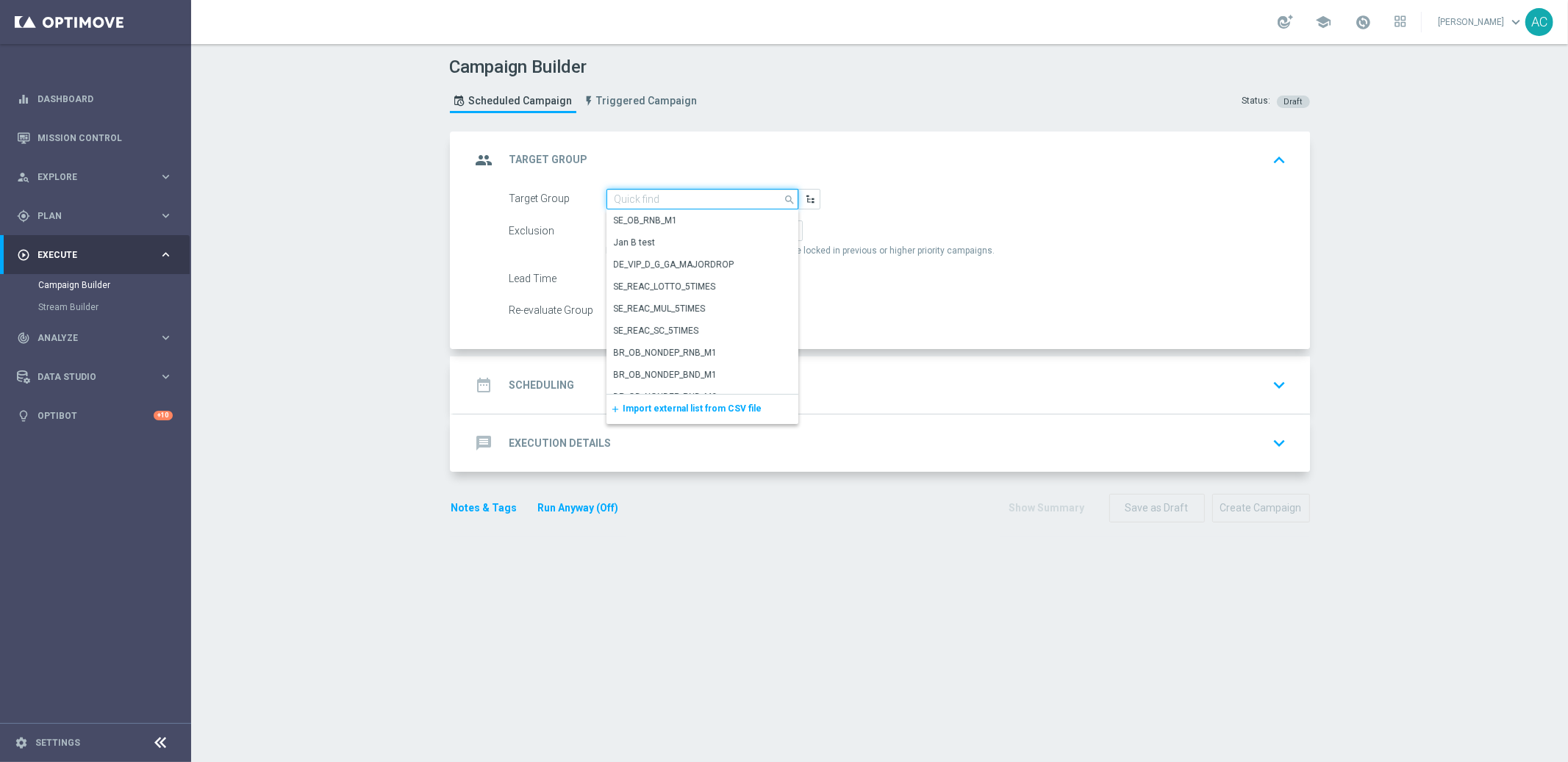
paste input "BR_CAS__REACT2025_NOTBETLAST14D__ALL_EMA_TAC_GM"
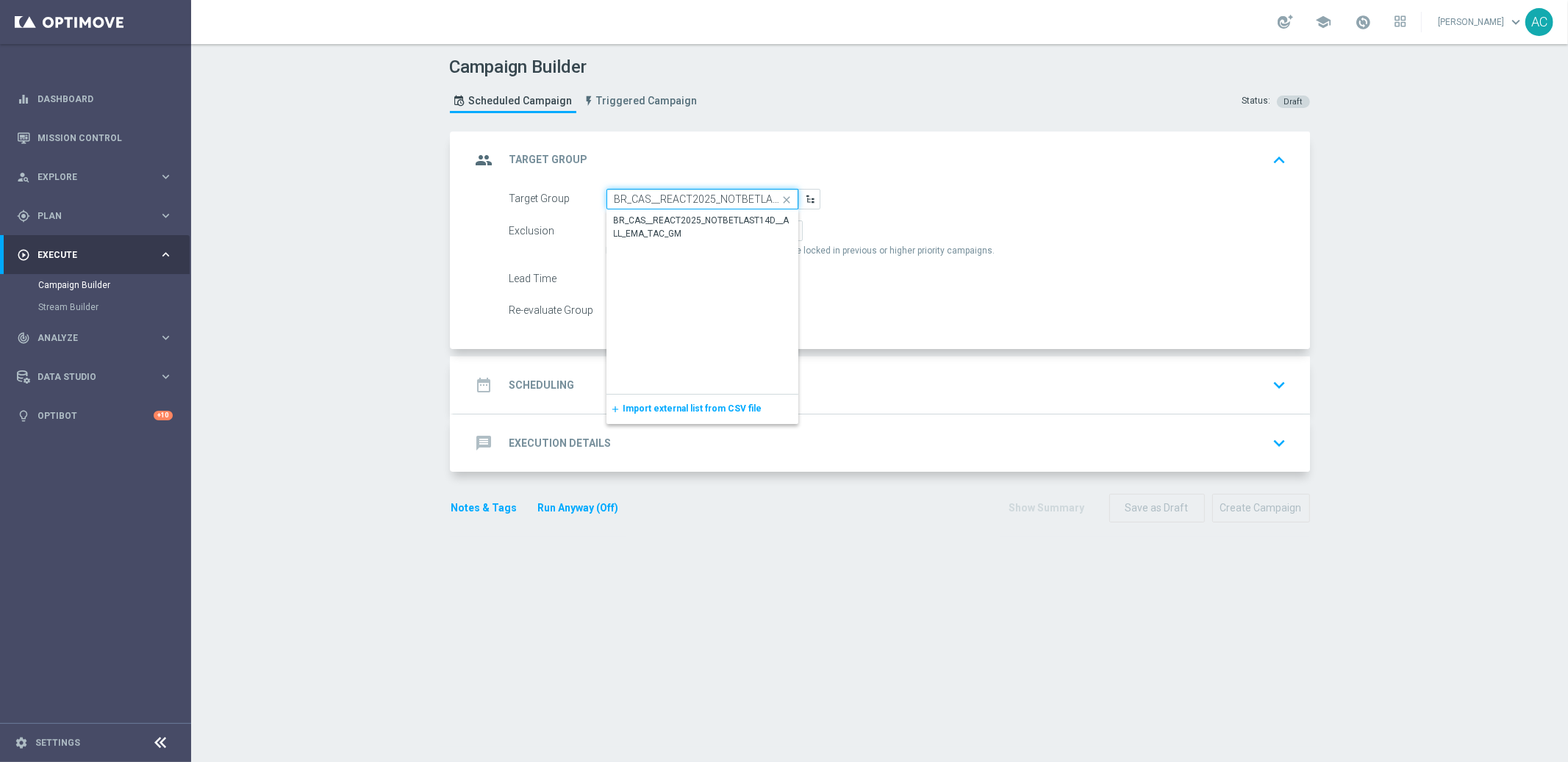
scroll to position [0, 112]
click at [671, 218] on div "BR_CAS__REACT2025_NOTBETLAST14D__ALL_EMA_TAC_GM" at bounding box center [702, 226] width 177 height 26
type input "BR_CAS__REACT2025_NOTBETLAST14D__ALL_EMA_TAC_GM"
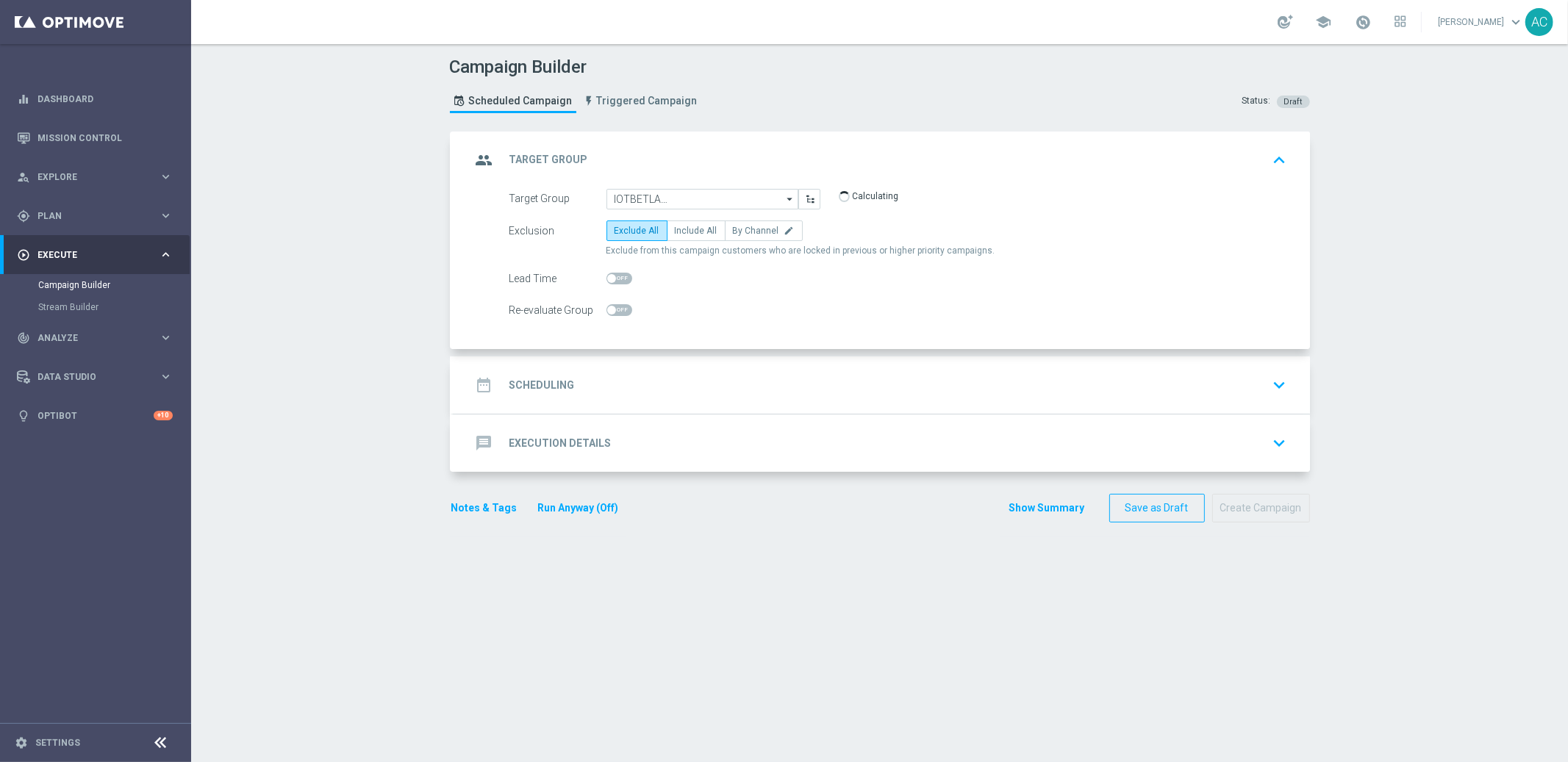
scroll to position [0, 0]
click at [677, 235] on label "Include All" at bounding box center [696, 230] width 59 height 20
click at [677, 235] on input "Include All" at bounding box center [679, 233] width 9 height 9
radio input "true"
click at [557, 387] on h2 "Scheduling" at bounding box center [542, 385] width 66 height 14
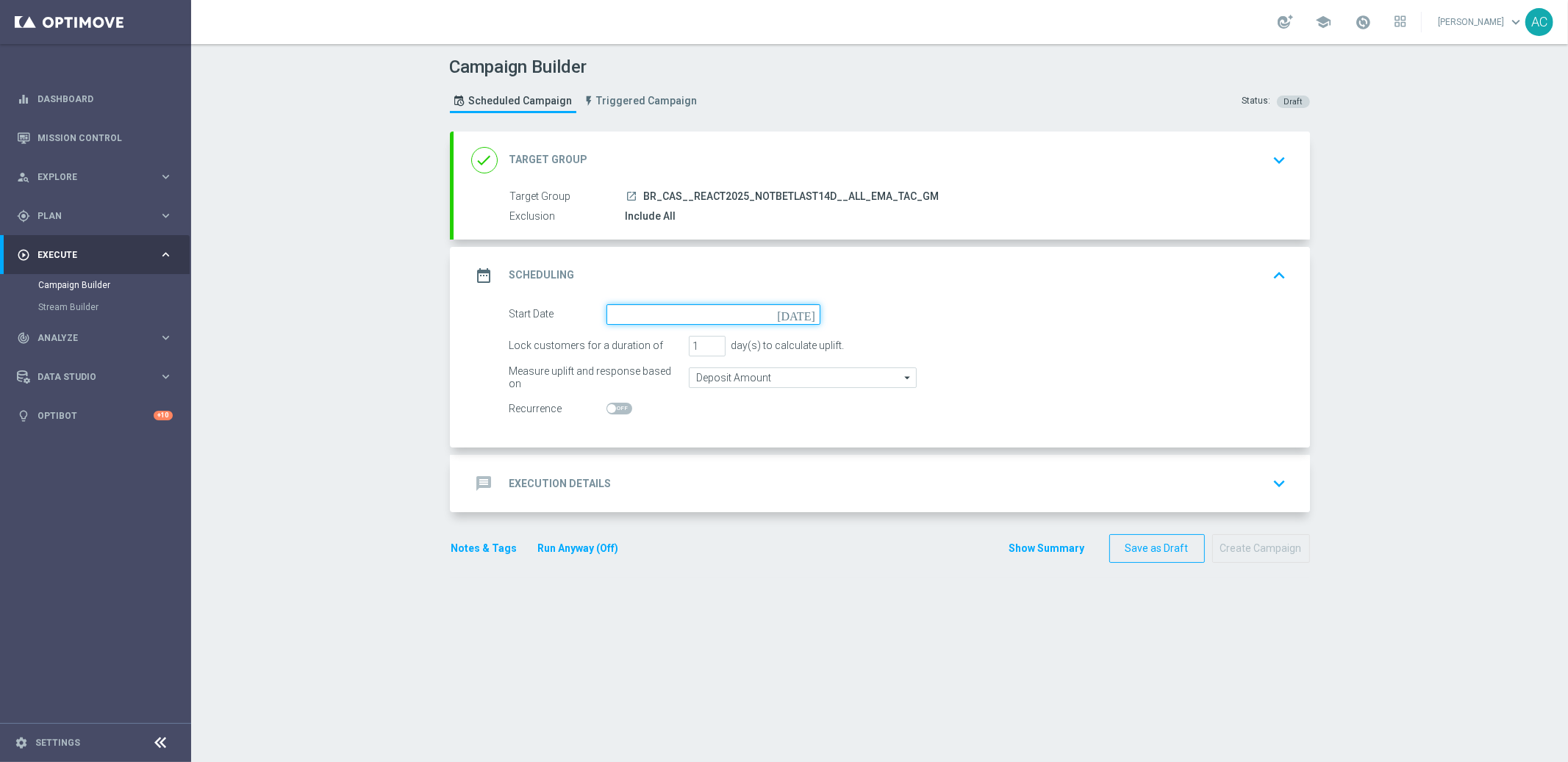
click at [680, 318] on input at bounding box center [713, 315] width 214 height 20
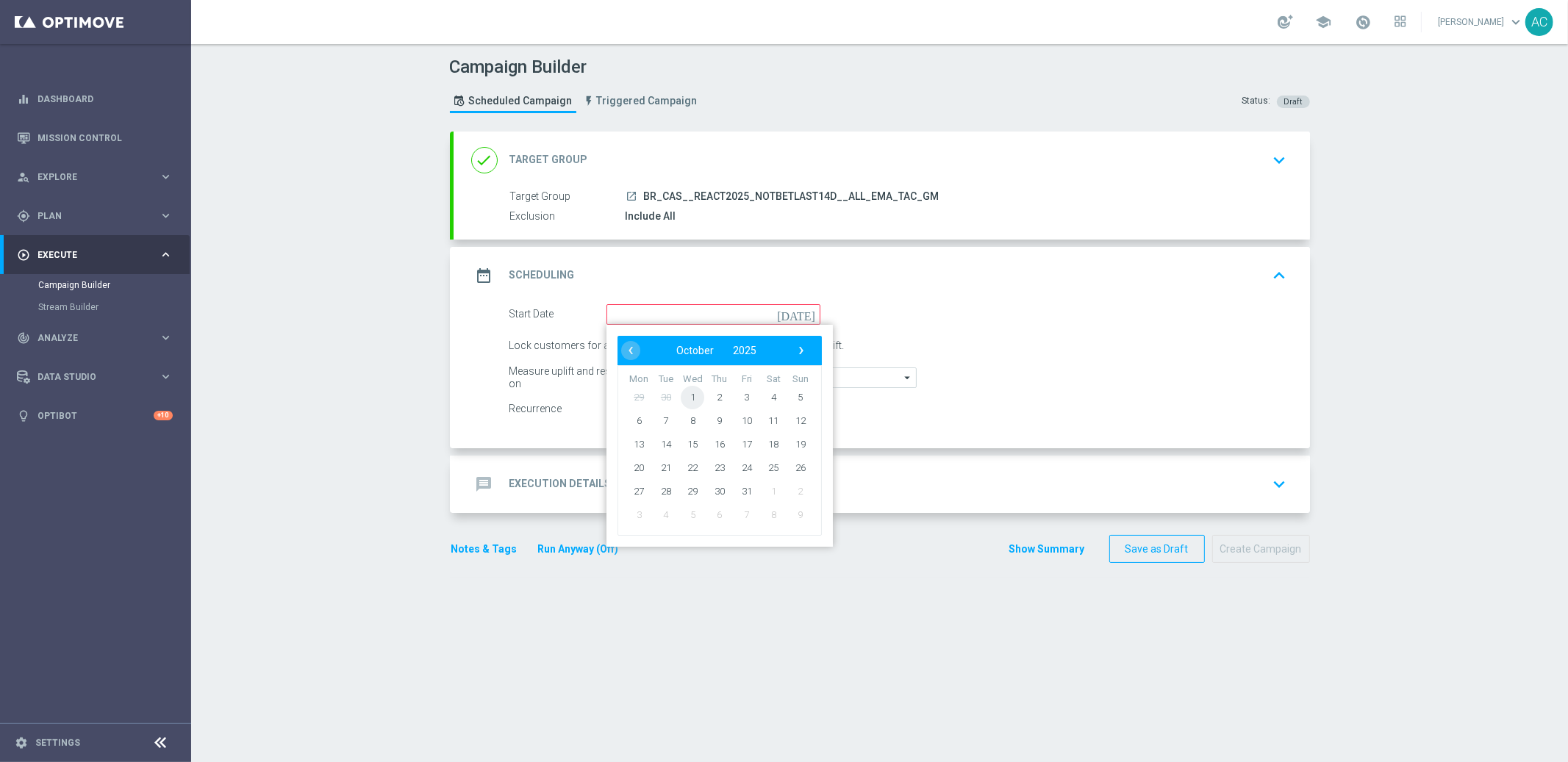
click at [690, 395] on span "1" at bounding box center [692, 397] width 24 height 24
type input "01 Oct 2025"
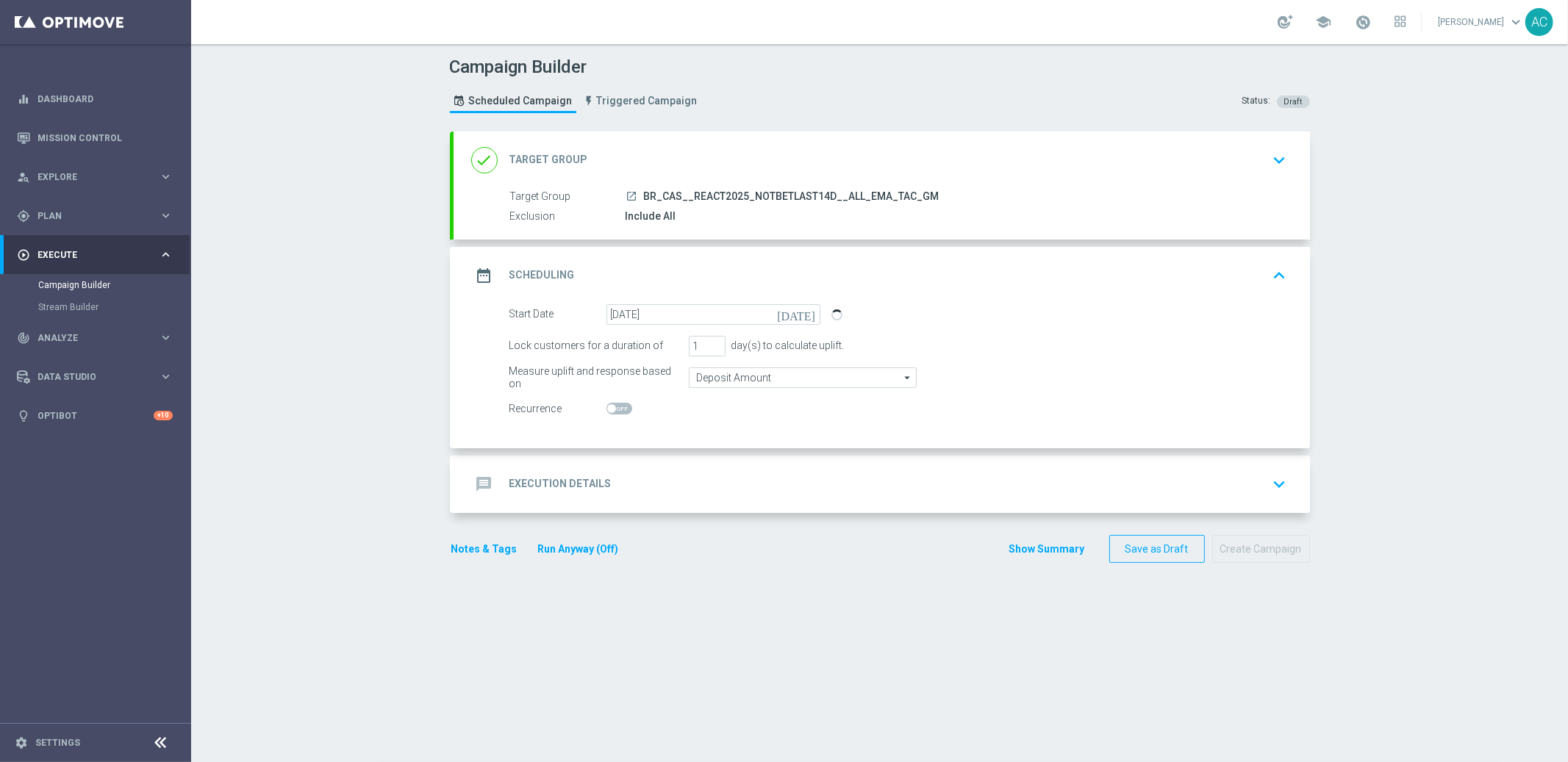
click at [563, 492] on div "message Execution Details" at bounding box center [541, 484] width 140 height 26
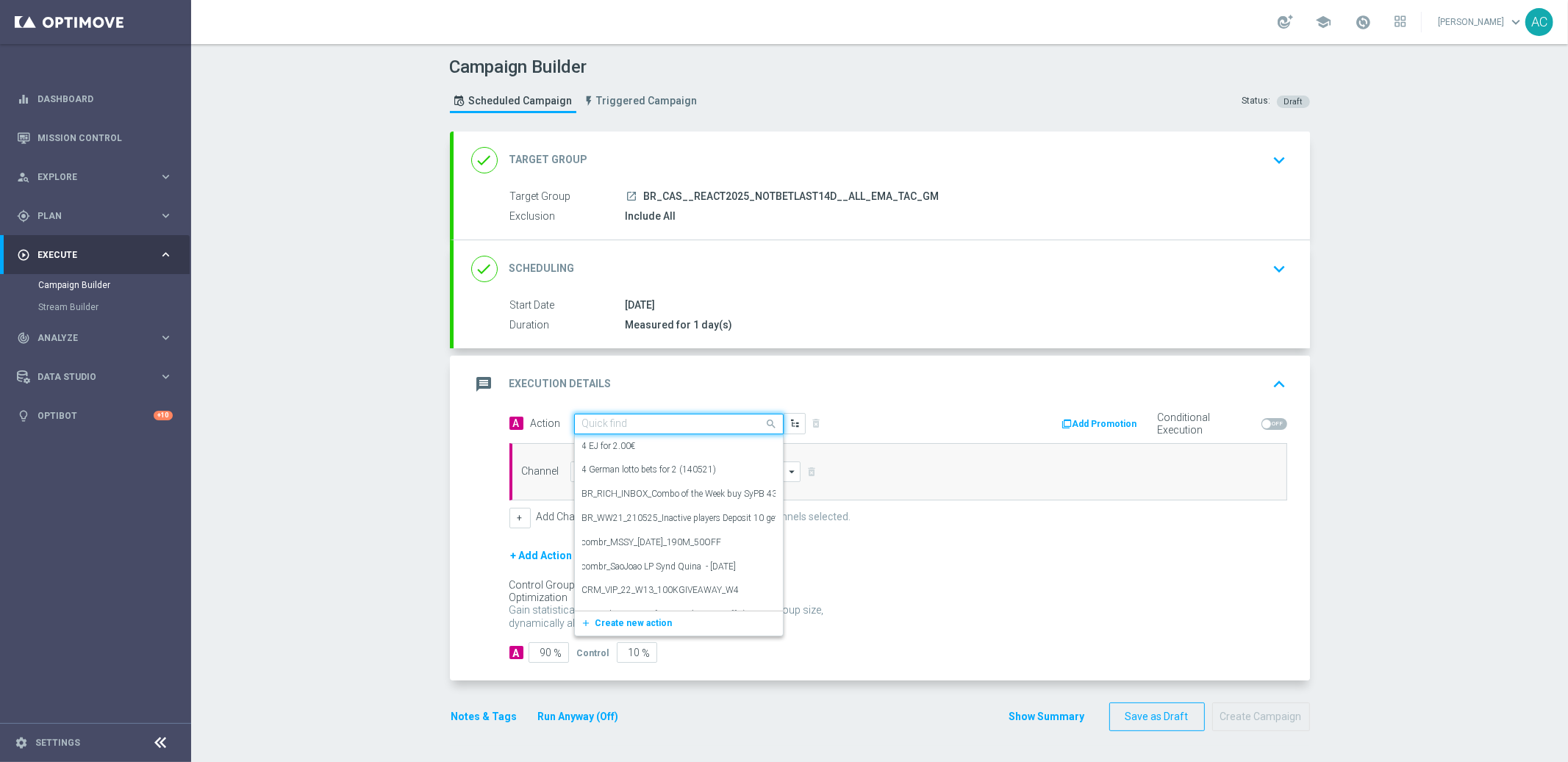
click at [607, 421] on input "text" at bounding box center [664, 424] width 164 height 13
paste input "BR_CAS__REAC_CASHMANIA_W39__ALL_EMA_TAC_GM"
type input "BR_CAS__REAC_CASHMANIA_W39__ALL_EMA_TAC_GM"
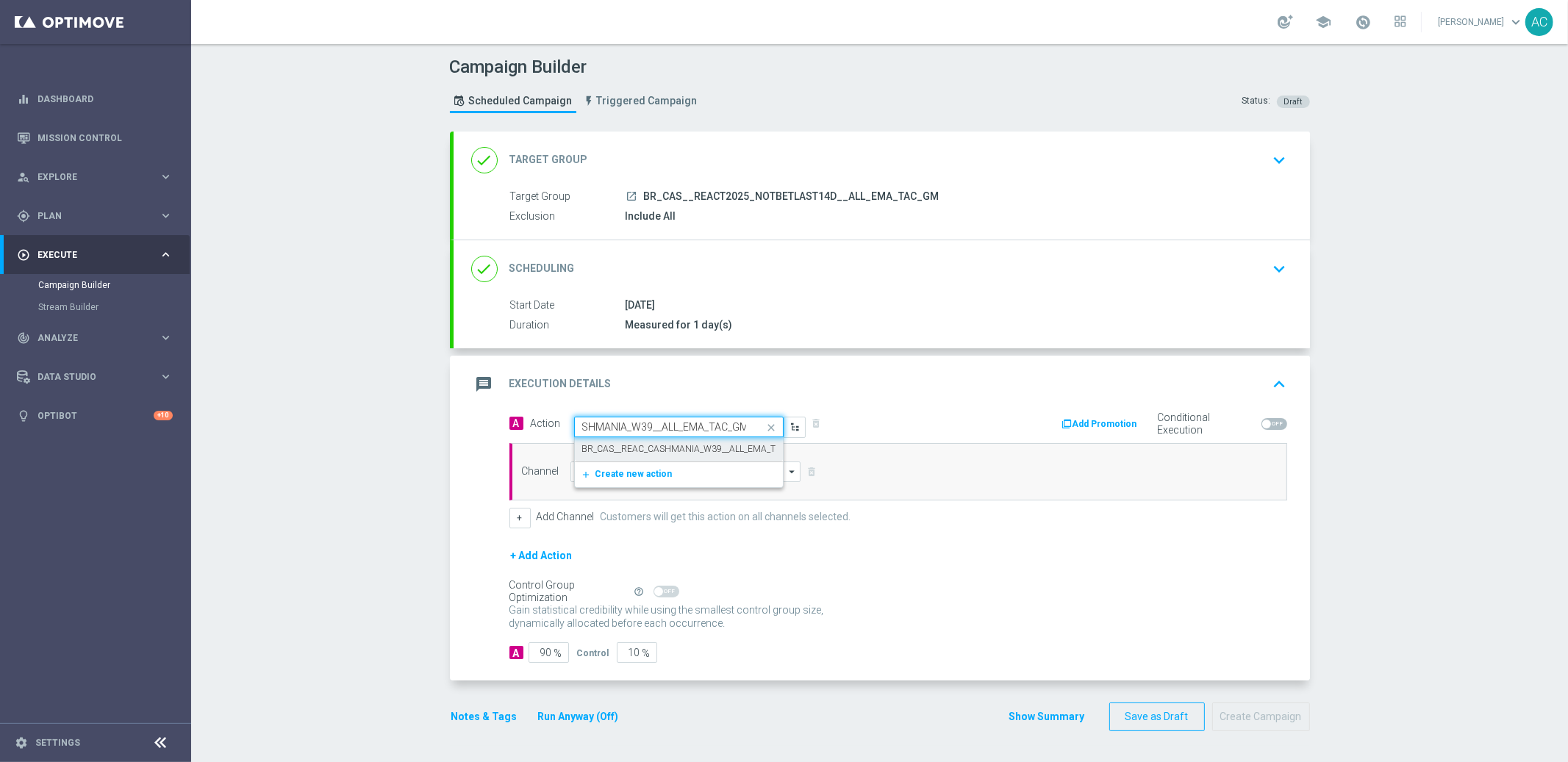
click at [629, 453] on label "BR_CAS__REAC_CASHMANIA_W39__ALL_EMA_TAC_GM" at bounding box center [694, 449] width 224 height 13
click at [616, 468] on input at bounding box center [686, 472] width 230 height 20
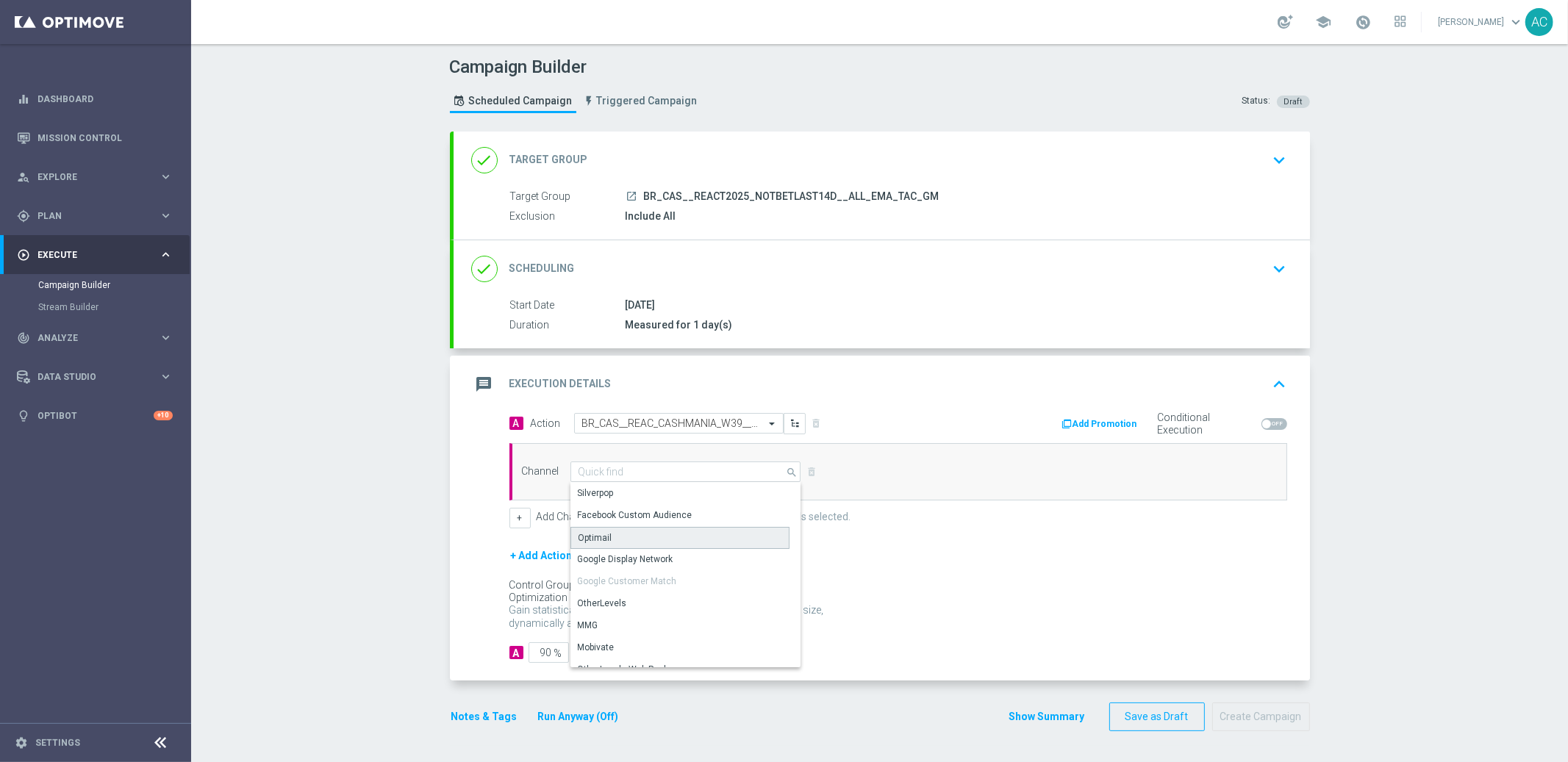
click at [648, 541] on div "Optimail" at bounding box center [680, 537] width 219 height 22
type input "Optimail"
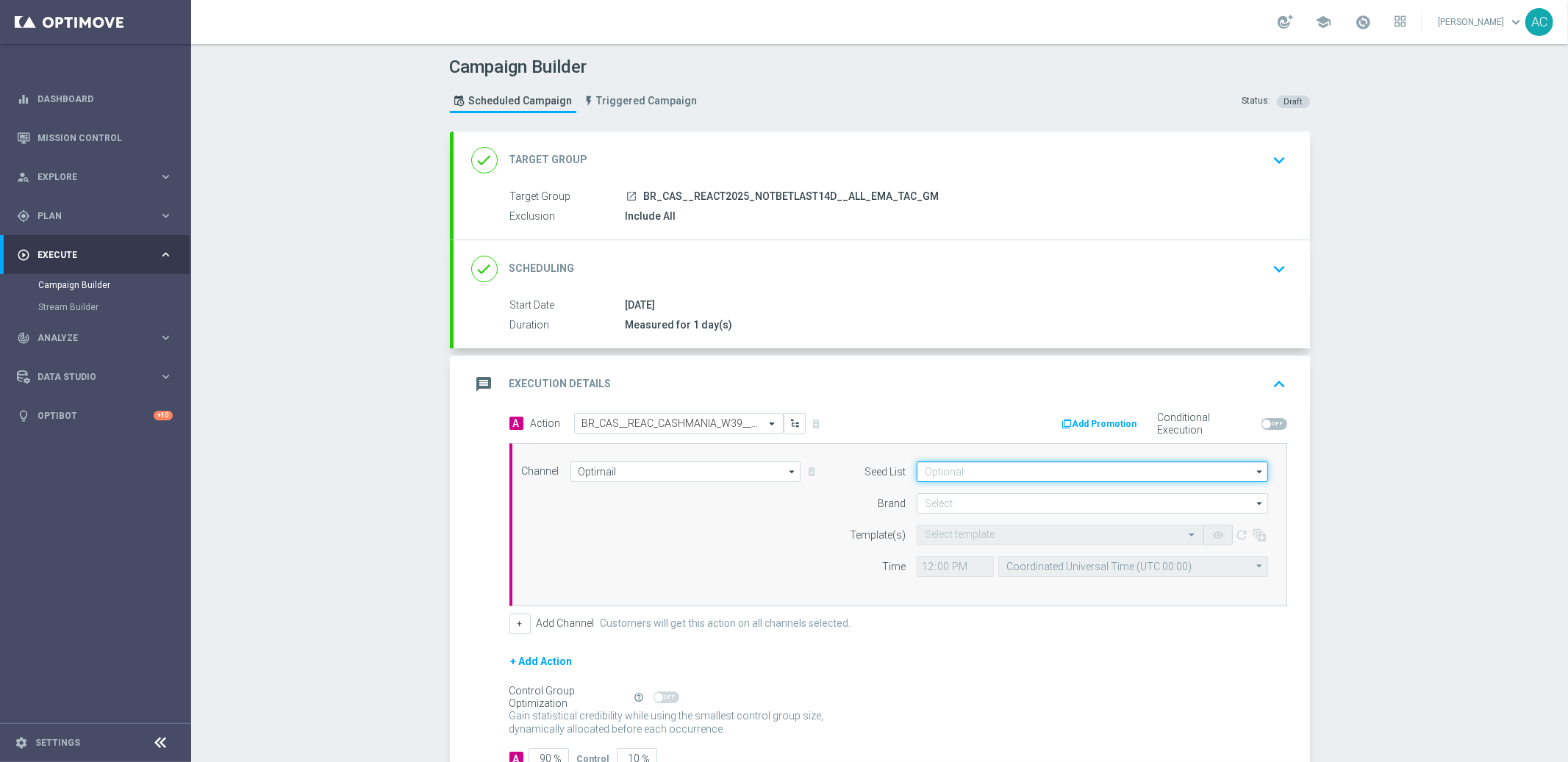
click at [1023, 477] on input at bounding box center [1092, 472] width 352 height 20
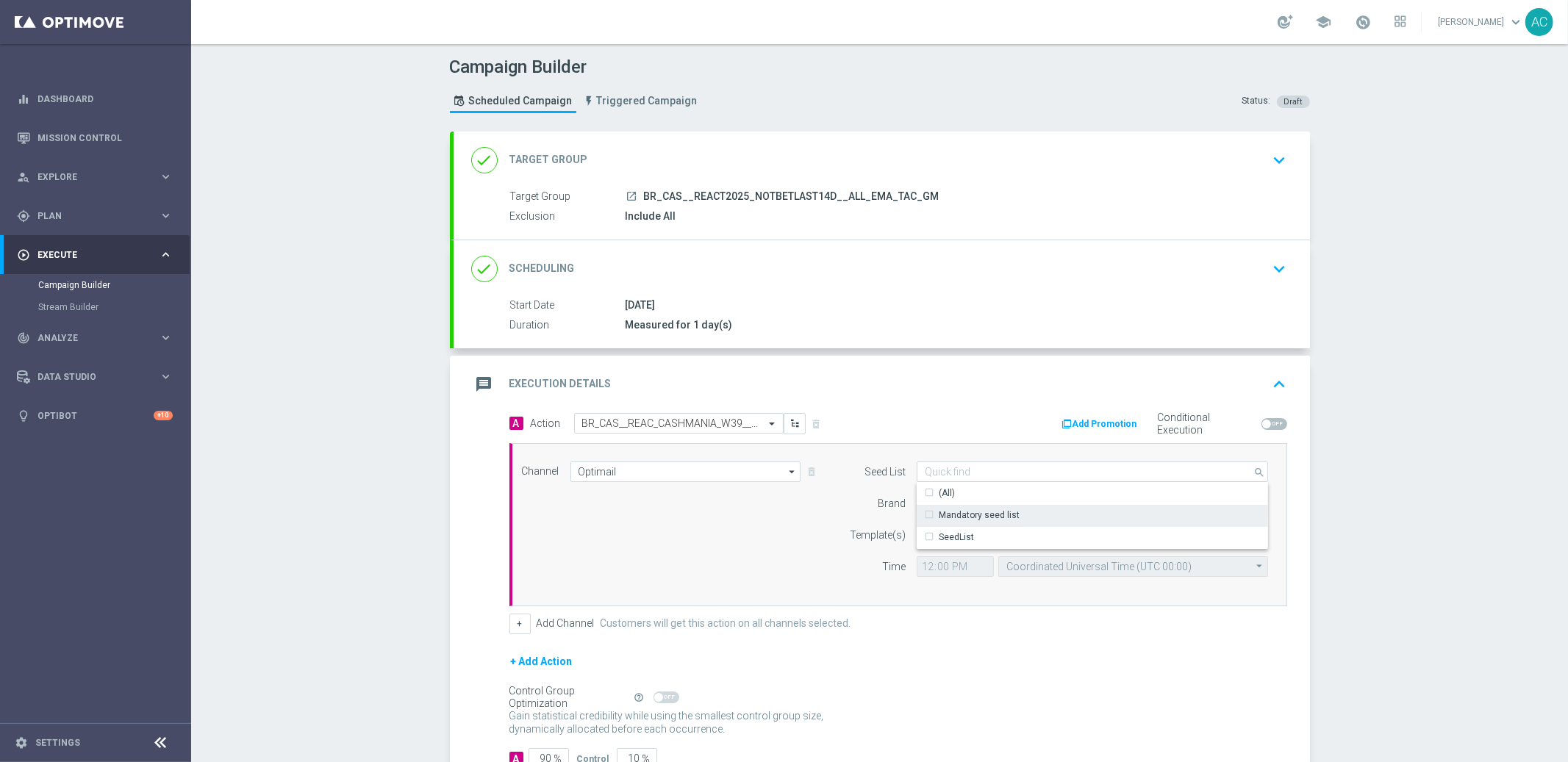
click at [1020, 517] on div "Mandatory seed list" at bounding box center [1092, 515] width 352 height 20
drag, startPoint x: 767, startPoint y: 546, endPoint x: 843, endPoint y: 527, distance: 78.3
click at [771, 546] on div "Channel Optimail Optimail arrow_drop_down Drag here to set row groups Drag here…" at bounding box center [895, 525] width 769 height 126
type input "Mandatory seed list"
click at [992, 496] on input at bounding box center [1092, 503] width 352 height 20
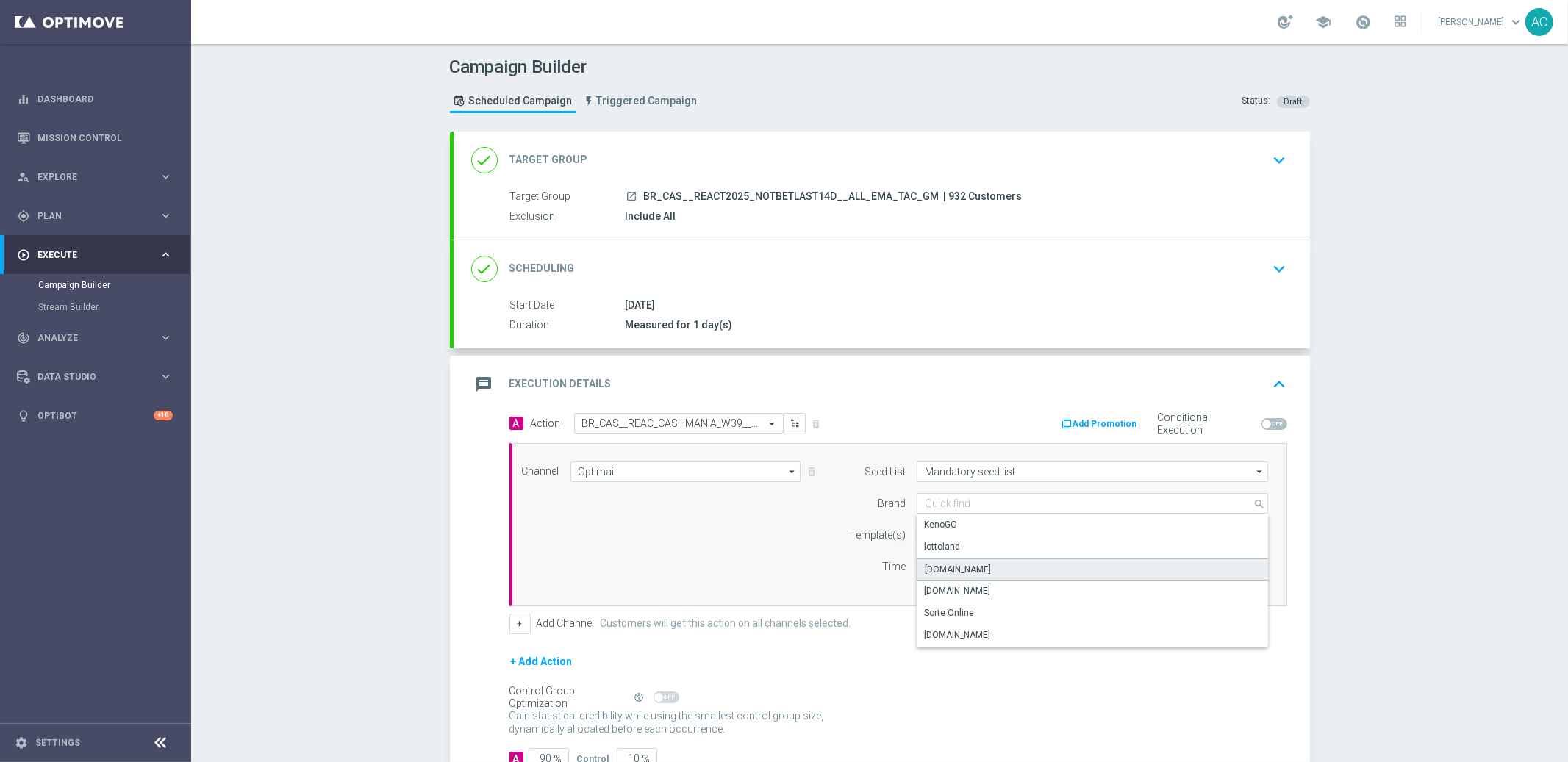
click at [983, 574] on div "Lottoland.bet.br" at bounding box center [1092, 569] width 352 height 22
type input "Lottoland.bet.br"
drag, startPoint x: 632, startPoint y: 608, endPoint x: 858, endPoint y: 550, distance: 233.3
click at [643, 603] on div "A Action Select action BR_CAS__REAC_CASHMANIA_W39__ALL_EMA_TAC_GM delete_foreve…" at bounding box center [898, 523] width 800 height 221
click at [967, 540] on input "text" at bounding box center [1045, 535] width 241 height 13
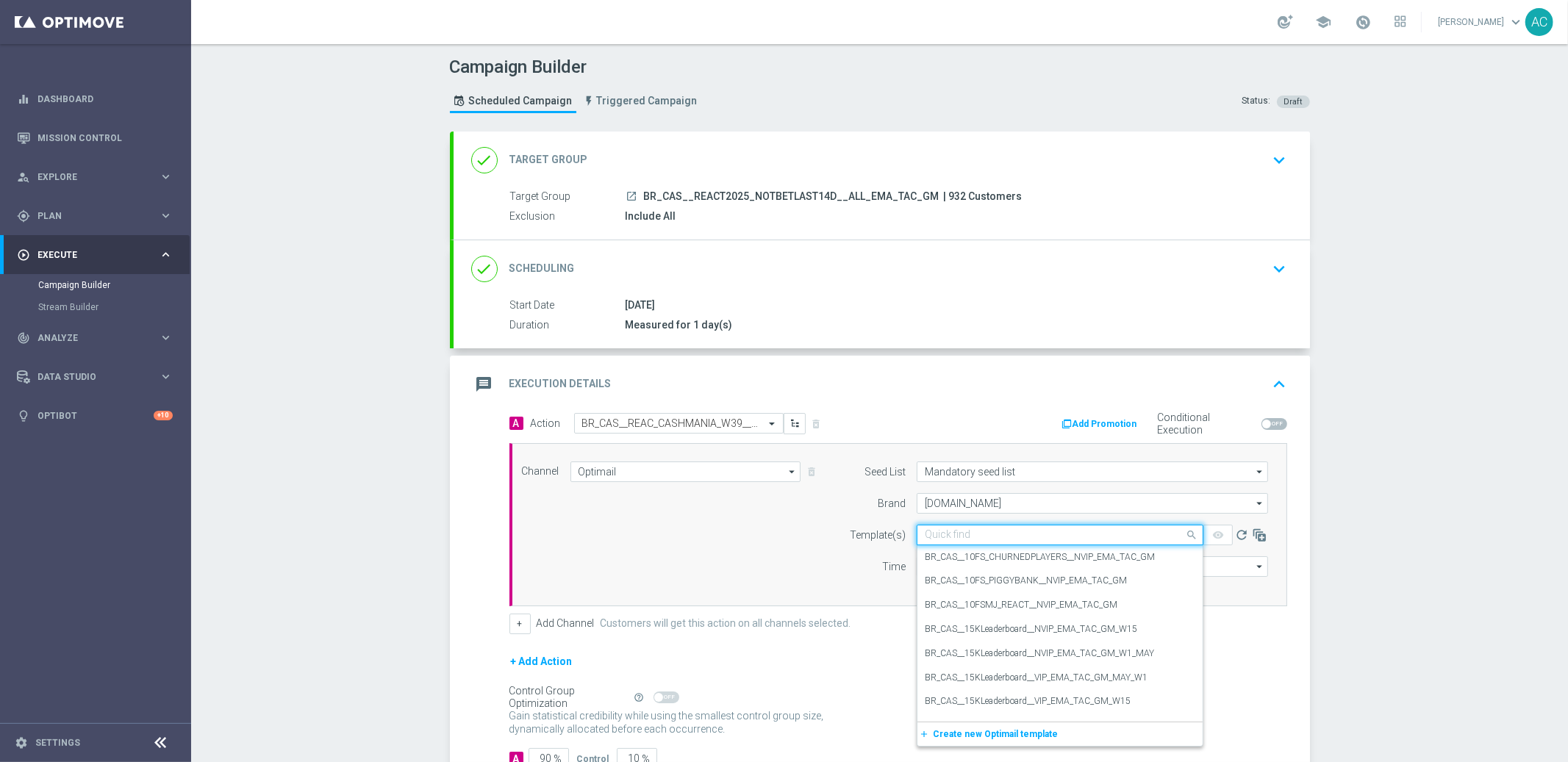
paste input "BR_CAS__REAC_CASHMANIA_W39__ALL_EMA_TAC_GM"
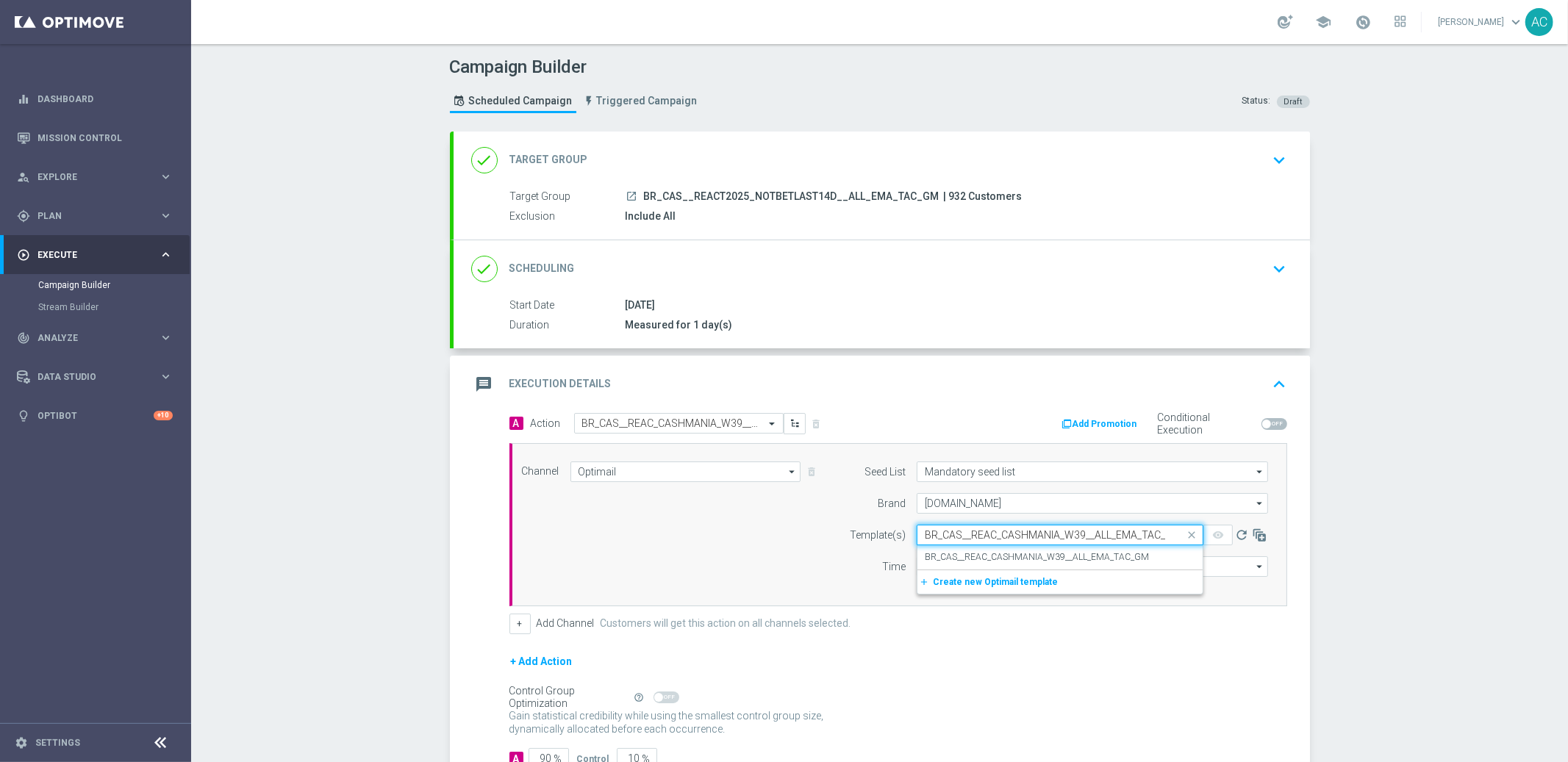
scroll to position [0, 12]
click at [975, 548] on div "BR_CAS__REAC_CASHMANIA_W39__ALL_EMA_TAC_GM" at bounding box center [1060, 557] width 271 height 24
type input "BR_CAS__REAC_CASHMANIA_W39__ALL_EMA_TAC_GM"
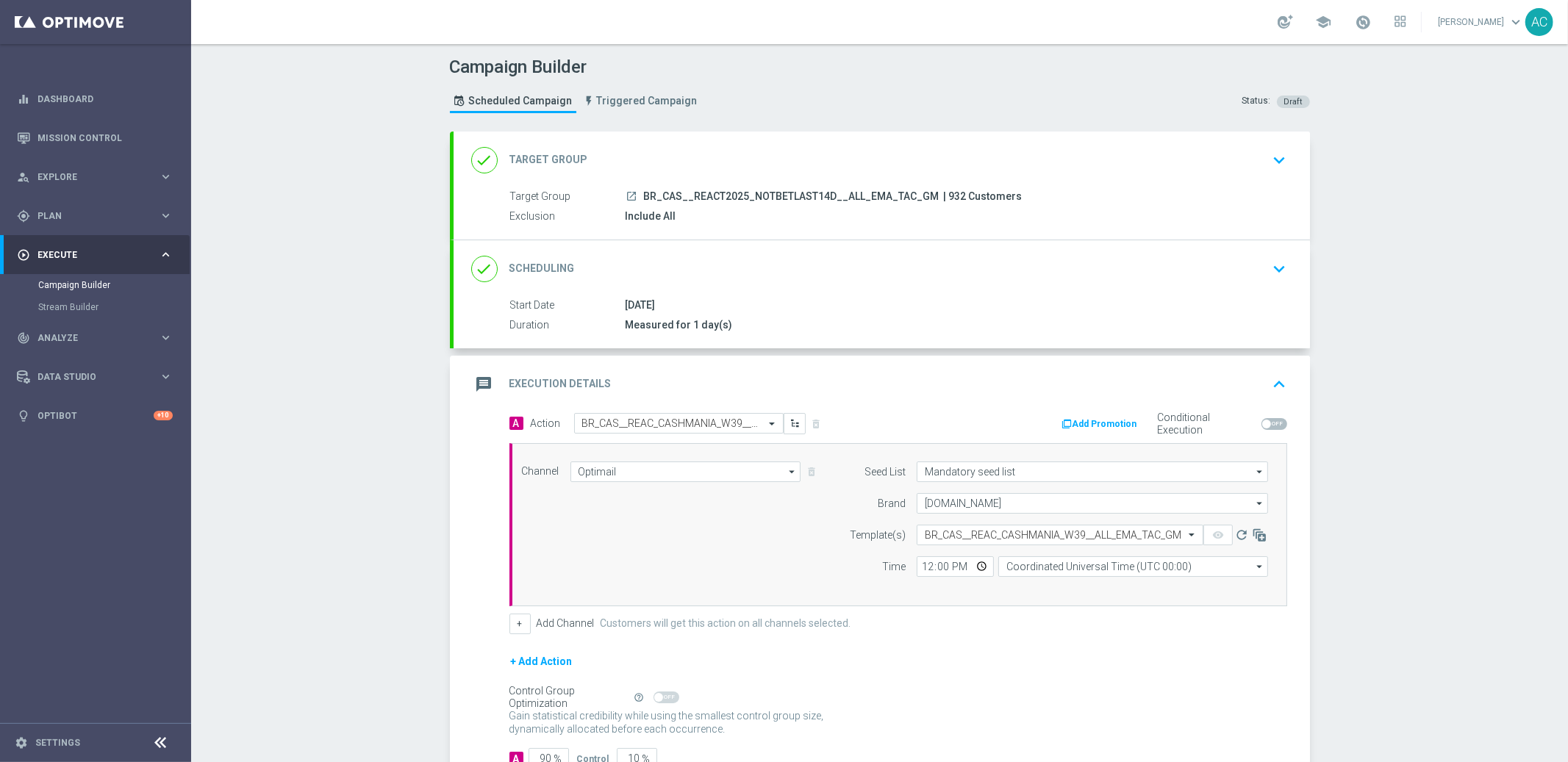
scroll to position [0, 0]
click at [919, 566] on input "12:00" at bounding box center [955, 566] width 77 height 20
type input "18:00"
click at [1147, 564] on input "Coordinated Universal Time (UTC 00:00)" at bounding box center [1132, 564] width 270 height 20
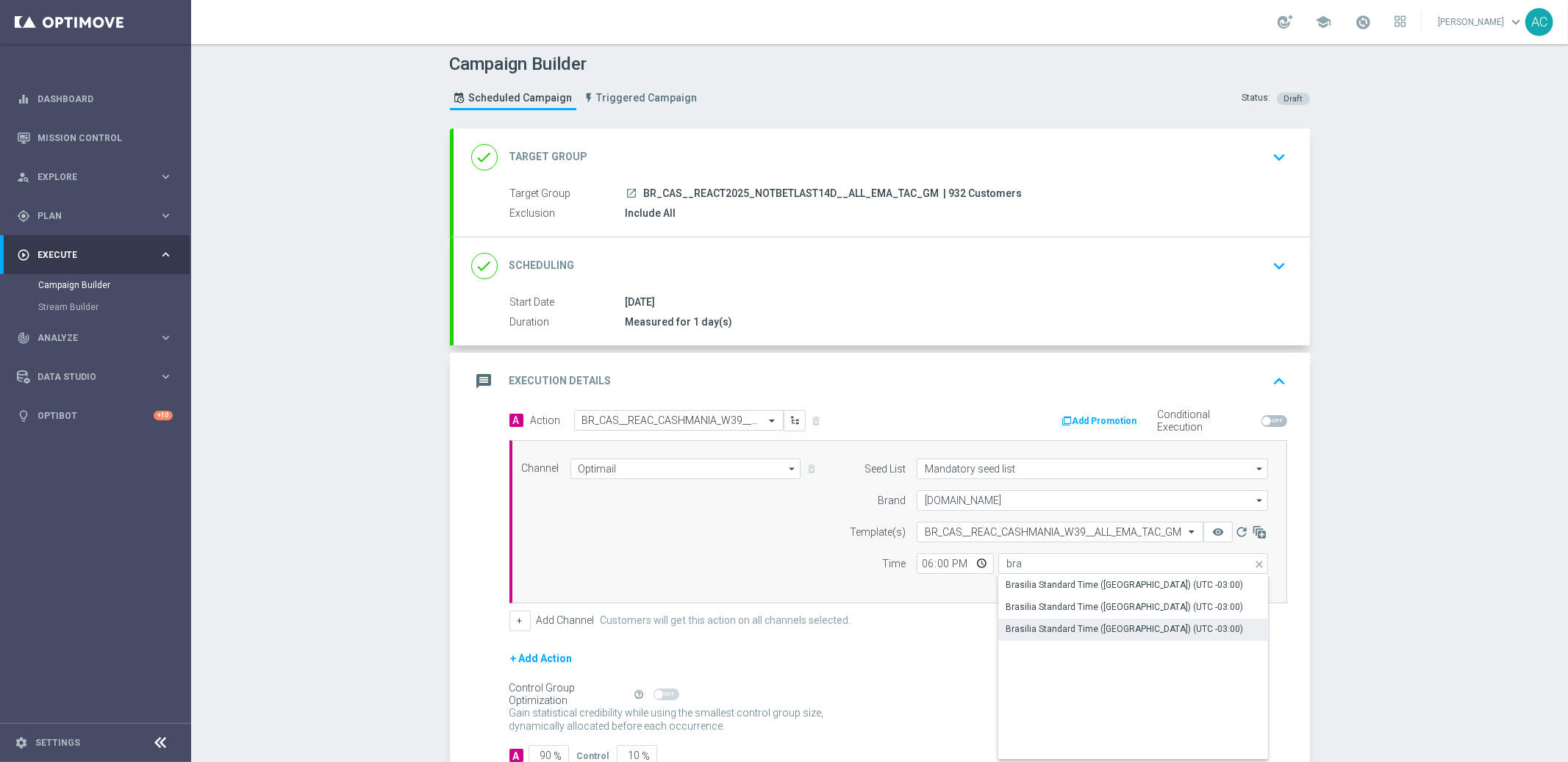
click at [1148, 622] on div "Brasilia Standard Time (Sao Paulo) (UTC -03:00)" at bounding box center [1124, 629] width 237 height 13
type input "Brasilia Standard Time (Sao Paulo) (UTC -03:00)"
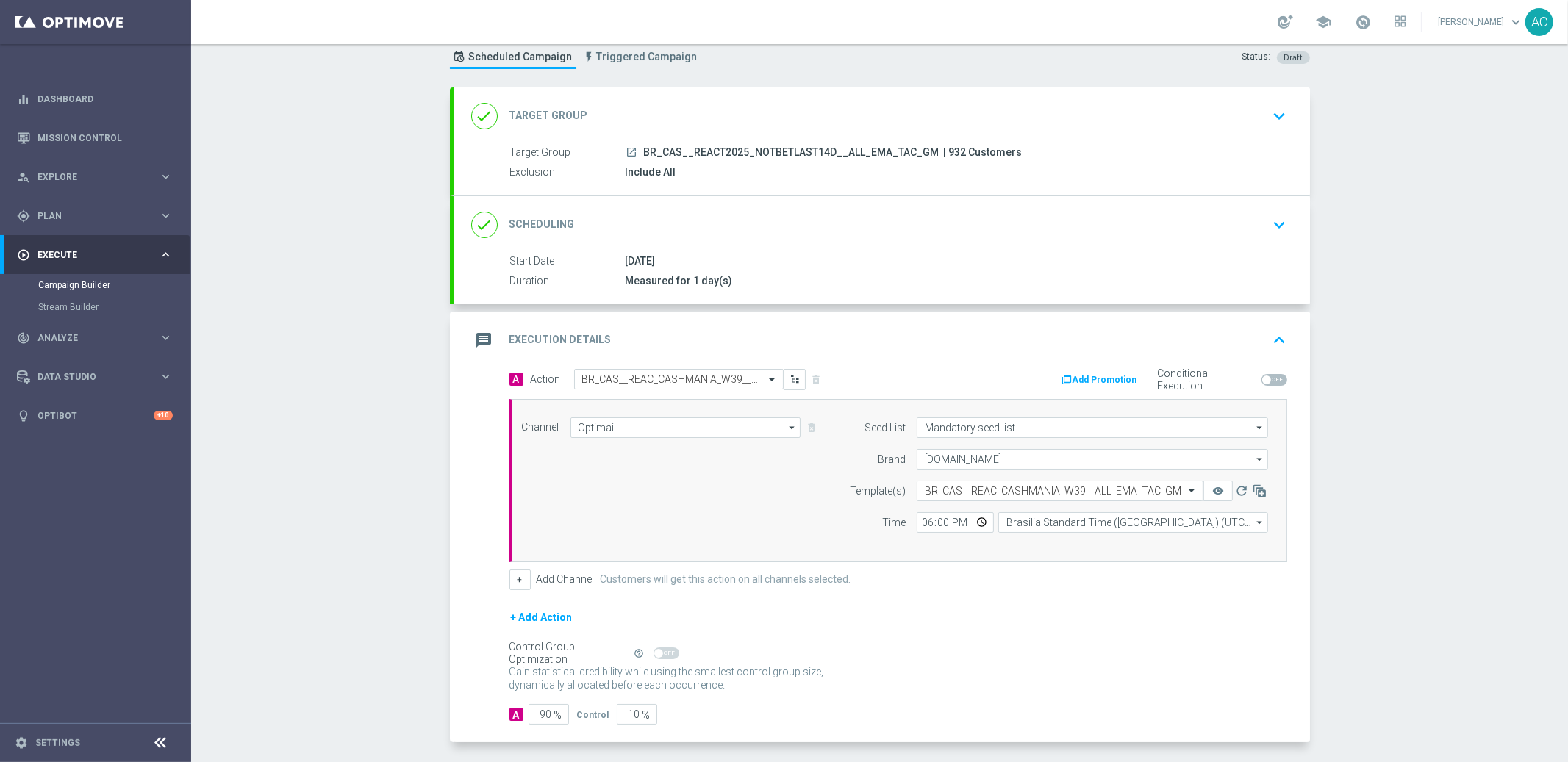
scroll to position [103, 0]
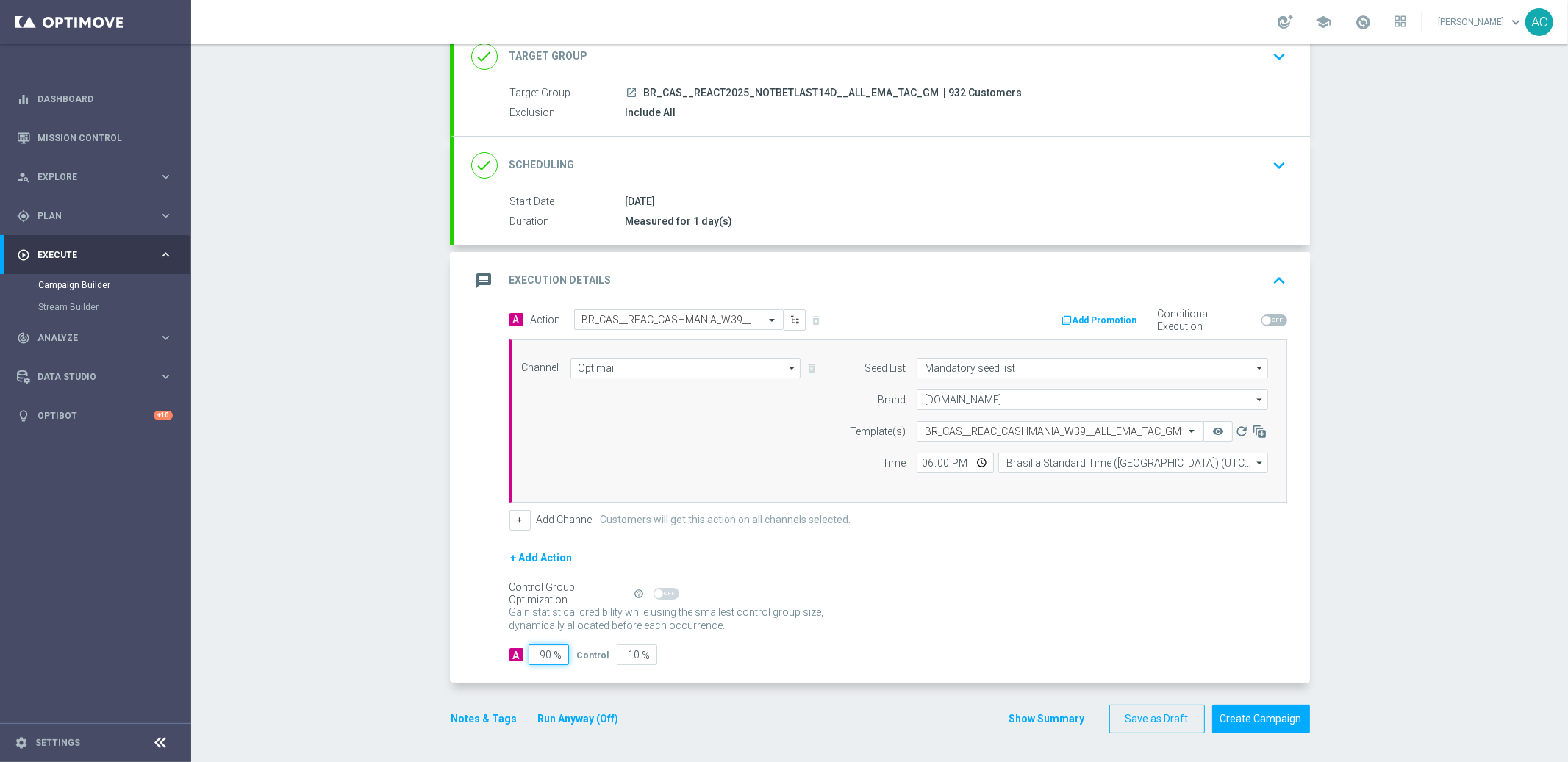
click at [537, 655] on input "90" at bounding box center [548, 654] width 40 height 20
type input "9"
type input "91"
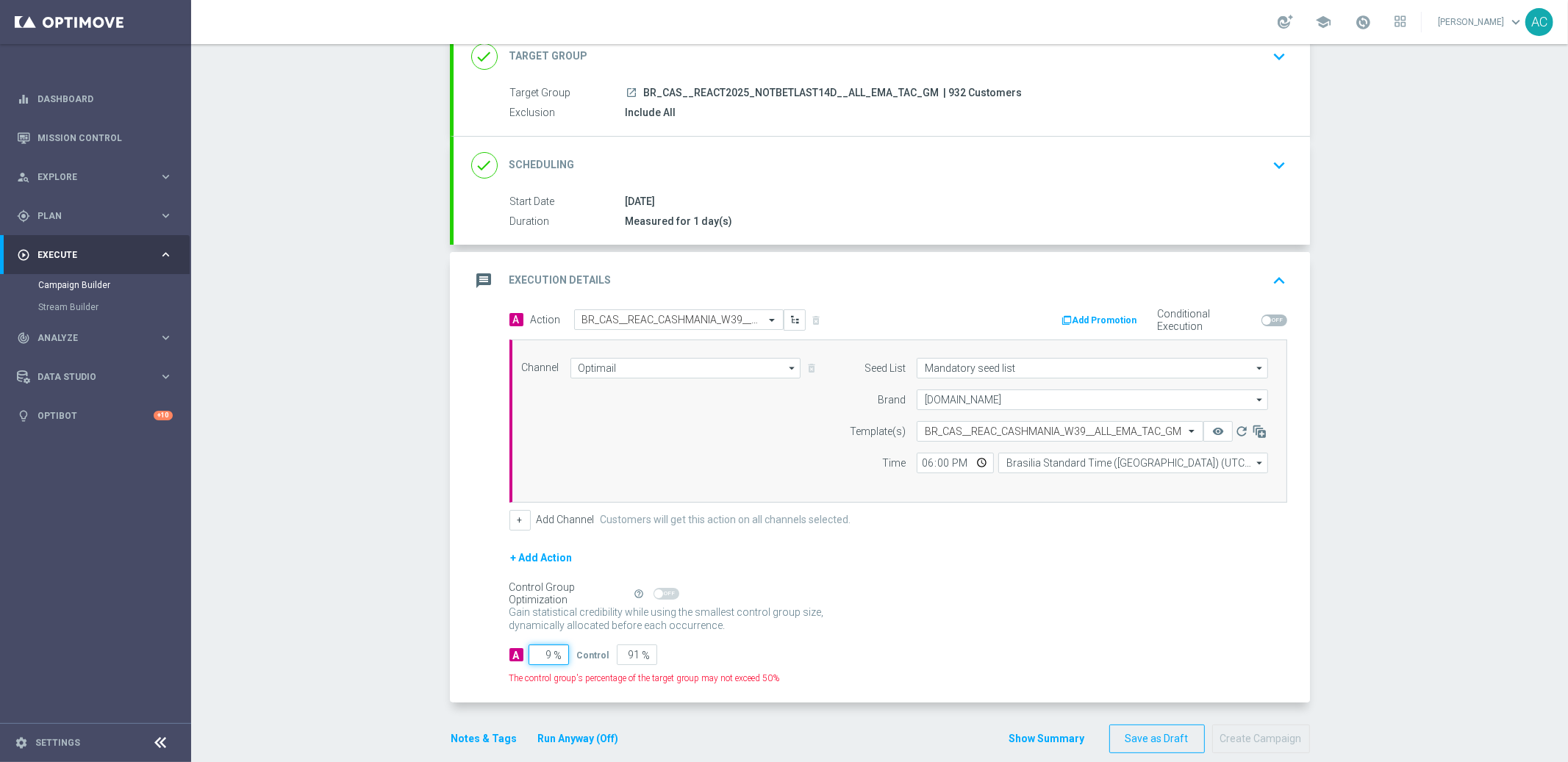
type input "95"
type input "5"
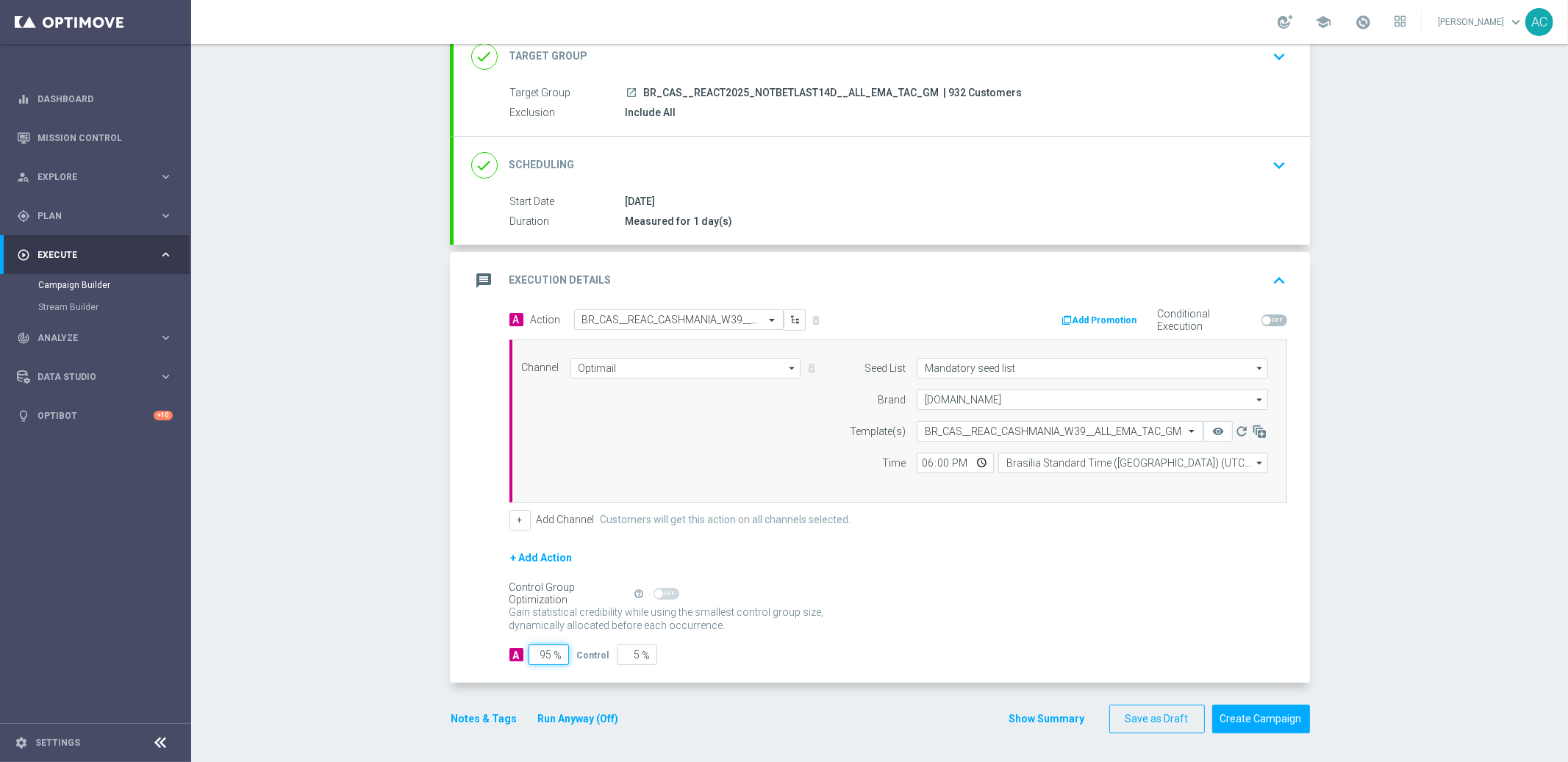
type input "95"
click at [954, 590] on div "Control Group Optimization Self Optimizing Campaign help_outline" at bounding box center [898, 593] width 777 height 16
click at [1254, 713] on button "Create Campaign" at bounding box center [1261, 719] width 98 height 29
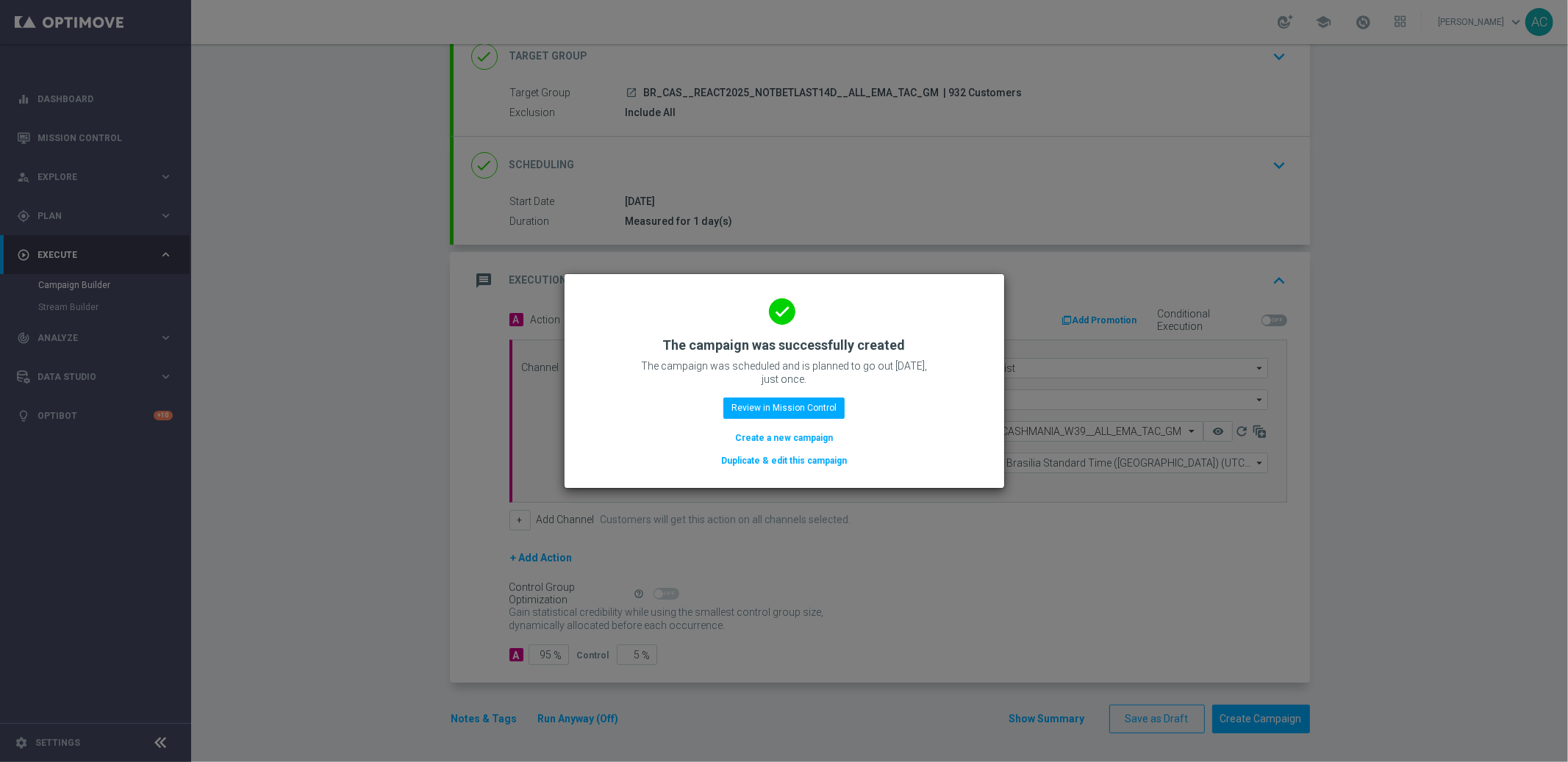
click at [777, 436] on button "Create a new campaign" at bounding box center [784, 437] width 101 height 16
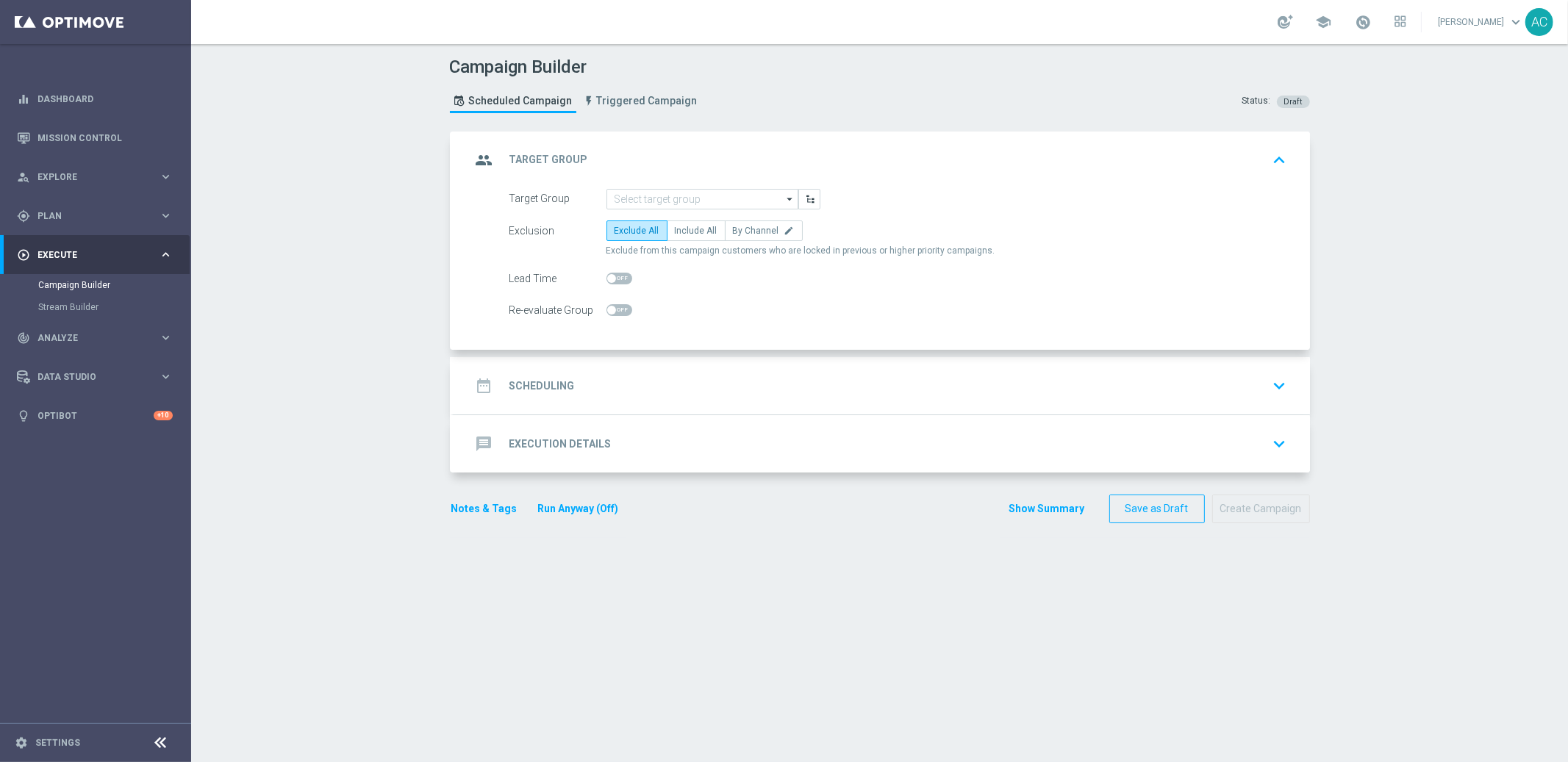
scroll to position [0, 0]
click at [74, 214] on span "Plan" at bounding box center [98, 216] width 121 height 8
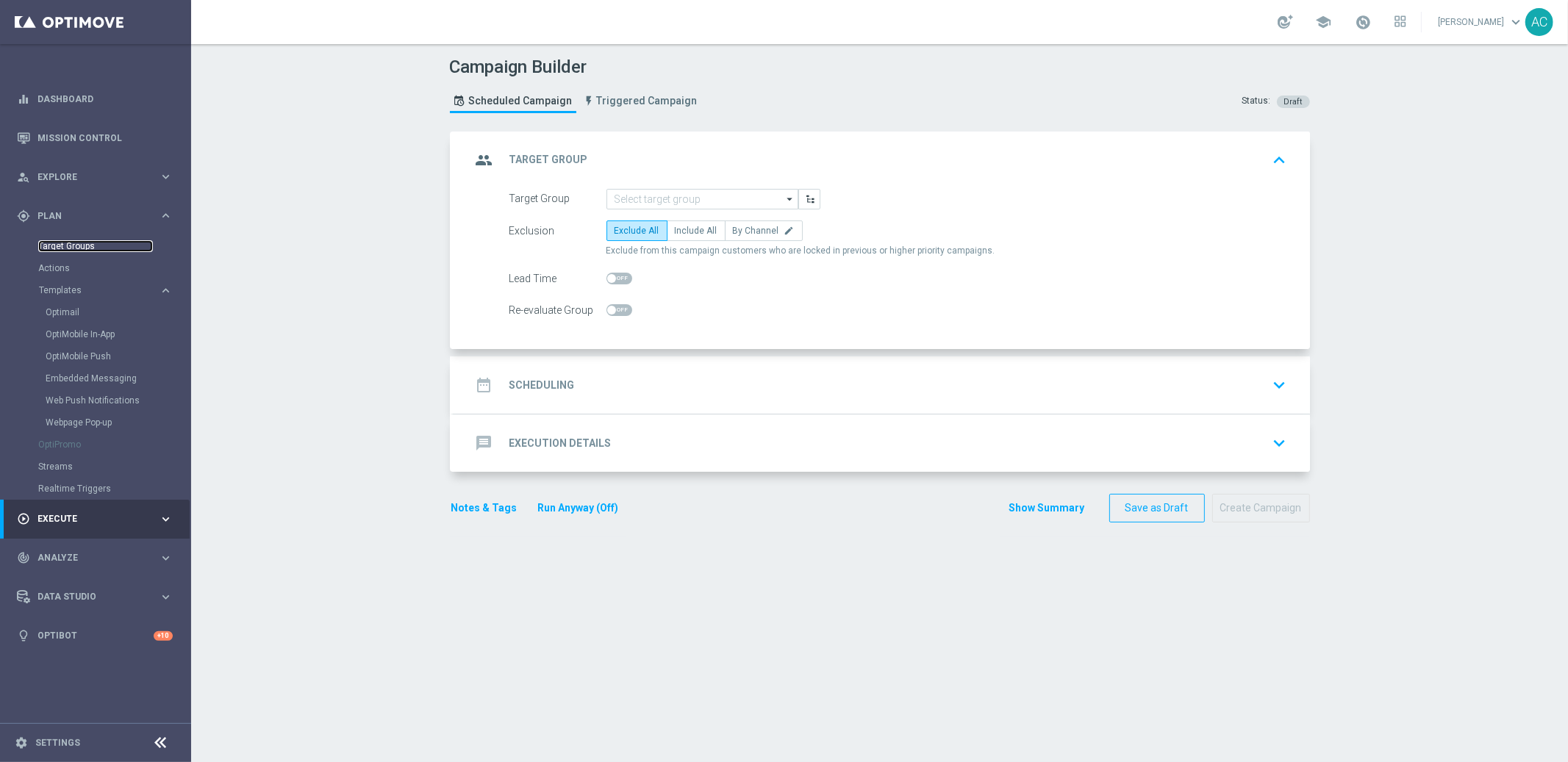
click at [68, 246] on link "Target Groups" at bounding box center [95, 246] width 114 height 12
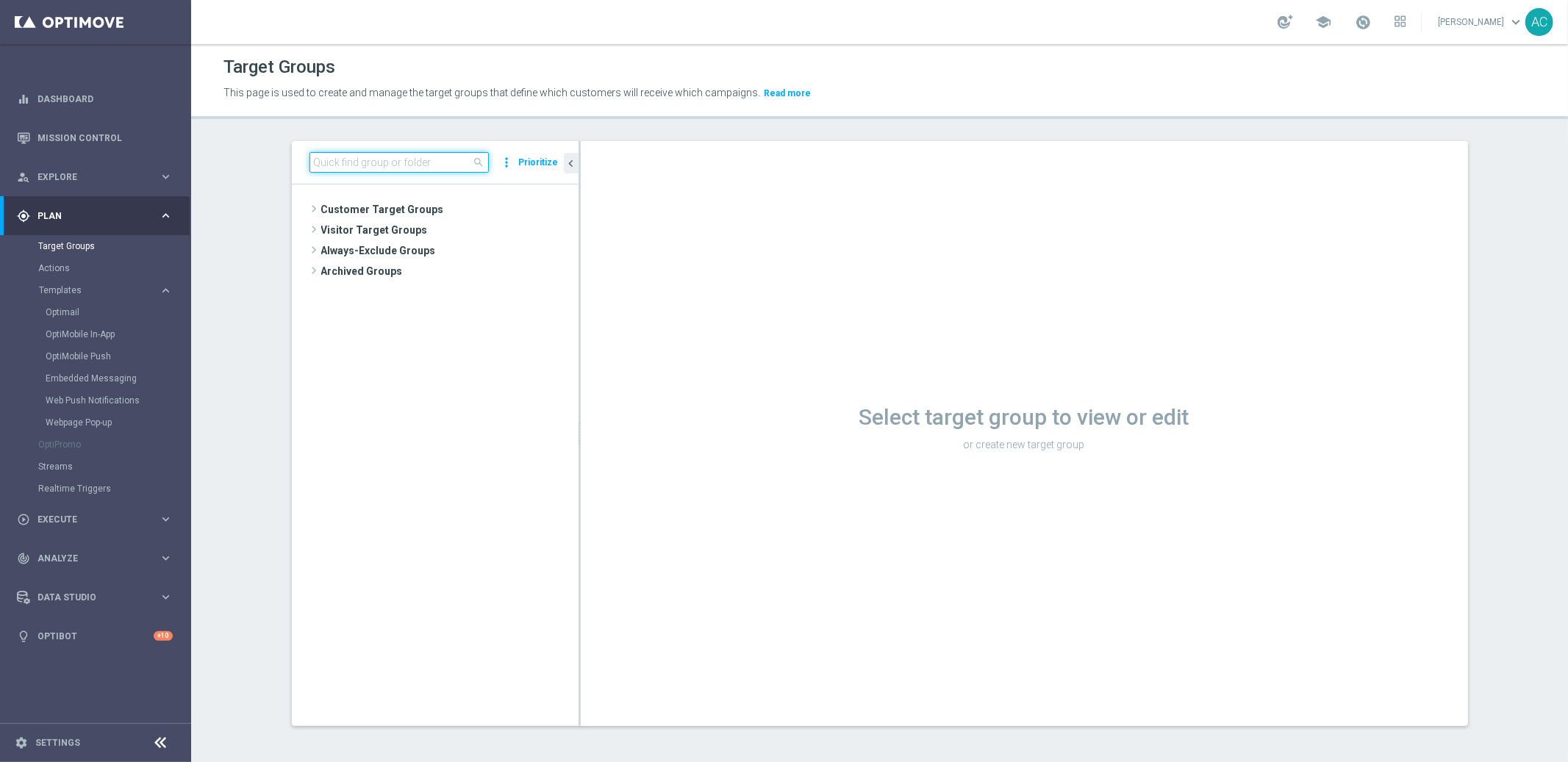
click at [412, 165] on input at bounding box center [399, 162] width 179 height 20
paste input "BR_CAS__REACT2025_NOTBETLAST14D__ALL_EMA_TAC_GM"
type input "BR_CAS__REACT2025_NOTBETLAST14D__ALL_EMA_TAC_GM"
click at [386, 234] on span "BR_CAS__REACT2025_NOTBETLAST14D__ALL_EMA_TAC_GM" at bounding box center [448, 230] width 194 height 13
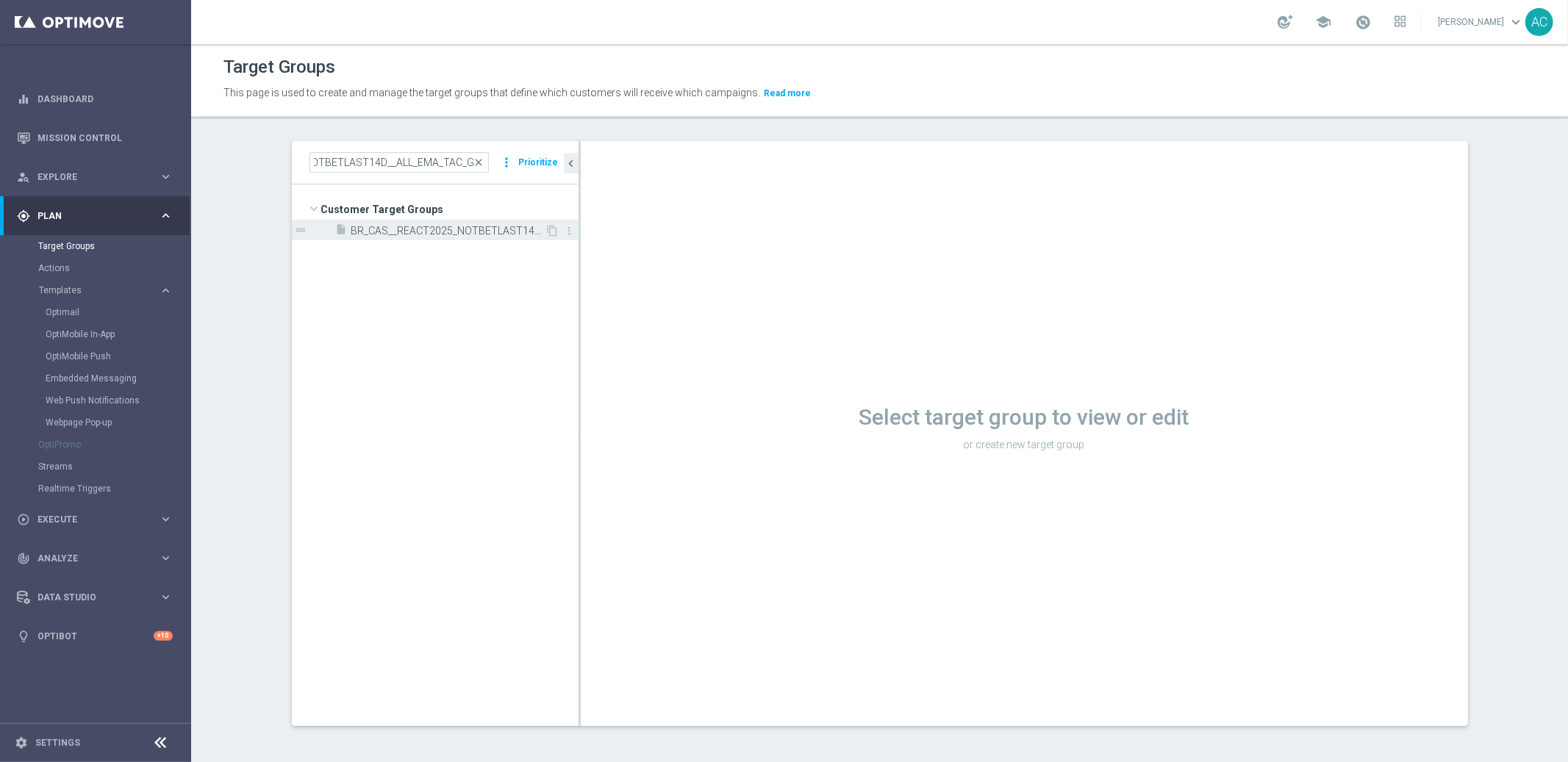
scroll to position [0, 0]
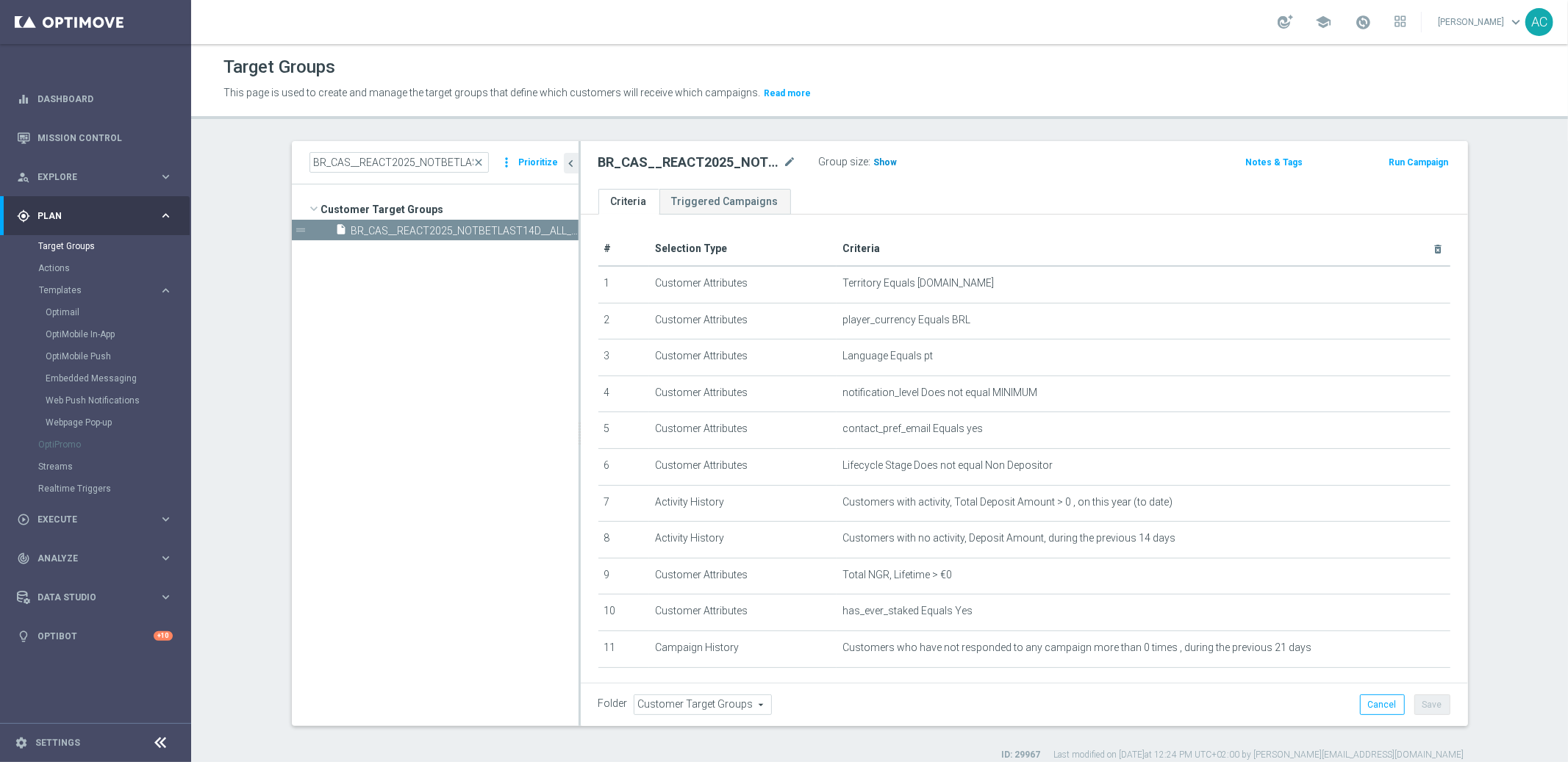
click at [874, 163] on span "Show" at bounding box center [886, 162] width 24 height 10
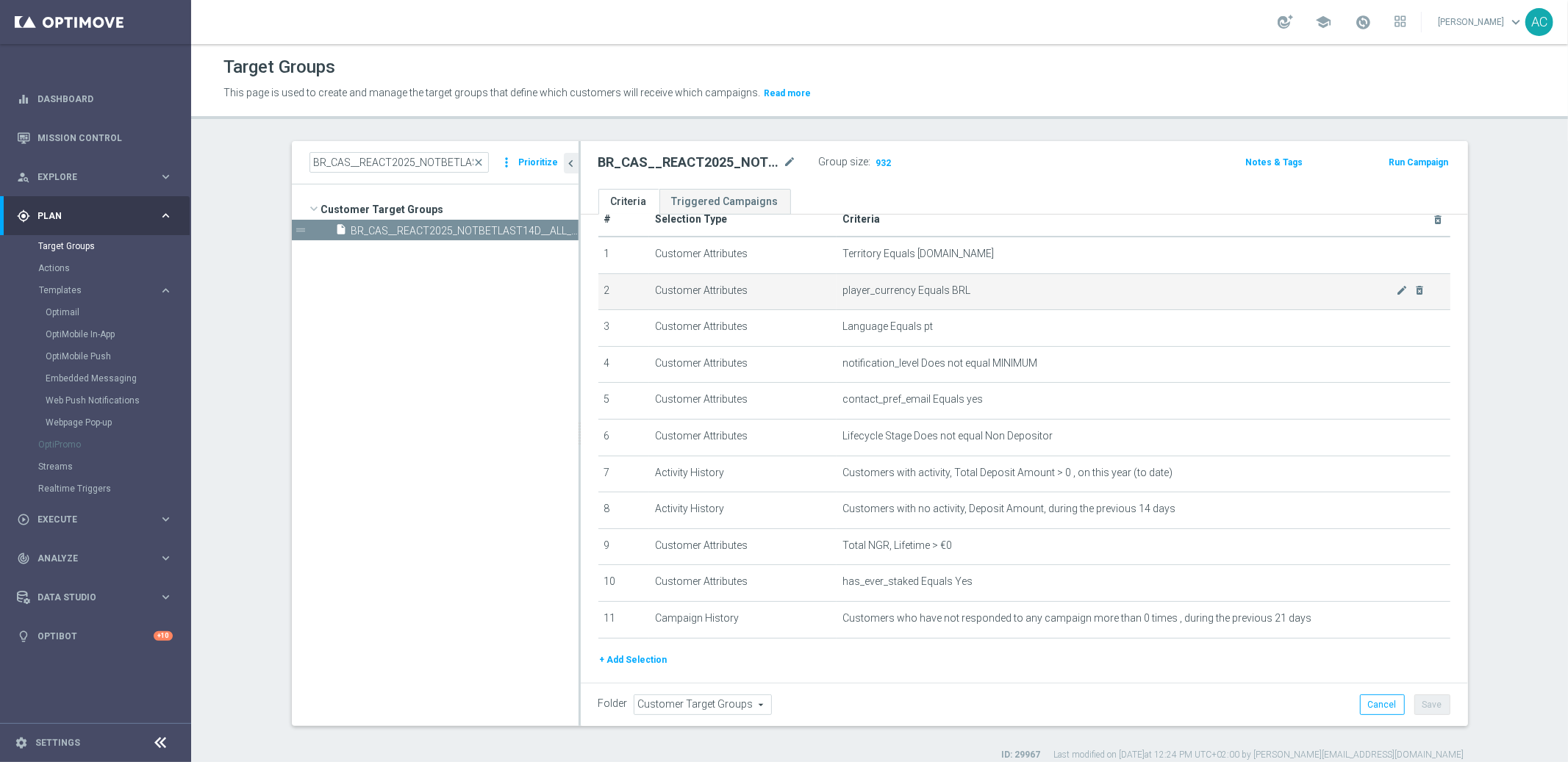
scroll to position [64, 0]
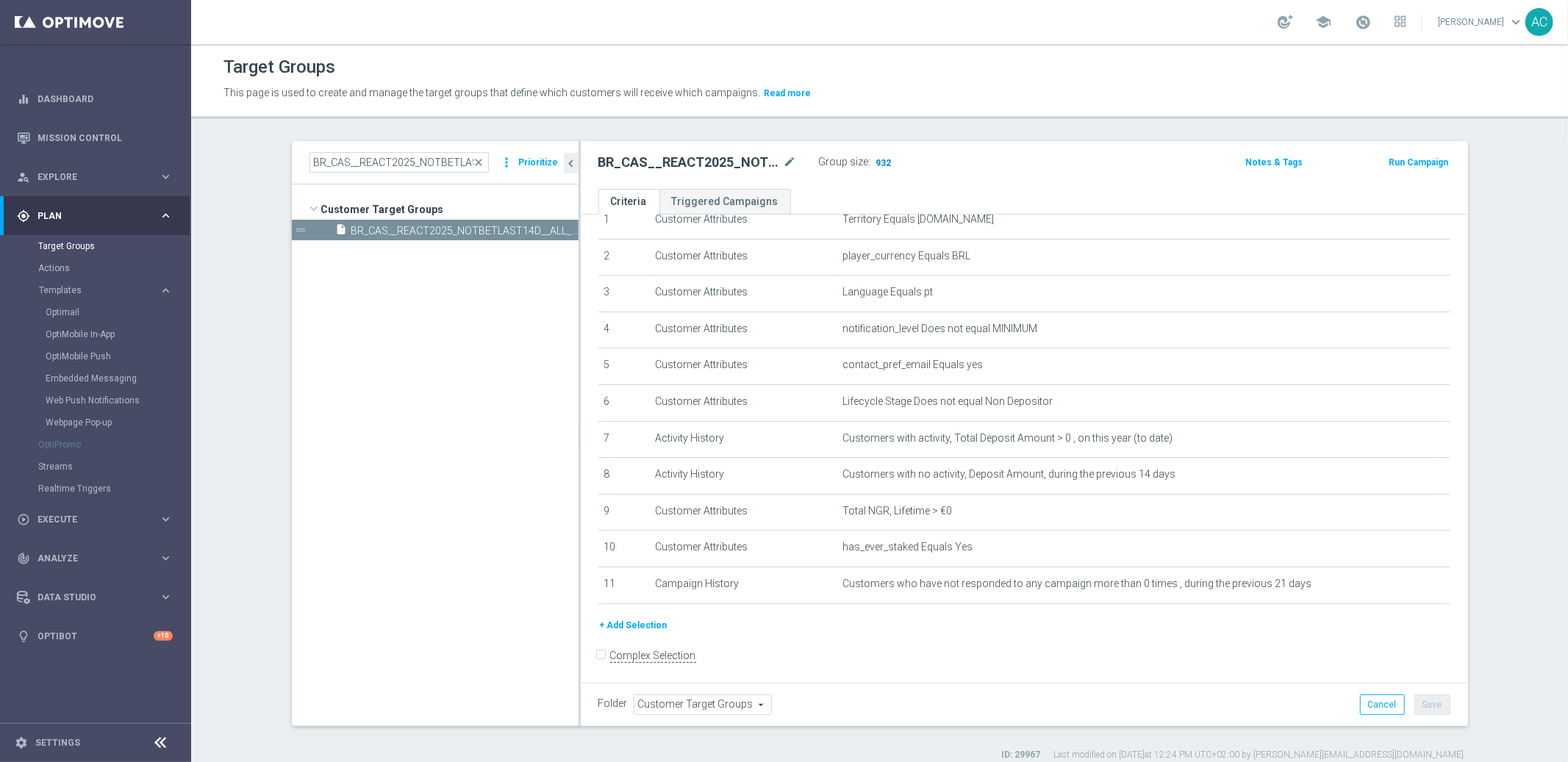
click at [875, 158] on span "932" at bounding box center [884, 164] width 19 height 14
click at [90, 137] on link "Mission Control" at bounding box center [105, 138] width 135 height 39
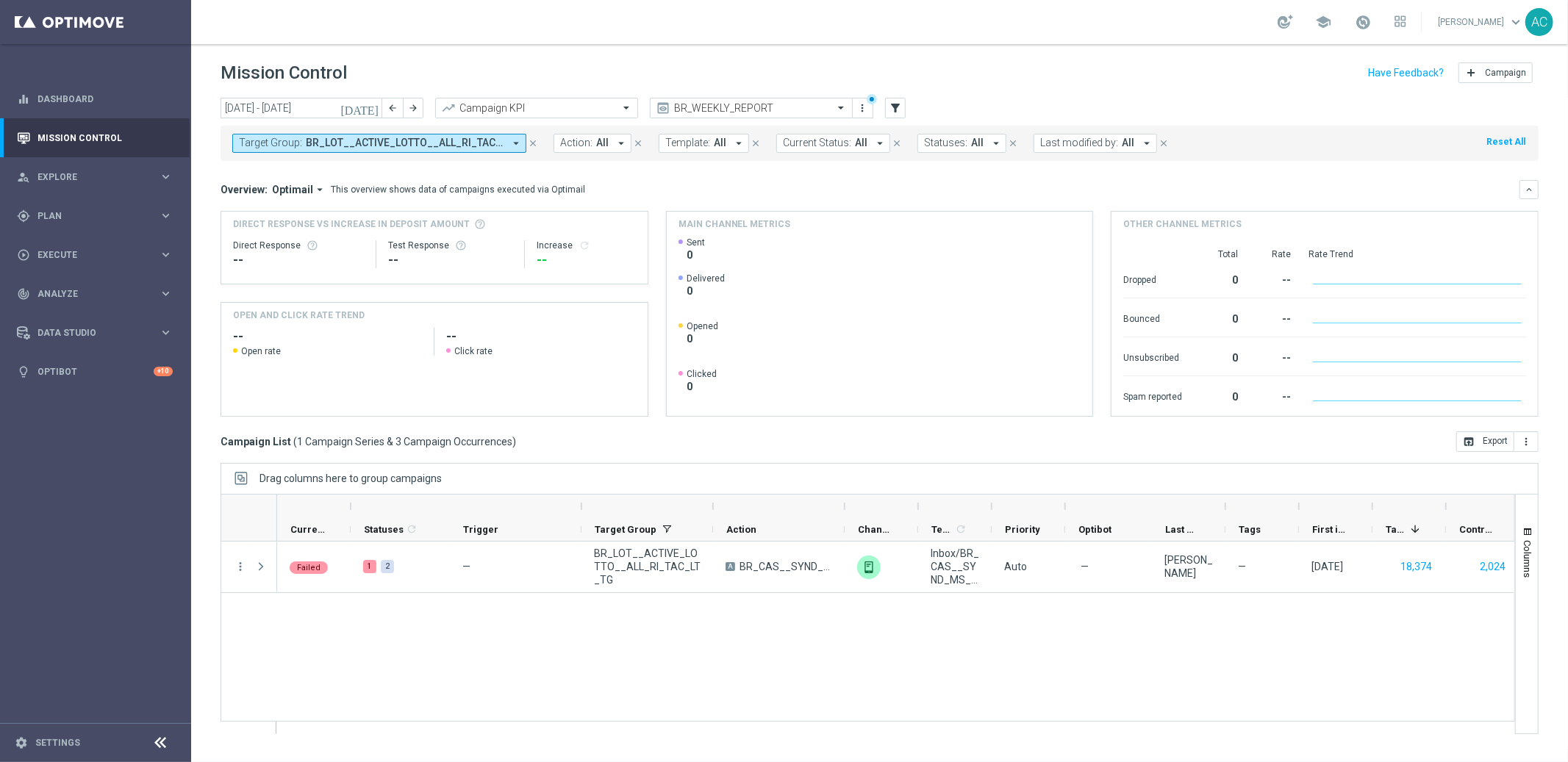
click at [491, 151] on button "Target Group: BR_LOT__ACTIVE_LOTTO__ALL_RI_TAC_LT_TG arrow_drop_down" at bounding box center [379, 143] width 294 height 19
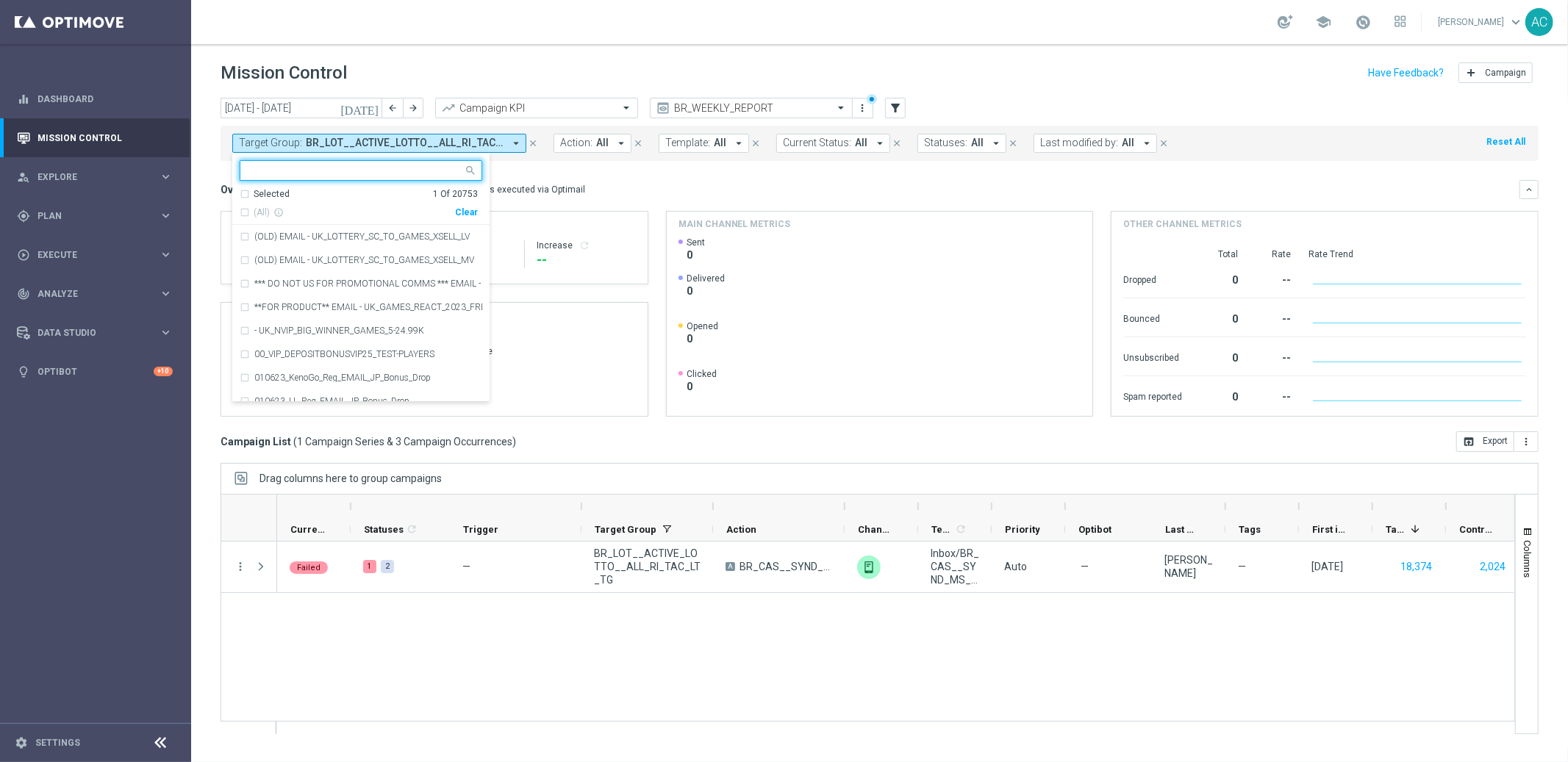
click at [0, 0] on div "Clear" at bounding box center [0, 0] width 0 height 0
click at [610, 183] on div "Overview: Optimail arrow_drop_down This overview shows data of campaigns execut…" at bounding box center [870, 190] width 1299 height 13
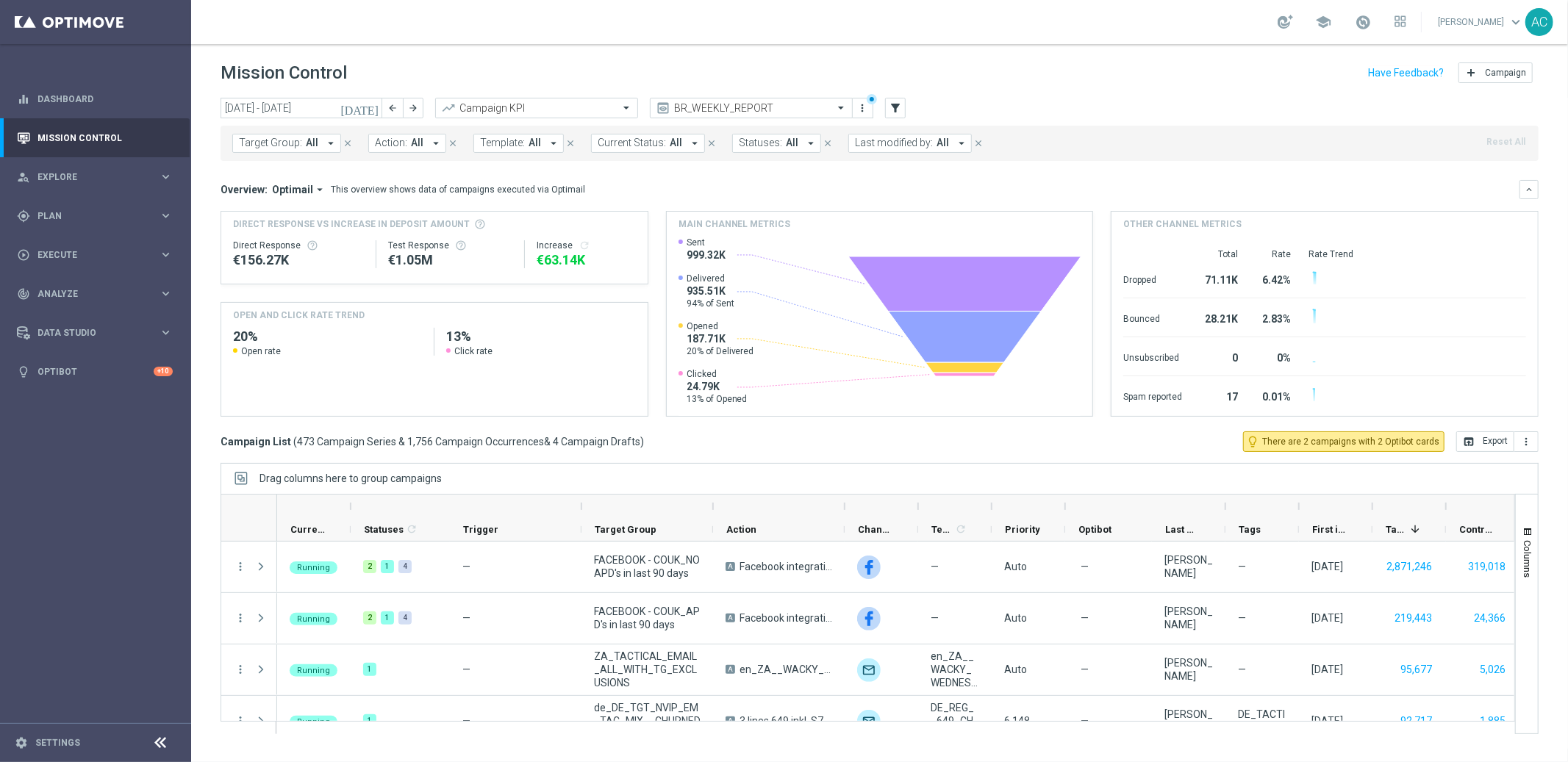
click at [411, 145] on span "All" at bounding box center [416, 143] width 13 height 13
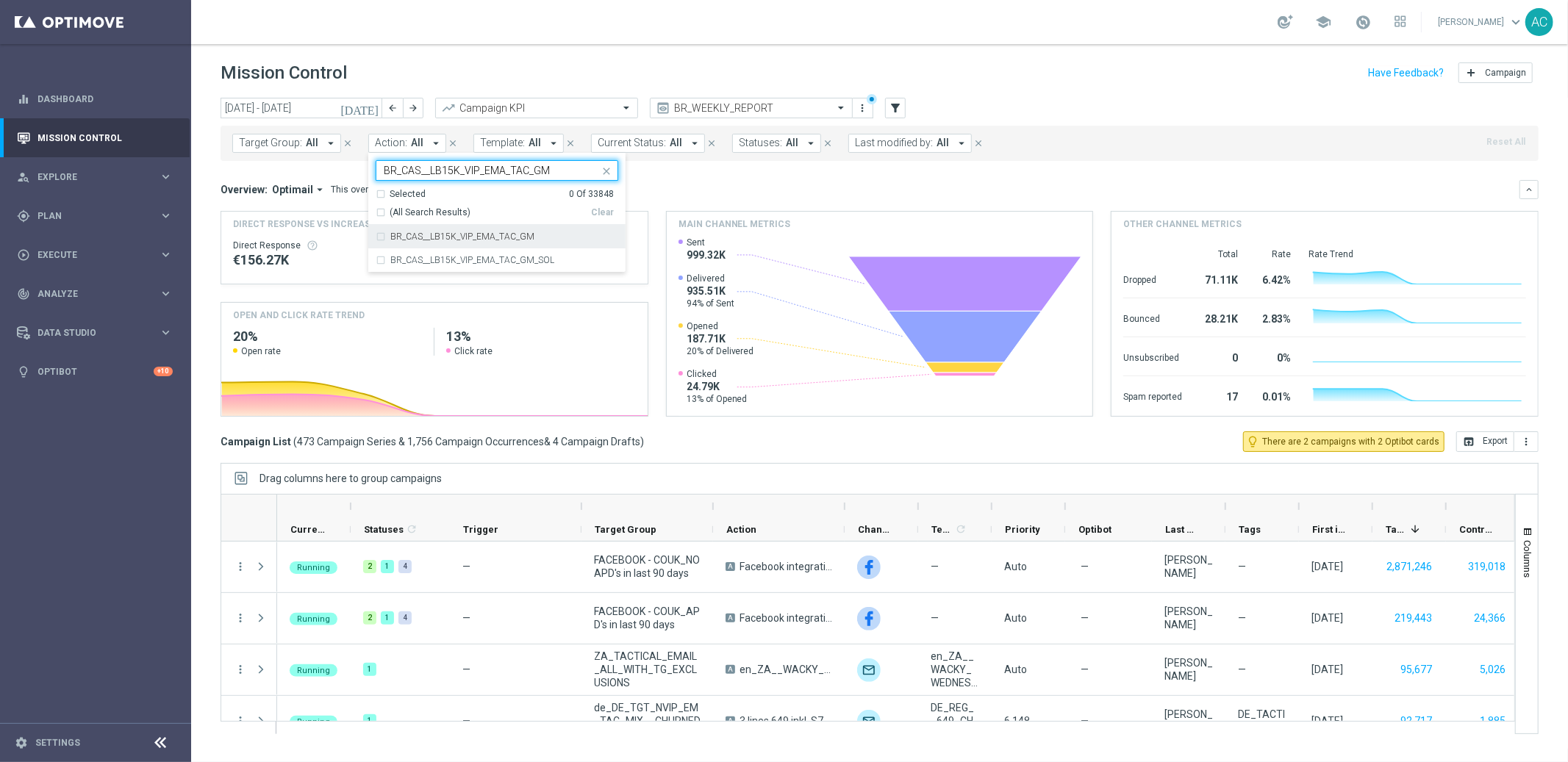
click at [379, 237] on div "BR_CAS__LB15K_VIP_EMA_TAC_GM" at bounding box center [496, 236] width 242 height 24
type input "BR_CAS__LB15K_VIP_EMA_TAC_GM"
click at [689, 183] on div "Overview: Optimail arrow_drop_down This overview shows data of campaigns execut…" at bounding box center [870, 190] width 1299 height 13
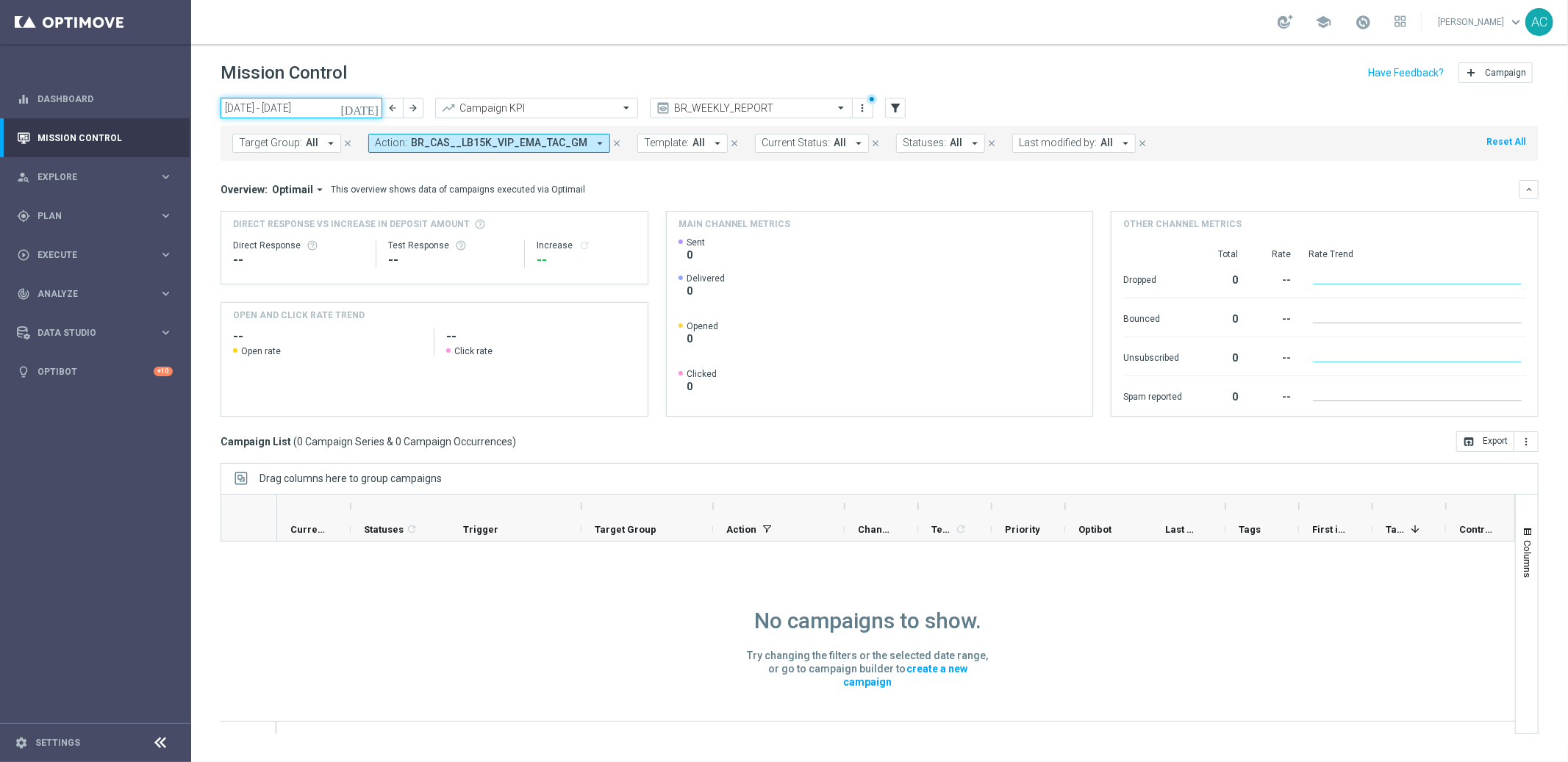
click at [260, 110] on input "29 Sep 2025 - 05 Oct 2025" at bounding box center [301, 108] width 162 height 20
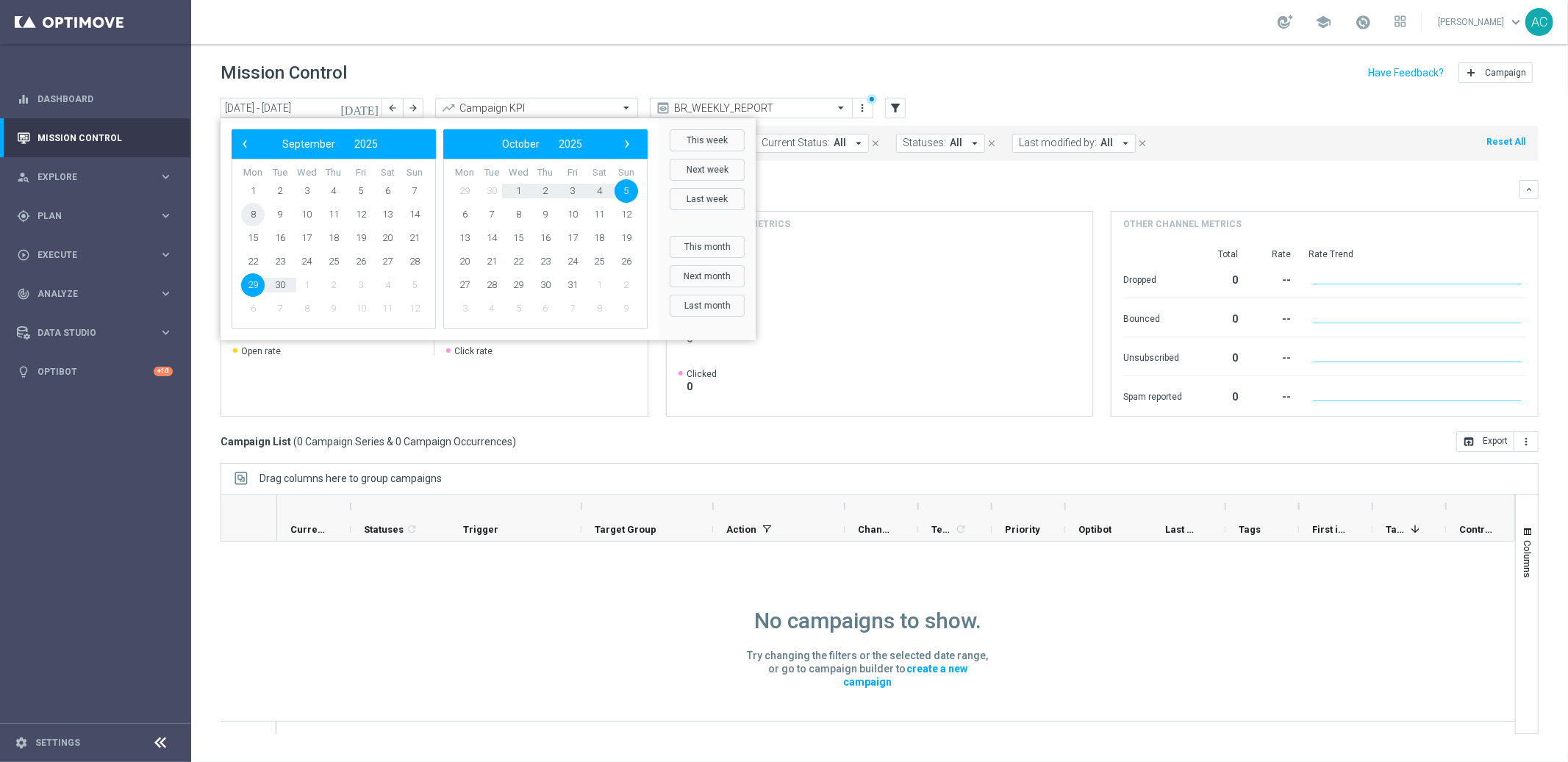
click at [247, 214] on span "8" at bounding box center [253, 214] width 24 height 24
click at [411, 262] on span "28" at bounding box center [415, 262] width 24 height 24
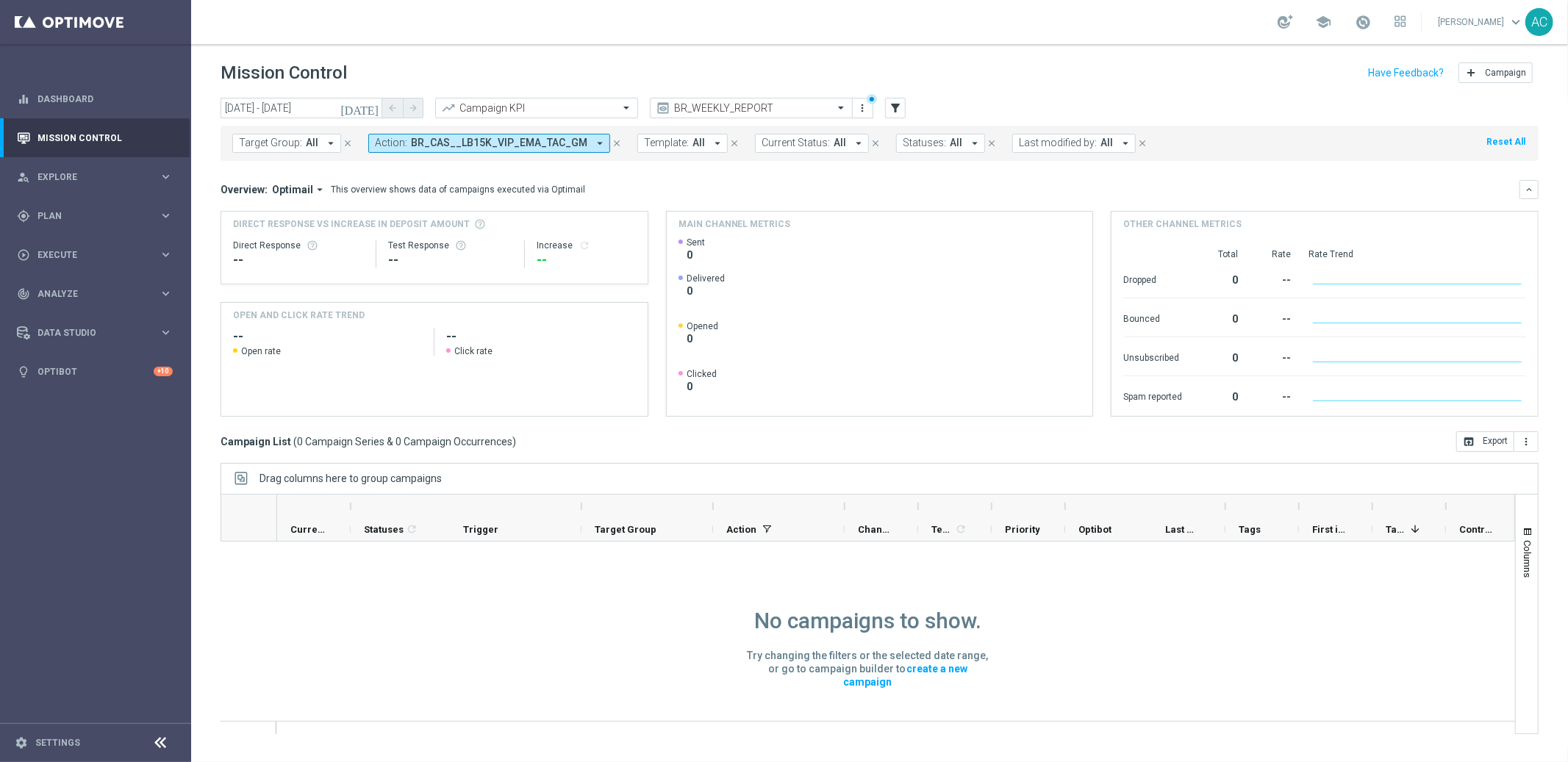
click at [477, 144] on span "BR_CAS__LB15K_VIP_EMA_TAC_GM" at bounding box center [499, 143] width 177 height 13
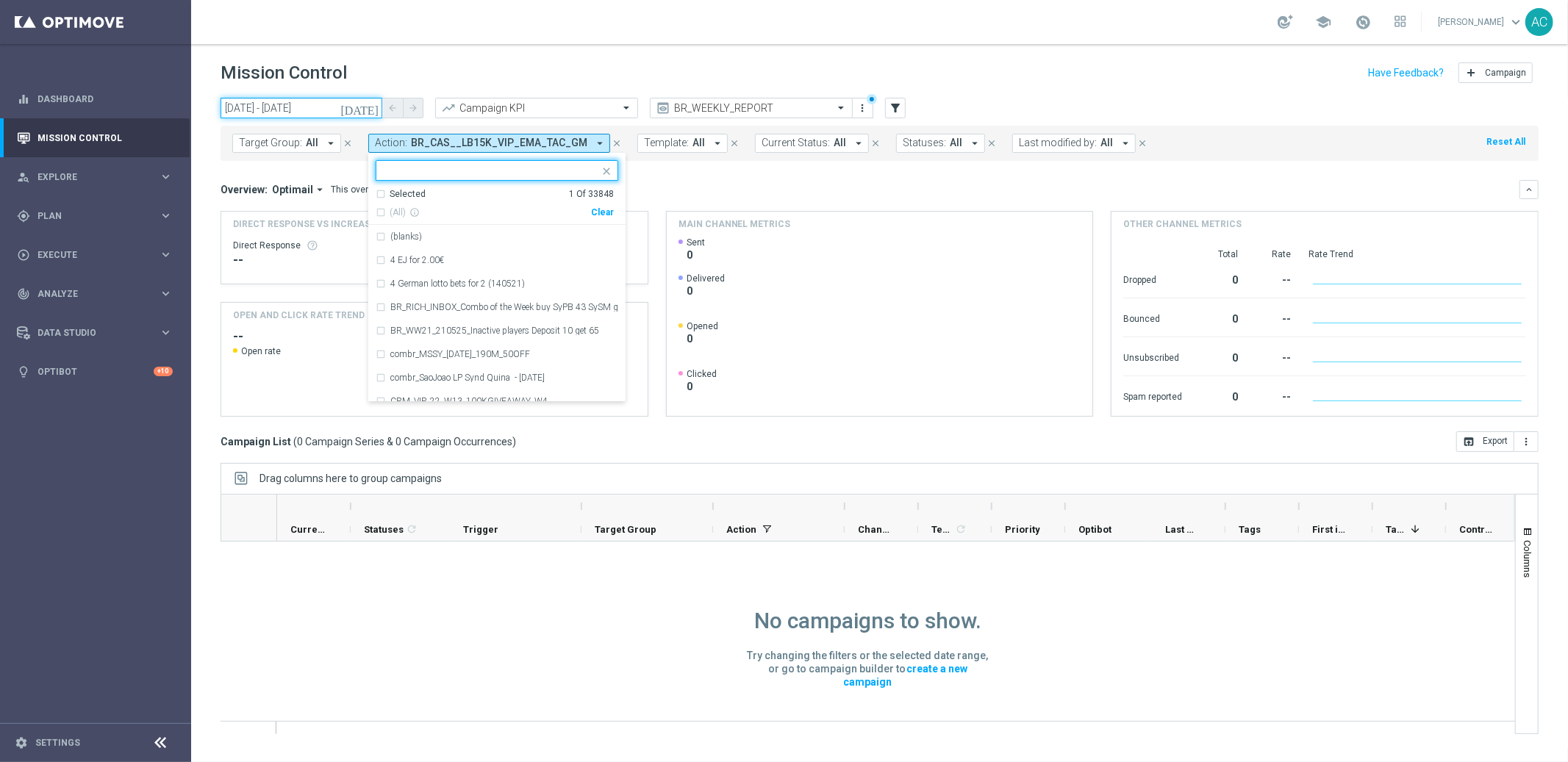
click at [302, 103] on input "08 Sep 2025 - 28 Sep 2025" at bounding box center [301, 108] width 162 height 20
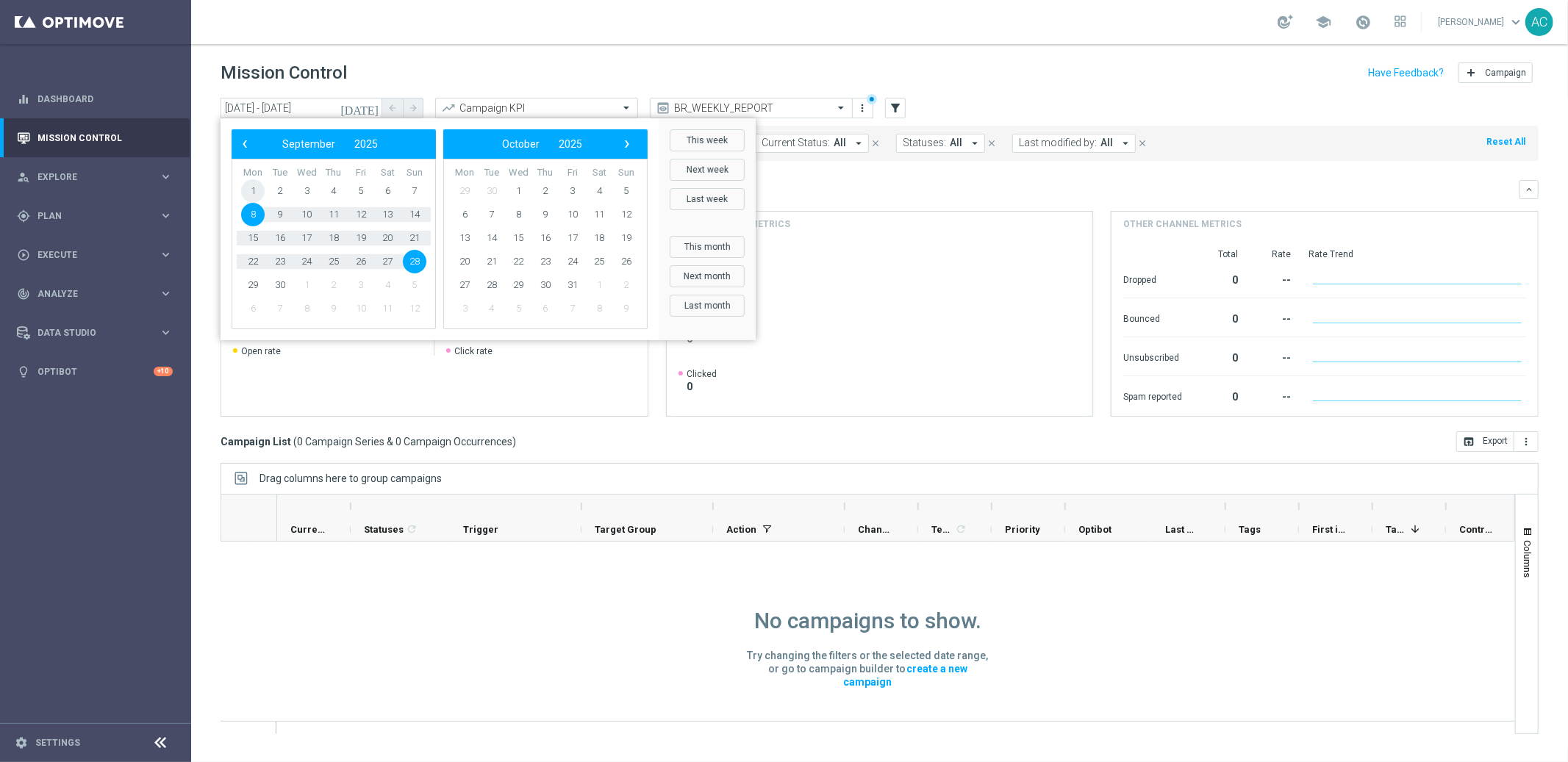
click at [245, 182] on span "1" at bounding box center [253, 191] width 24 height 24
click at [284, 285] on span "30" at bounding box center [280, 285] width 24 height 24
type input "01 Sep 2025 - 30 Sep 2025"
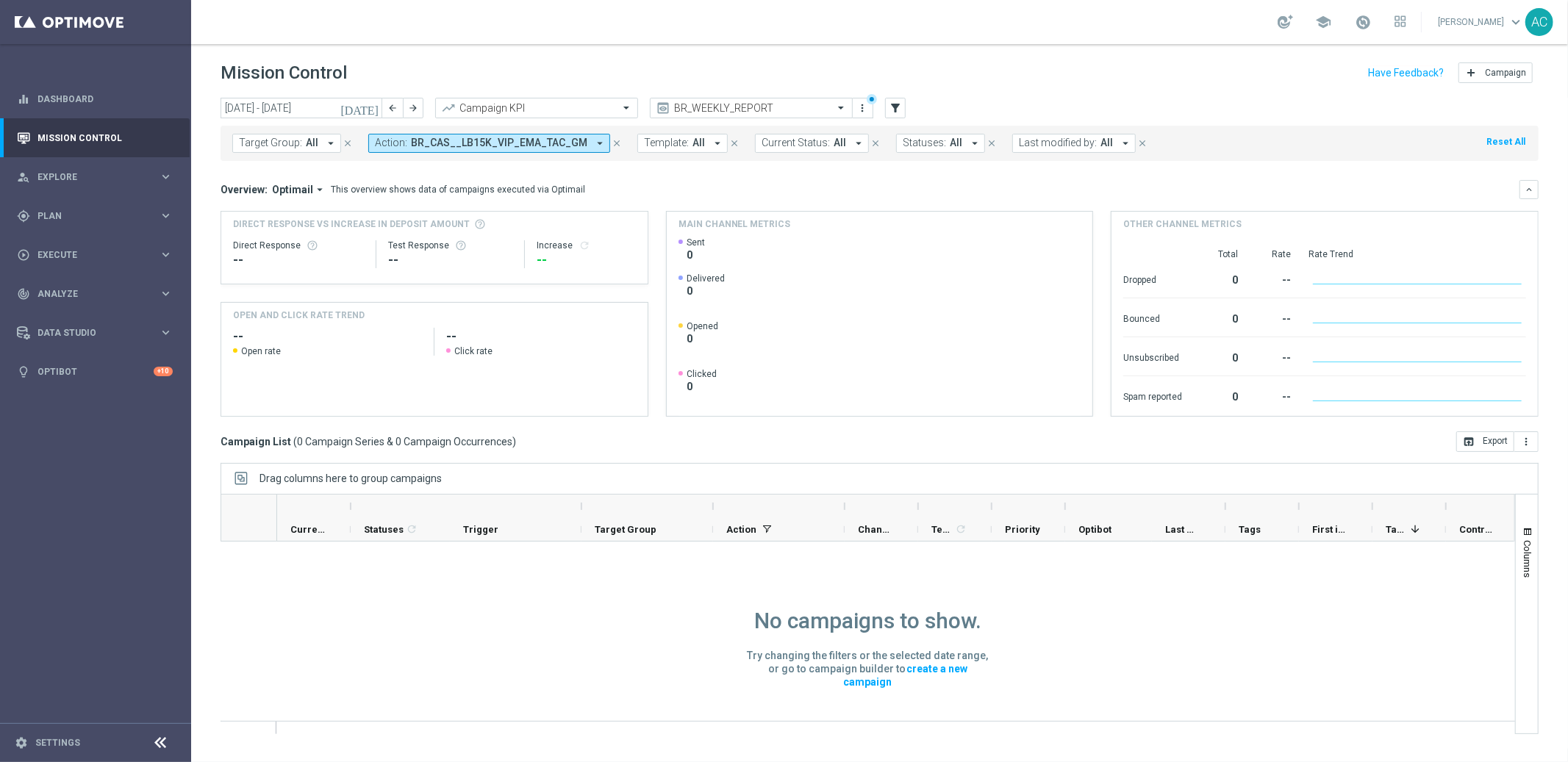
click at [610, 144] on button "close" at bounding box center [617, 143] width 13 height 16
click at [592, 144] on button "Current Status: All arrow_drop_down" at bounding box center [543, 143] width 114 height 19
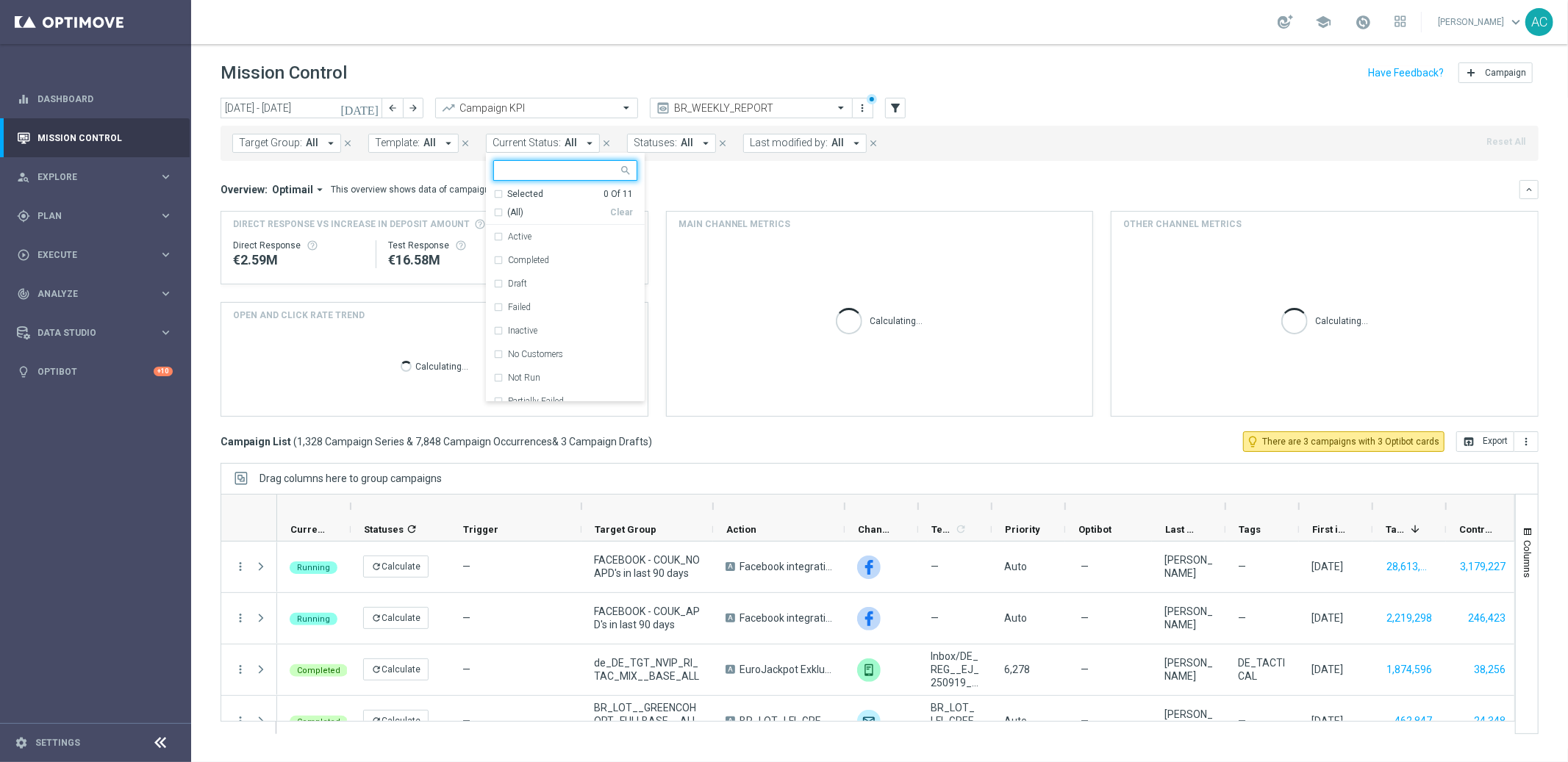
click at [674, 195] on div "Overview: Optimail arrow_drop_down This overview shows data of campaigns execut…" at bounding box center [870, 190] width 1299 height 13
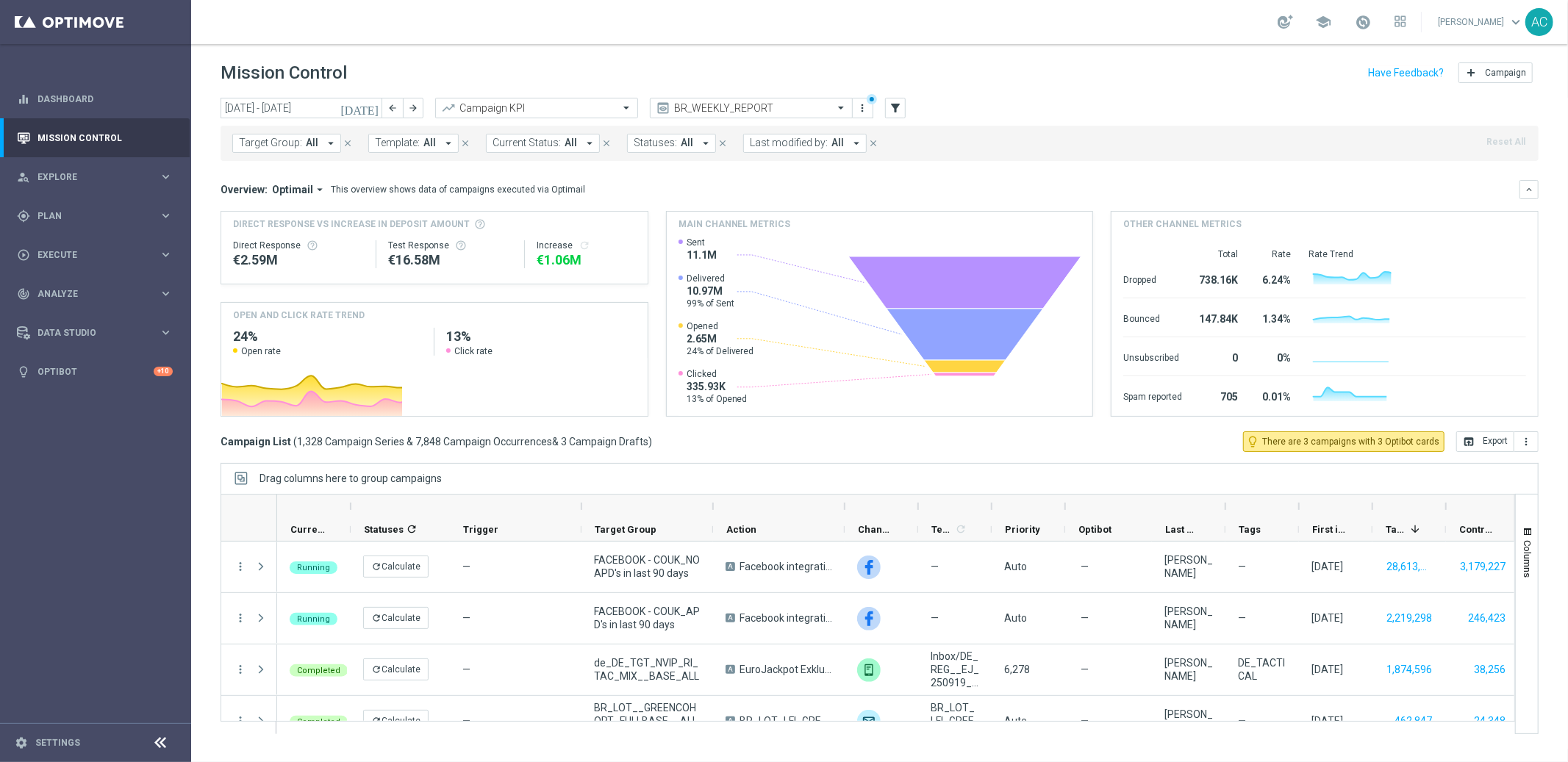
click at [427, 144] on span "All" at bounding box center [429, 143] width 13 height 13
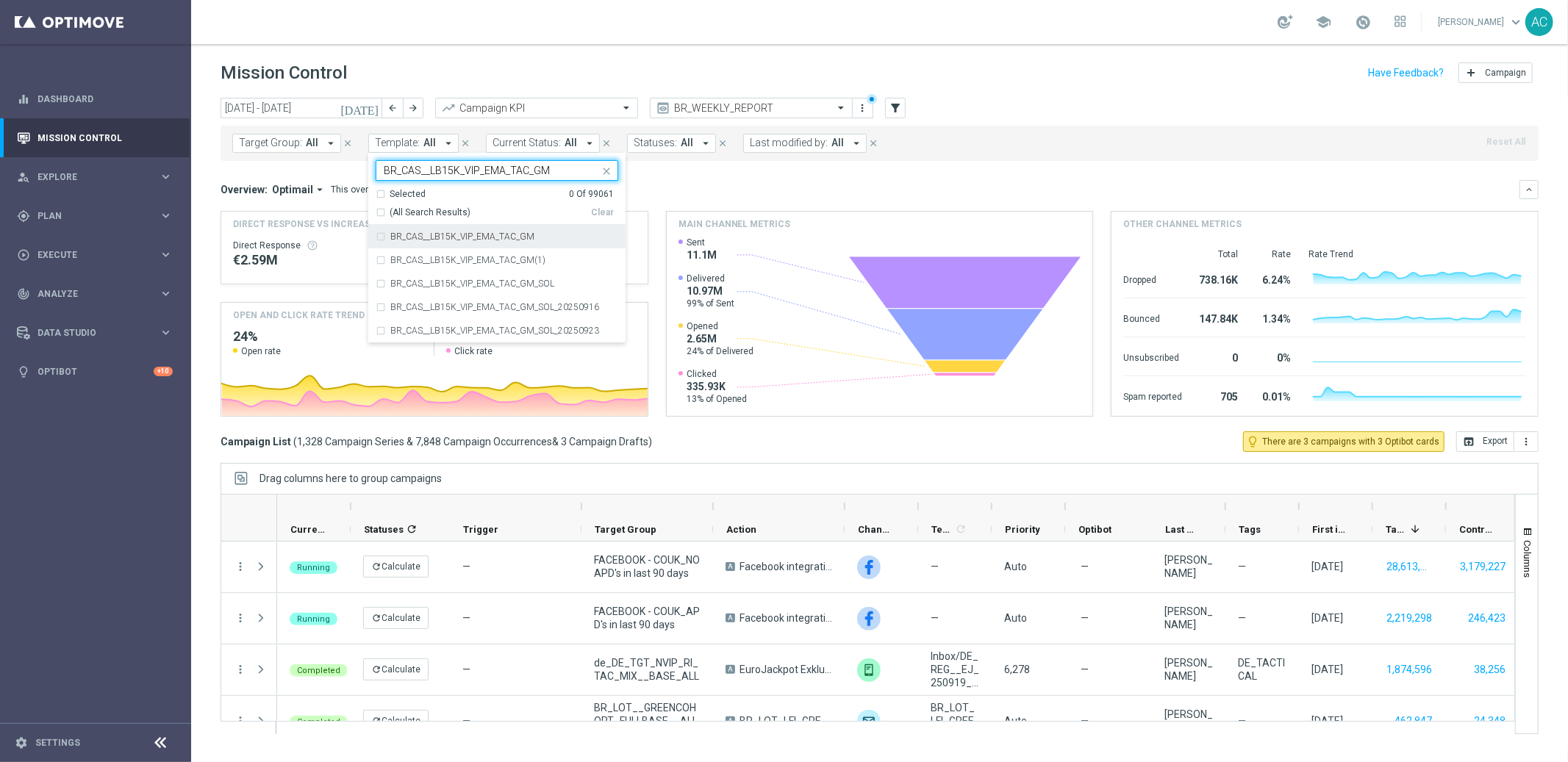
click at [379, 213] on div "(All Search Results)" at bounding box center [483, 213] width 215 height 13
type input "BR_CAS__LB15K_VIP_EMA_TAC_GM"
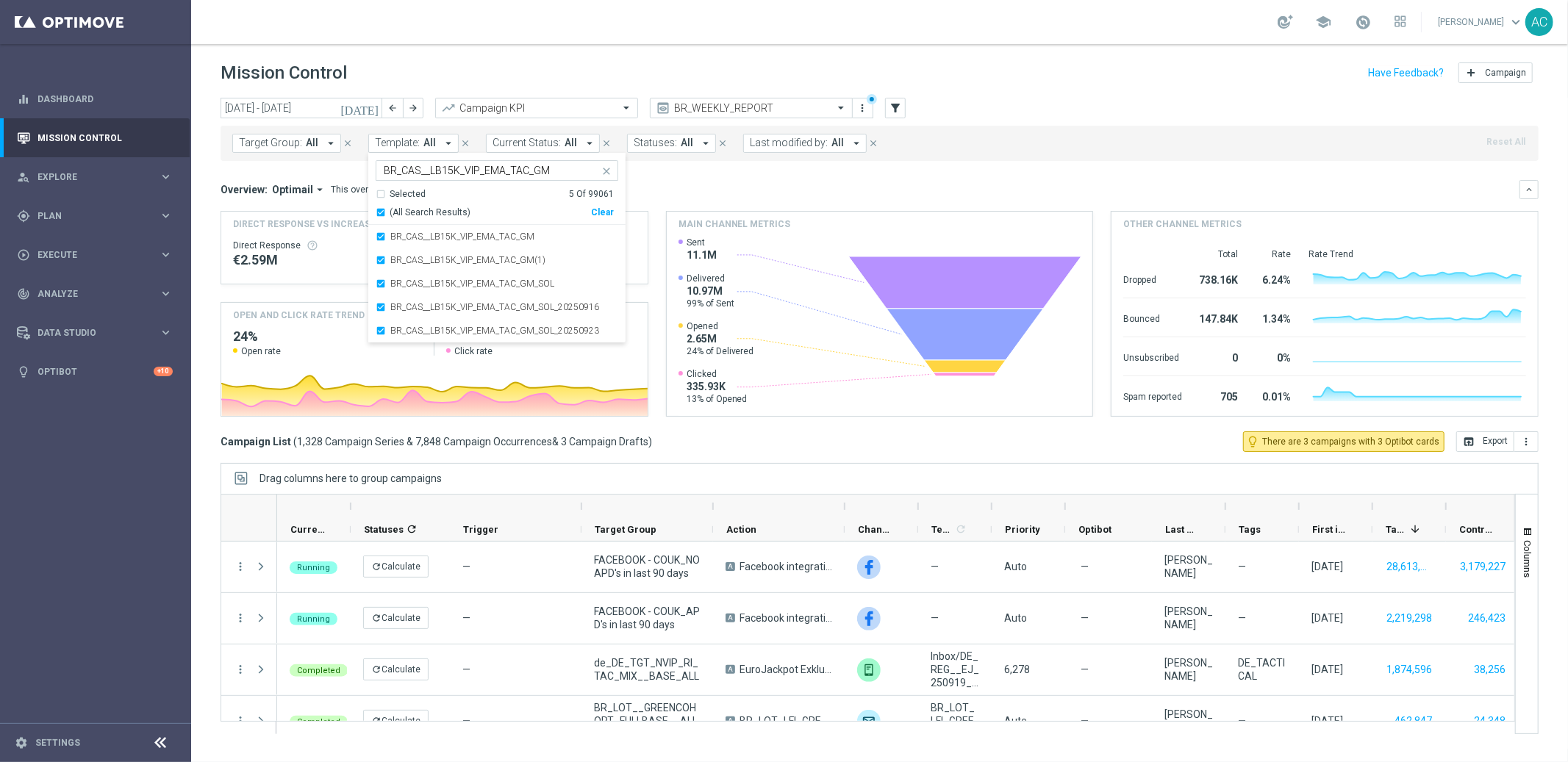
click at [379, 213] on div "(All Search Results)" at bounding box center [483, 213] width 215 height 13
click at [379, 236] on div "BR_CAS__LB15K_VIP_EMA_TAC_GM" at bounding box center [496, 236] width 242 height 24
click at [375, 264] on div "BR_CAS__LB15K_VIP_EMA_TAC_GM(1)" at bounding box center [496, 260] width 242 height 24
click at [795, 196] on div "Overview: Optimail arrow_drop_down This overview shows data of campaigns execut…" at bounding box center [879, 189] width 1318 height 19
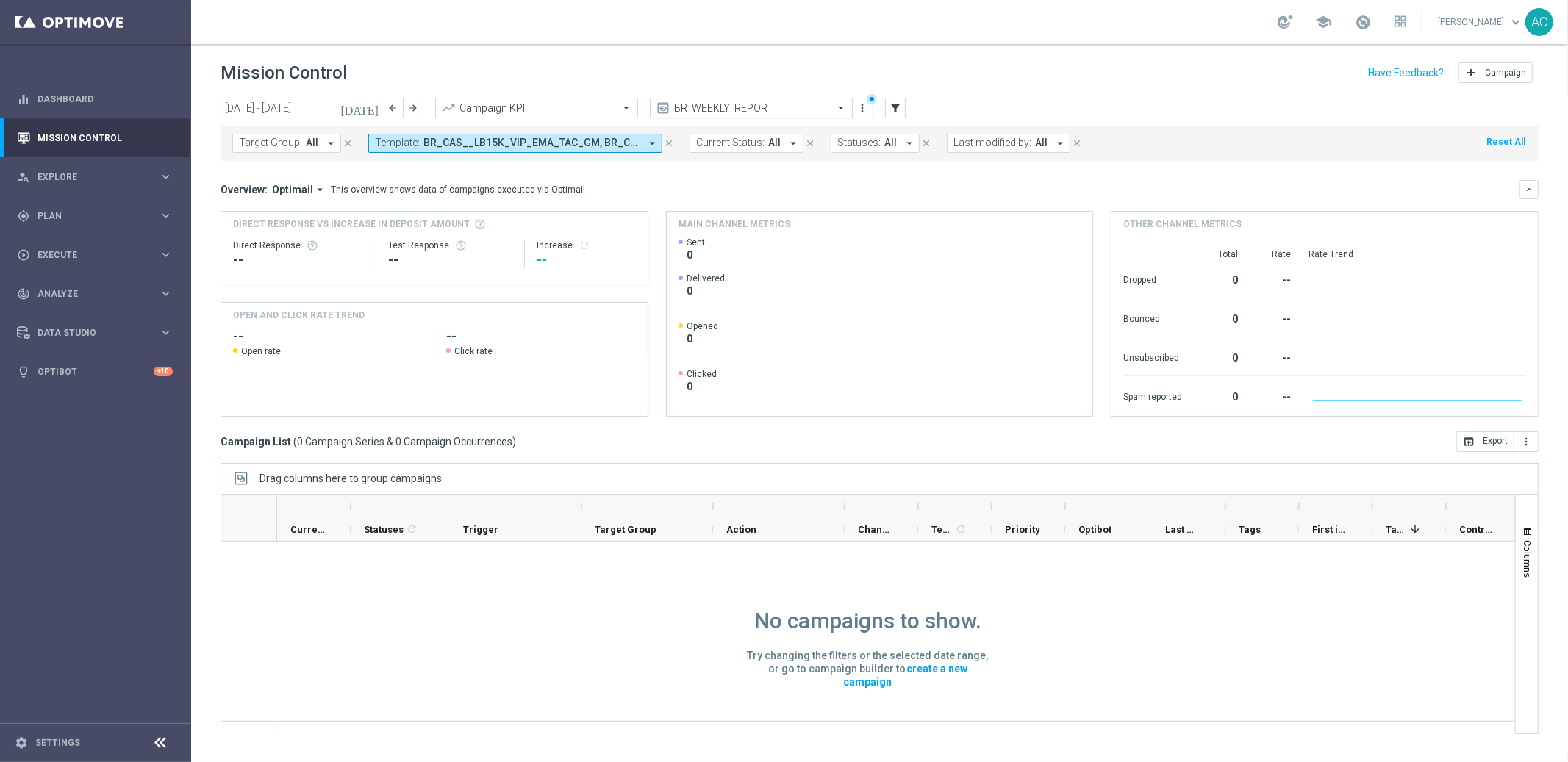
click at [808, 114] on div "BR_WEEKLY_REPORT" at bounding box center [750, 108] width 203 height 20
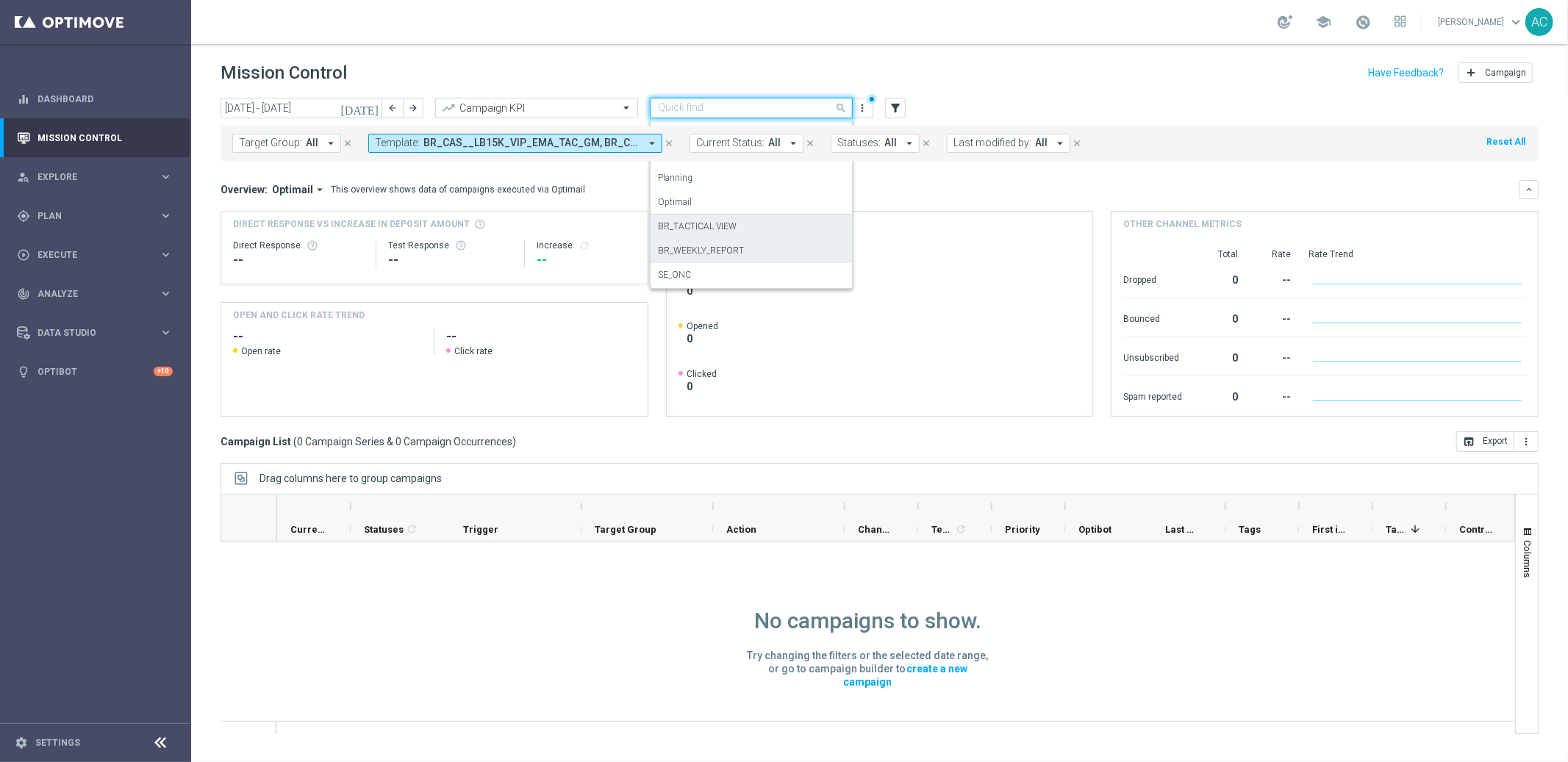
click at [750, 230] on div "BR_TACTICAL VIEW" at bounding box center [751, 226] width 187 height 24
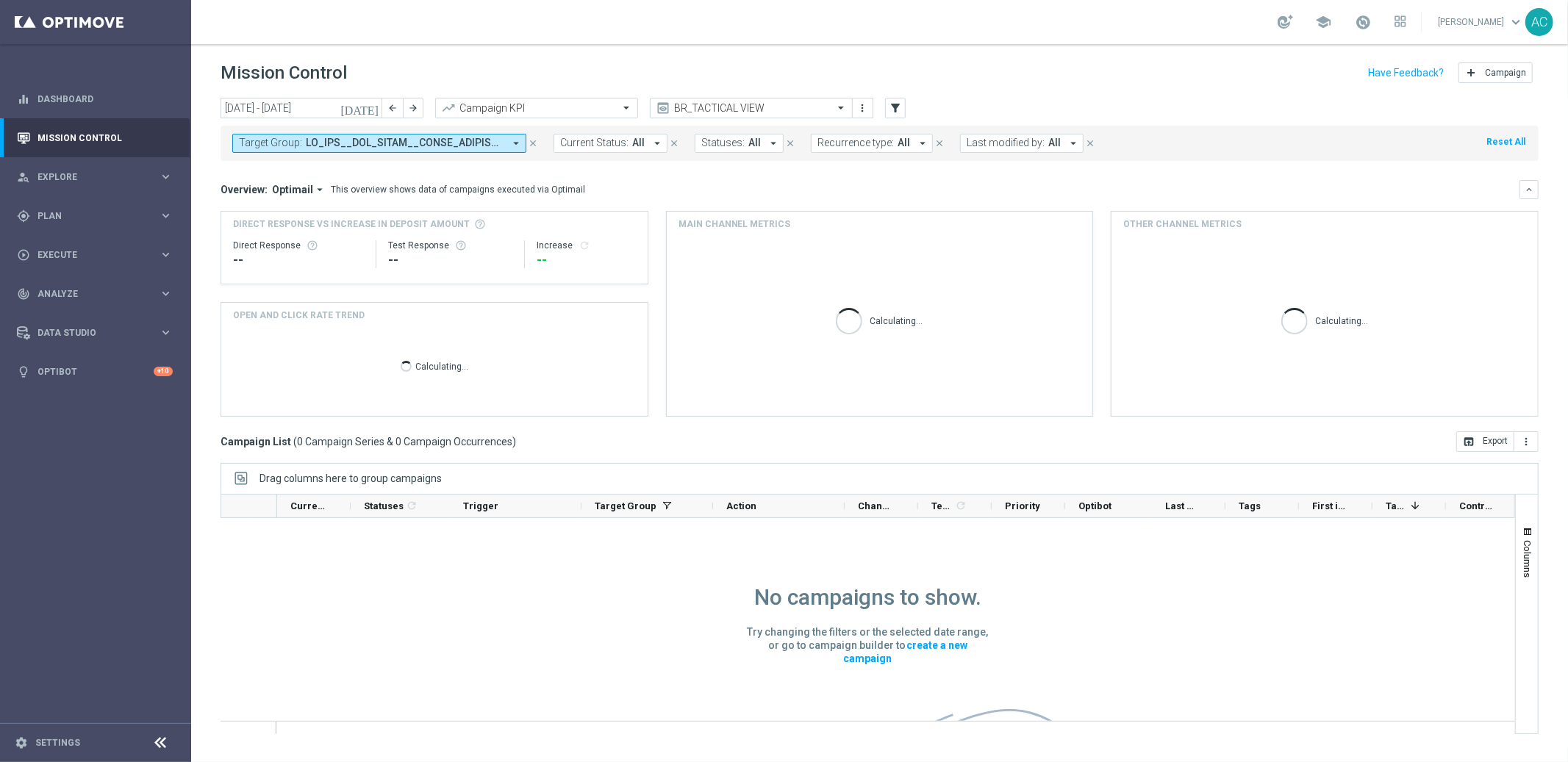
click at [448, 131] on div "Target Group: arrow_drop_down close Current Status: All arrow_drop_down close S…" at bounding box center [879, 143] width 1318 height 35
click at [451, 141] on span at bounding box center [404, 143] width 198 height 13
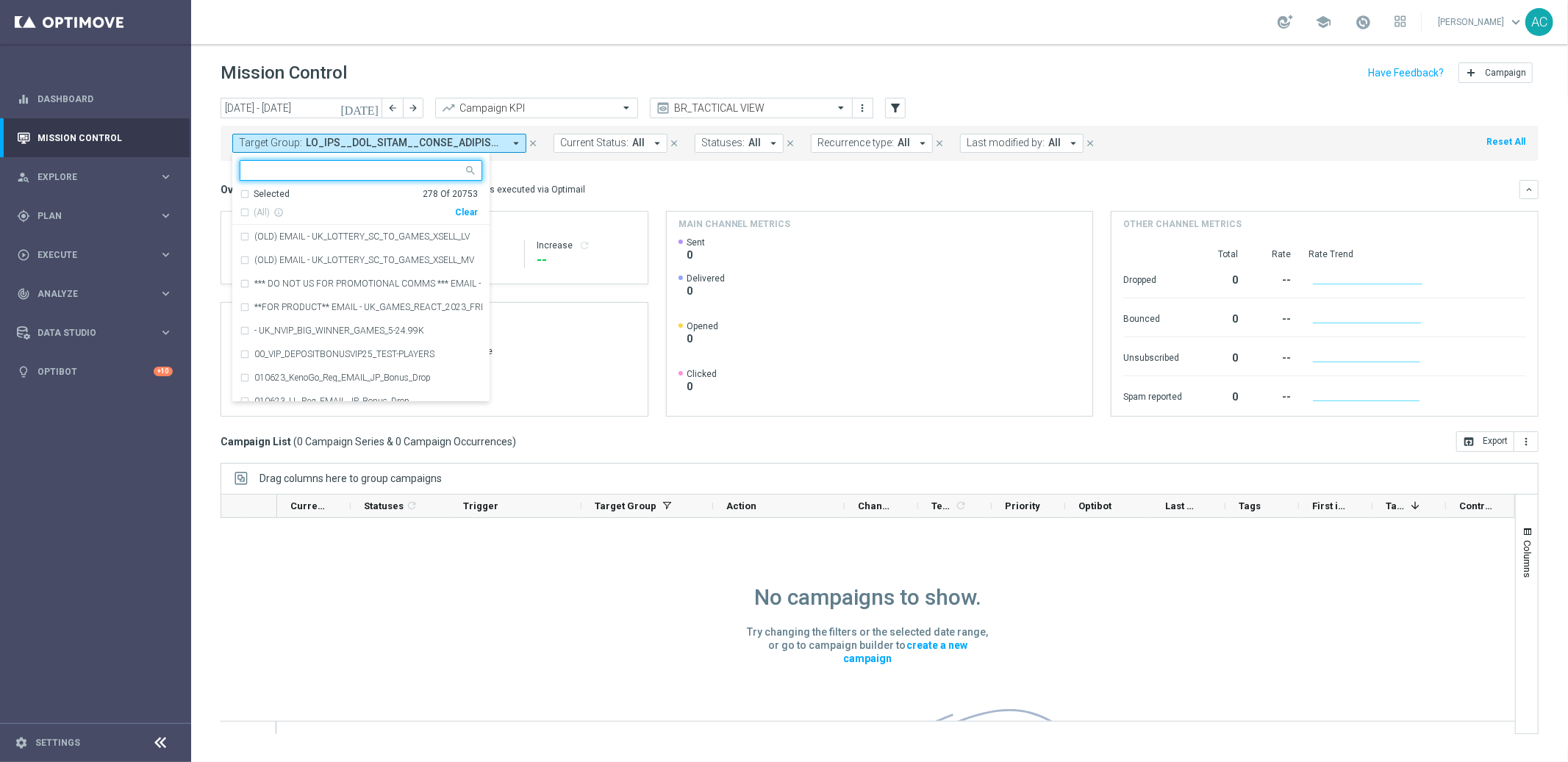
click at [0, 0] on div "Clear" at bounding box center [0, 0] width 0 height 0
click at [632, 177] on mini-dashboard "Overview: Optimail arrow_drop_down This overview shows data of campaigns execut…" at bounding box center [879, 296] width 1318 height 271
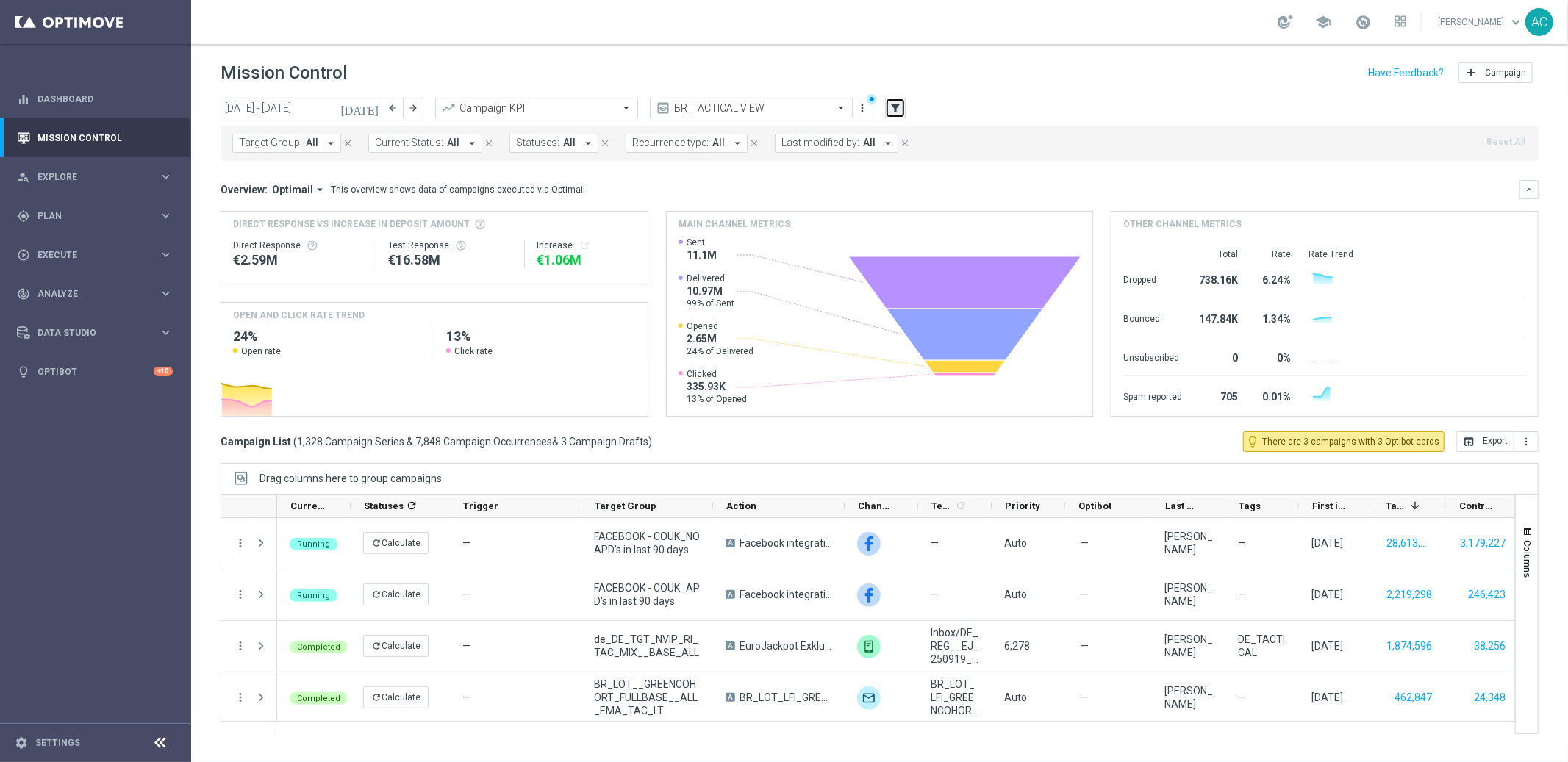
click at [893, 105] on icon "filter_alt" at bounding box center [895, 108] width 13 height 13
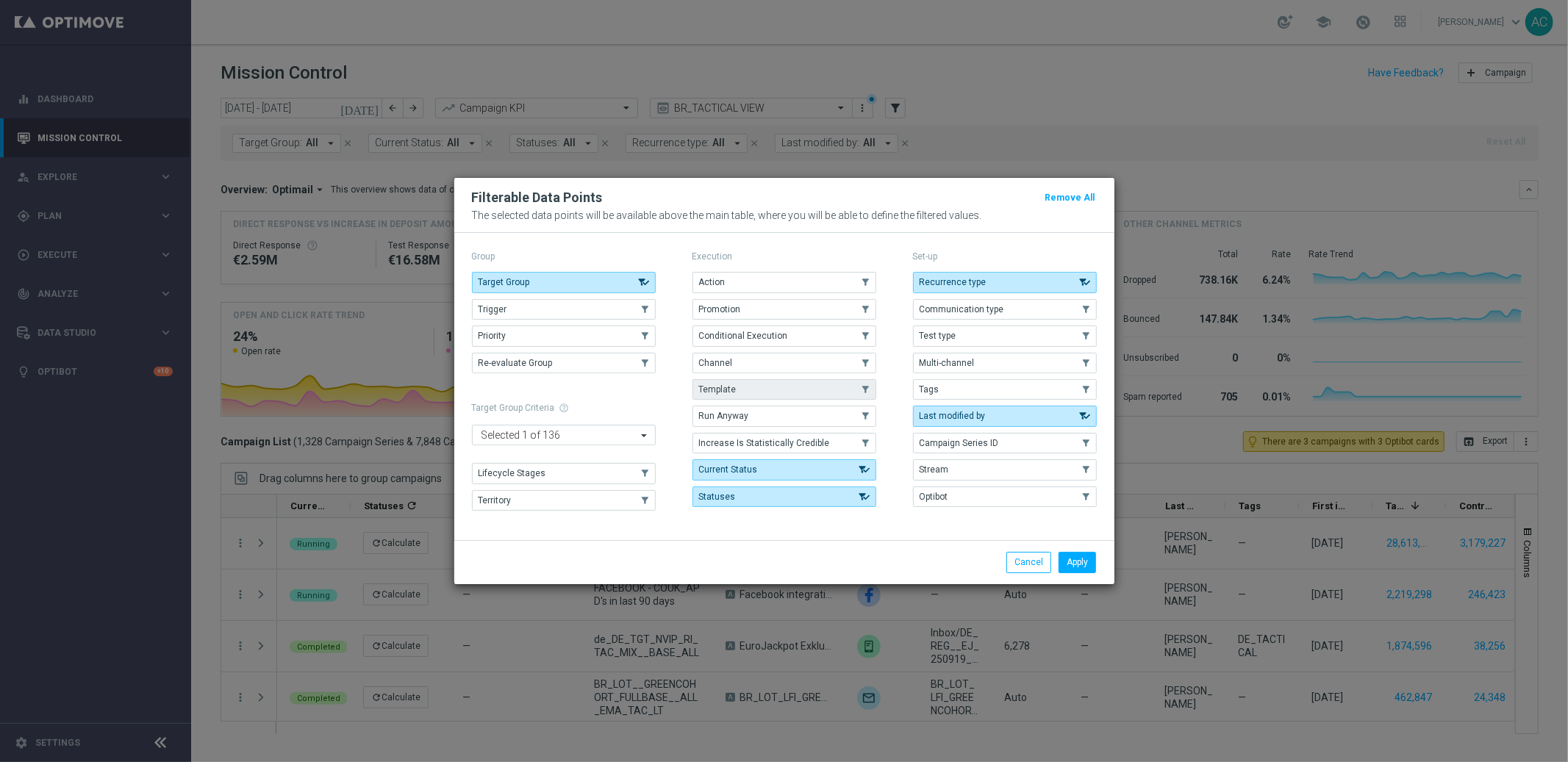
click at [730, 380] on button "Template" at bounding box center [784, 389] width 183 height 20
click at [776, 283] on button "Action" at bounding box center [784, 282] width 183 height 20
click at [1072, 558] on button "Apply" at bounding box center [1077, 562] width 38 height 20
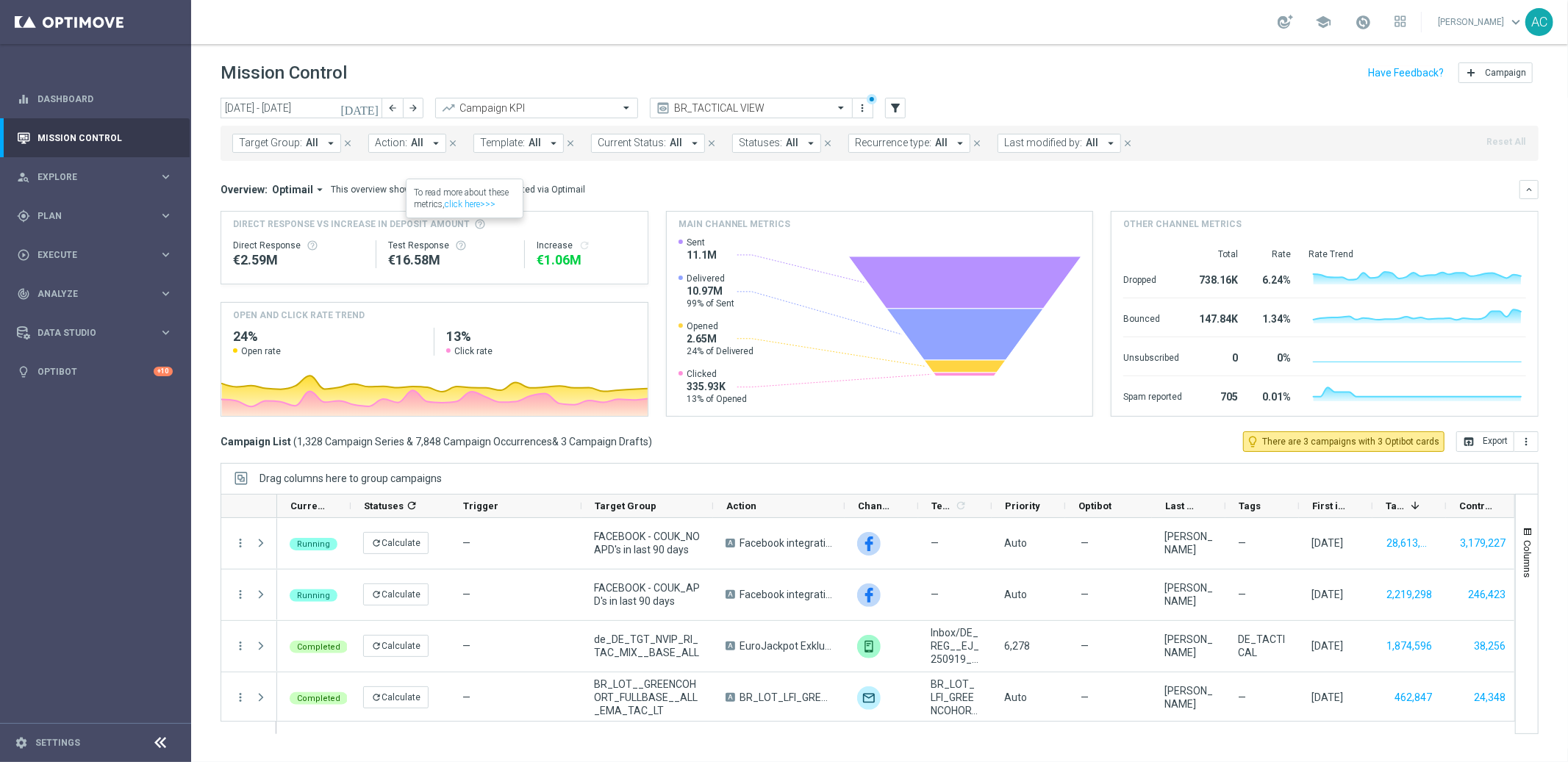
click at [502, 141] on span "Template:" at bounding box center [502, 143] width 45 height 13
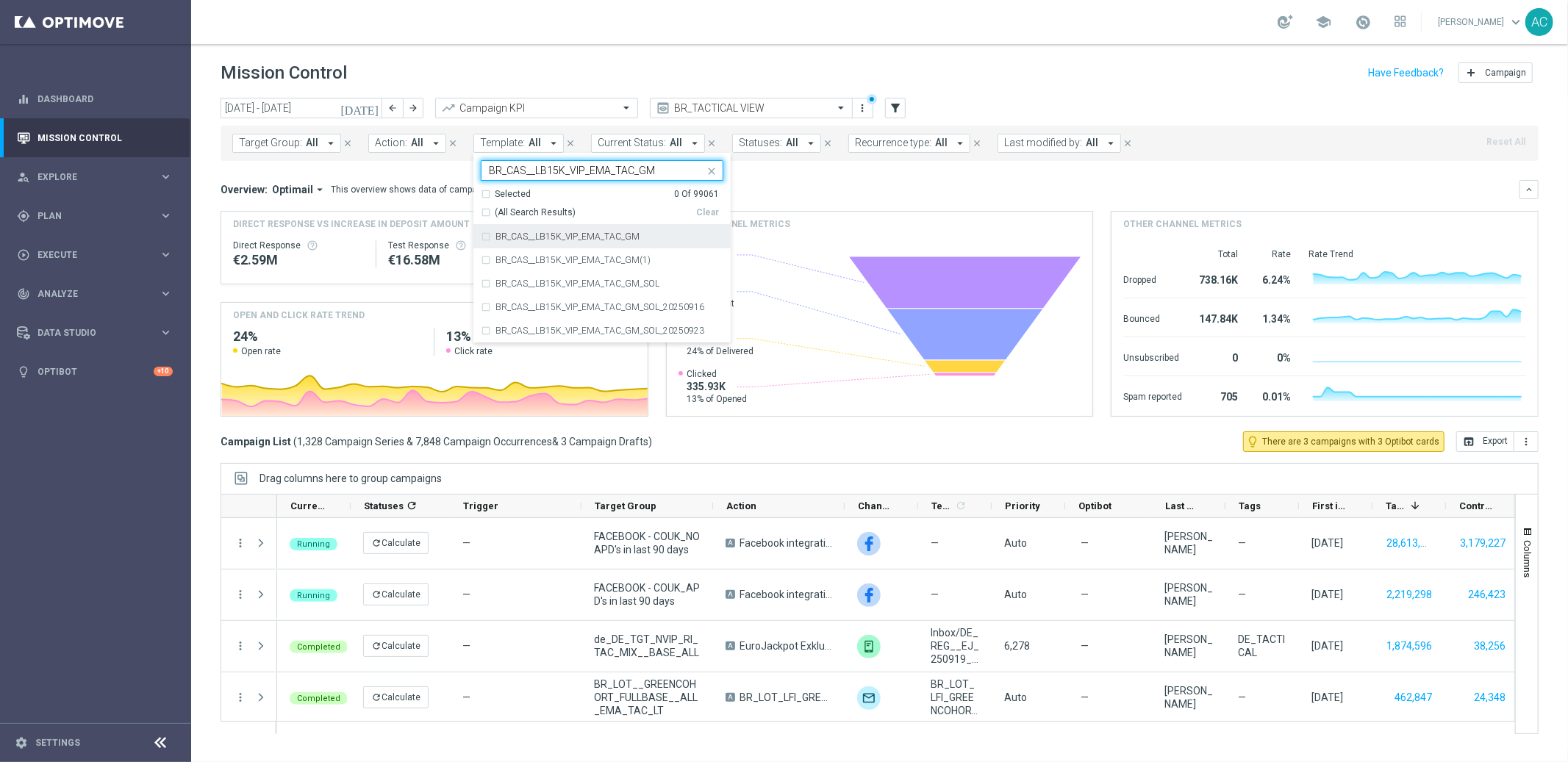
click at [480, 239] on div "BR_CAS__LB15K_VIP_EMA_TAC_GM" at bounding box center [601, 236] width 242 height 24
type input "BR_CAS__LB15K_VIP_EMA_TAC_GM"
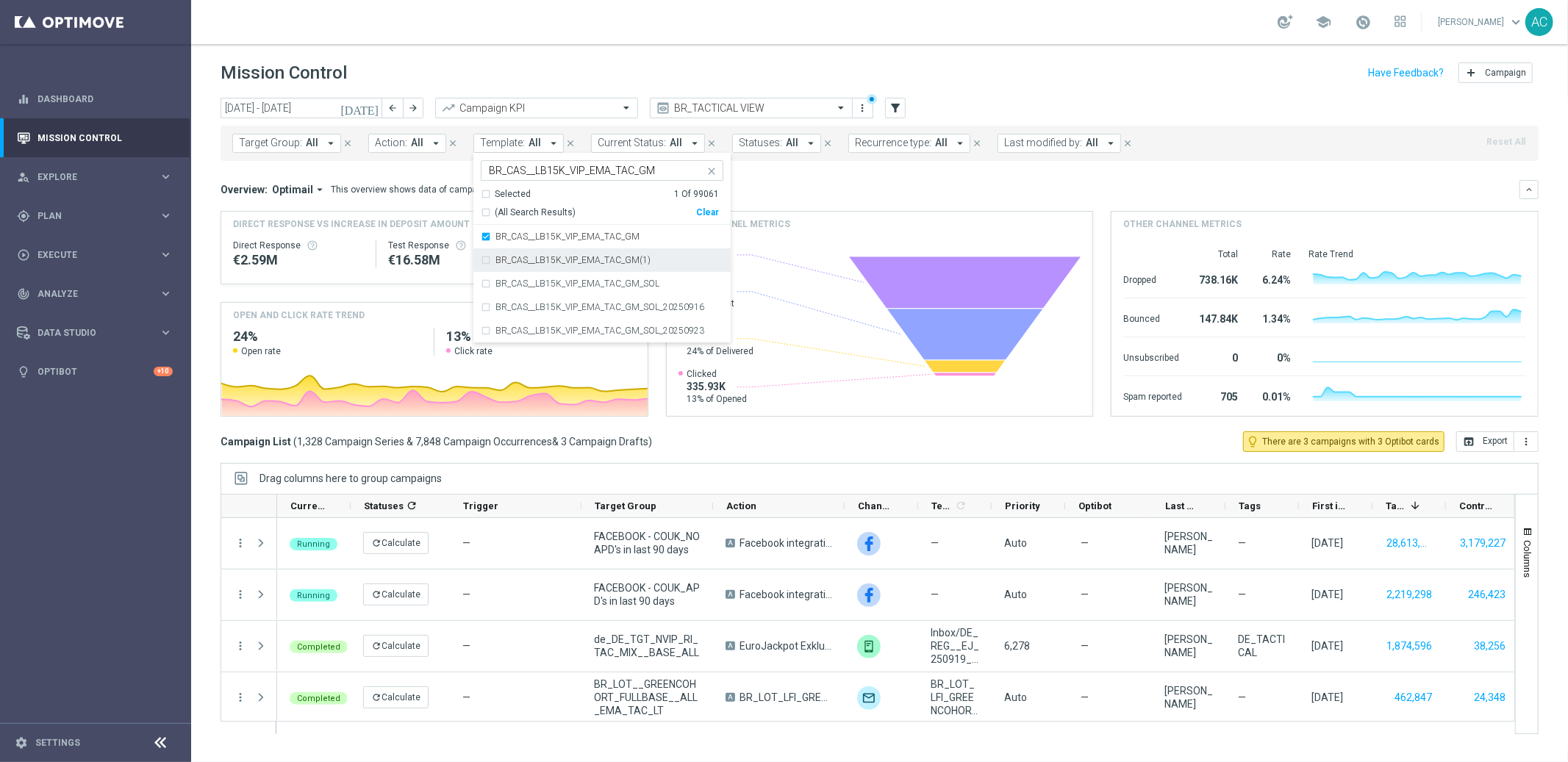
click at [485, 257] on div "BR_CAS__LB15K_VIP_EMA_TAC_GM(1)" at bounding box center [601, 260] width 242 height 24
click at [1153, 173] on mini-dashboard "Overview: Optimail arrow_drop_down This overview shows data of campaigns execut…" at bounding box center [879, 296] width 1318 height 271
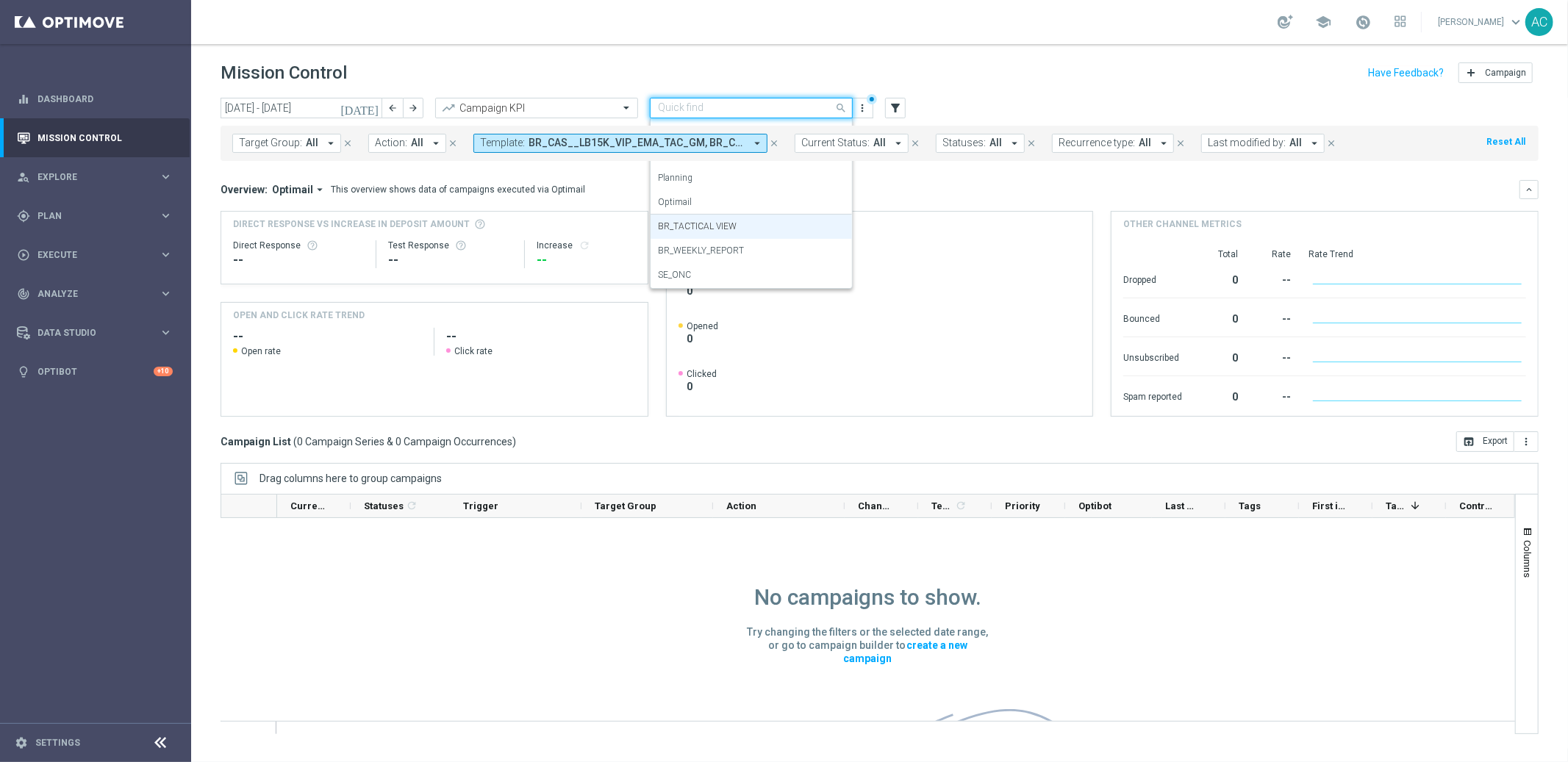
click at [754, 108] on input "text" at bounding box center [736, 108] width 157 height 13
click at [698, 198] on div "Optimail" at bounding box center [751, 202] width 187 height 24
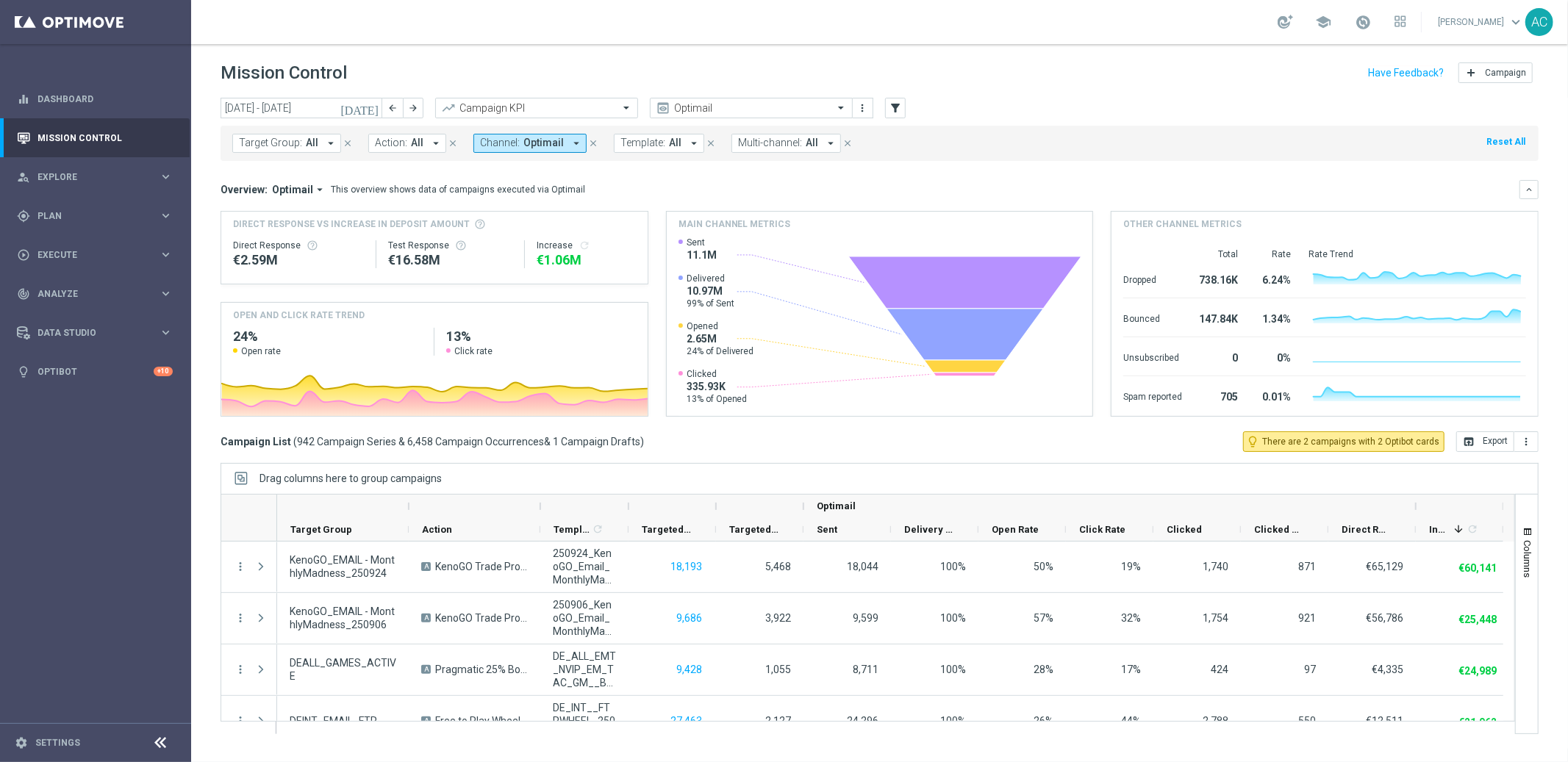
click at [369, 141] on button "Action: All arrow_drop_down" at bounding box center [407, 143] width 78 height 19
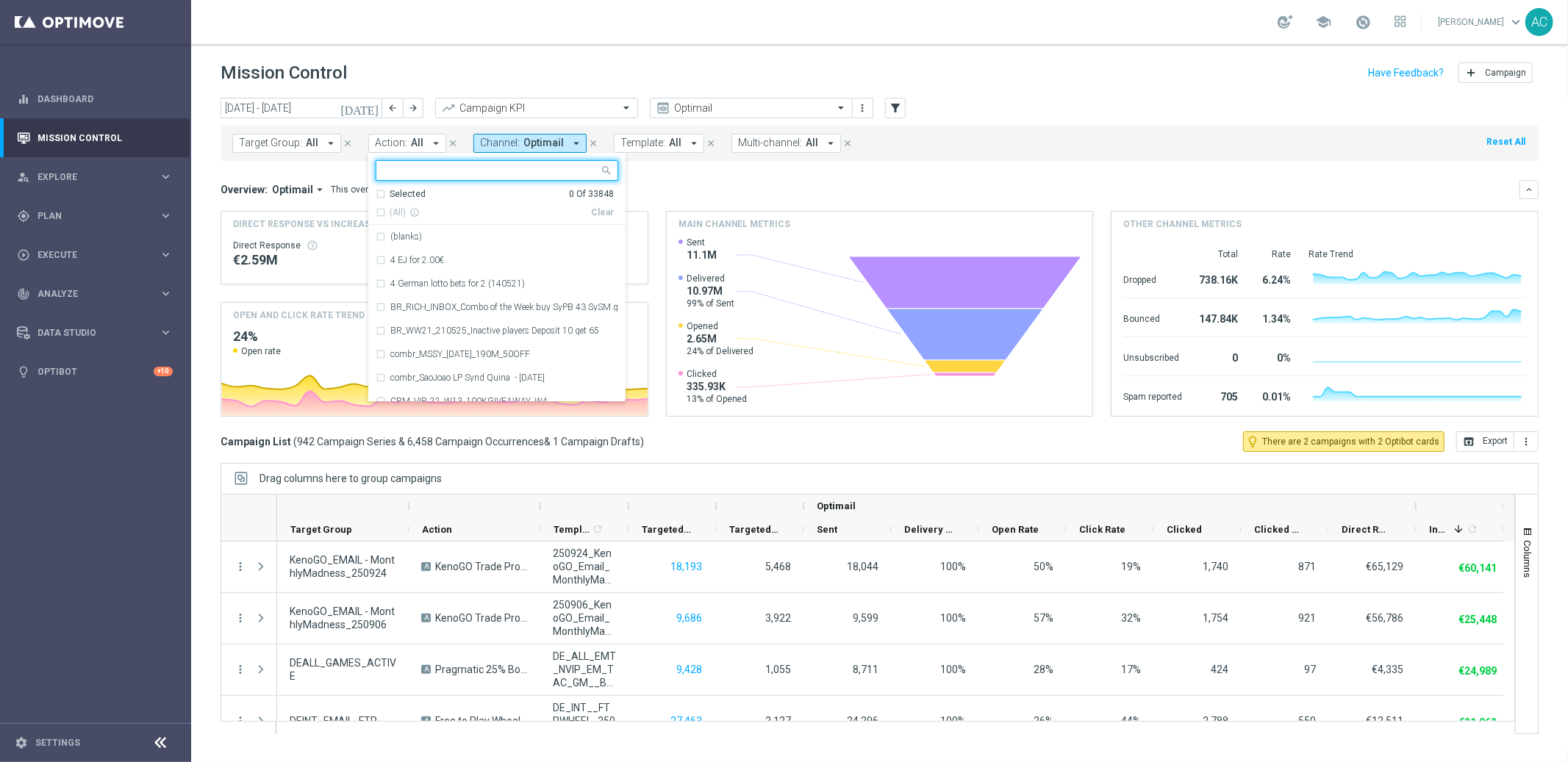
type input "BR_CAS__LB15K_VIP_EMA_TAC_GM"
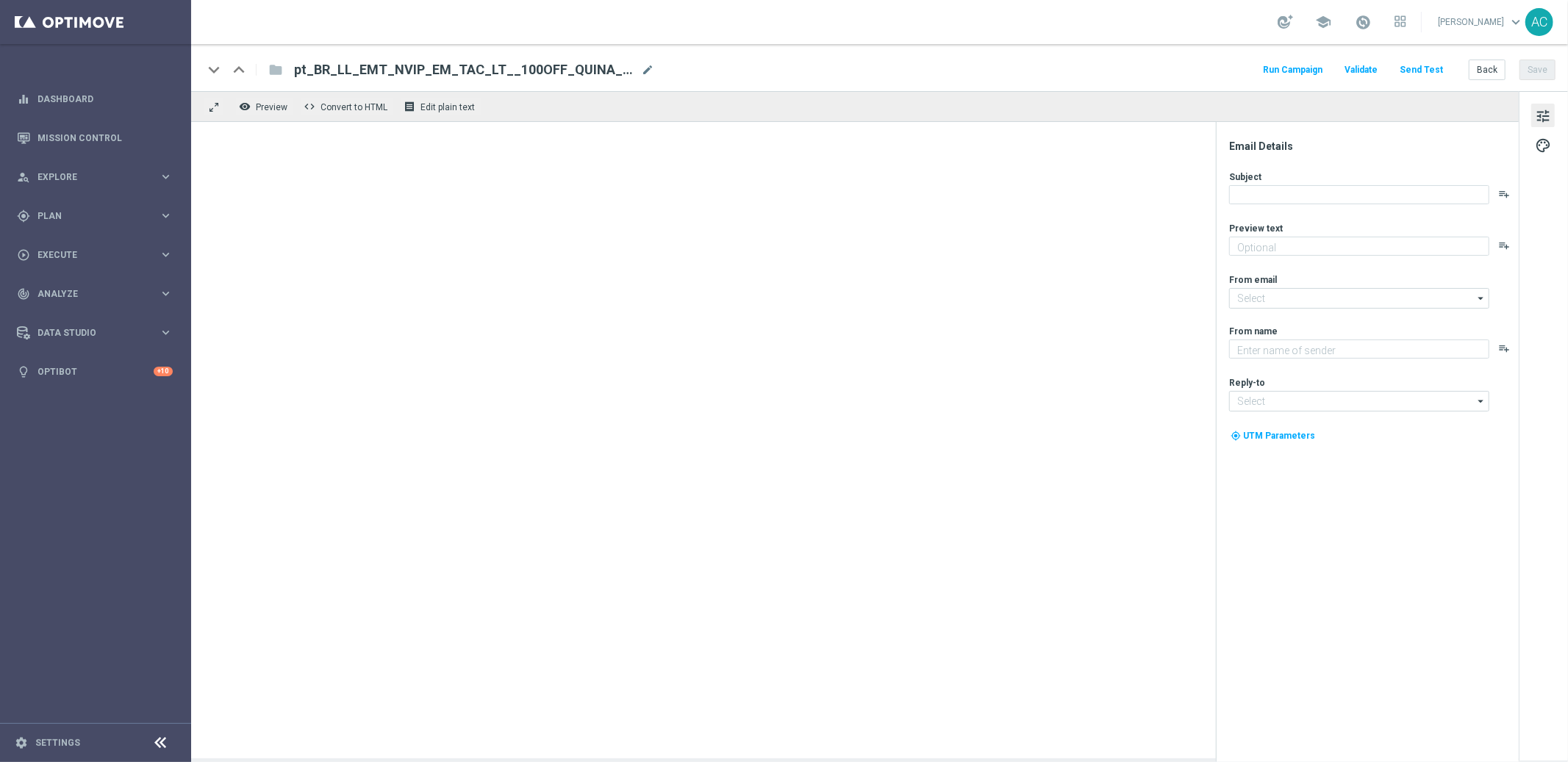
type textarea "Ganhe 3 bilhetes grátis da Quina! Aproveite agora!"
type textarea "Lottoland"
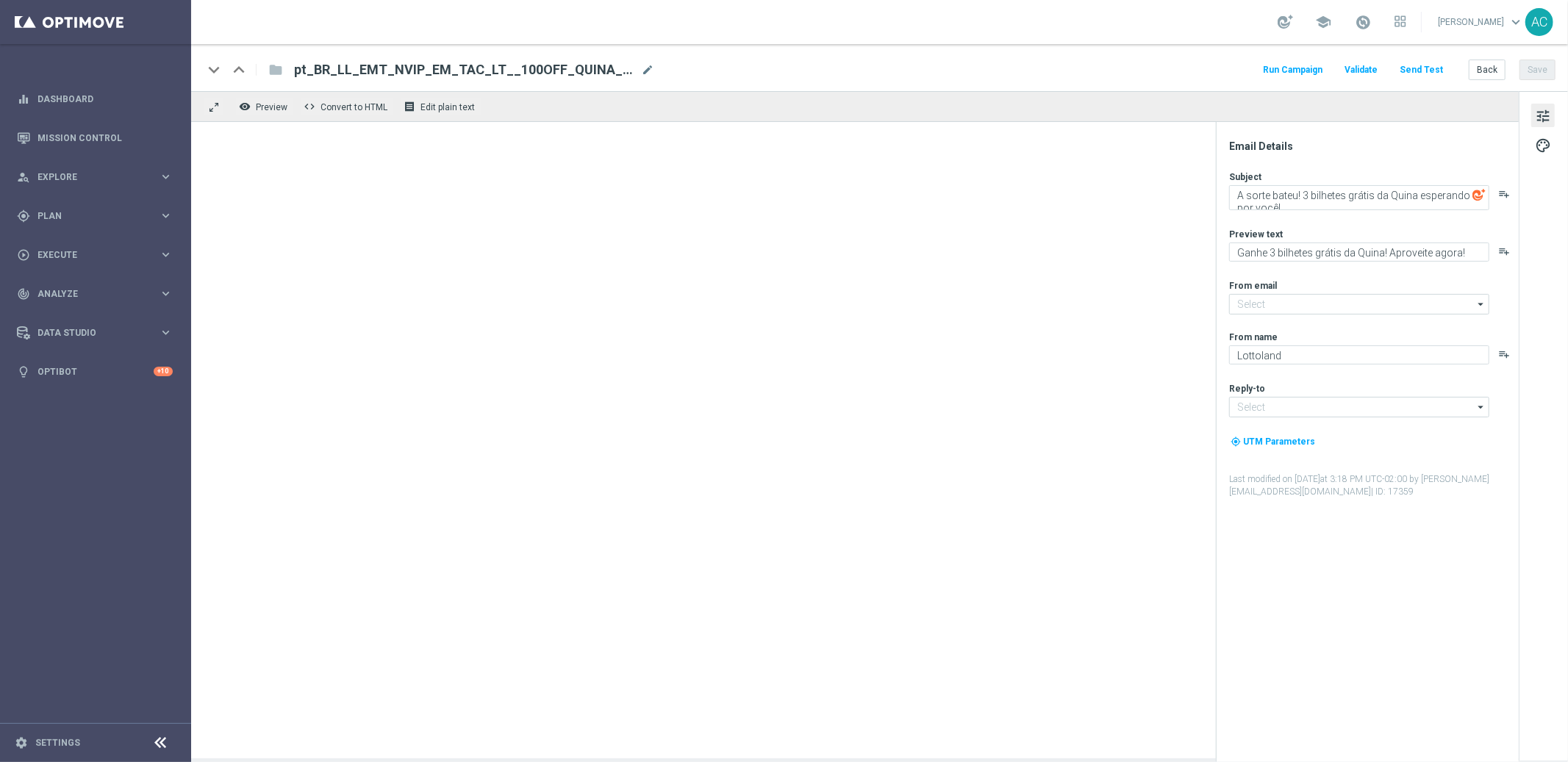
type input "mail@crm.lottoland.com"
type input "contato@lottoland.com"
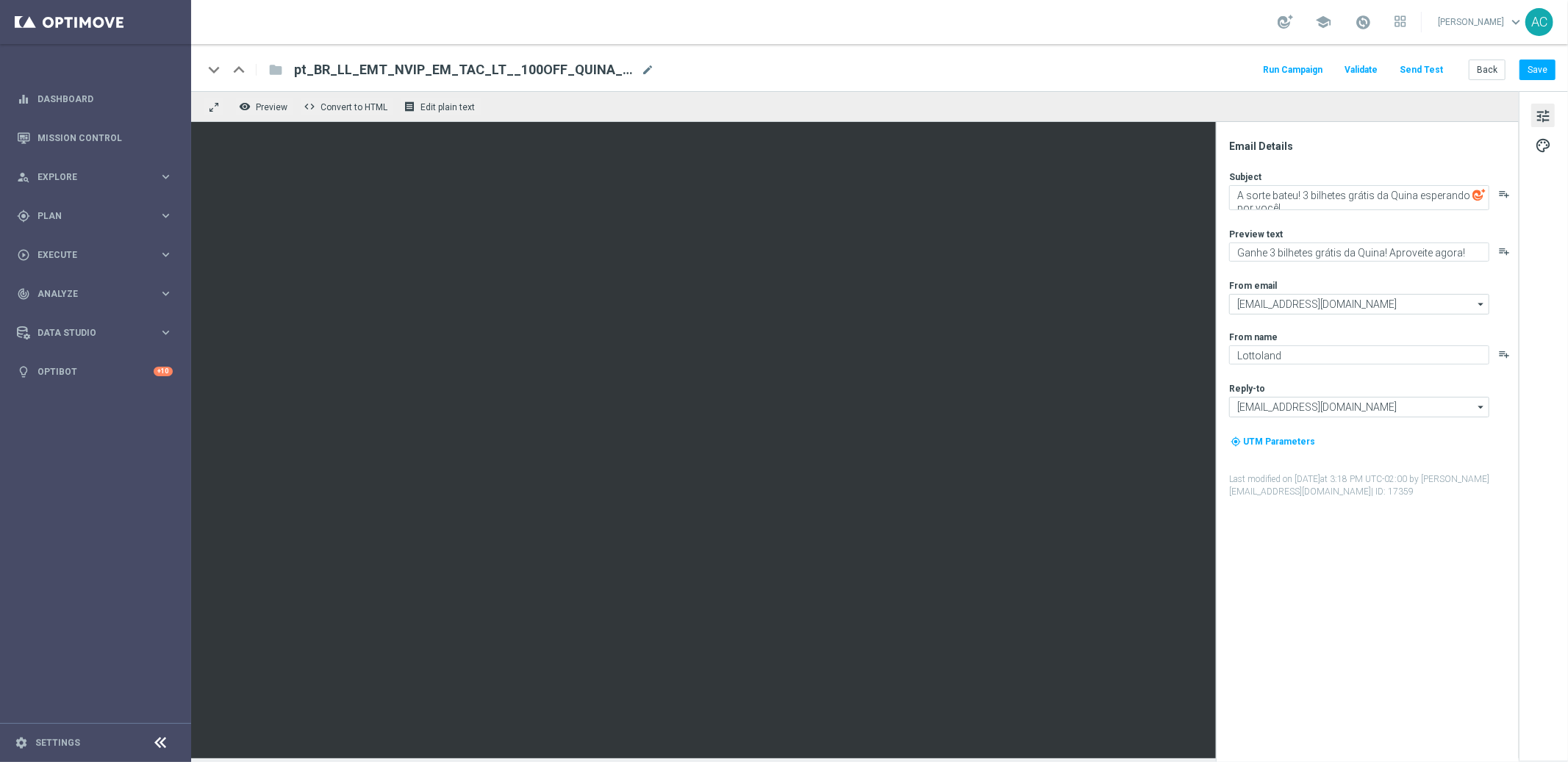
click at [495, 68] on span "pt_BR_LL_EMT_NVIP_EM_TAC_LT__100OFF_QUINA_3TICKETS" at bounding box center [464, 70] width 341 height 18
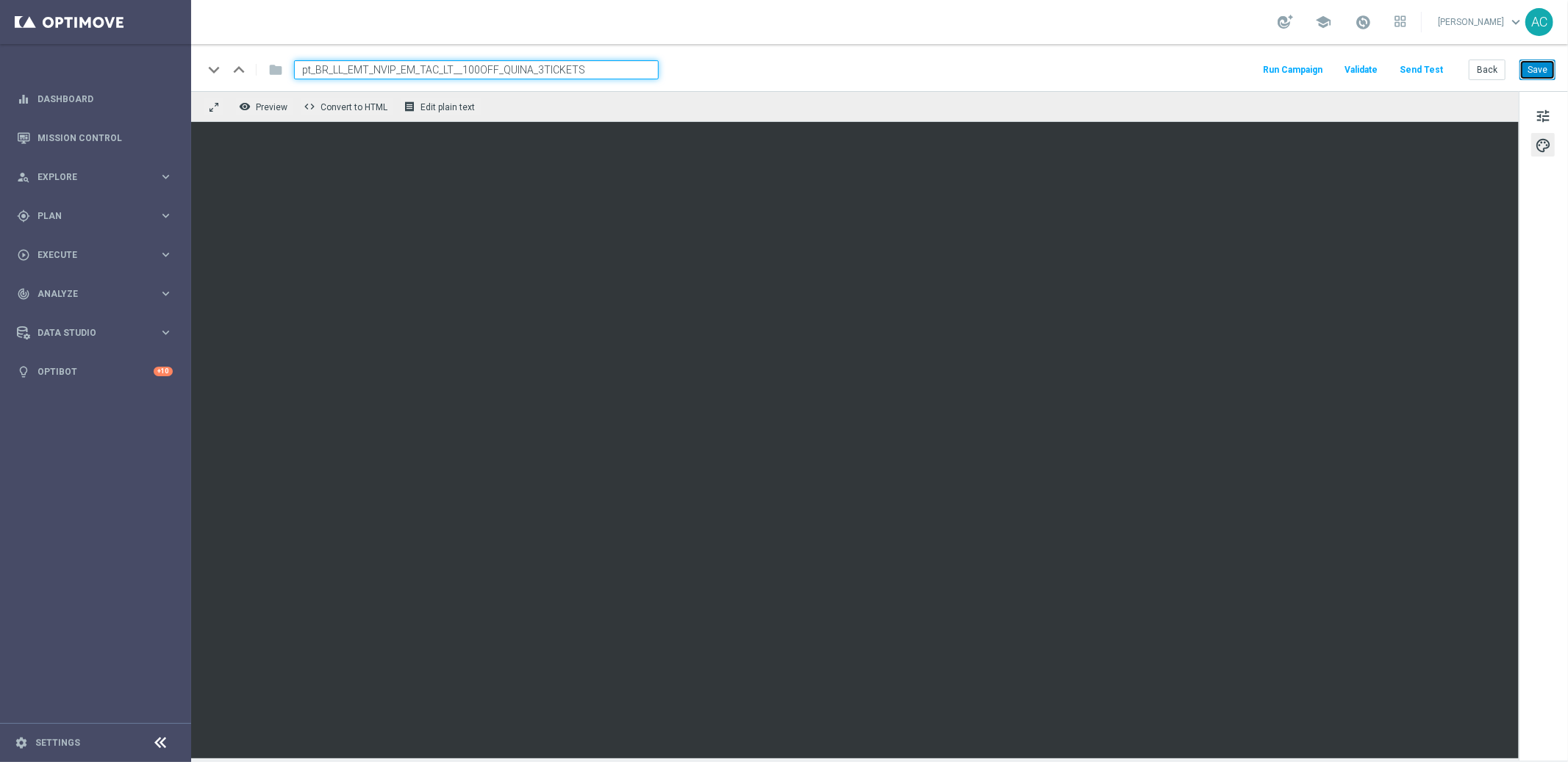
click at [1542, 76] on button "Save" at bounding box center [1537, 70] width 36 height 20
click at [607, 72] on span "pt_BR_LL_EMT_NVIP_EM_TAC_LT__100OFF_QUINA_3TICKETS" at bounding box center [464, 70] width 341 height 18
click at [286, 100] on button "remove_red_eye Preview" at bounding box center [265, 106] width 59 height 19
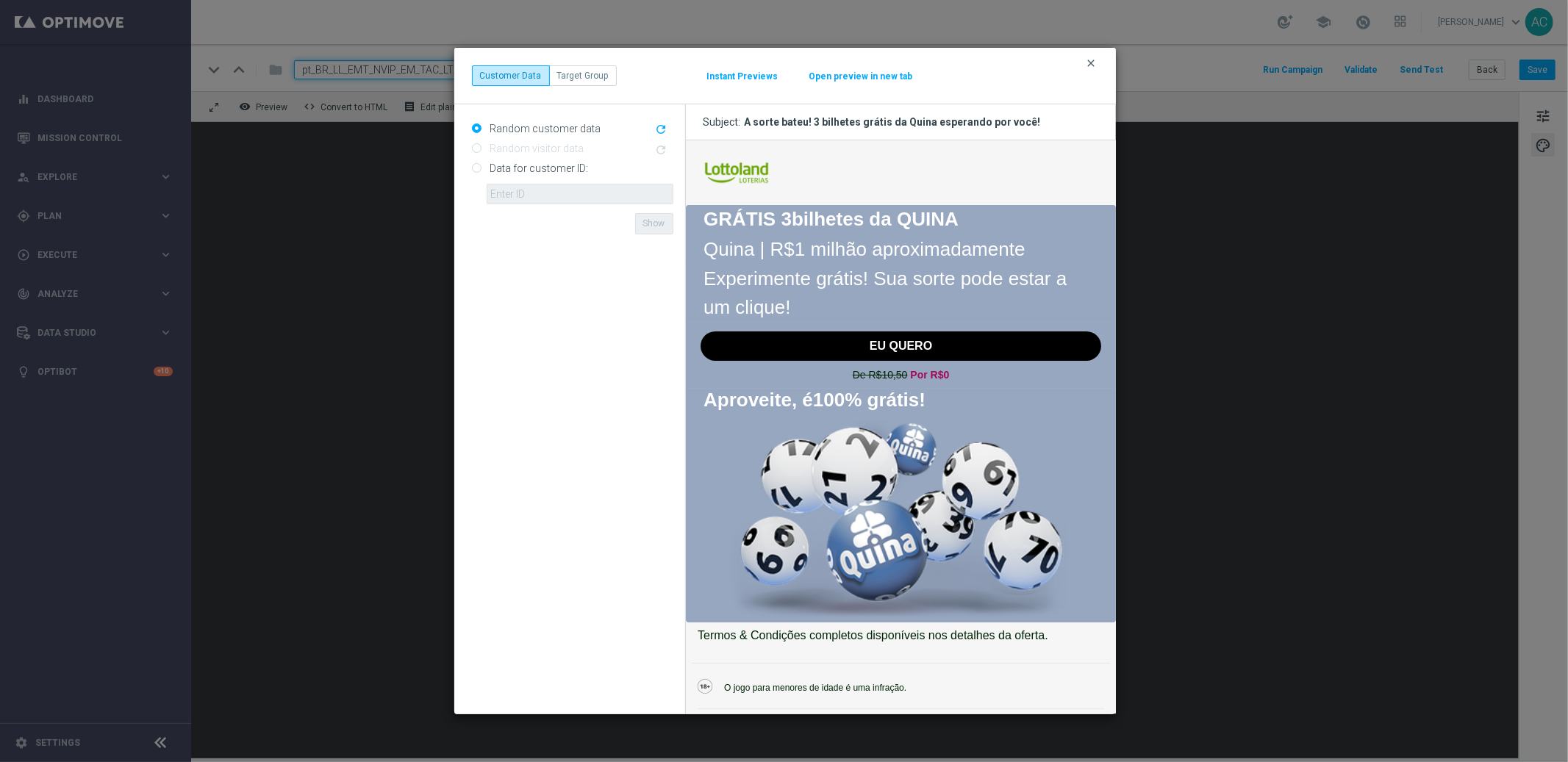
click at [1091, 63] on icon "clear" at bounding box center [1091, 63] width 12 height 12
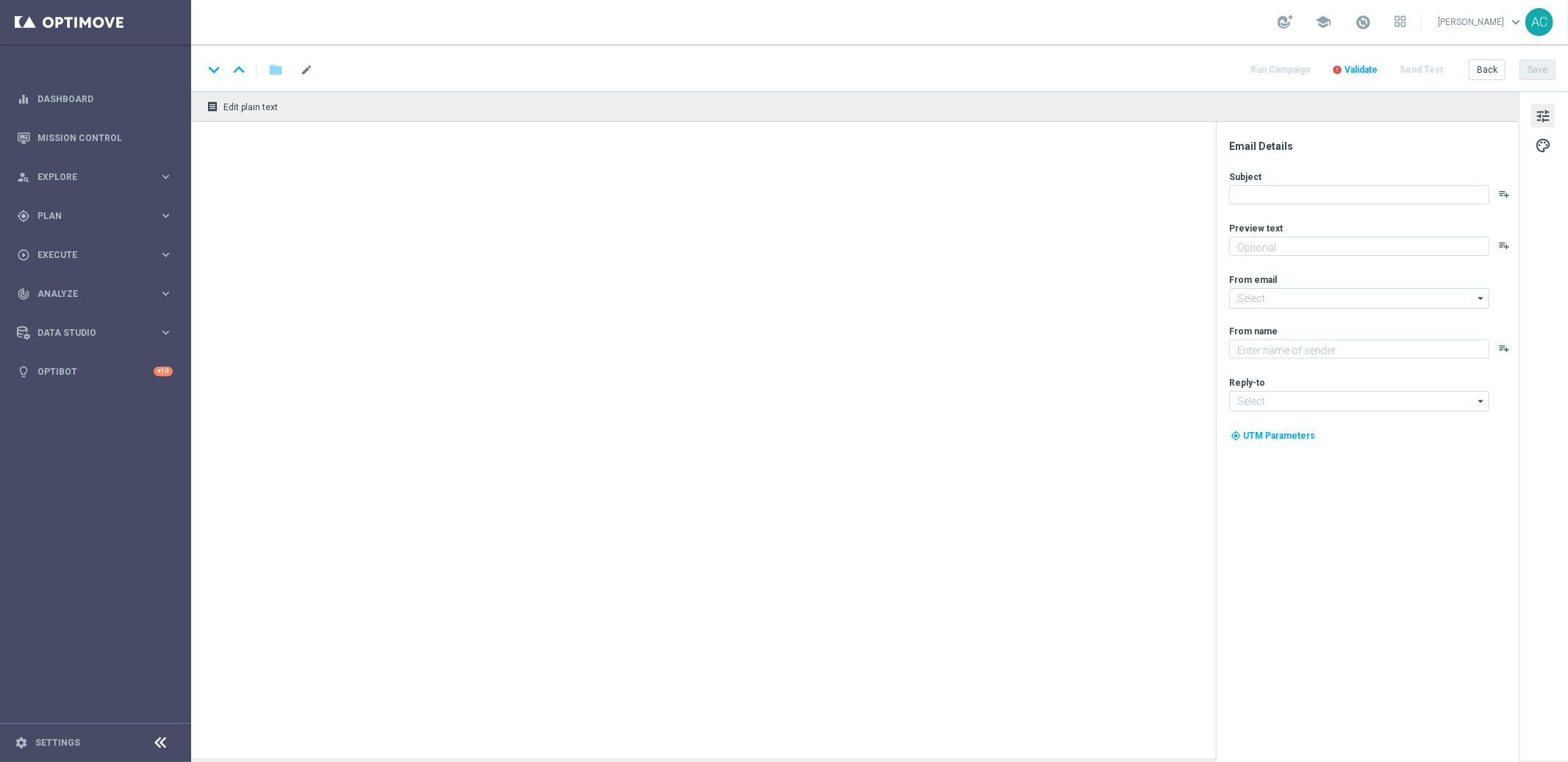
type textarea "Cadastre-se e jogue agora!"
type textarea "Lottoland.com.br"
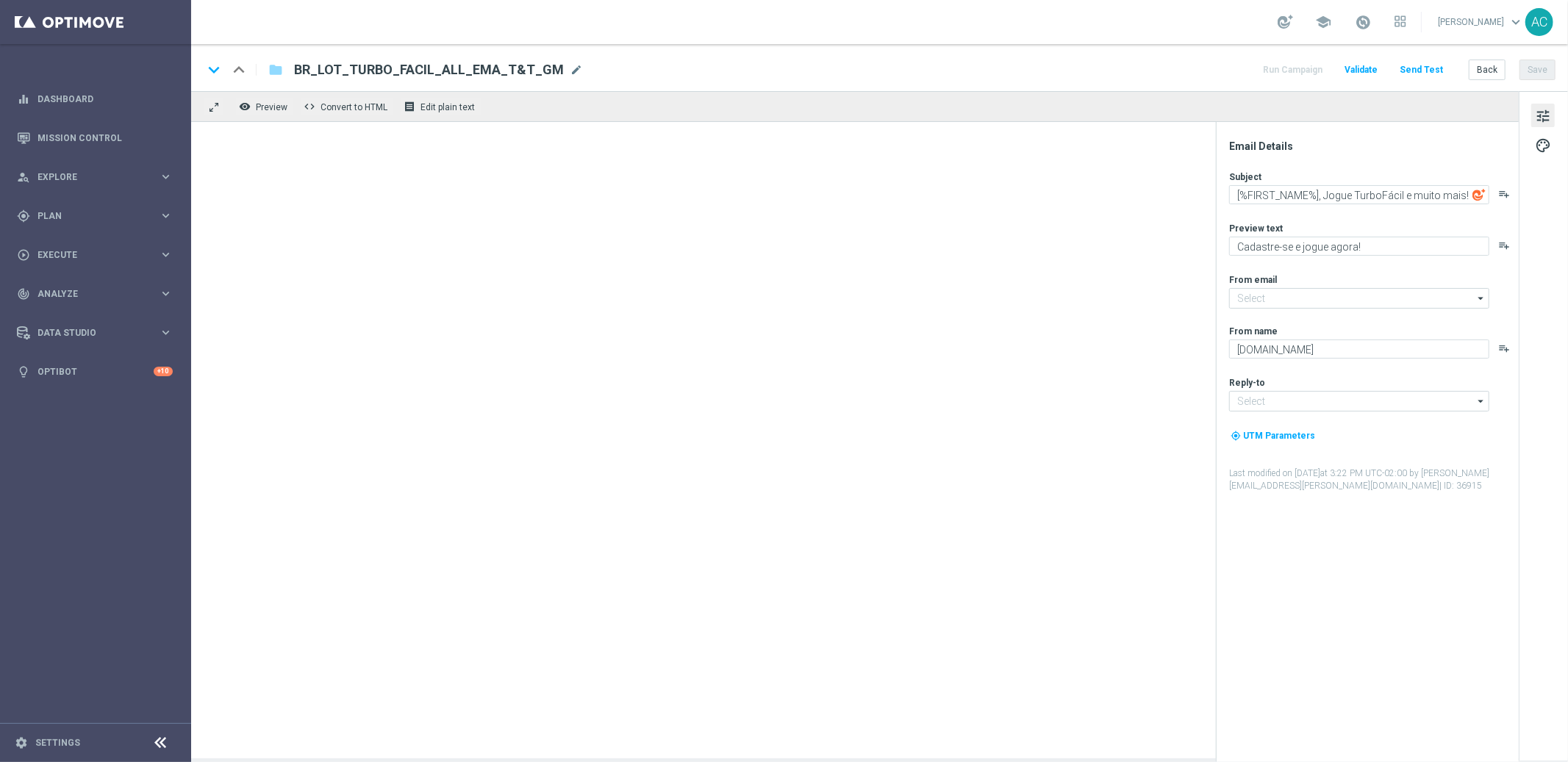
type input "mail@crm.lottoland.com.br"
type input "contato@lottoland.com.br"
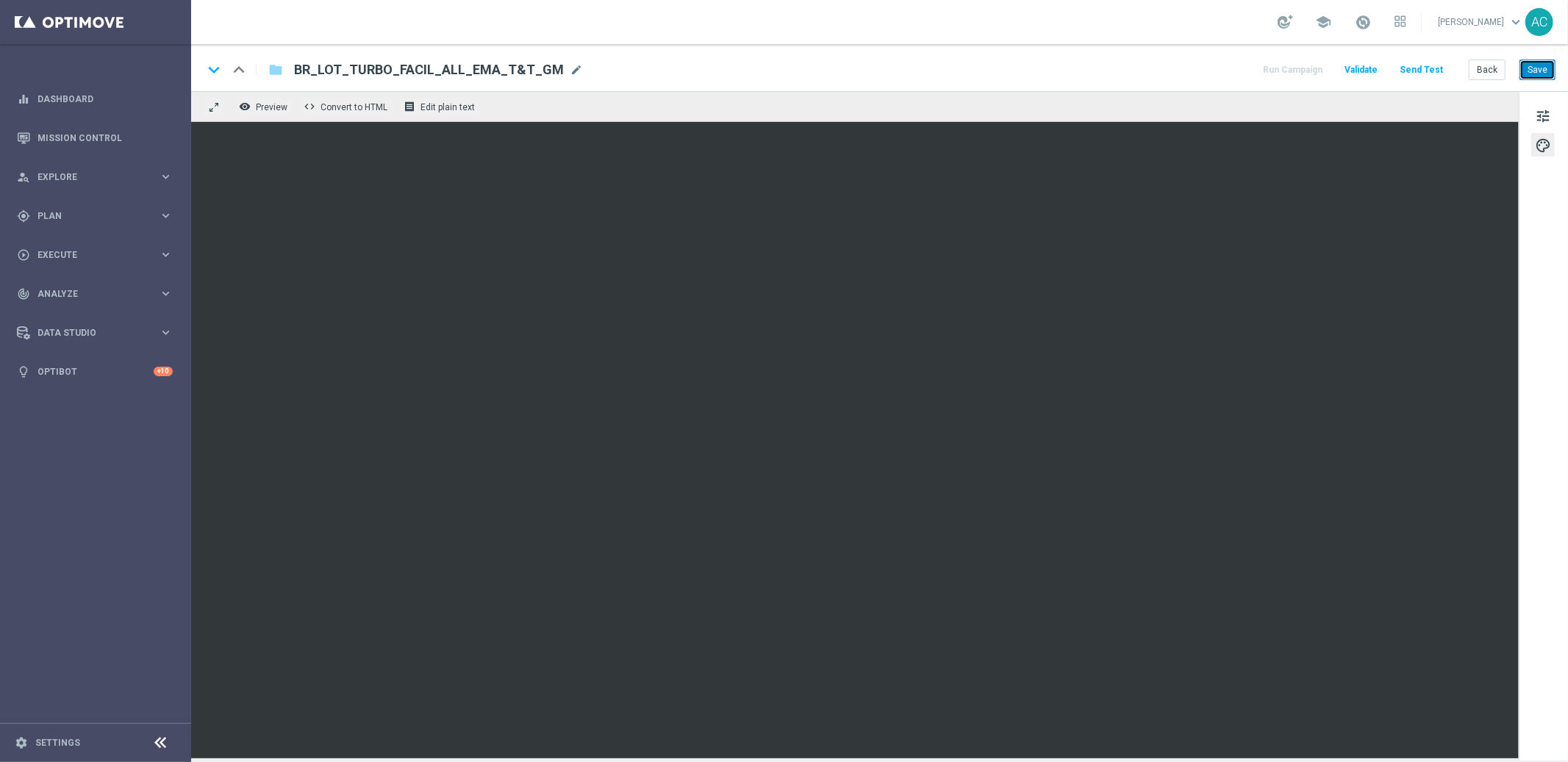
click at [1540, 68] on button "Save" at bounding box center [1537, 70] width 36 height 20
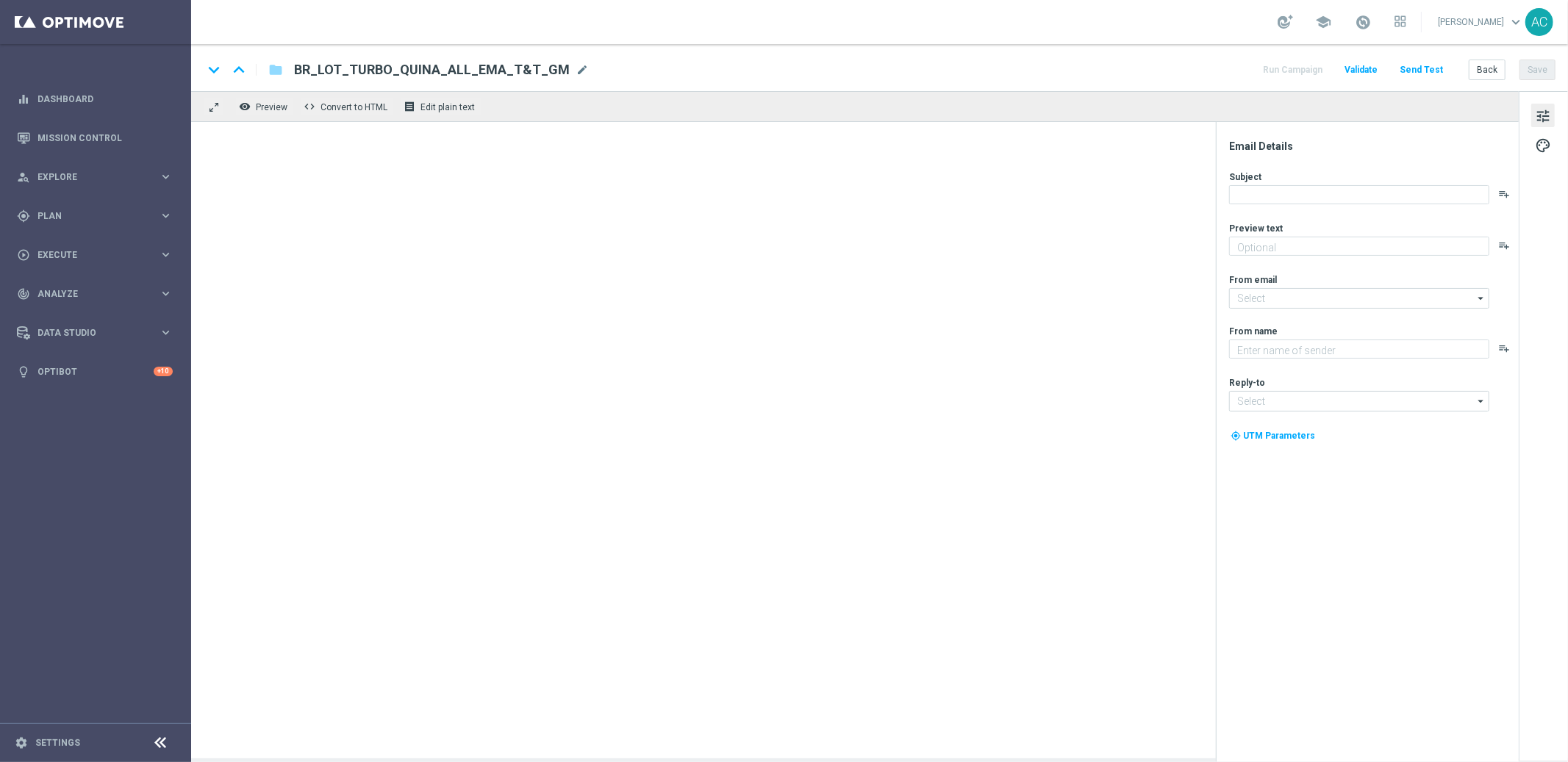
type textarea "Cadastre-se e jogue agora!"
type input "[EMAIL_ADDRESS][DOMAIN_NAME]"
type textarea "[DOMAIN_NAME]"
type input "[EMAIL_ADDRESS][DOMAIN_NAME]"
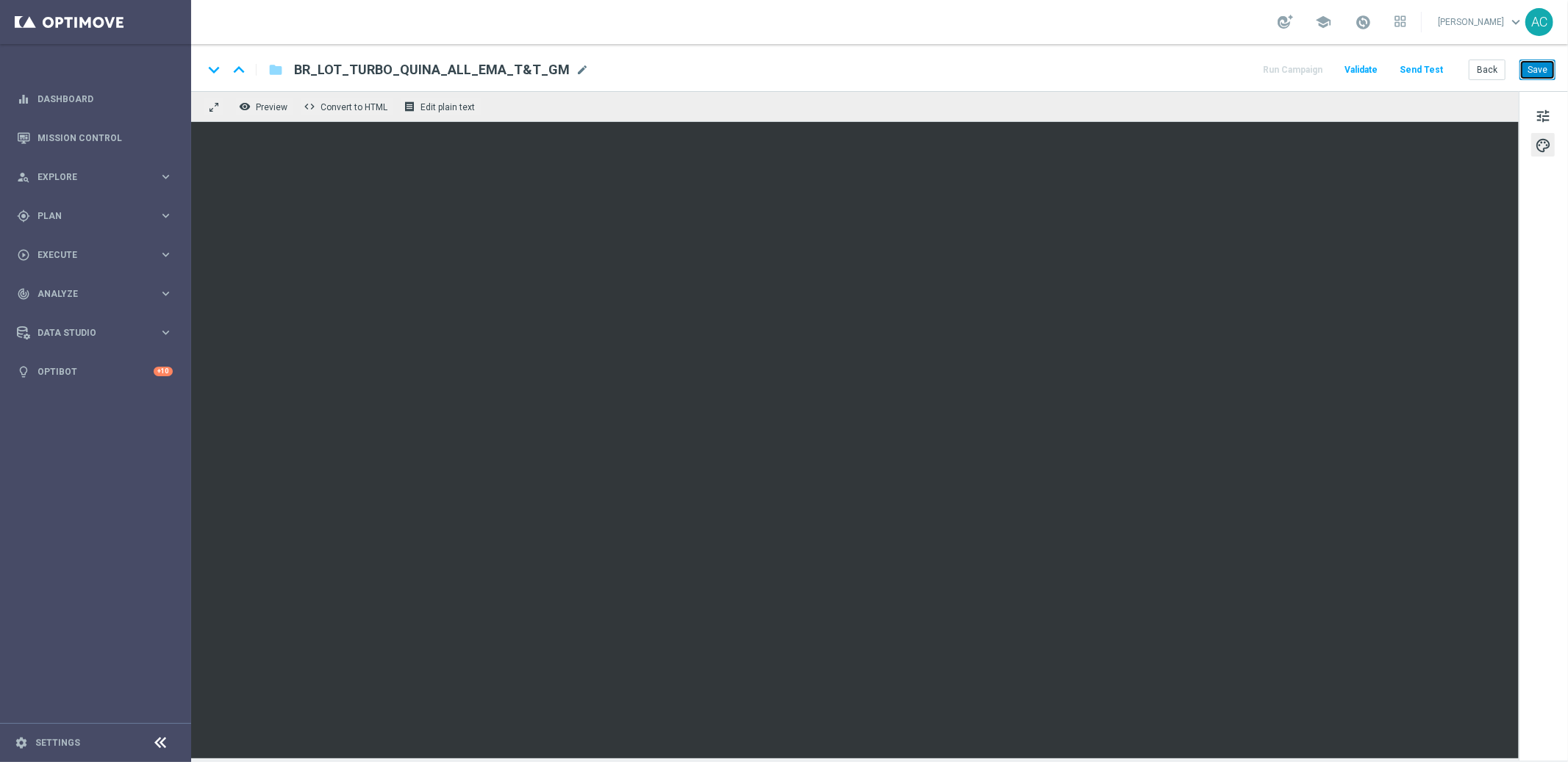
click at [1545, 65] on button "Save" at bounding box center [1537, 70] width 36 height 20
click at [1540, 71] on button "Save" at bounding box center [1537, 70] width 36 height 20
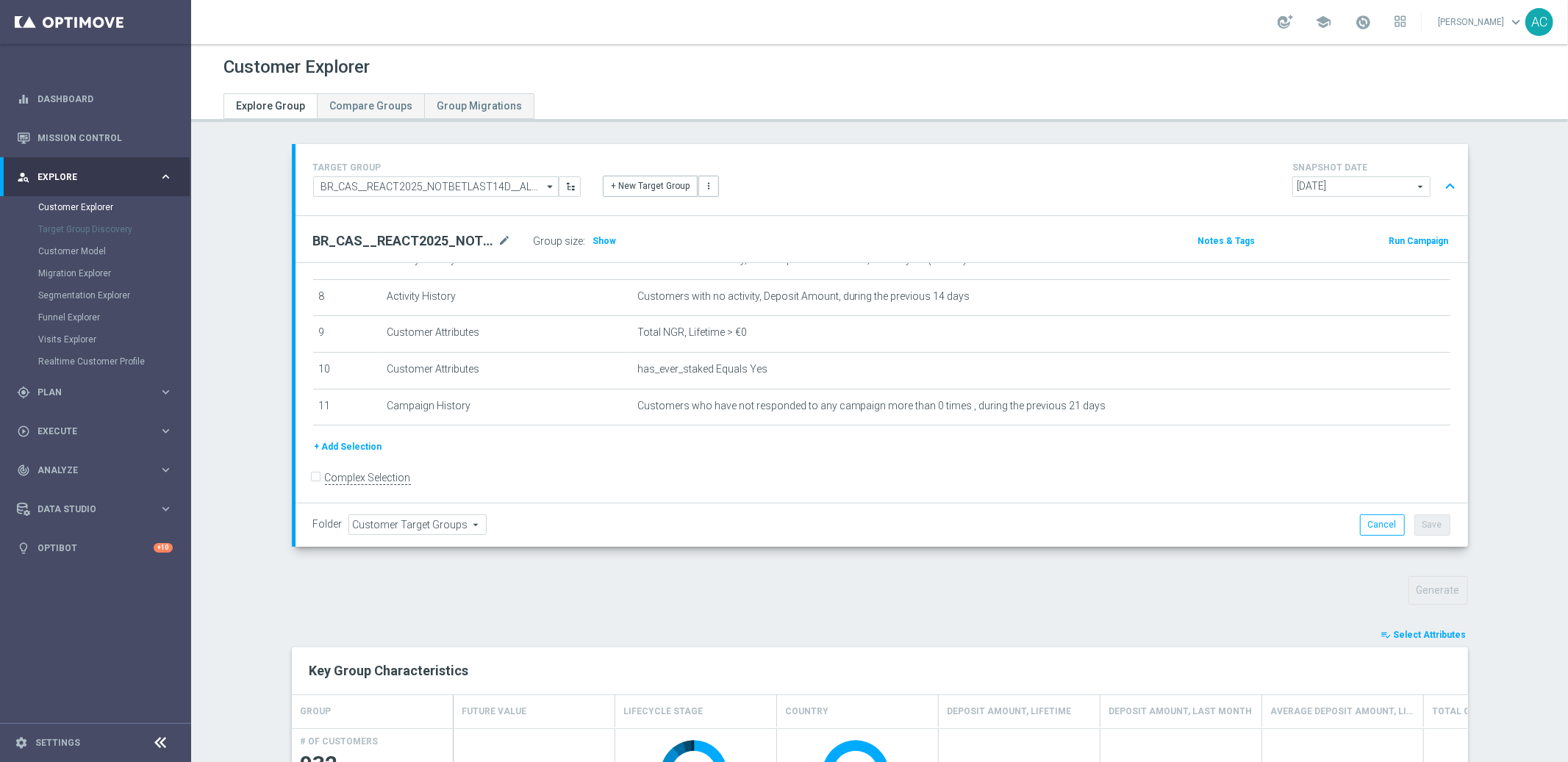
scroll to position [623, 0]
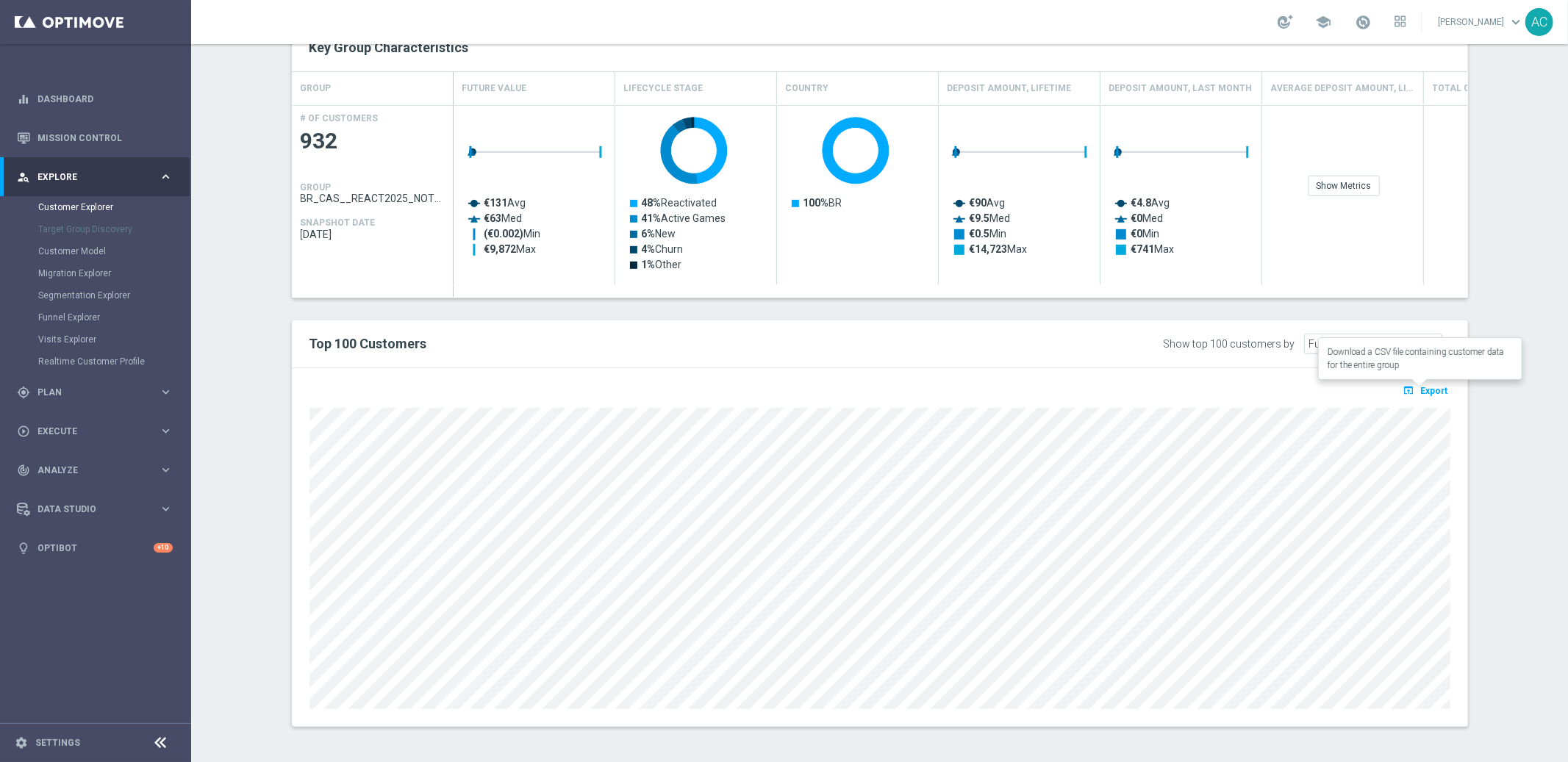
click at [1434, 389] on span "Export" at bounding box center [1434, 391] width 27 height 10
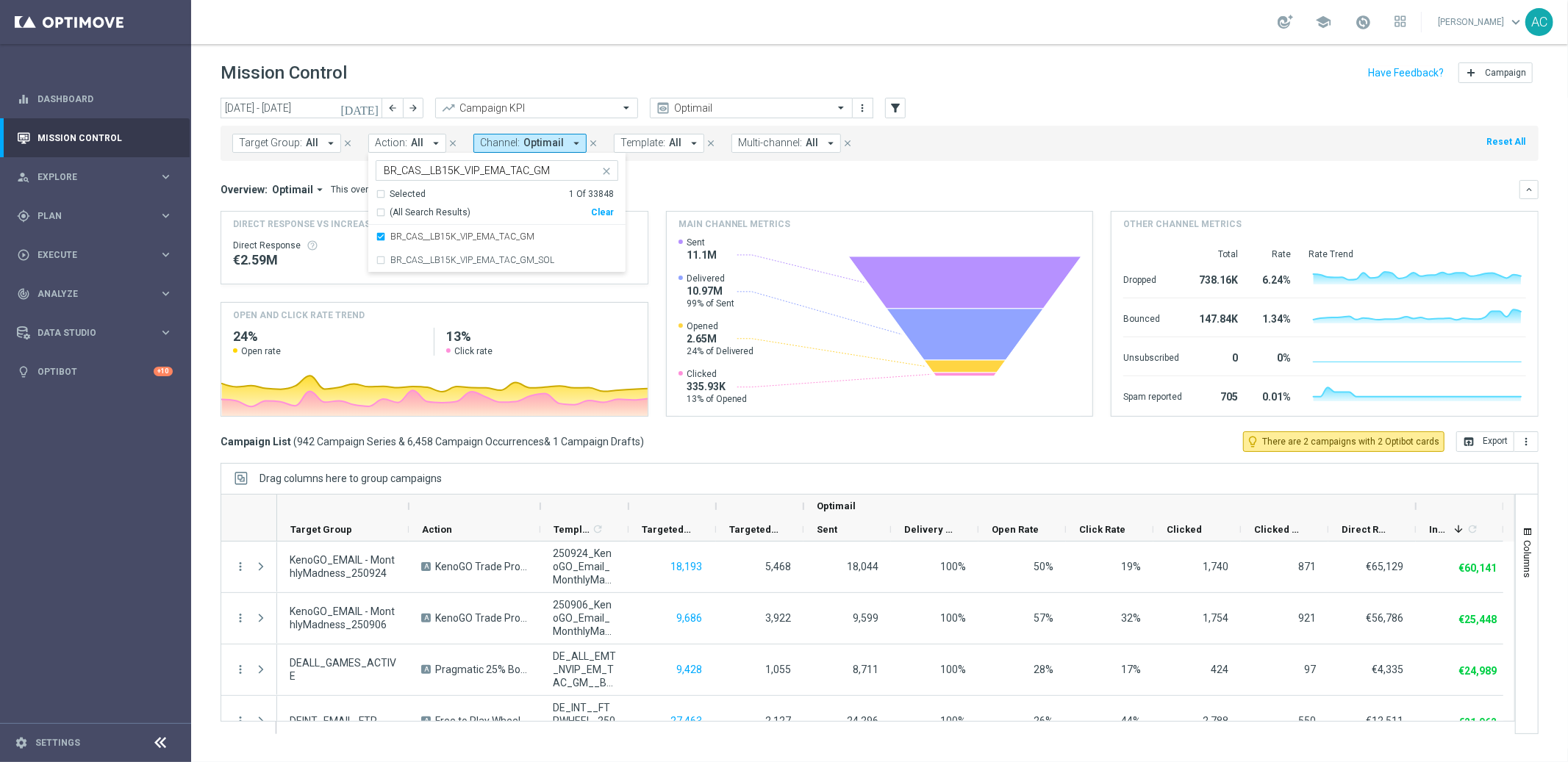
click at [912, 184] on div "Overview: Optimail arrow_drop_down This overview shows data of campaigns execut…" at bounding box center [870, 190] width 1299 height 13
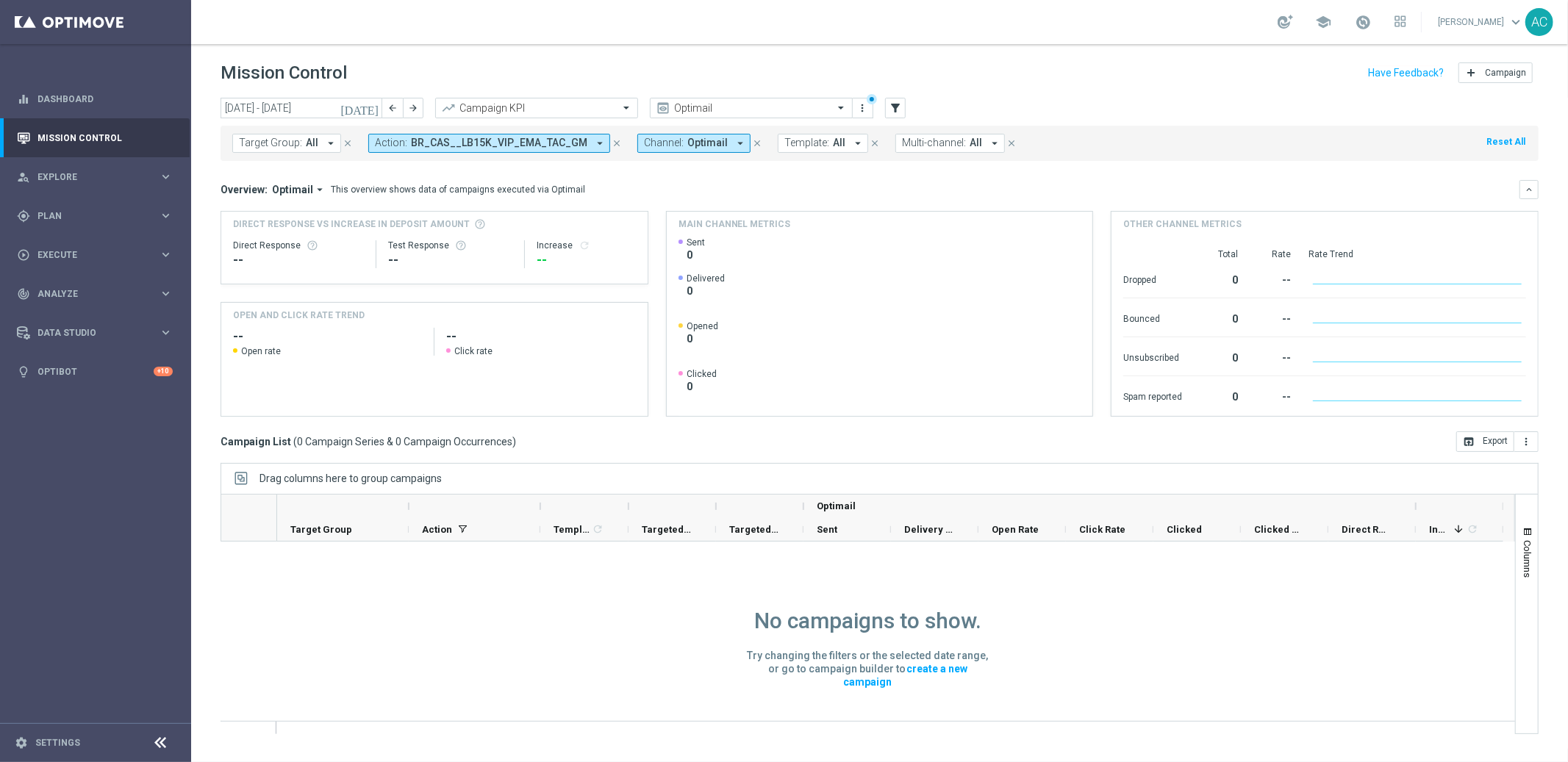
click at [485, 135] on button "Action: BR_CAS__LB15K_VIP_EMA_TAC_GM arrow_drop_down" at bounding box center [489, 143] width 241 height 19
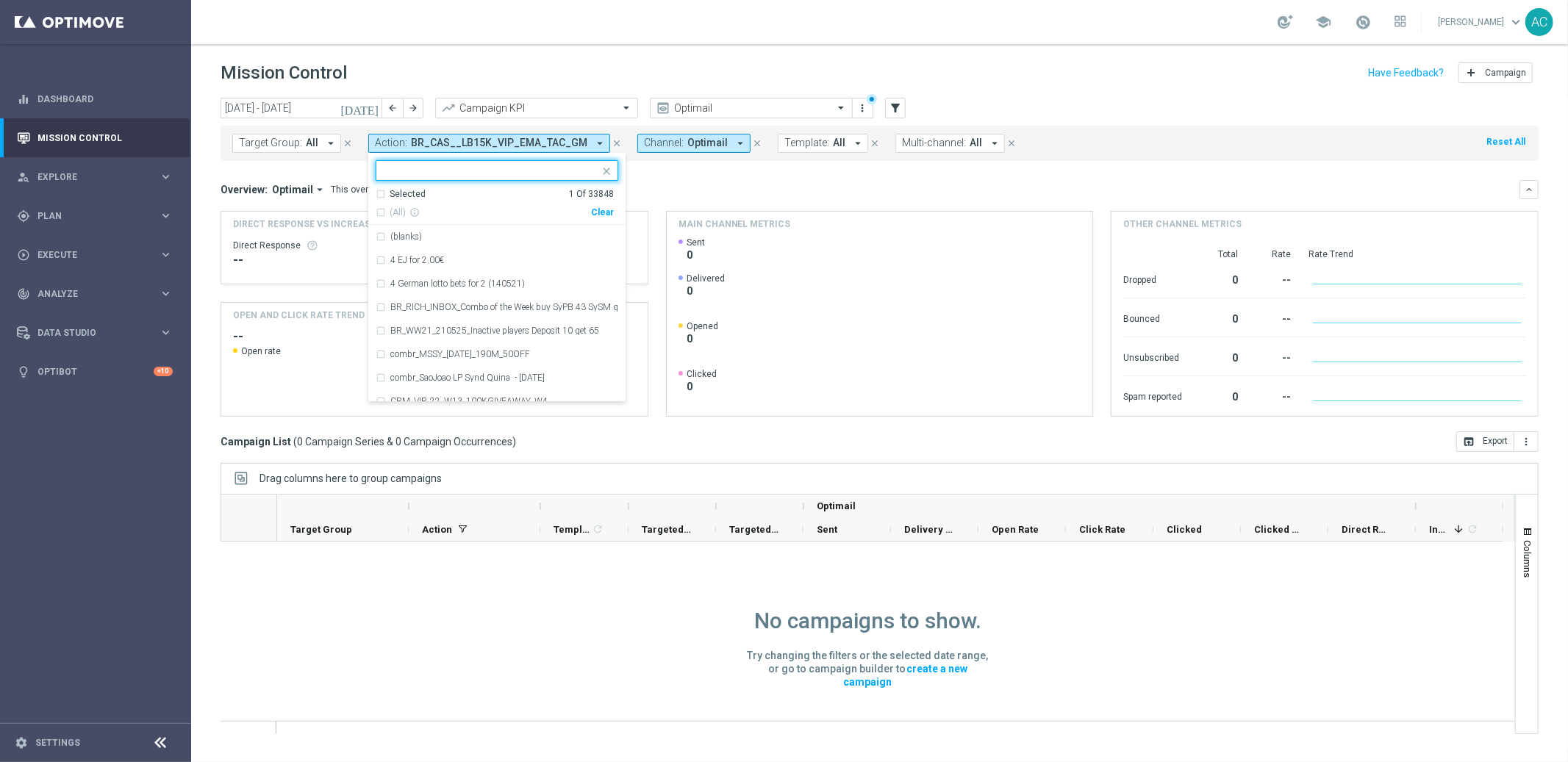
click at [0, 0] on div "Clear" at bounding box center [0, 0] width 0 height 0
click at [719, 163] on mini-dashboard "Overview: Optimail arrow_drop_down This overview shows data of campaigns execut…" at bounding box center [879, 296] width 1318 height 271
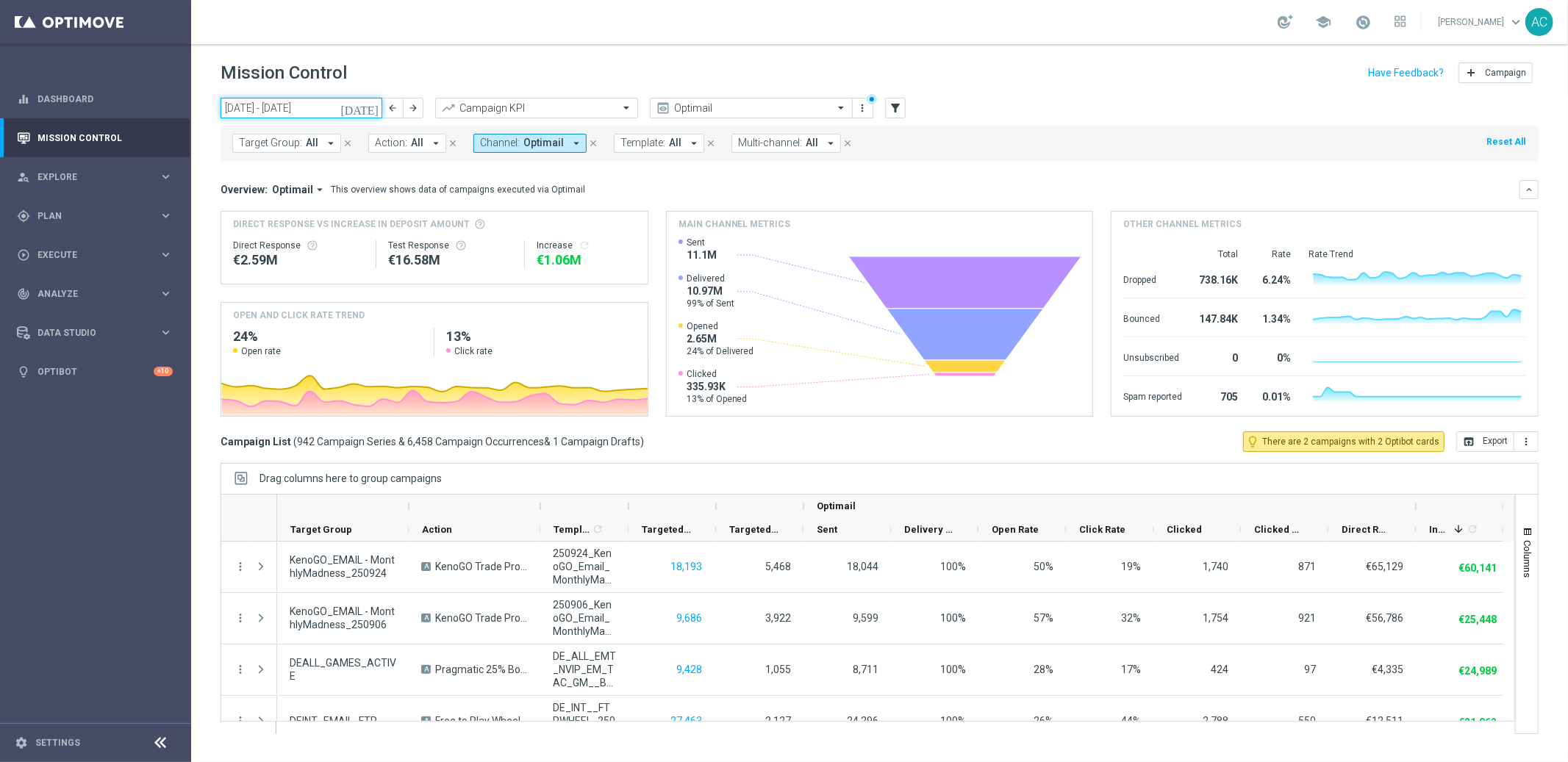
click at [282, 105] on input "01 Sep 2025 - 30 Sep 2025" at bounding box center [301, 108] width 162 height 20
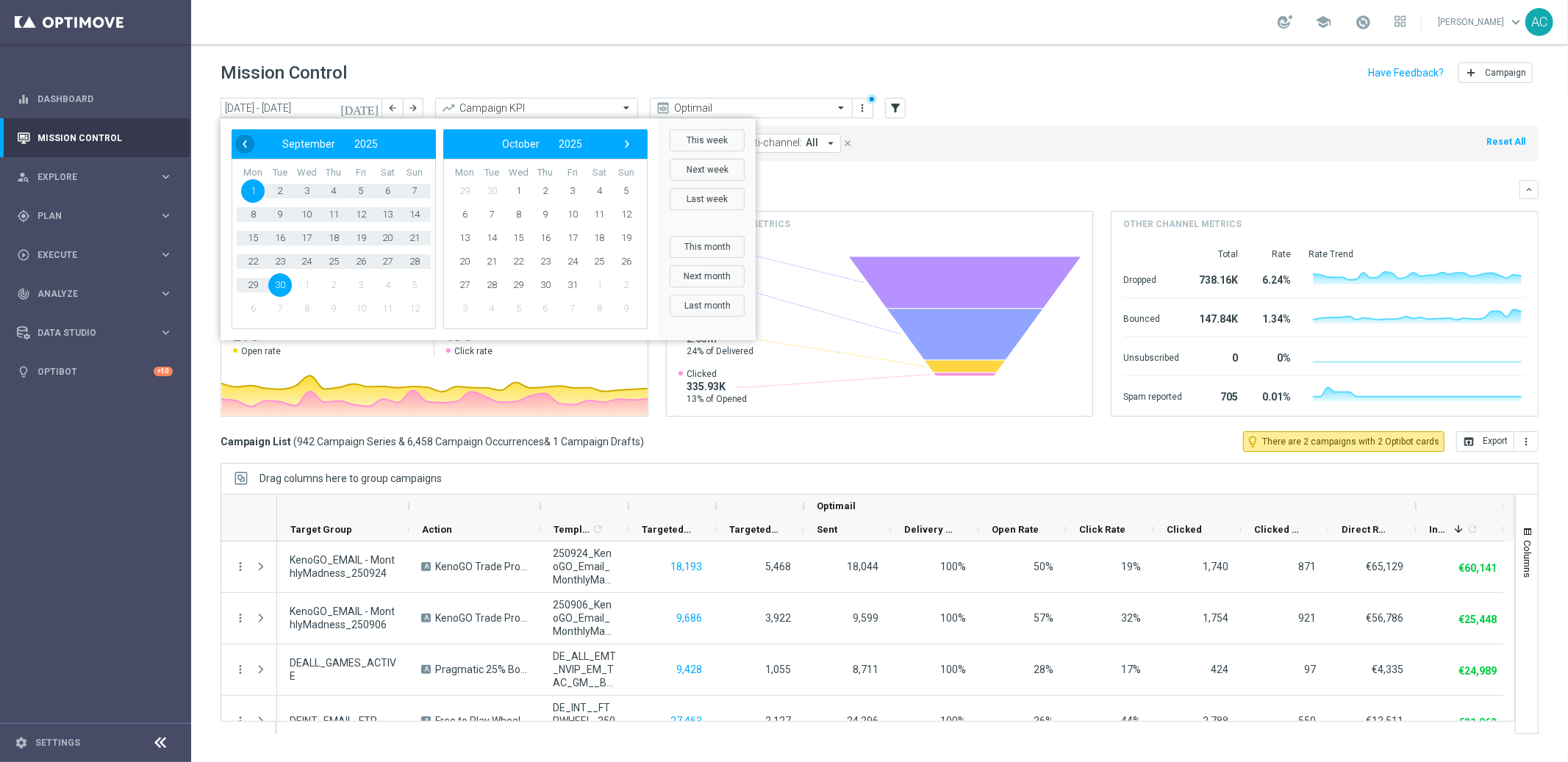
click at [237, 142] on span "‹" at bounding box center [245, 144] width 19 height 19
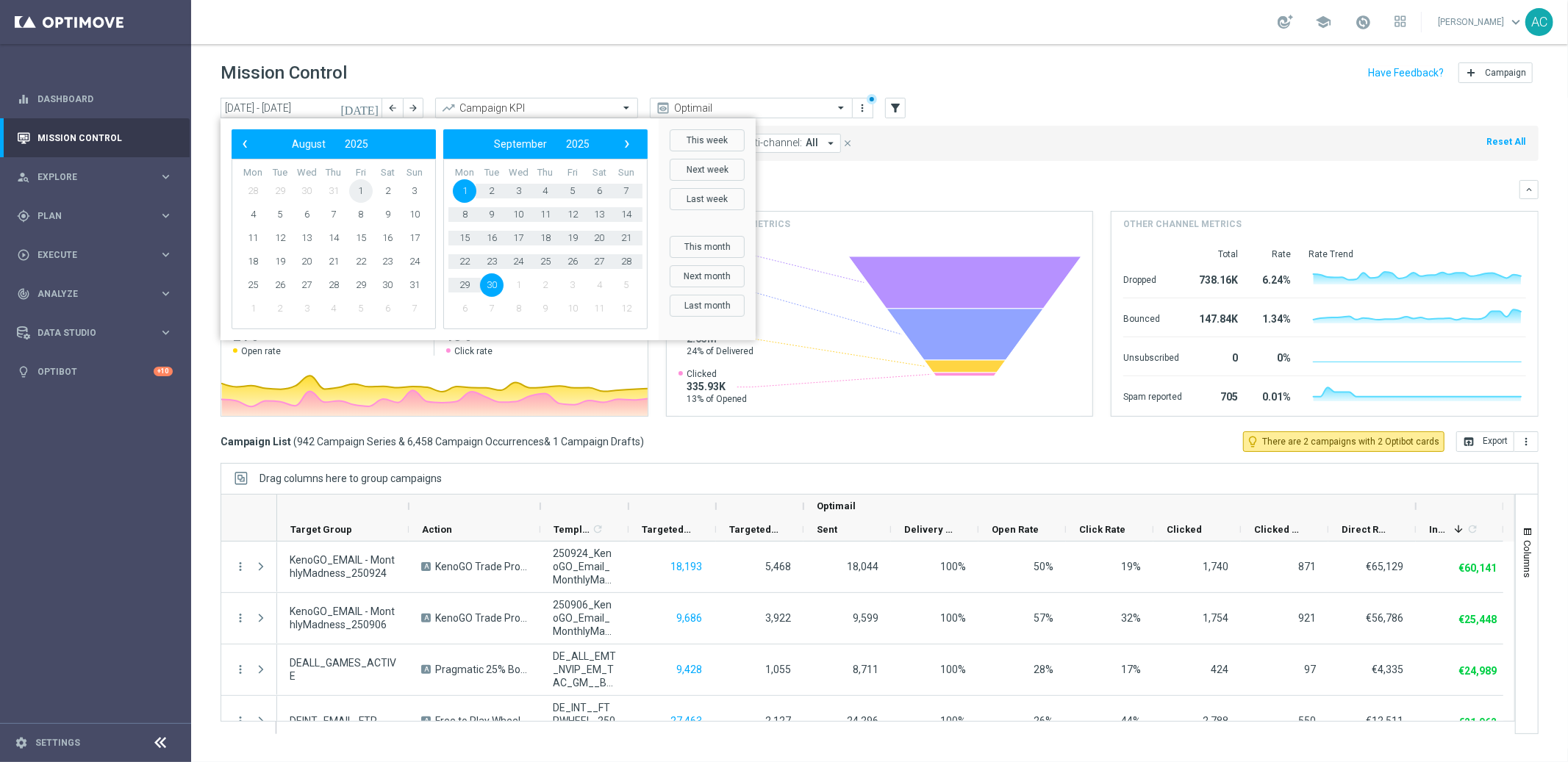
click at [358, 189] on span "1" at bounding box center [361, 191] width 24 height 24
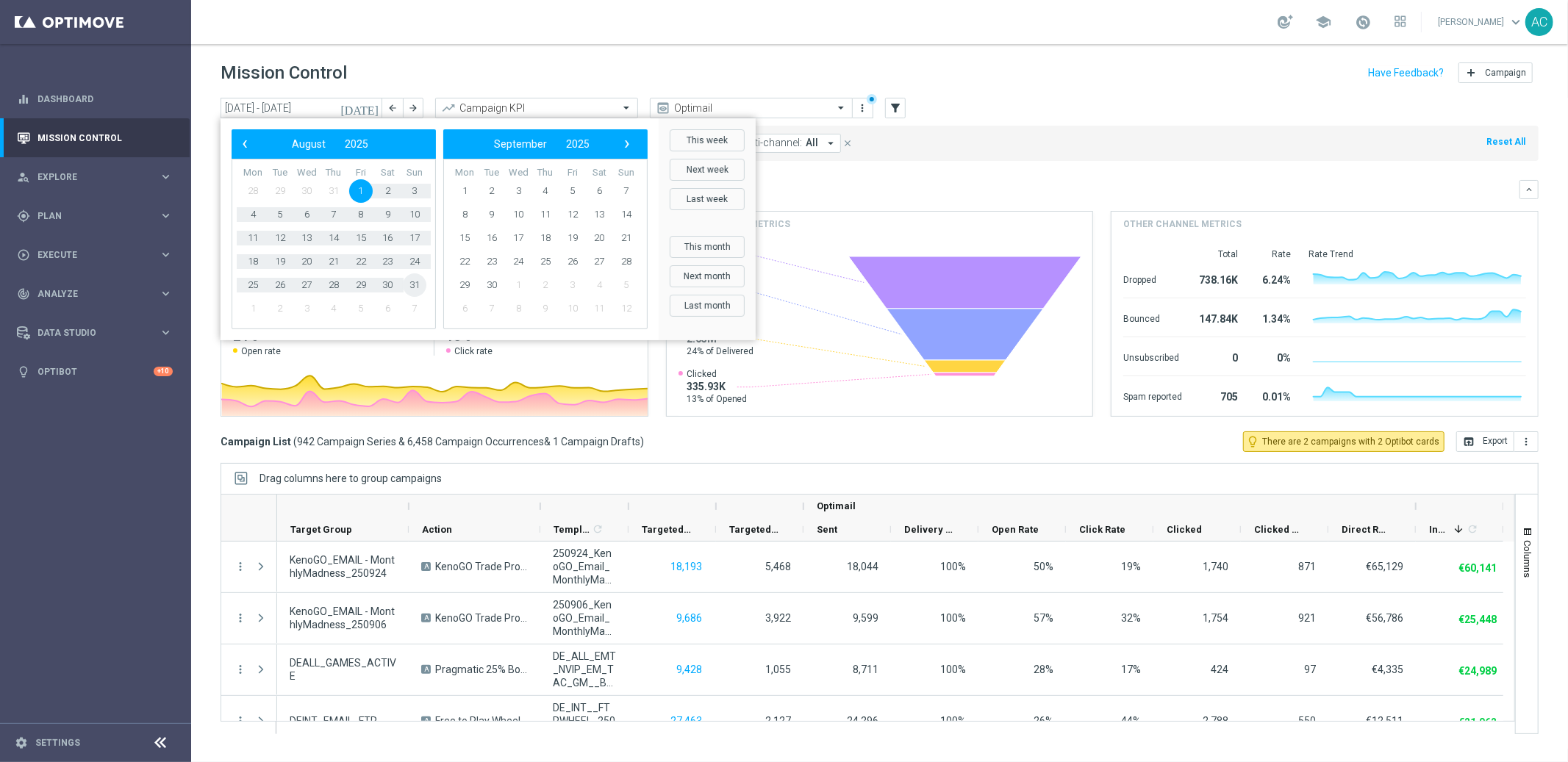
click at [411, 286] on span "31" at bounding box center [415, 285] width 24 height 24
type input "01 Aug 2025 - 31 Aug 2025"
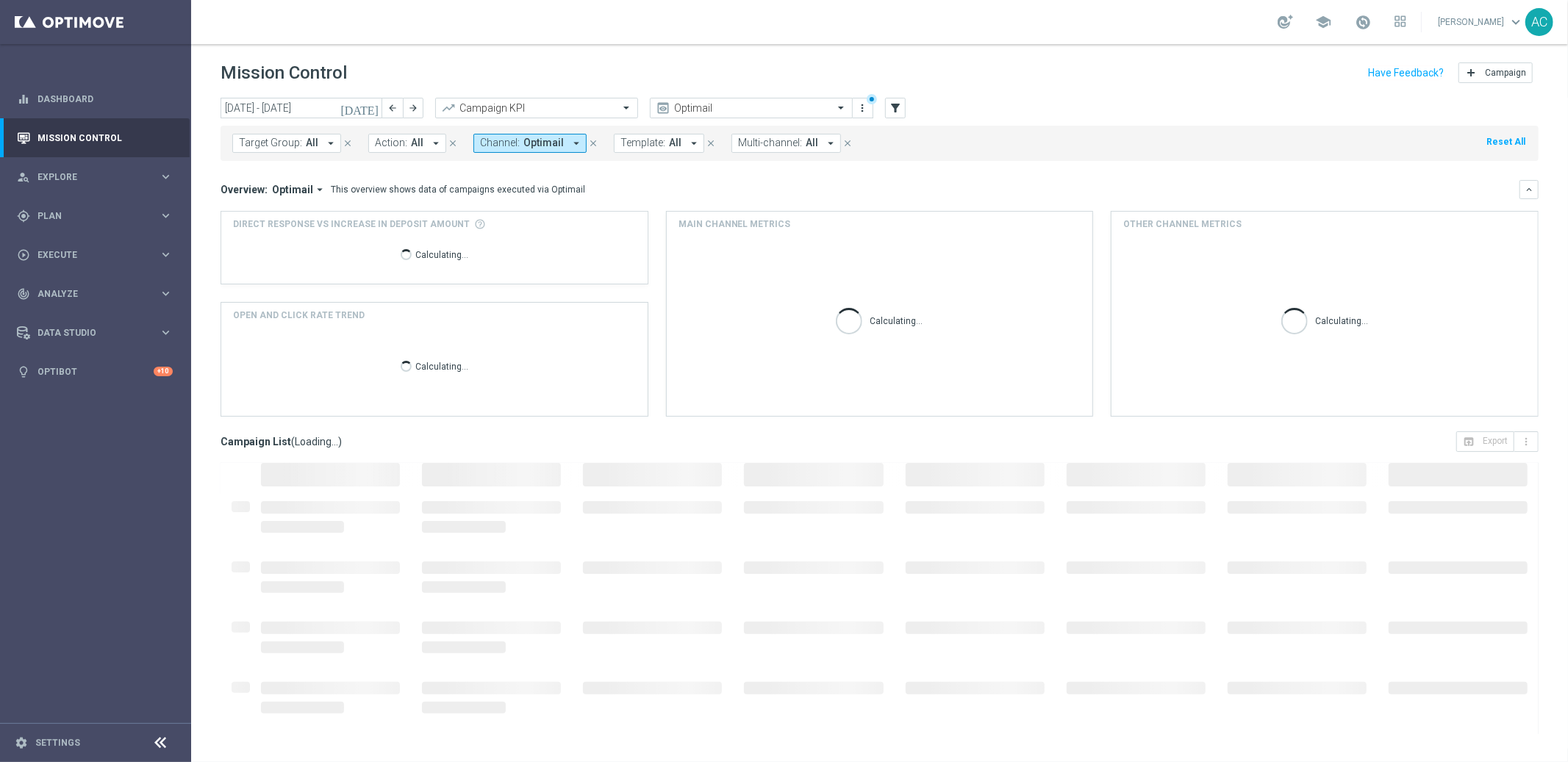
click at [411, 141] on span "All" at bounding box center [416, 143] width 13 height 13
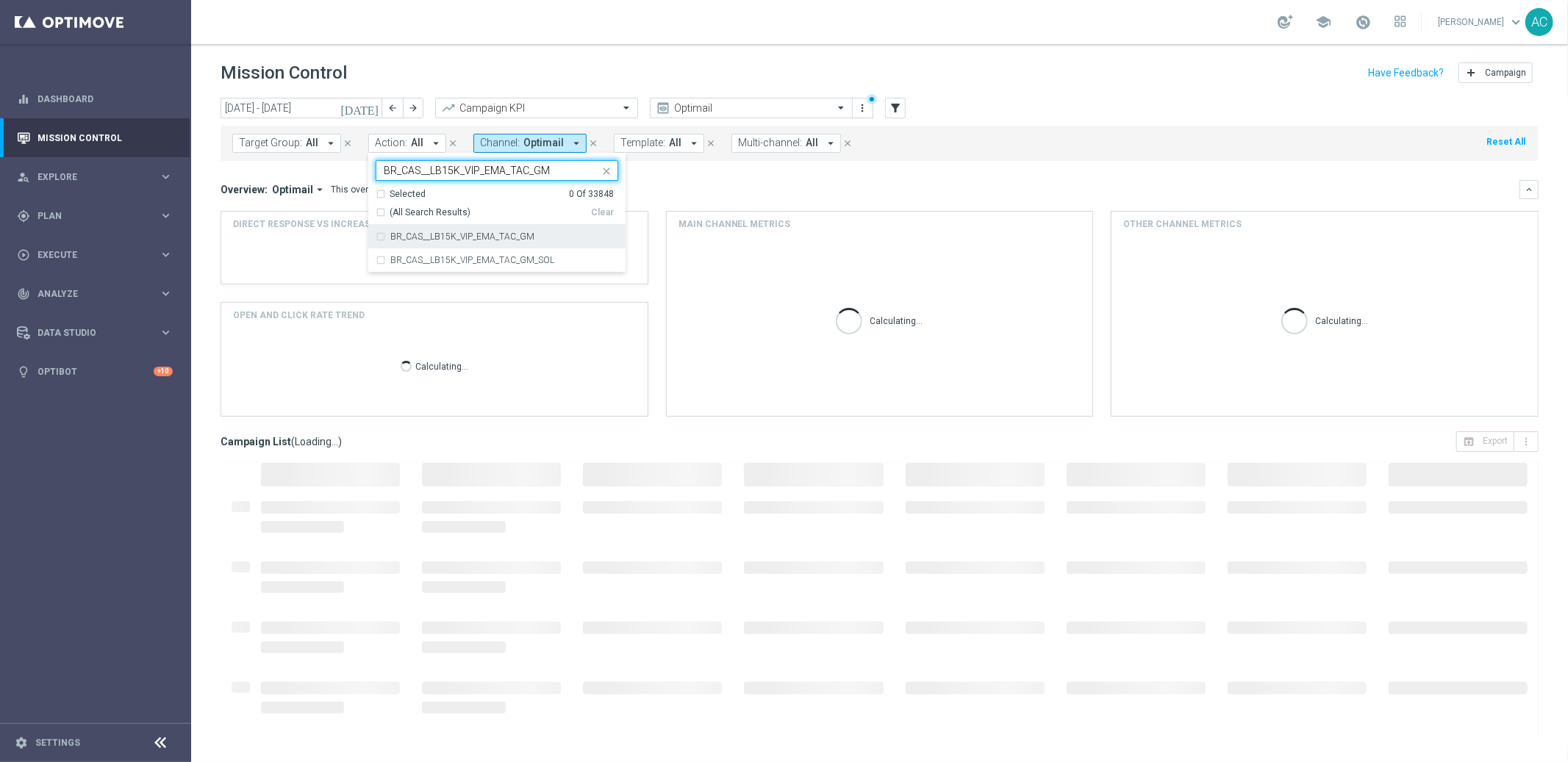
click at [379, 243] on div "BR_CAS__LB15K_VIP_EMA_TAC_GM" at bounding box center [496, 236] width 242 height 24
type input "BR_CAS__LB15K_VIP_EMA_TAC_GM"
click at [821, 184] on div "Overview: Optimail arrow_drop_down This overview shows data of campaigns execut…" at bounding box center [870, 190] width 1299 height 13
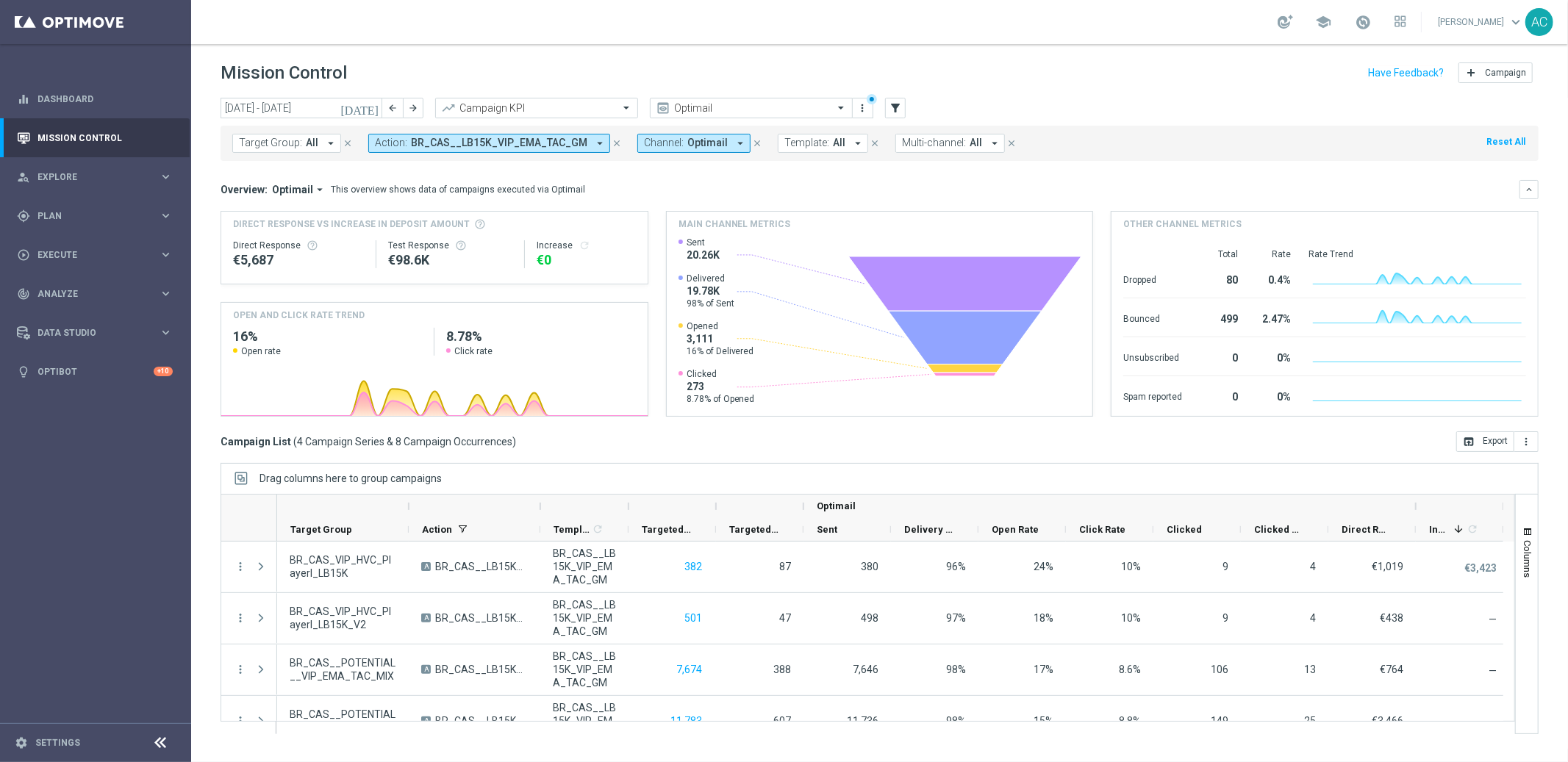
scroll to position [26, 0]
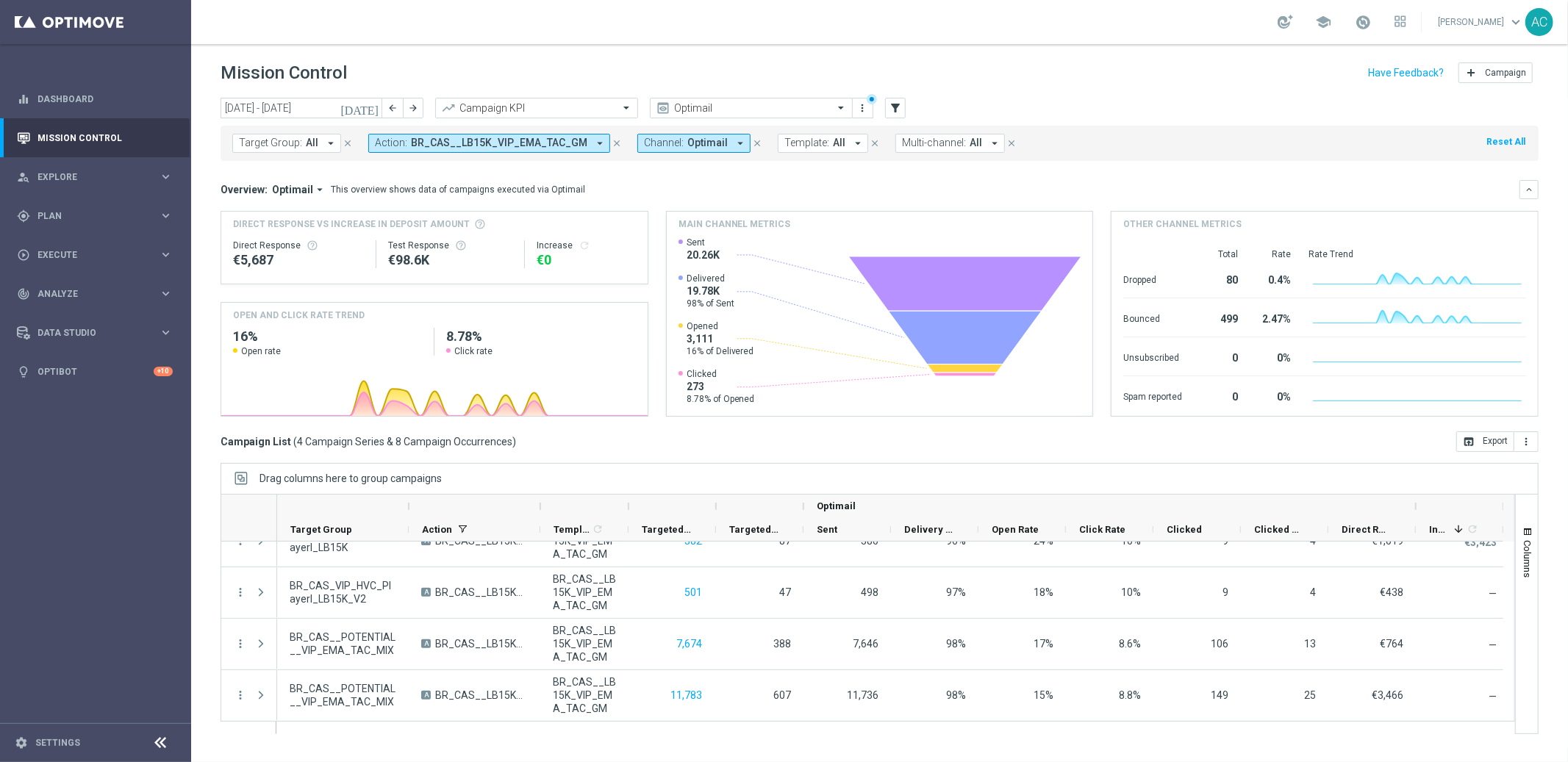
click at [542, 259] on div "€0" at bounding box center [586, 260] width 99 height 18
click at [270, 250] on div "Direct Response" at bounding box center [299, 246] width 131 height 12
click at [970, 317] on icon at bounding box center [965, 338] width 154 height 54
click at [1531, 185] on icon "keyboard_arrow_down" at bounding box center [1528, 189] width 10 height 10
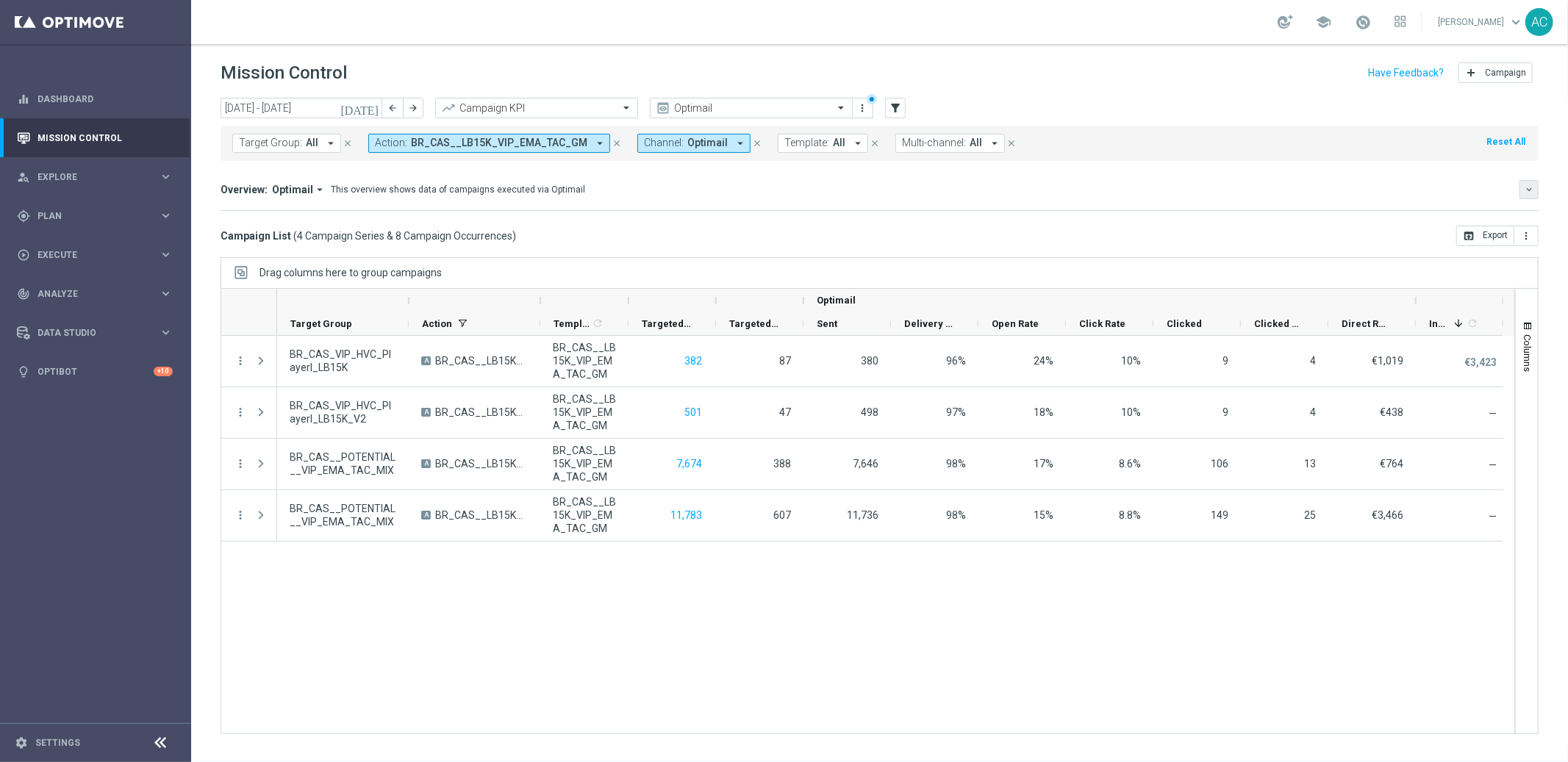
click at [1528, 188] on icon "keyboard_arrow_down" at bounding box center [1528, 189] width 10 height 10
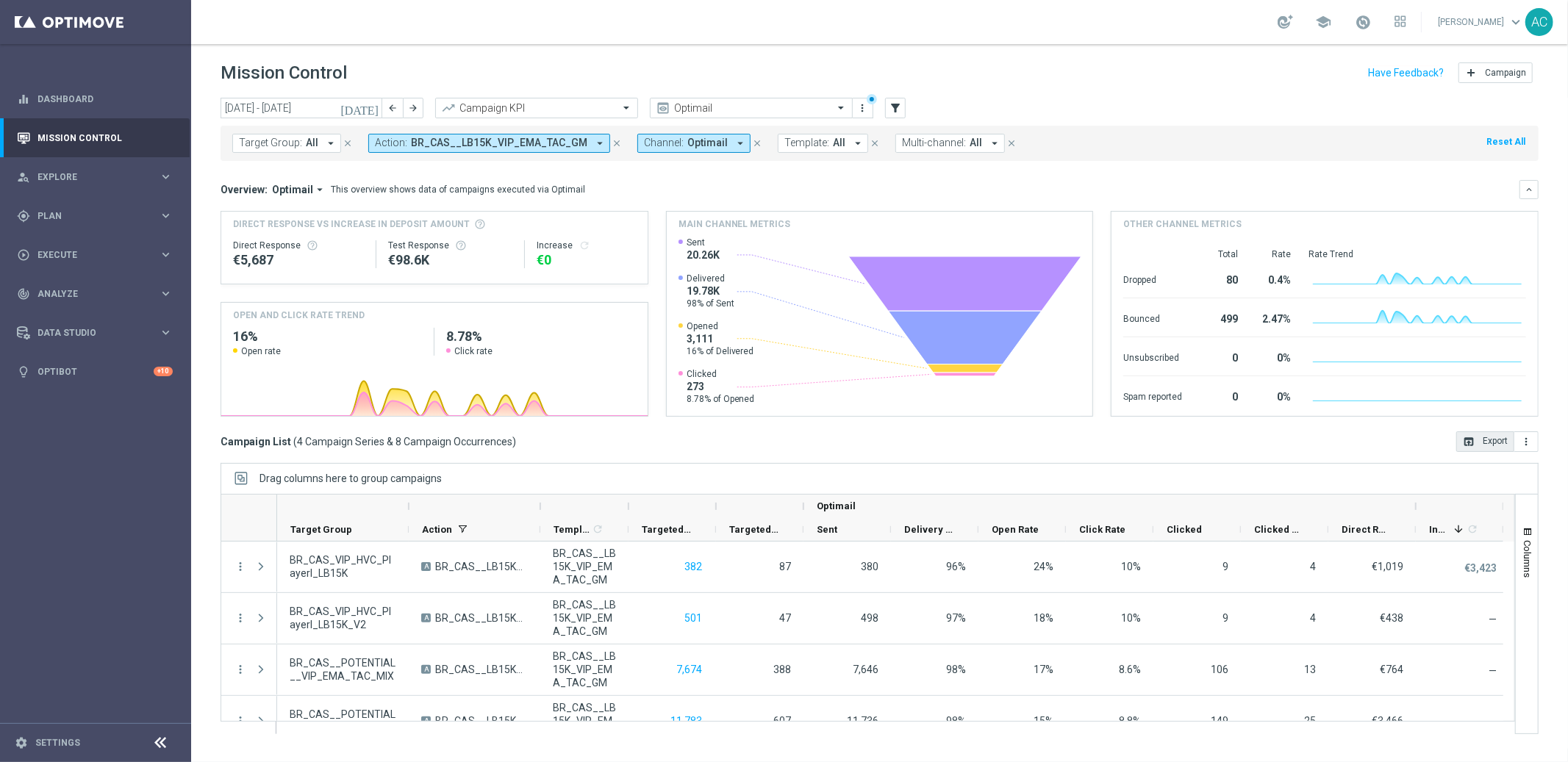
click at [1478, 439] on button "open_in_browser Export" at bounding box center [1485, 442] width 58 height 20
click at [271, 113] on input "01 Aug 2025 - 31 Aug 2025" at bounding box center [301, 108] width 162 height 20
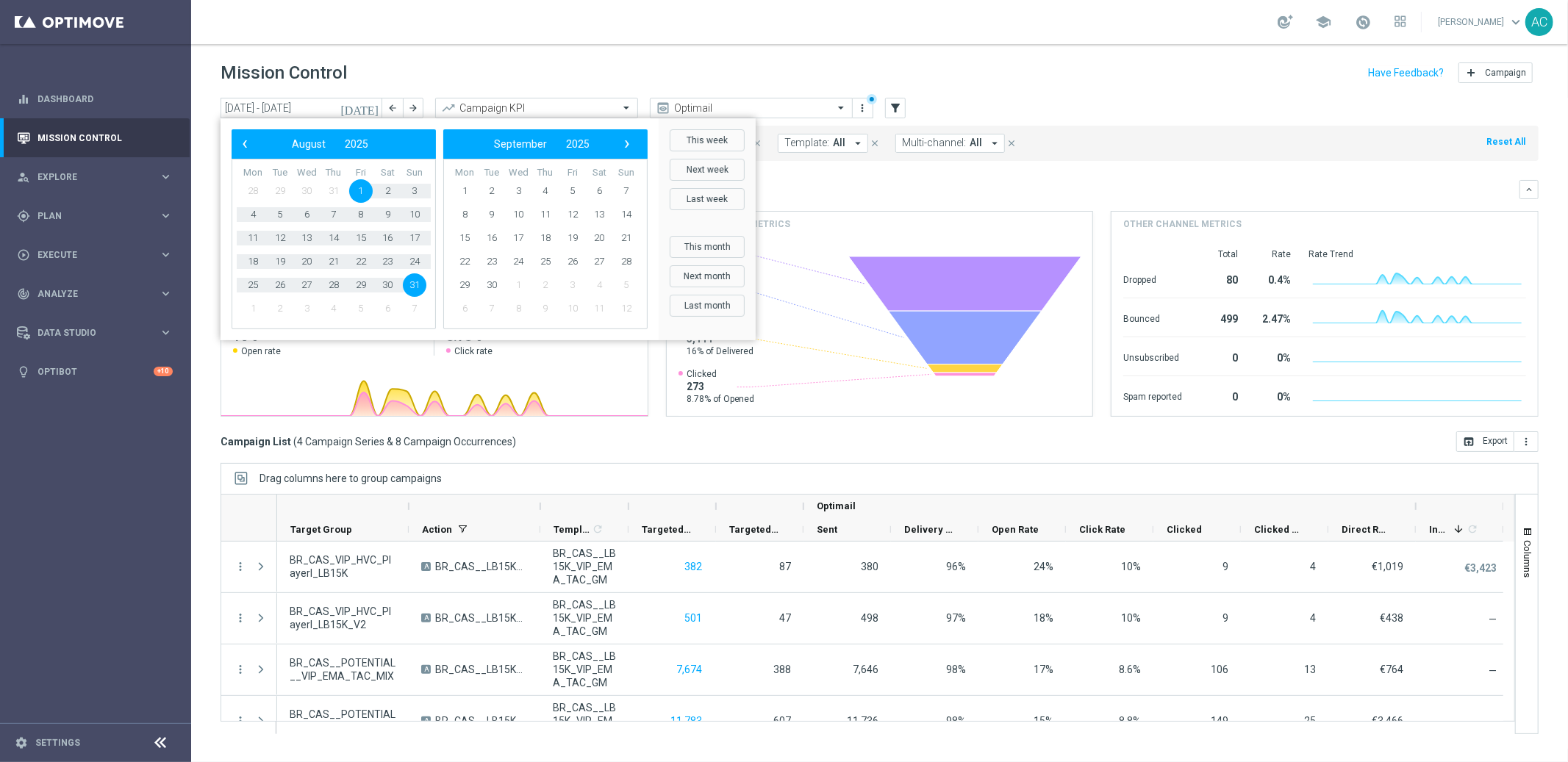
click at [362, 195] on span "1" at bounding box center [361, 191] width 24 height 24
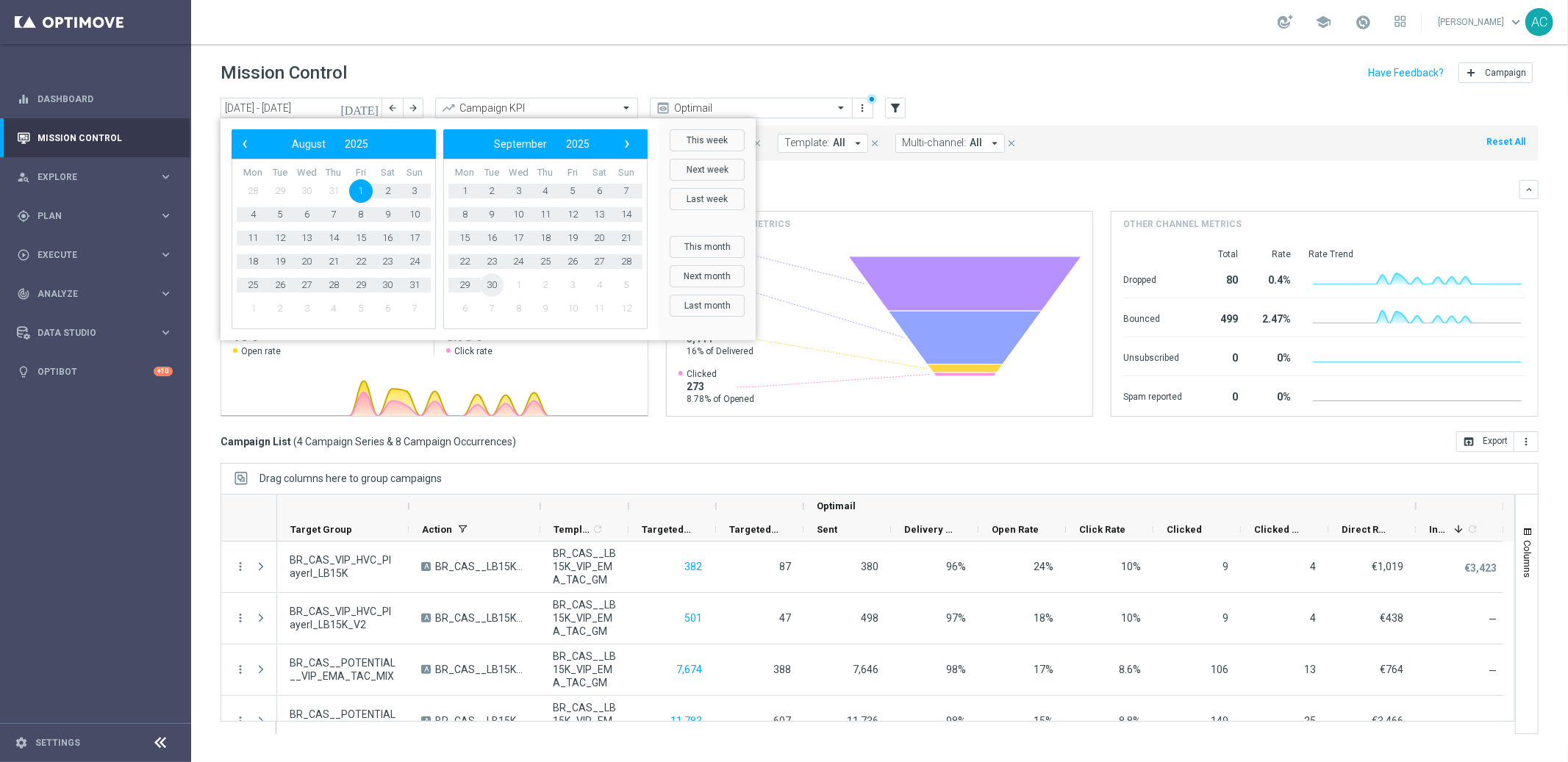
click at [489, 285] on span "30" at bounding box center [492, 285] width 24 height 24
type input "01 Aug 2025 - 30 Sep 2025"
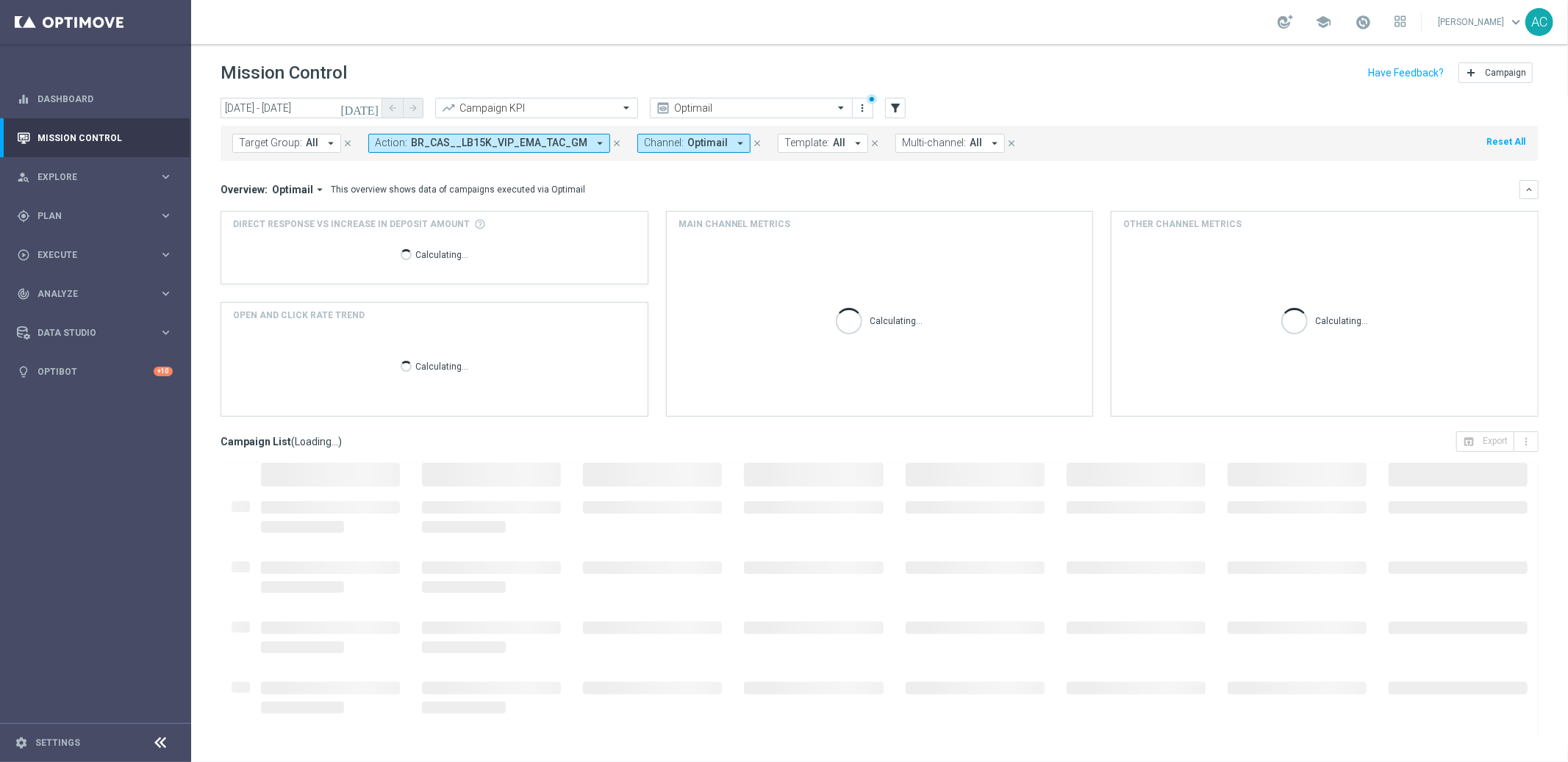
click at [752, 145] on icon "close" at bounding box center [757, 143] width 10 height 10
click at [987, 78] on div "Mission Control add Campaign" at bounding box center [879, 73] width 1318 height 29
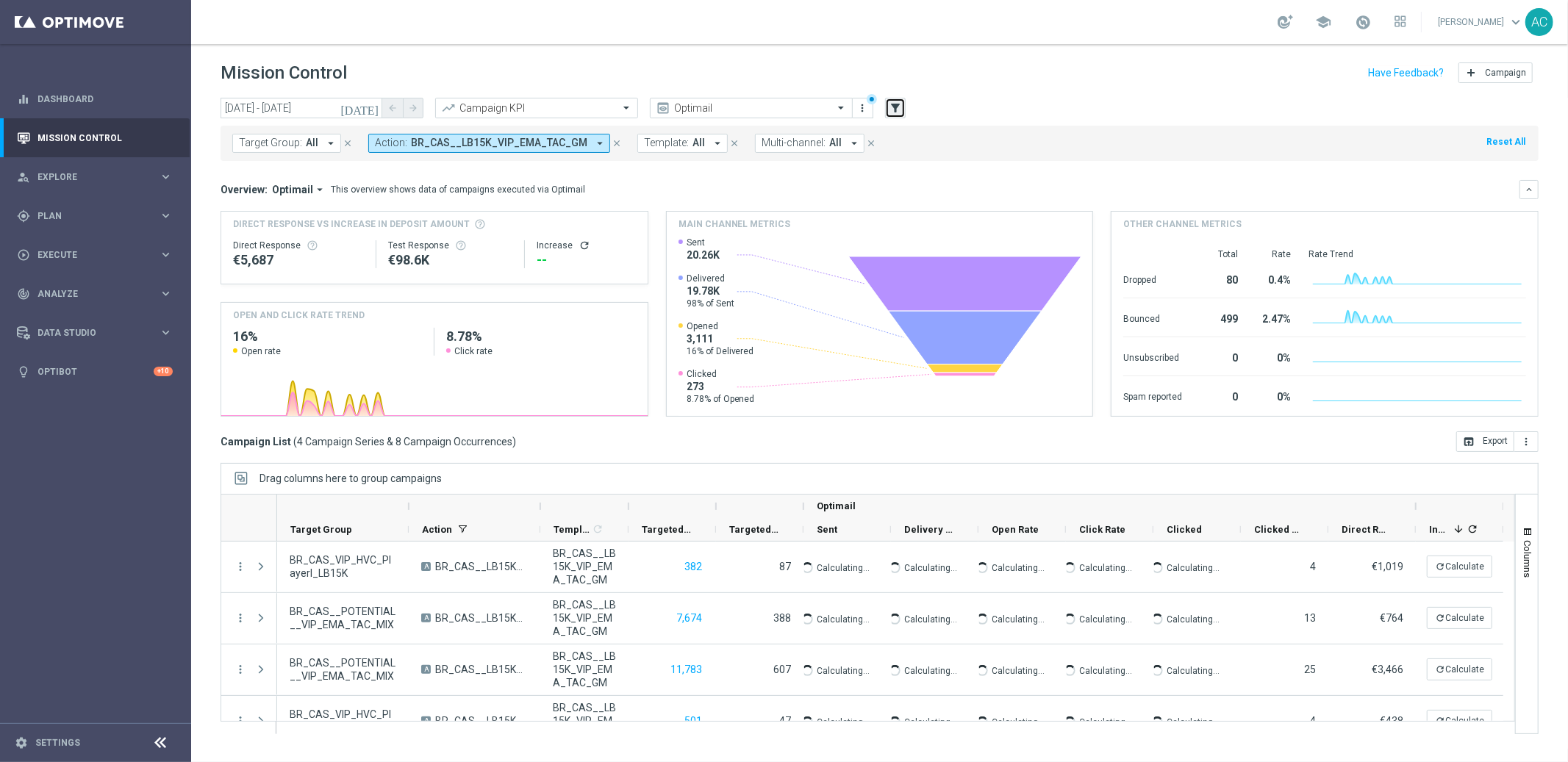
click at [890, 109] on icon "filter_alt" at bounding box center [895, 108] width 13 height 13
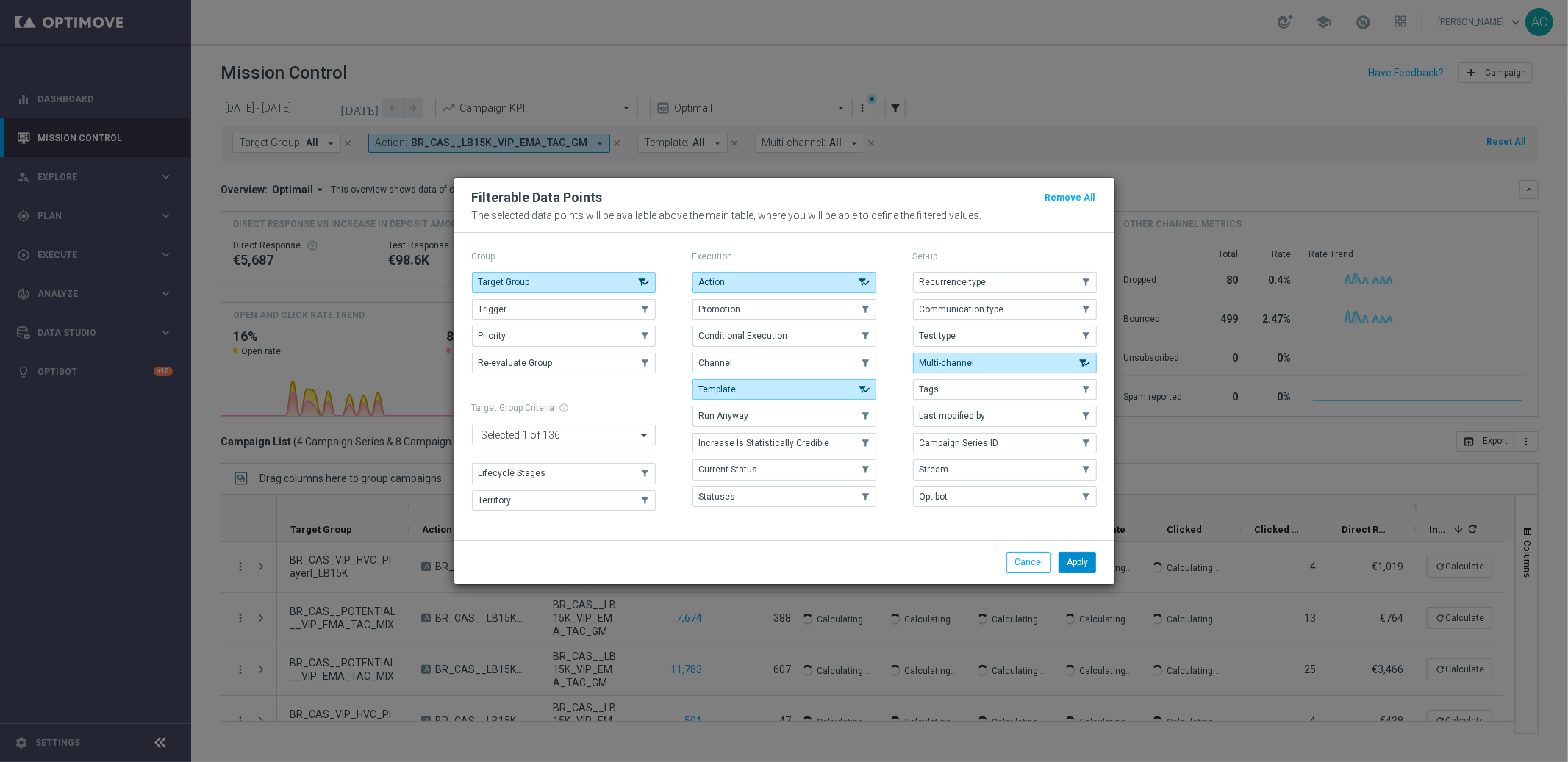
click at [1077, 561] on button "Apply" at bounding box center [1077, 562] width 38 height 20
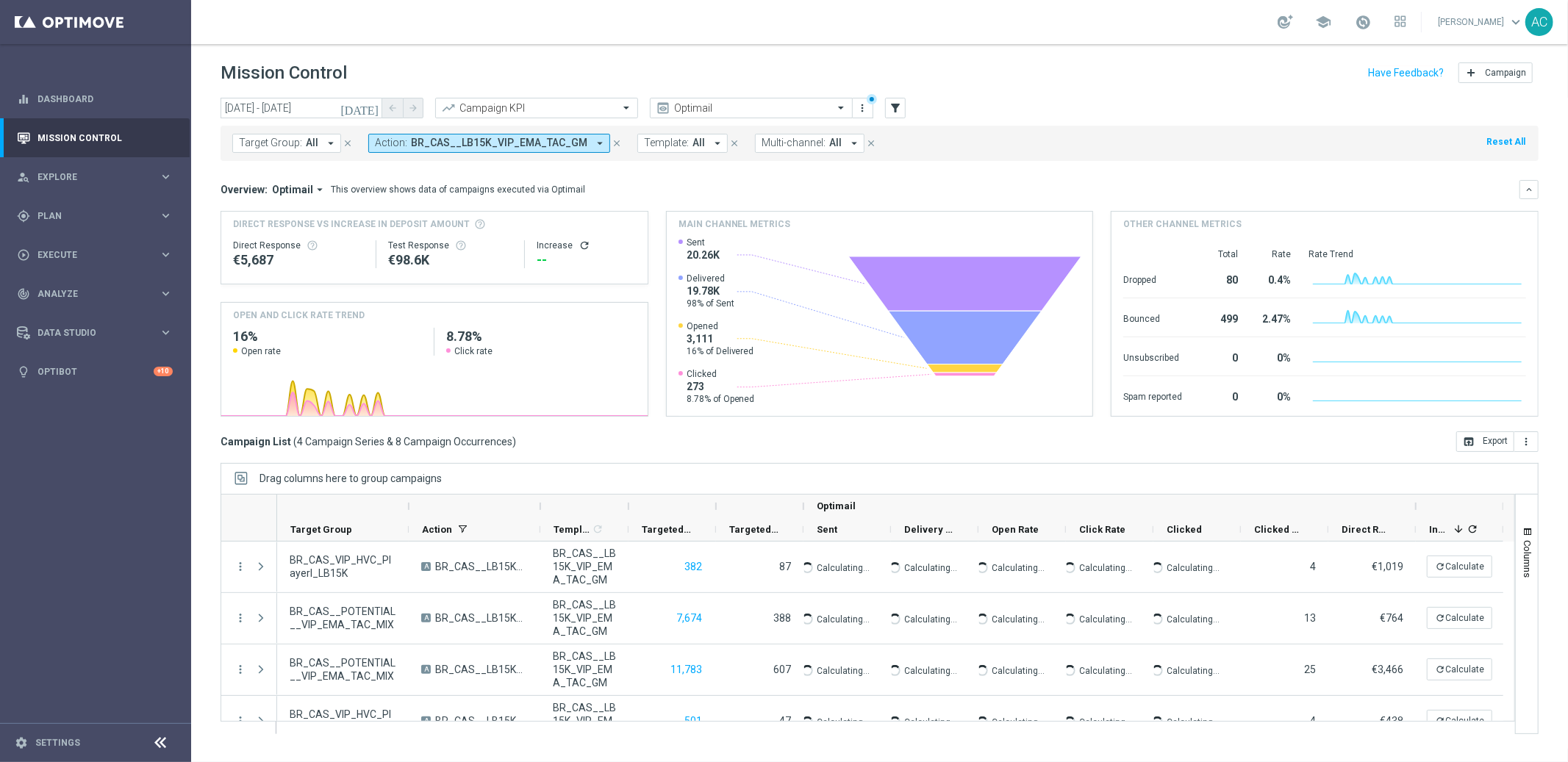
click at [692, 141] on span "All" at bounding box center [698, 143] width 13 height 13
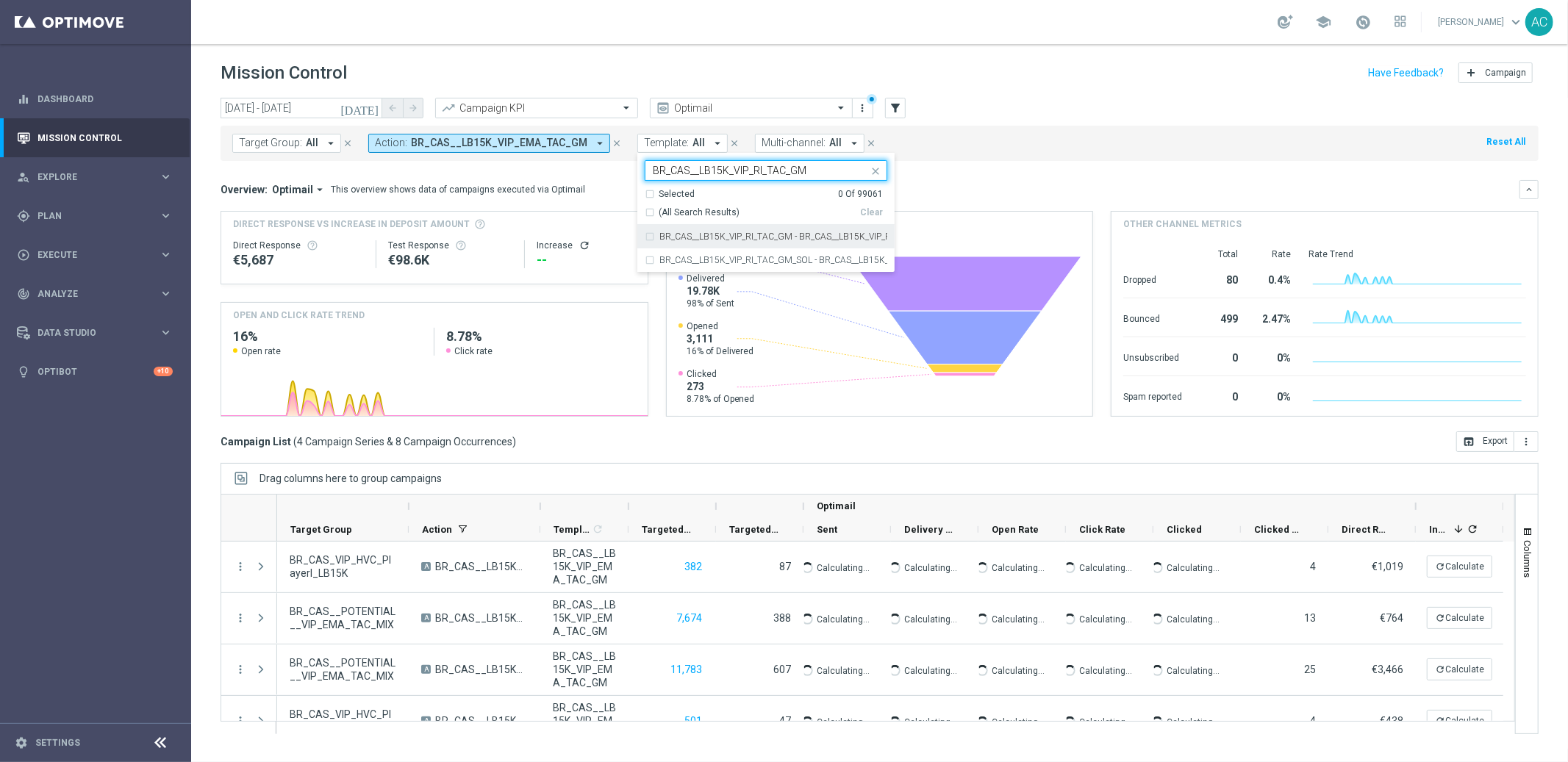
click at [644, 242] on div "BR_CAS__LB15K_VIP_RI_TAC_GM - BR_CAS__LB15K_VIP_RI_TAC_GM" at bounding box center [765, 236] width 242 height 24
type input "BR_CAS__LB15K_VIP_RI_TAC_GM"
click at [965, 189] on div "Overview: Optimail arrow_drop_down This overview shows data of campaigns execut…" at bounding box center [870, 190] width 1299 height 13
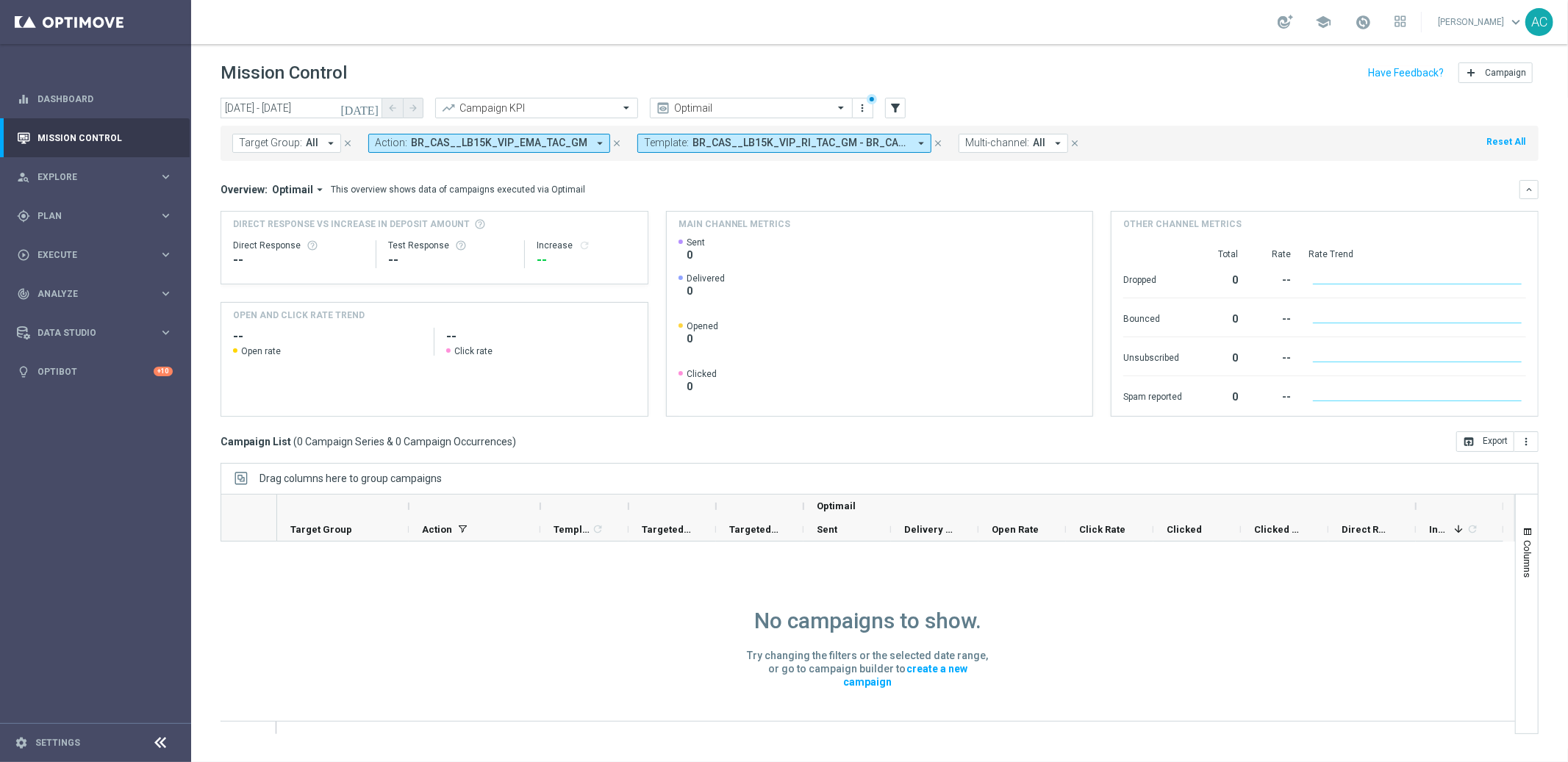
click at [933, 142] on icon "close" at bounding box center [938, 143] width 10 height 10
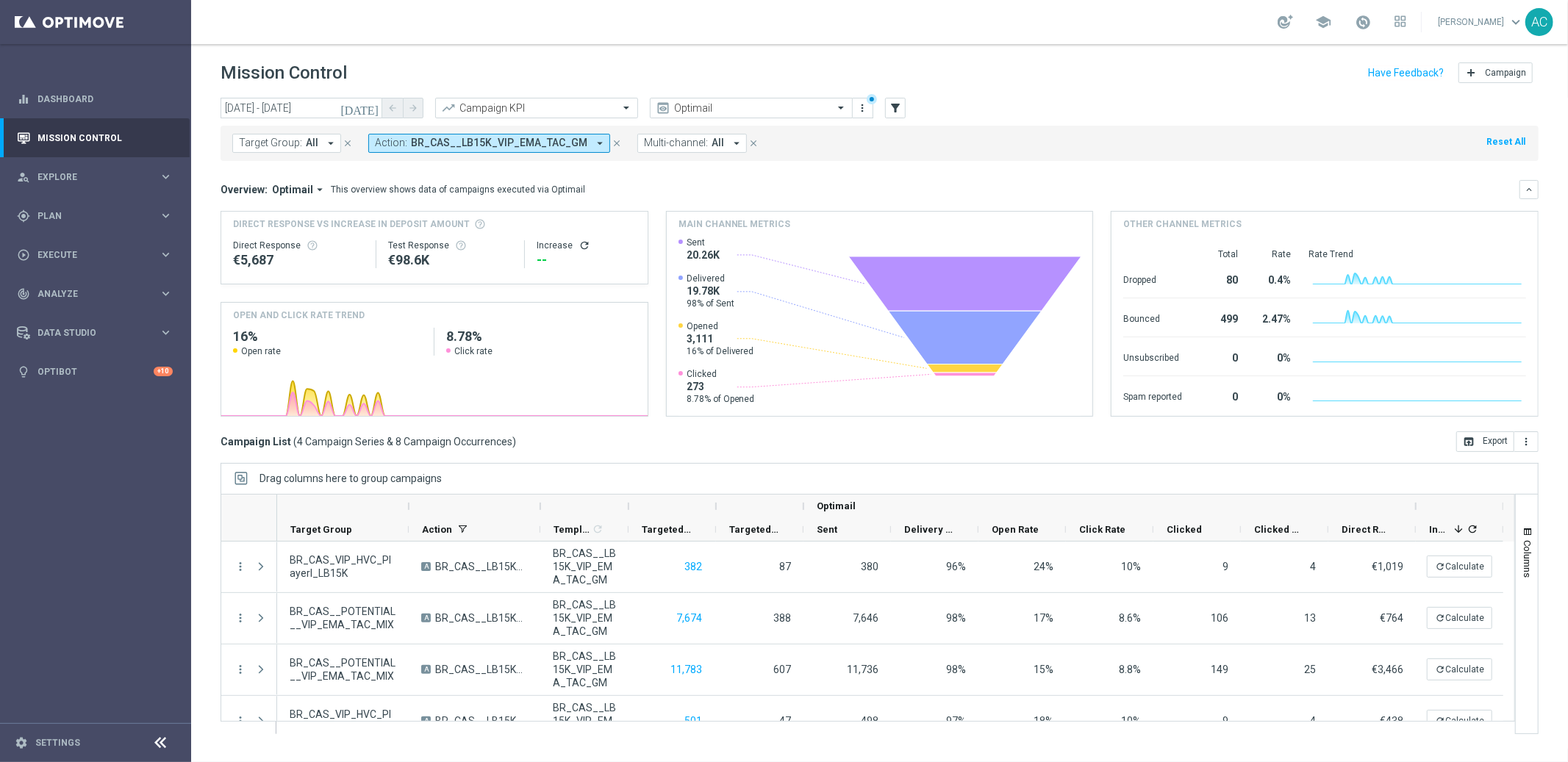
click at [314, 227] on span "Direct Response VS Increase In Deposit Amount" at bounding box center [351, 225] width 236 height 13
click at [479, 141] on span "BR_CAS__LB15K_VIP_EMA_TAC_GM" at bounding box center [499, 143] width 177 height 13
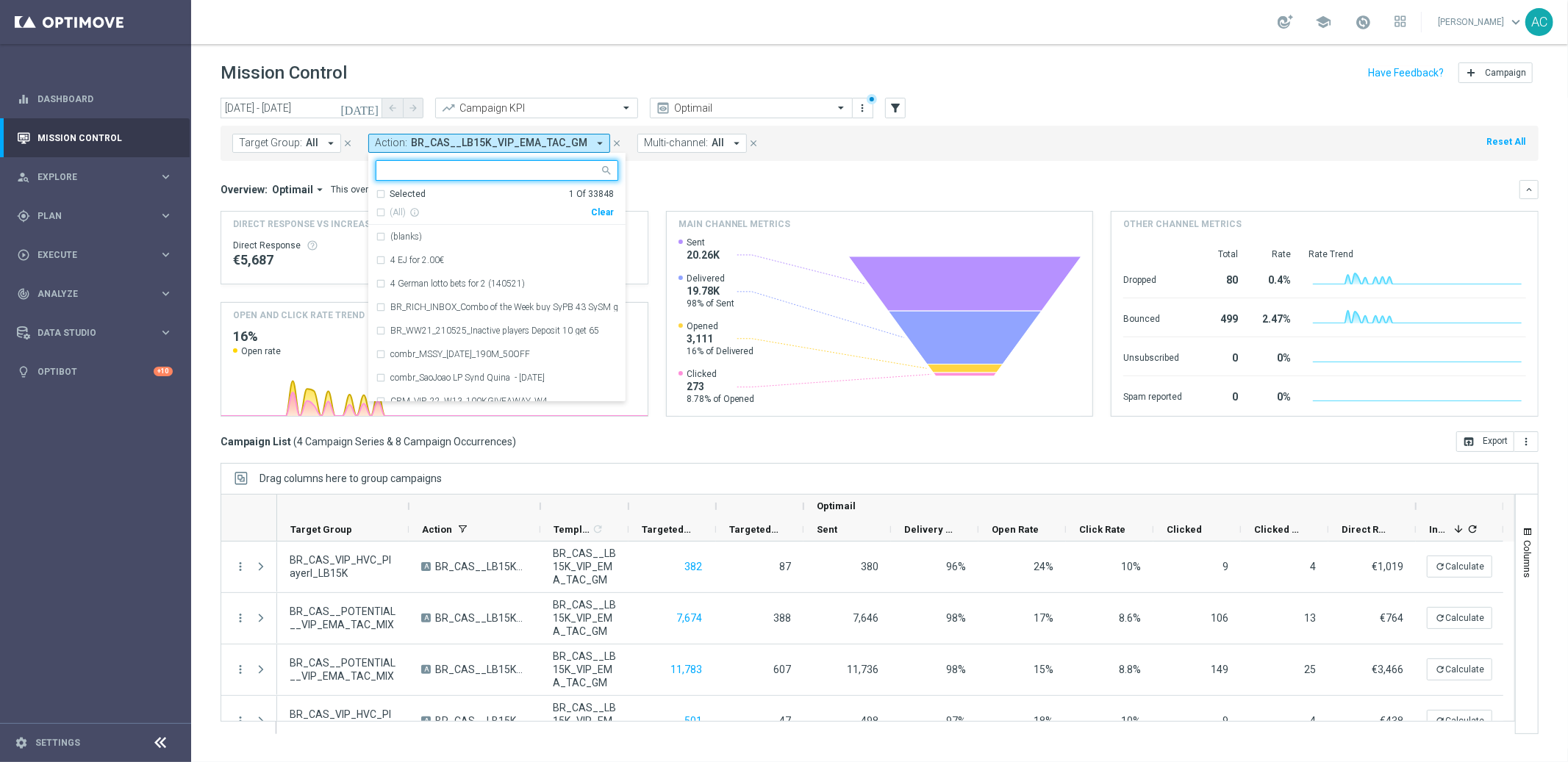
click at [597, 206] on div "(All) info_outline Clear" at bounding box center [494, 210] width 238 height 19
click at [0, 0] on div "Clear" at bounding box center [0, 0] width 0 height 0
click at [693, 166] on mini-dashboard "Overview: Optimail arrow_drop_down This overview shows data of campaigns execut…" at bounding box center [879, 296] width 1318 height 271
click at [390, 142] on span "Action:" at bounding box center [391, 143] width 32 height 13
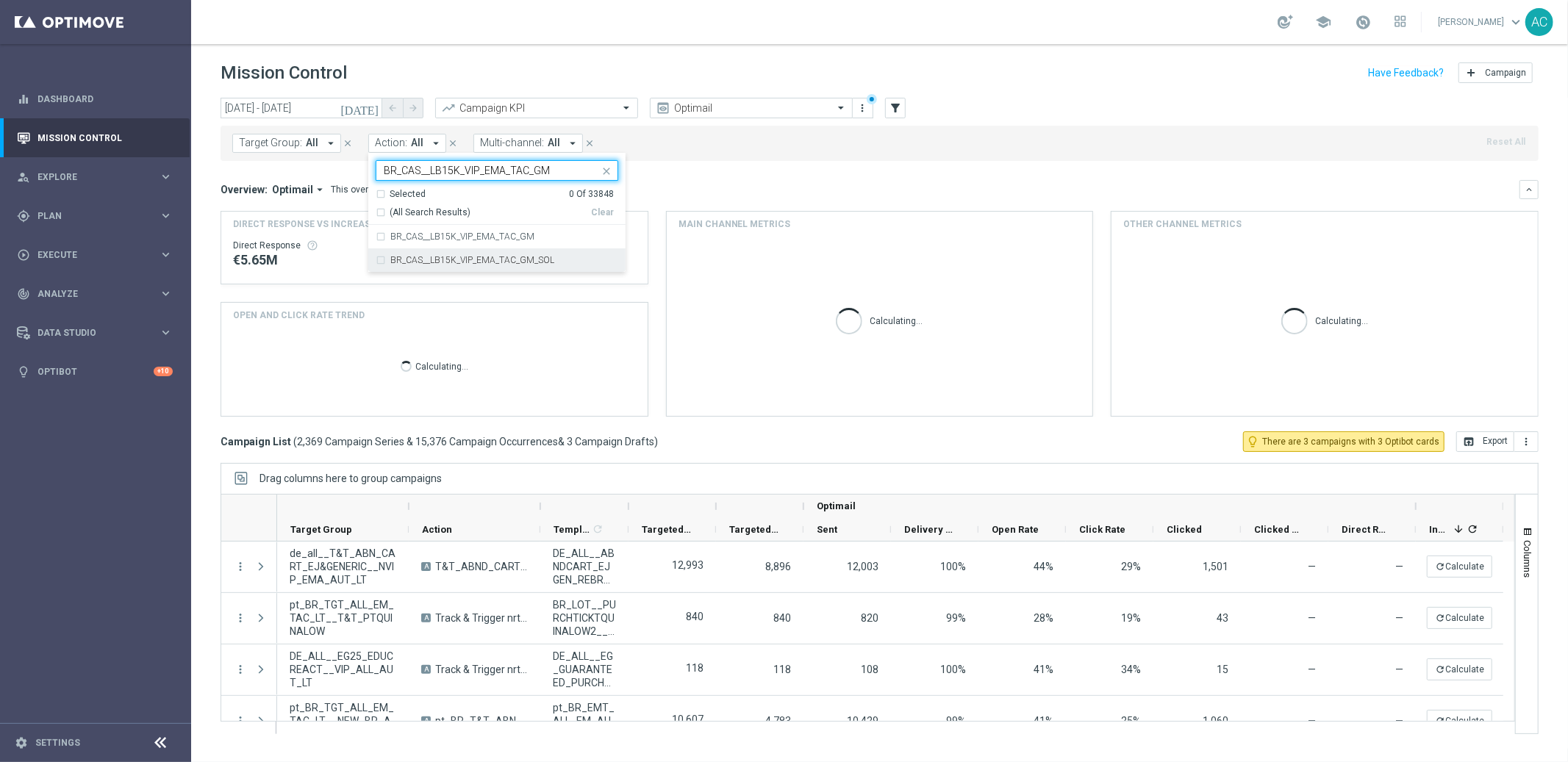
click at [490, 262] on label "BR_CAS__LB15K_VIP_EMA_TAC_GM_SOL" at bounding box center [472, 260] width 164 height 8
type input "BR_CAS__LB15K_VIP_EMA_TAC_GM"
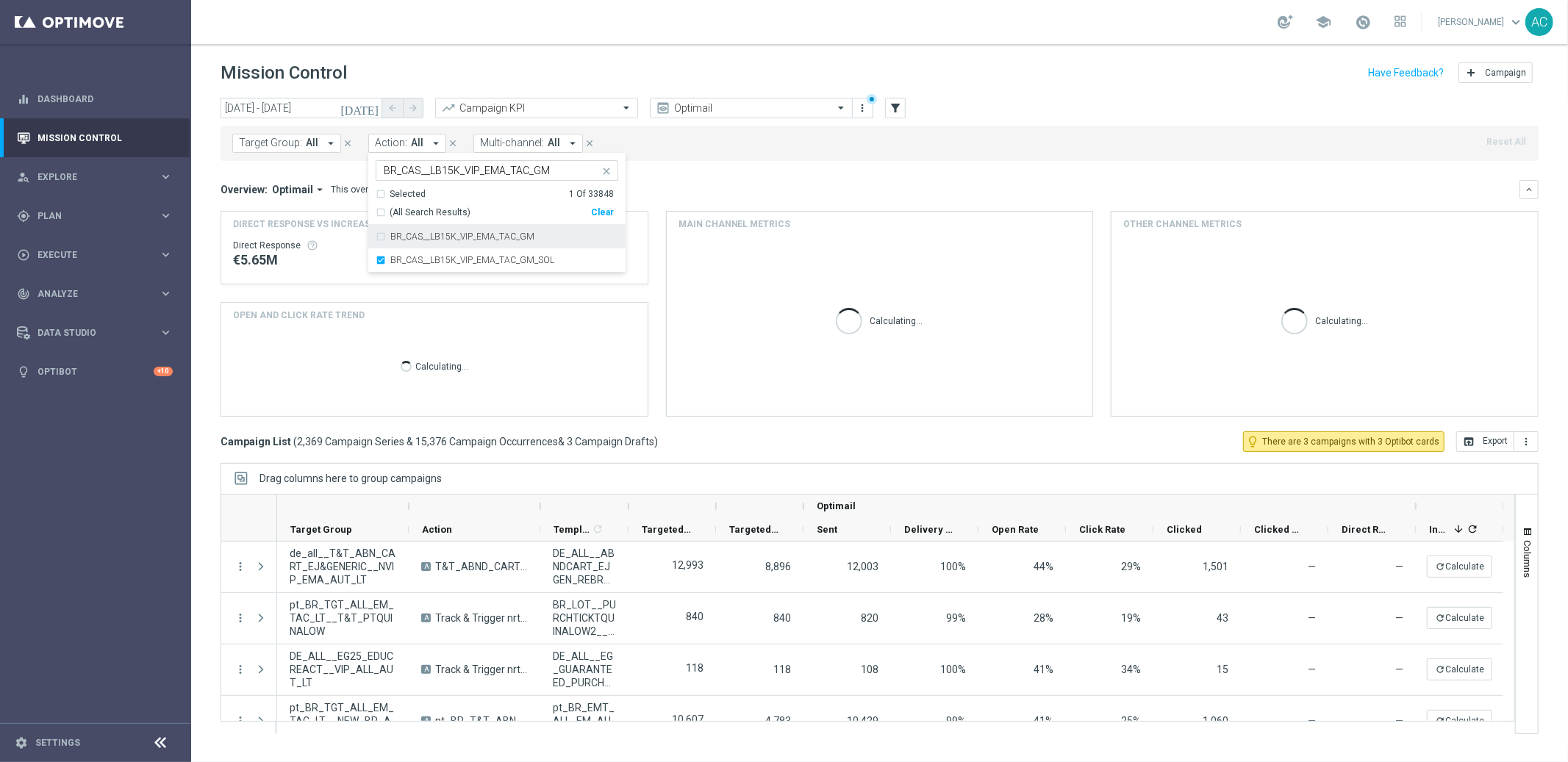
click at [751, 174] on mini-dashboard "Overview: Optimail arrow_drop_down This overview shows data of campaigns execut…" at bounding box center [879, 296] width 1318 height 271
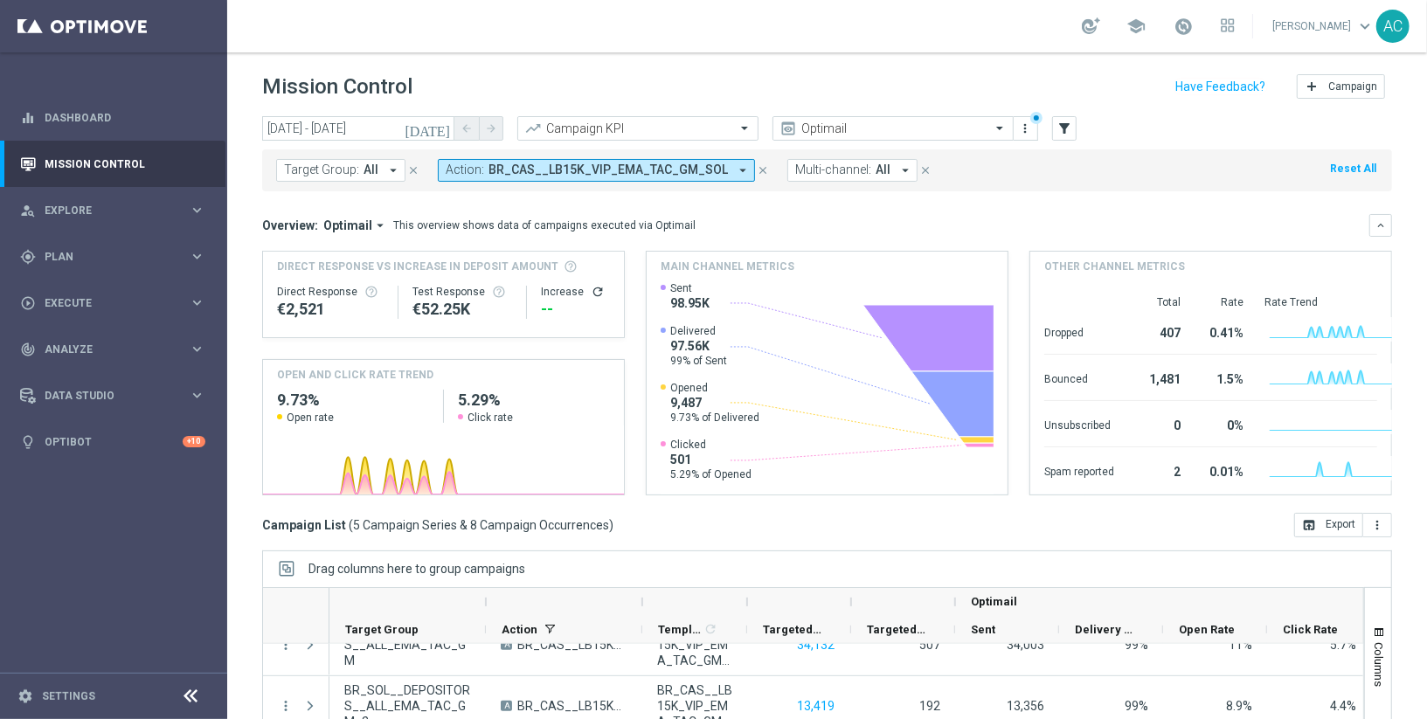
scroll to position [89, 0]
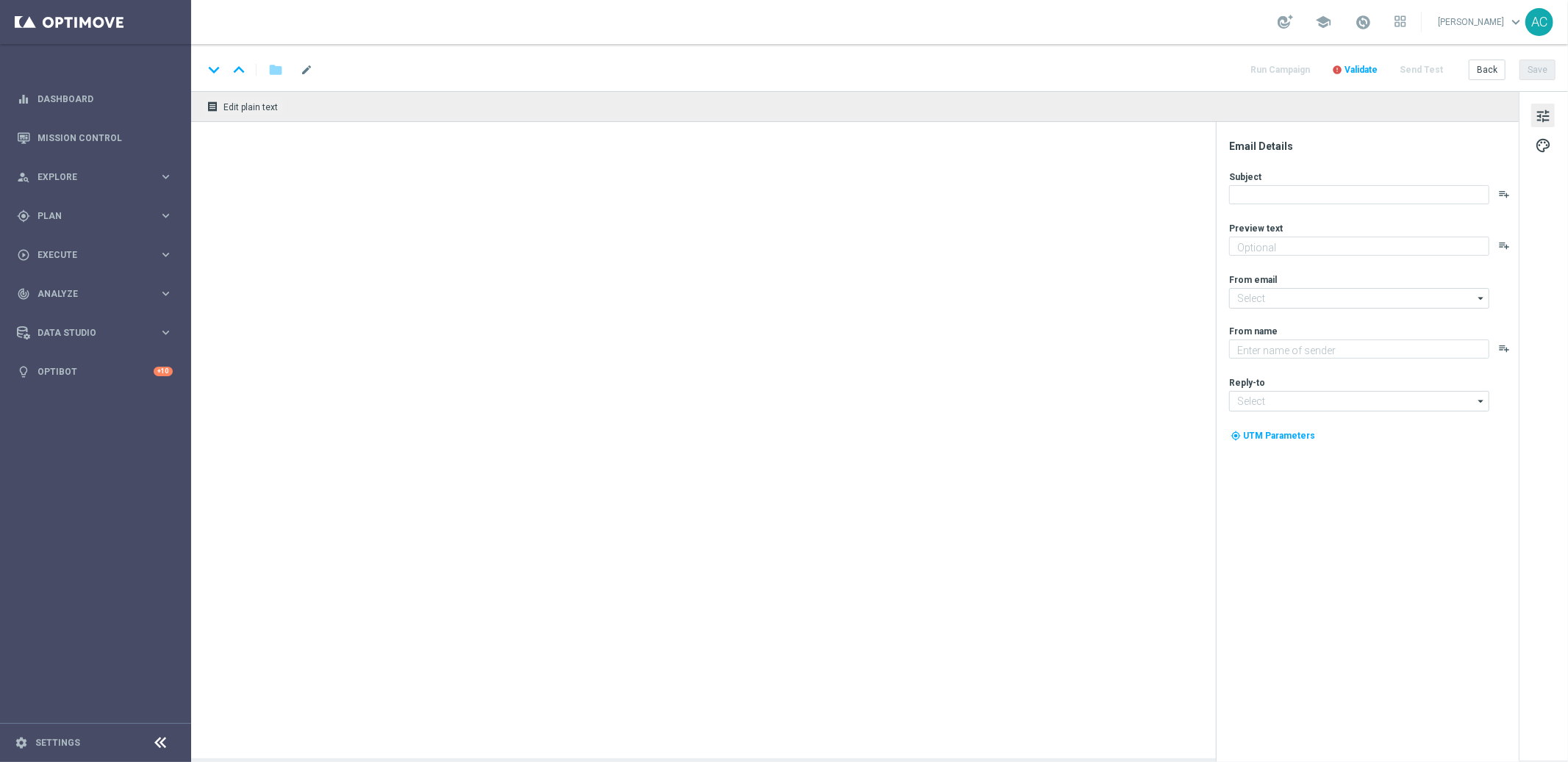
type textarea "Ganhe até R$ 1.000 em nosso torneiro mega slots!"
type textarea "Lottoland"
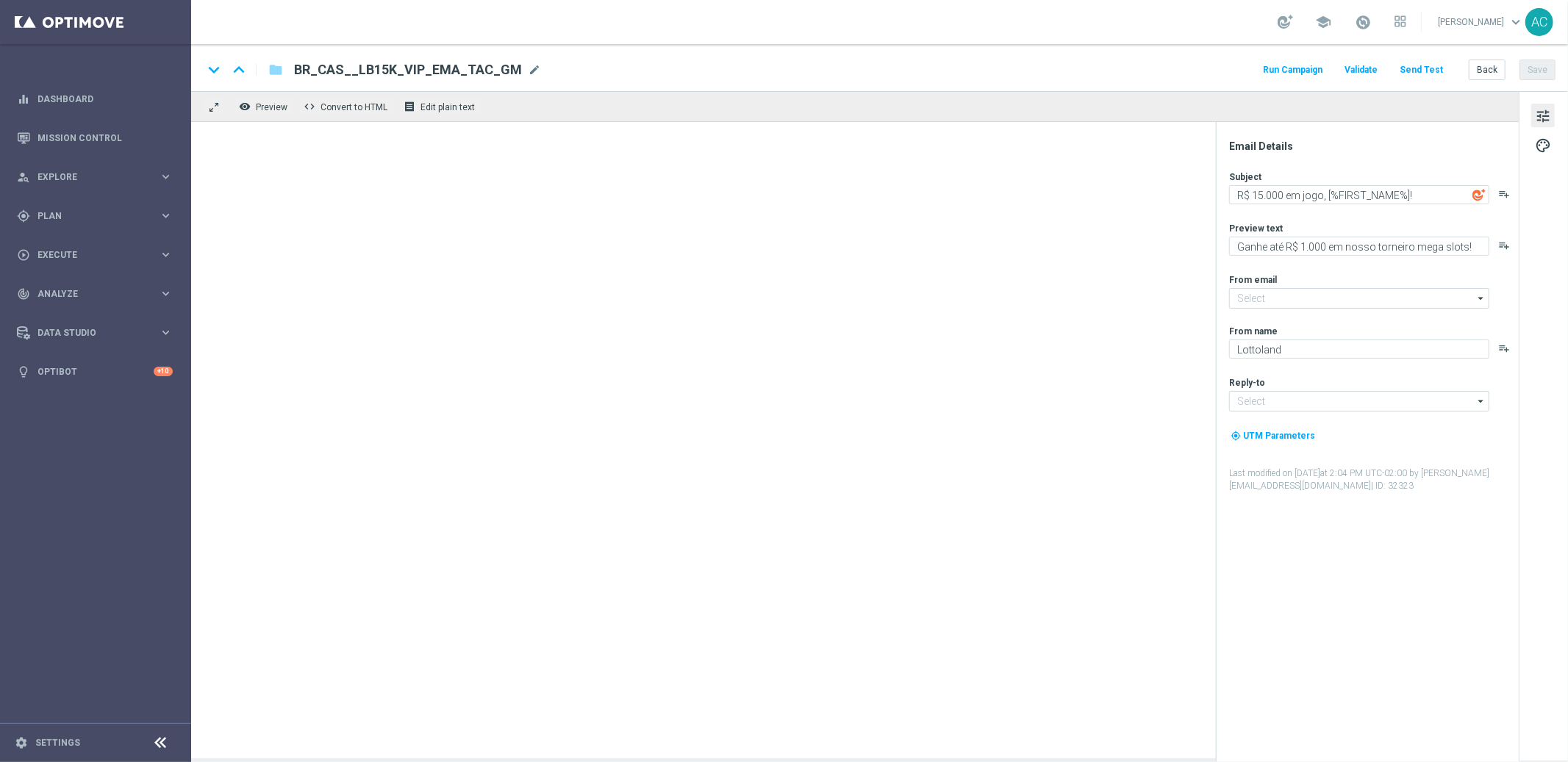
type input "[EMAIL_ADDRESS][DOMAIN_NAME]"
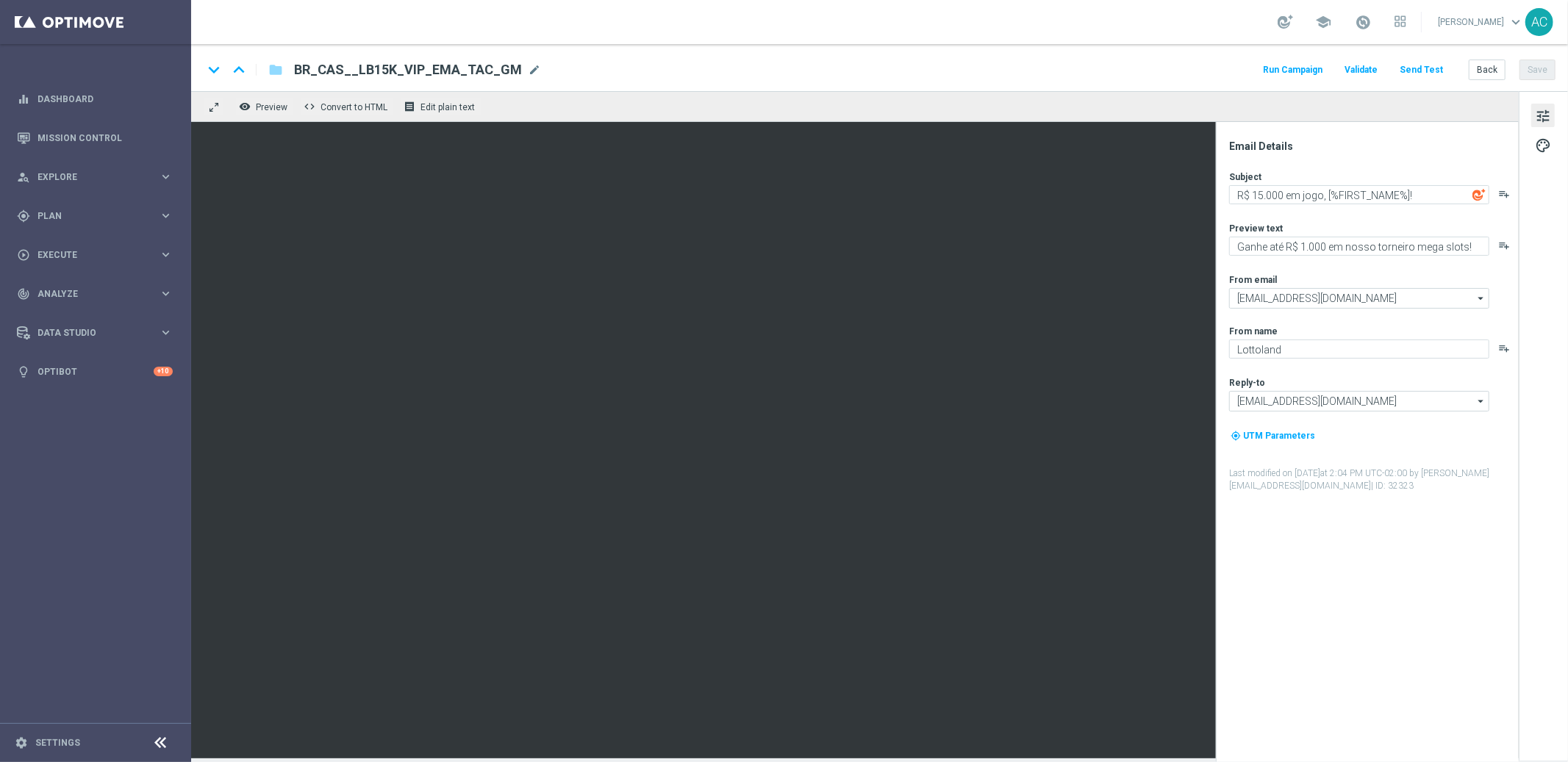
click at [494, 72] on span "BR_CAS__LB15K_VIP_EMA_TAC_GM" at bounding box center [407, 70] width 228 height 18
click at [494, 72] on input "BR_CAS__LB15K_VIP_EMA_TAC_GM" at bounding box center [475, 70] width 364 height 19
